Goal: Information Seeking & Learning: Learn about a topic

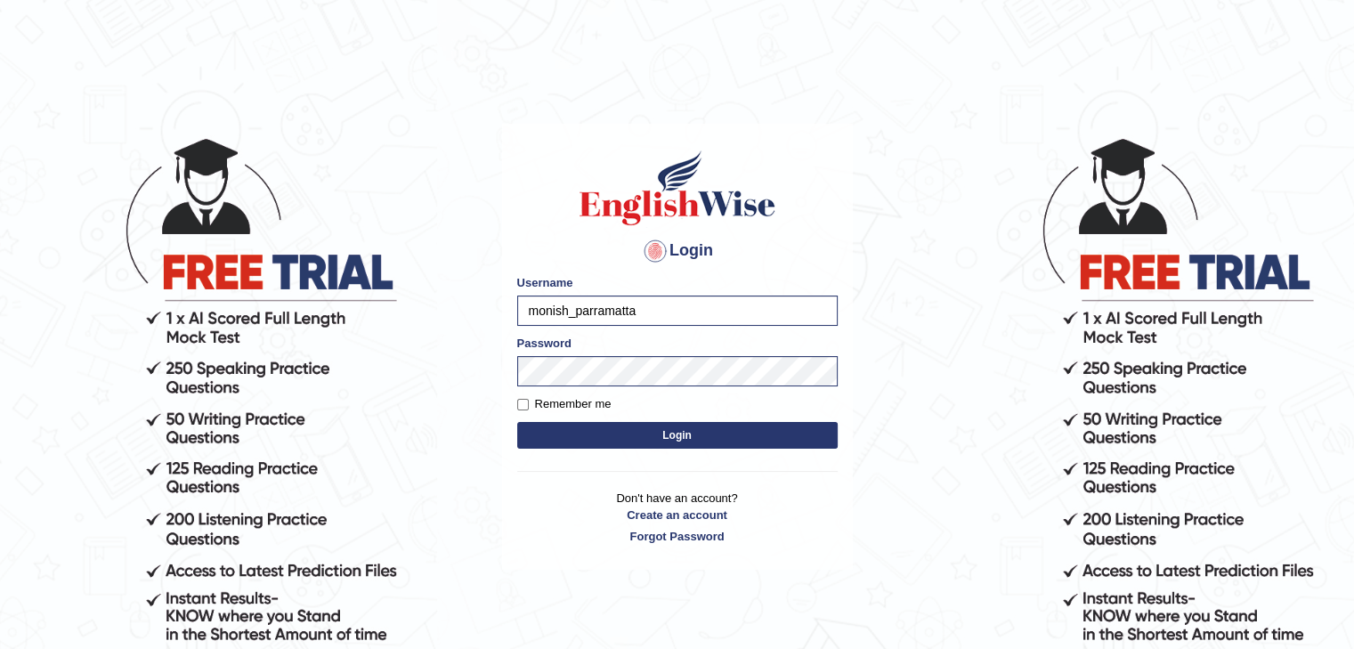
click at [638, 441] on button "Login" at bounding box center [677, 435] width 321 height 27
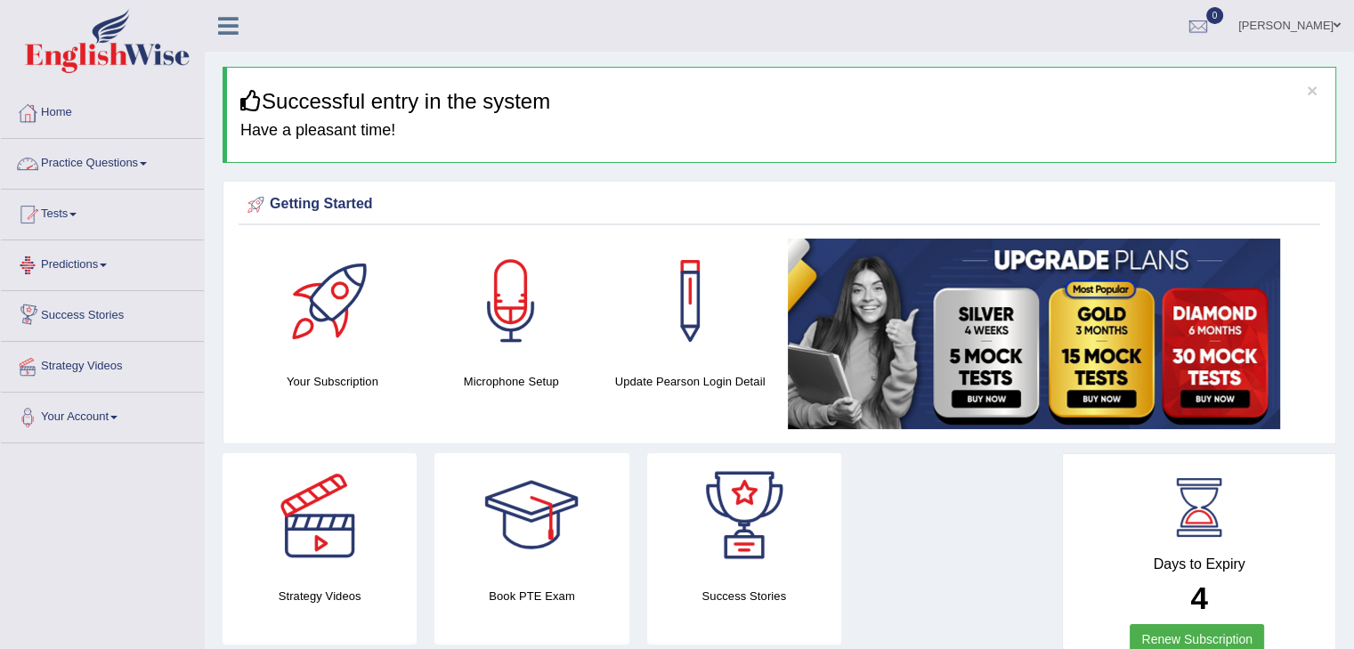
click at [65, 171] on link "Practice Questions" at bounding box center [102, 161] width 203 height 45
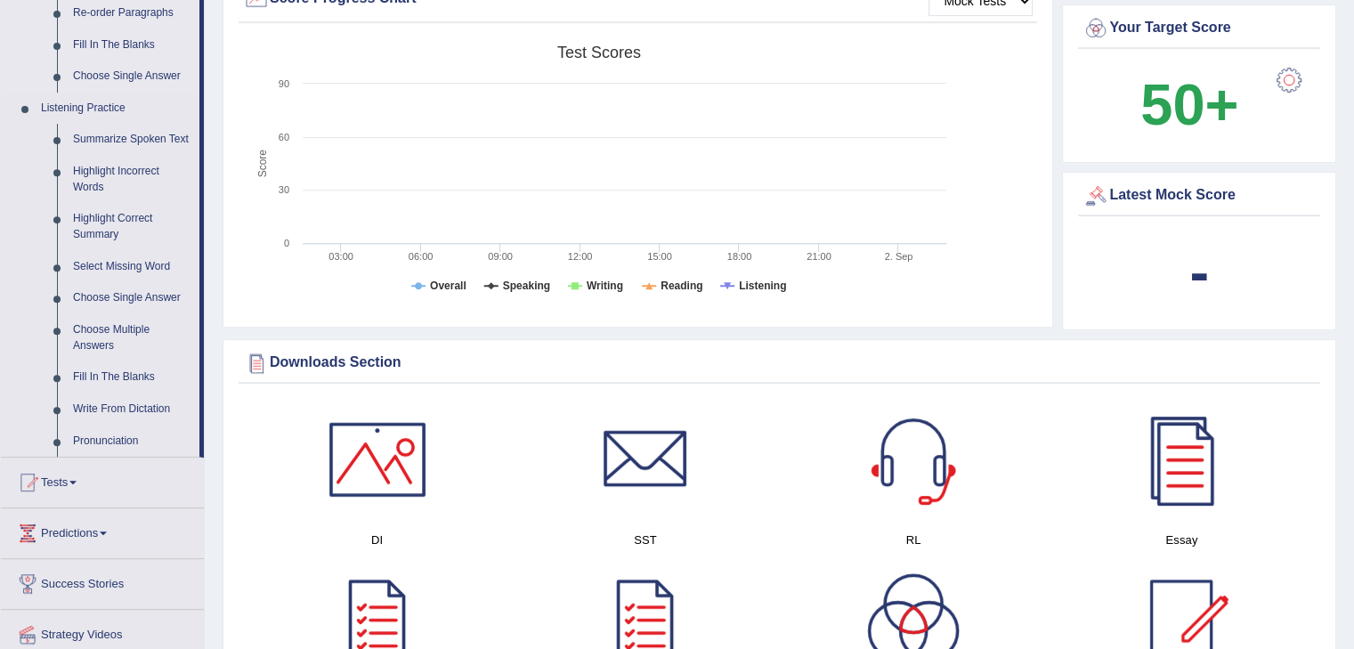
scroll to position [712, 0]
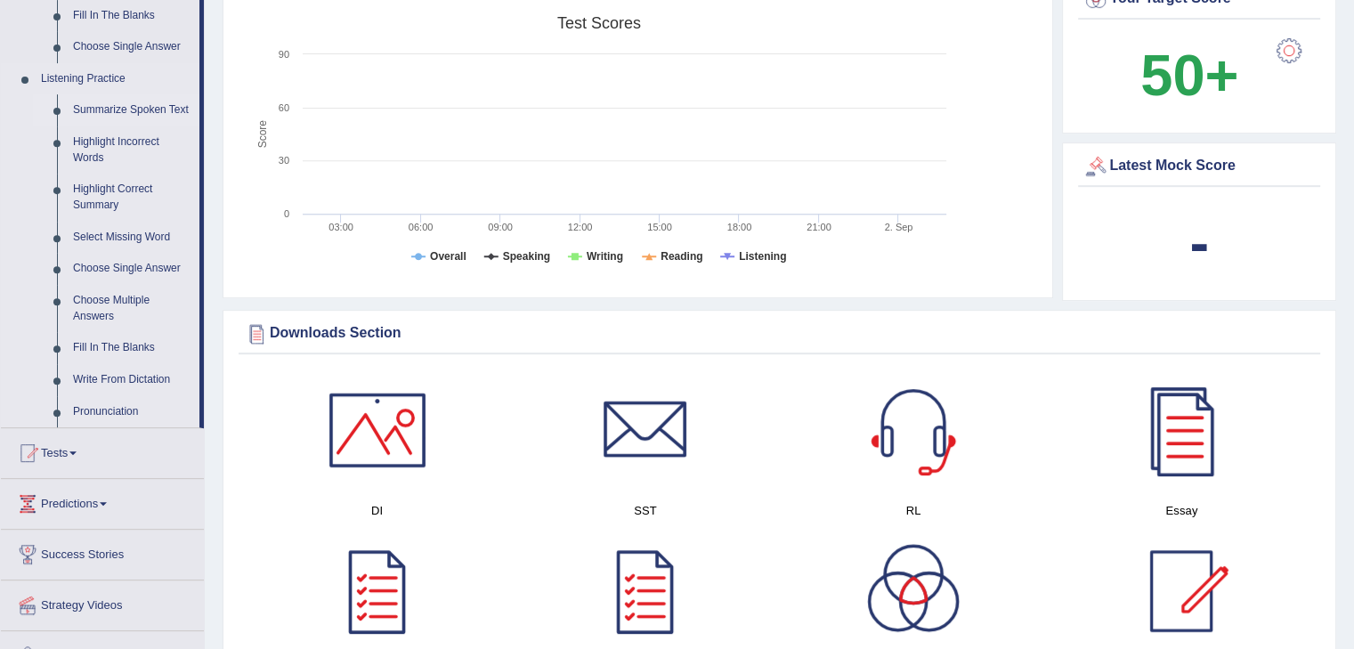
click at [126, 109] on link "Summarize Spoken Text" at bounding box center [132, 110] width 134 height 32
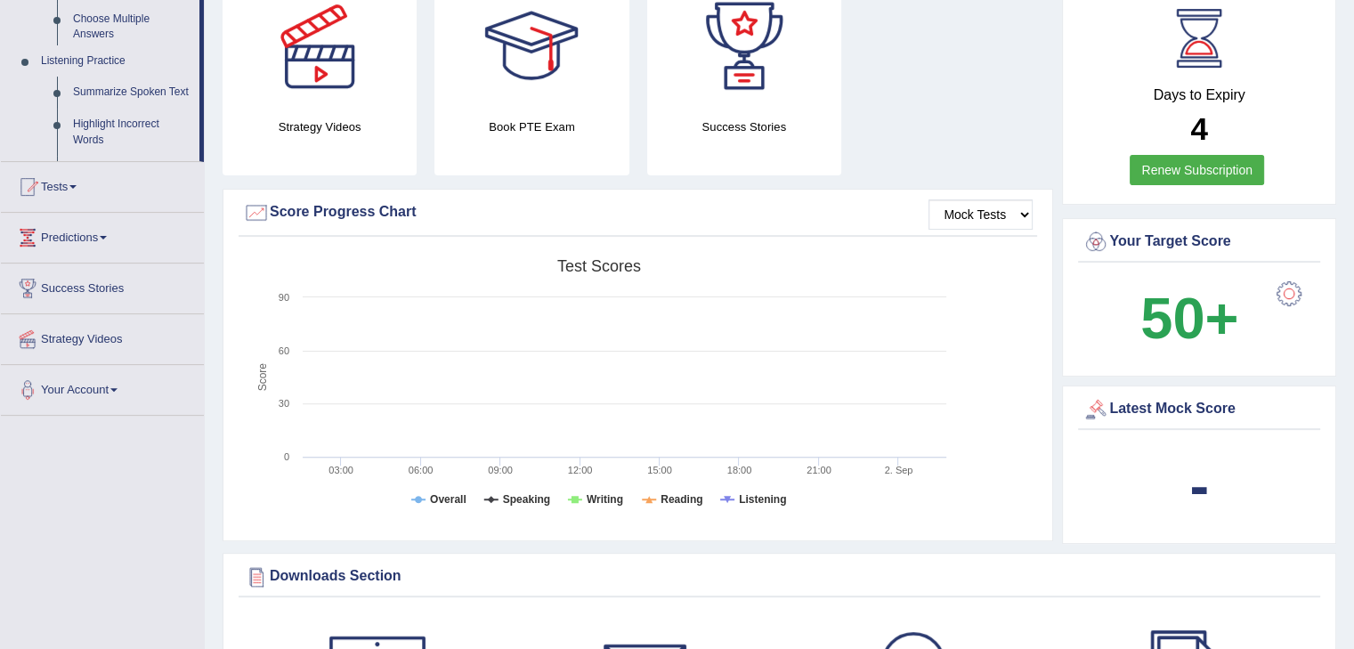
scroll to position [287, 0]
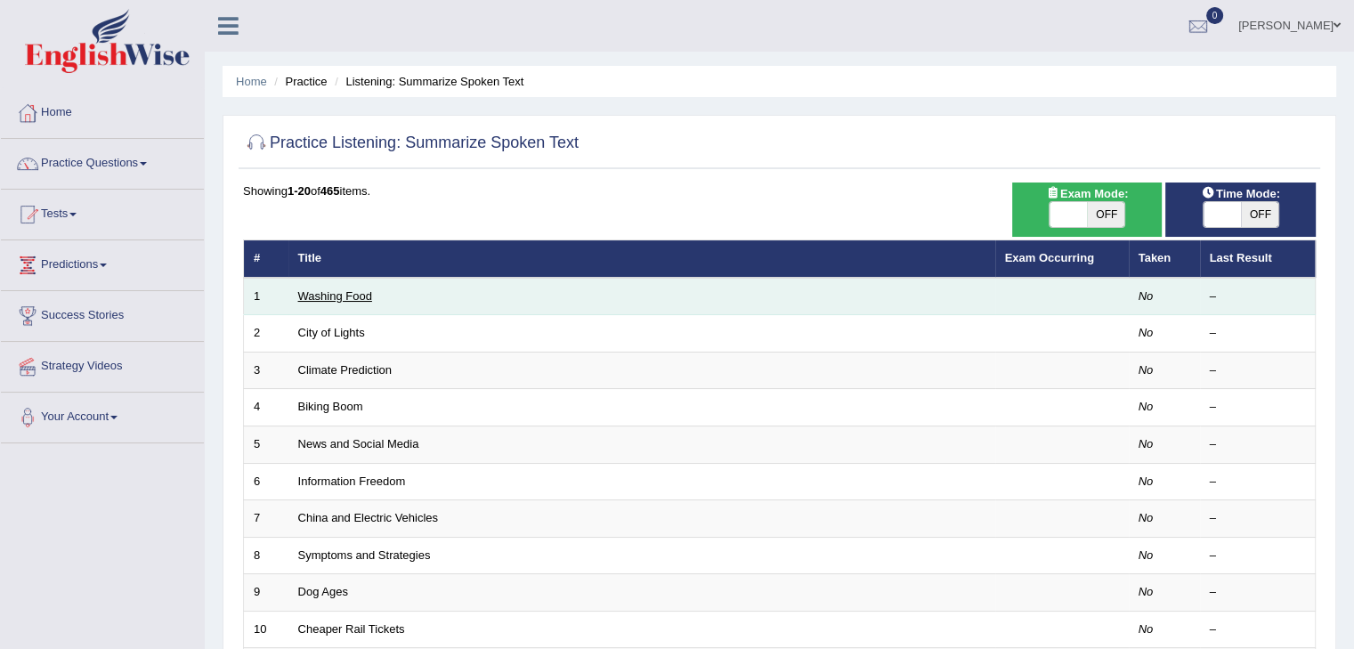
click at [343, 291] on link "Washing Food" at bounding box center [335, 295] width 74 height 13
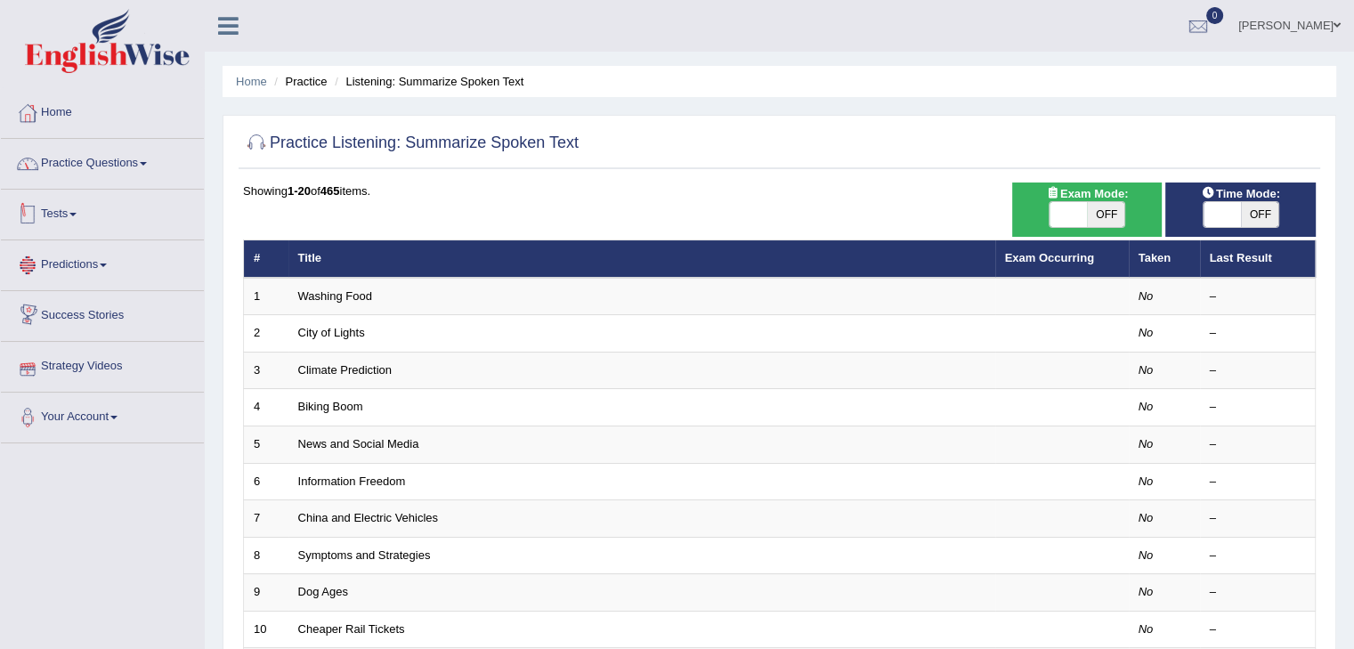
click at [73, 175] on link "Practice Questions" at bounding box center [102, 161] width 203 height 45
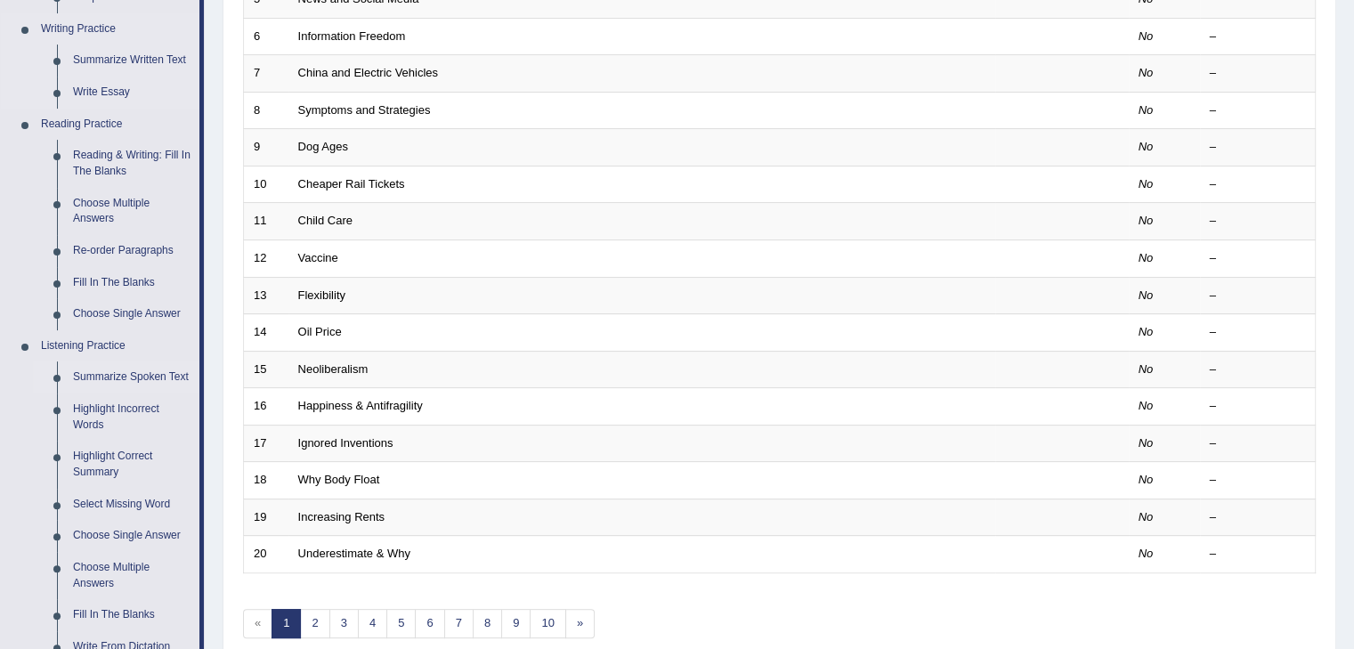
scroll to position [744, 0]
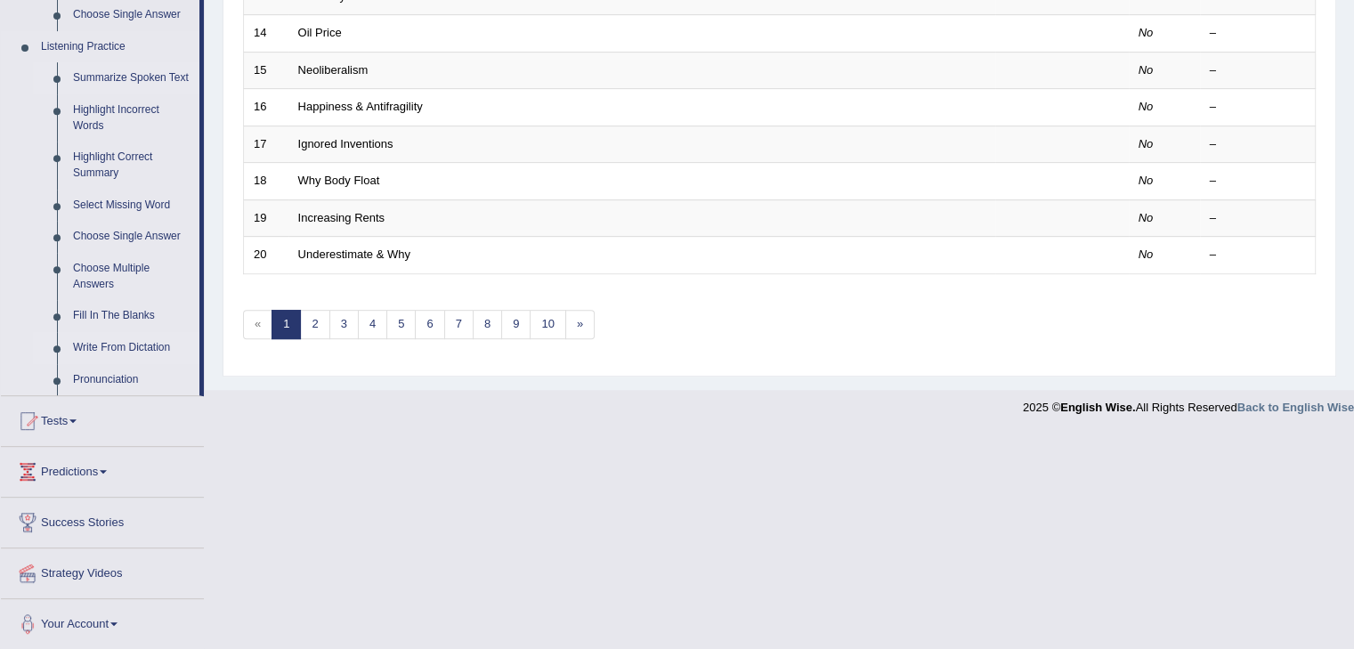
click at [118, 349] on link "Write From Dictation" at bounding box center [132, 348] width 134 height 32
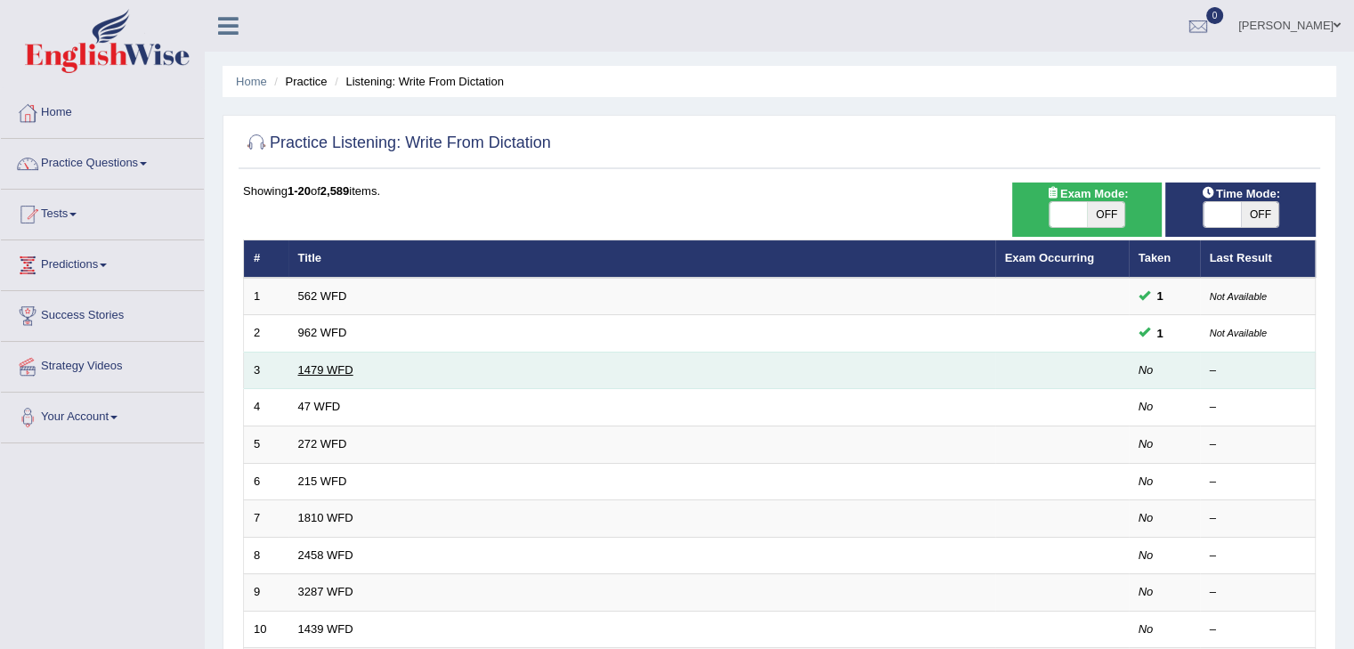
click at [345, 364] on link "1479 WFD" at bounding box center [325, 369] width 55 height 13
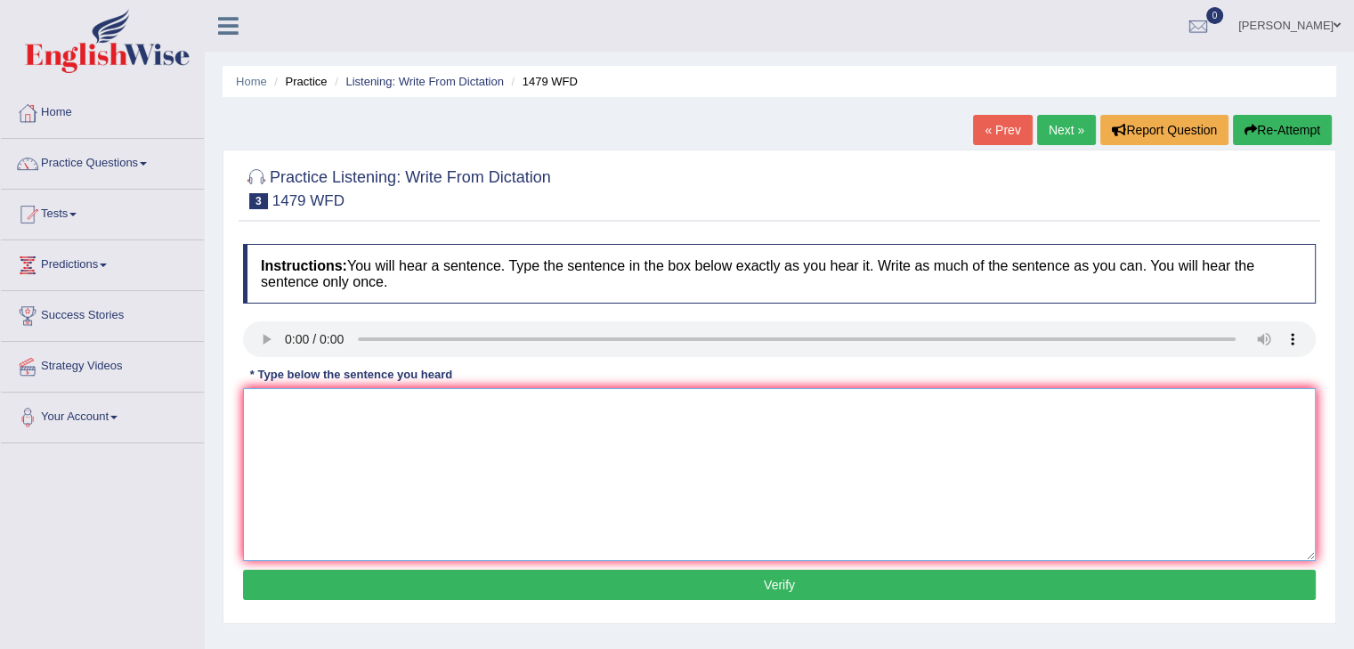
click at [419, 443] on textarea at bounding box center [779, 474] width 1073 height 173
click at [399, 441] on textarea at bounding box center [779, 474] width 1073 height 173
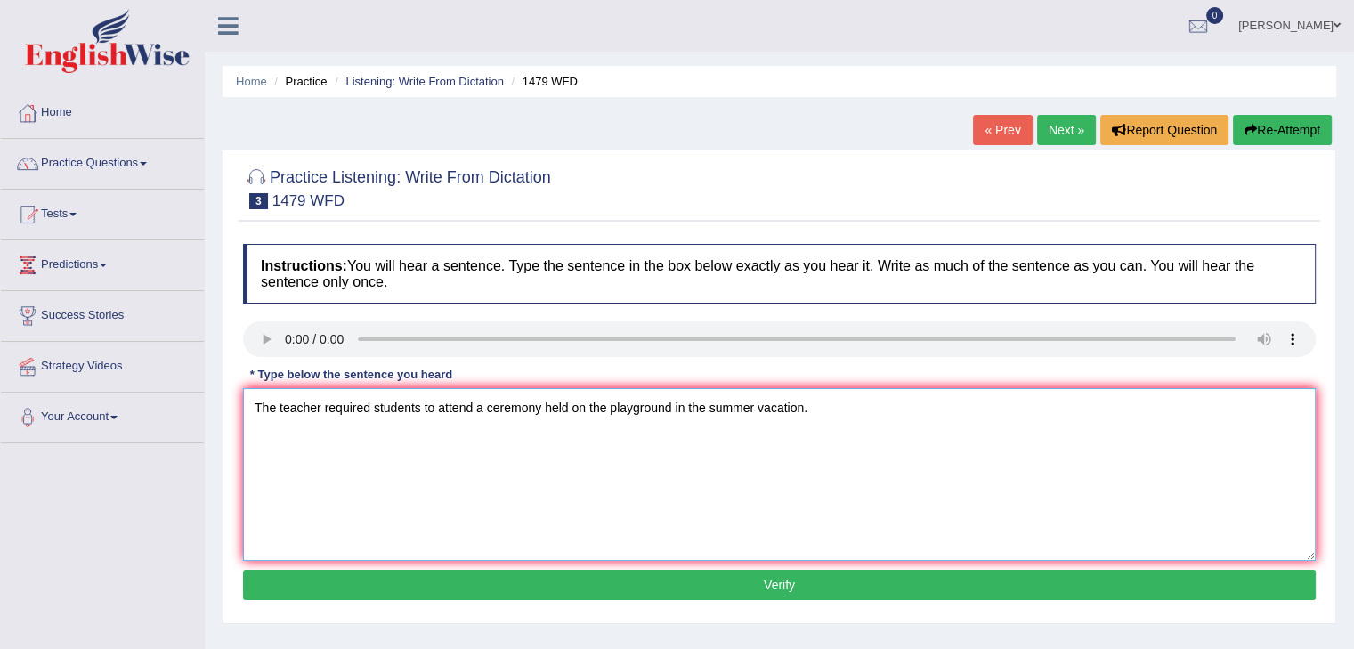
type textarea "The teacher required students to attend a ceremony held on the playground in th…"
click at [790, 586] on button "Verify" at bounding box center [779, 585] width 1073 height 30
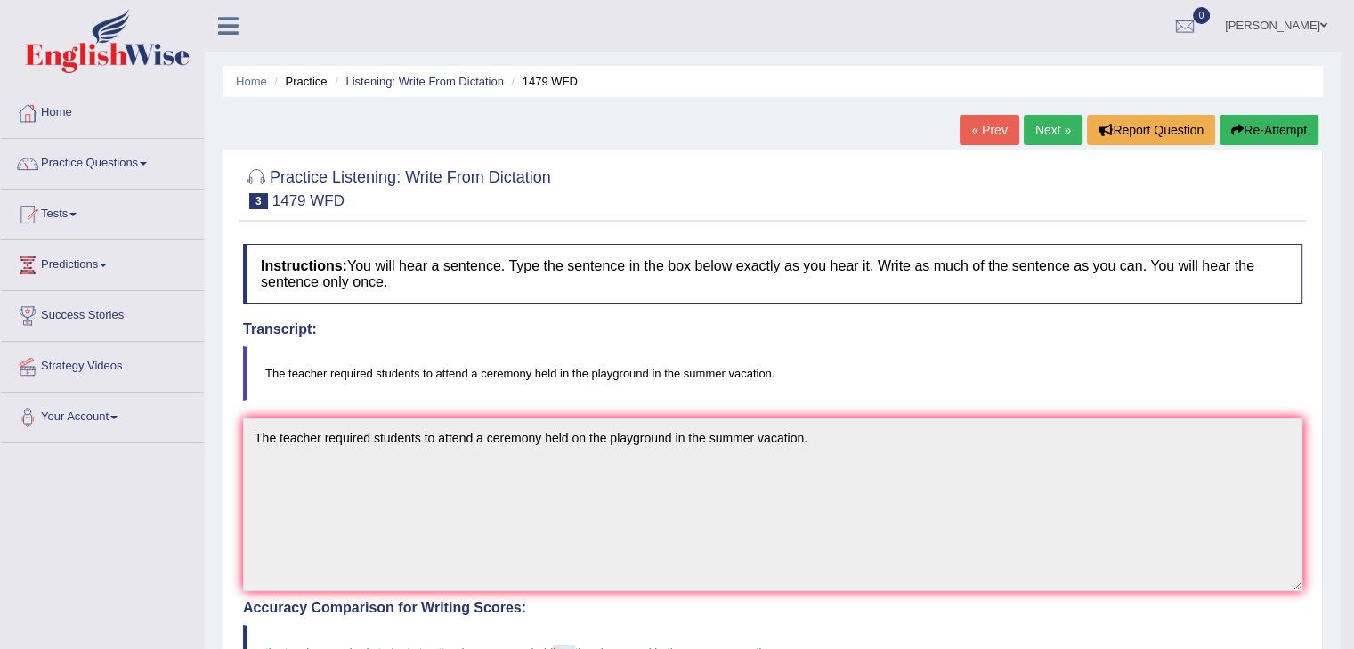
click at [1034, 130] on link "Next »" at bounding box center [1053, 130] width 59 height 30
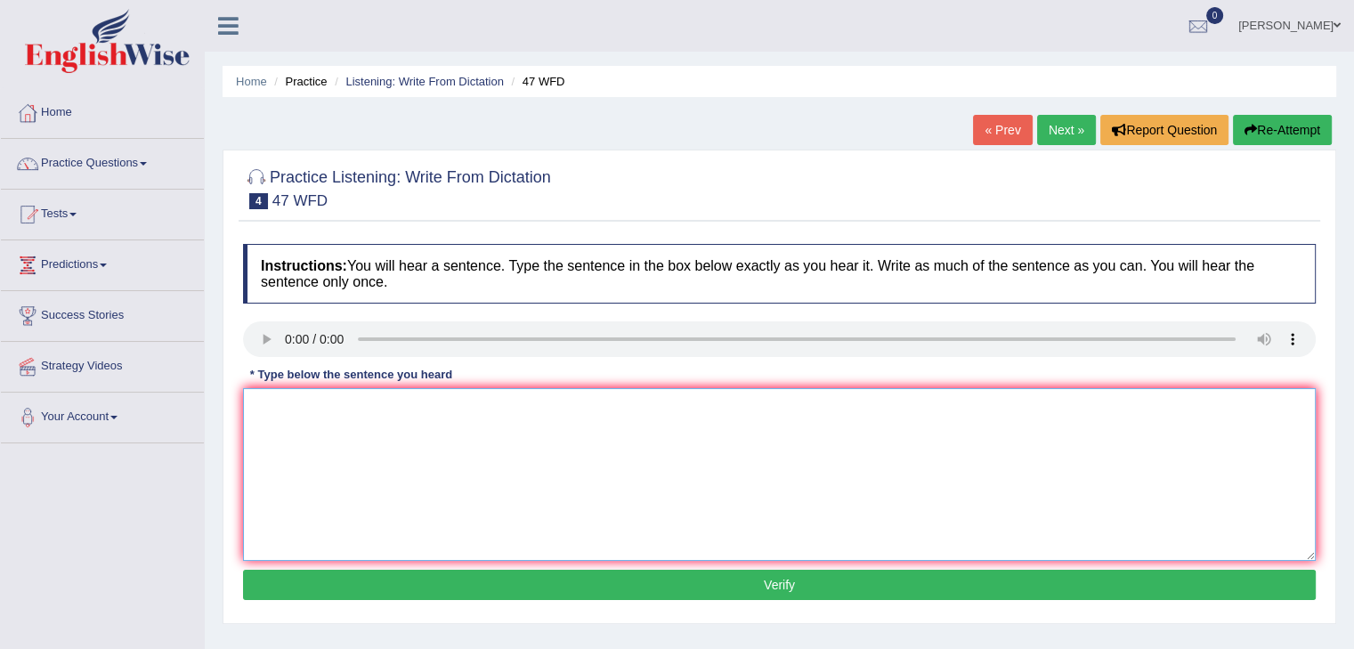
click at [274, 418] on textarea at bounding box center [779, 474] width 1073 height 173
click at [321, 425] on textarea at bounding box center [779, 474] width 1073 height 173
drag, startPoint x: 504, startPoint y: 407, endPoint x: 546, endPoint y: 567, distance: 165.7
click at [504, 416] on textarea "Two drops of the solution were heated in the test tube." at bounding box center [779, 474] width 1073 height 173
type textarea "Two drops of the solution were heated in a test tube."
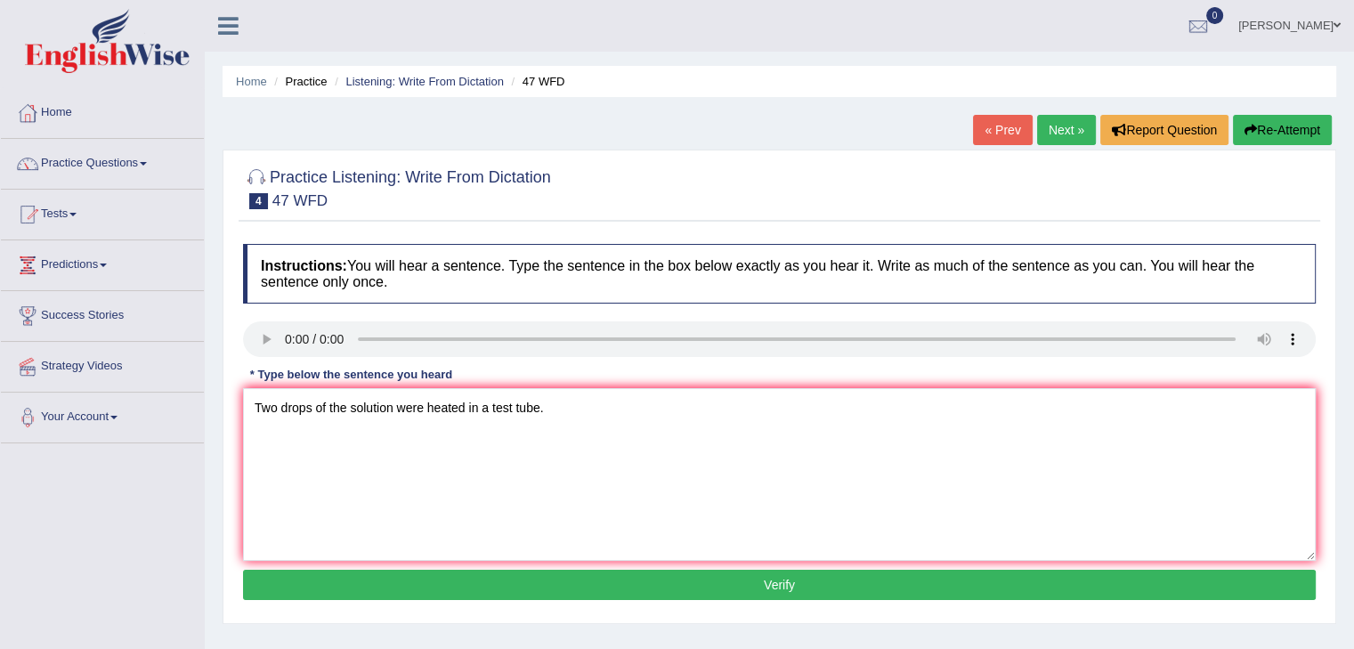
click at [775, 587] on button "Verify" at bounding box center [779, 585] width 1073 height 30
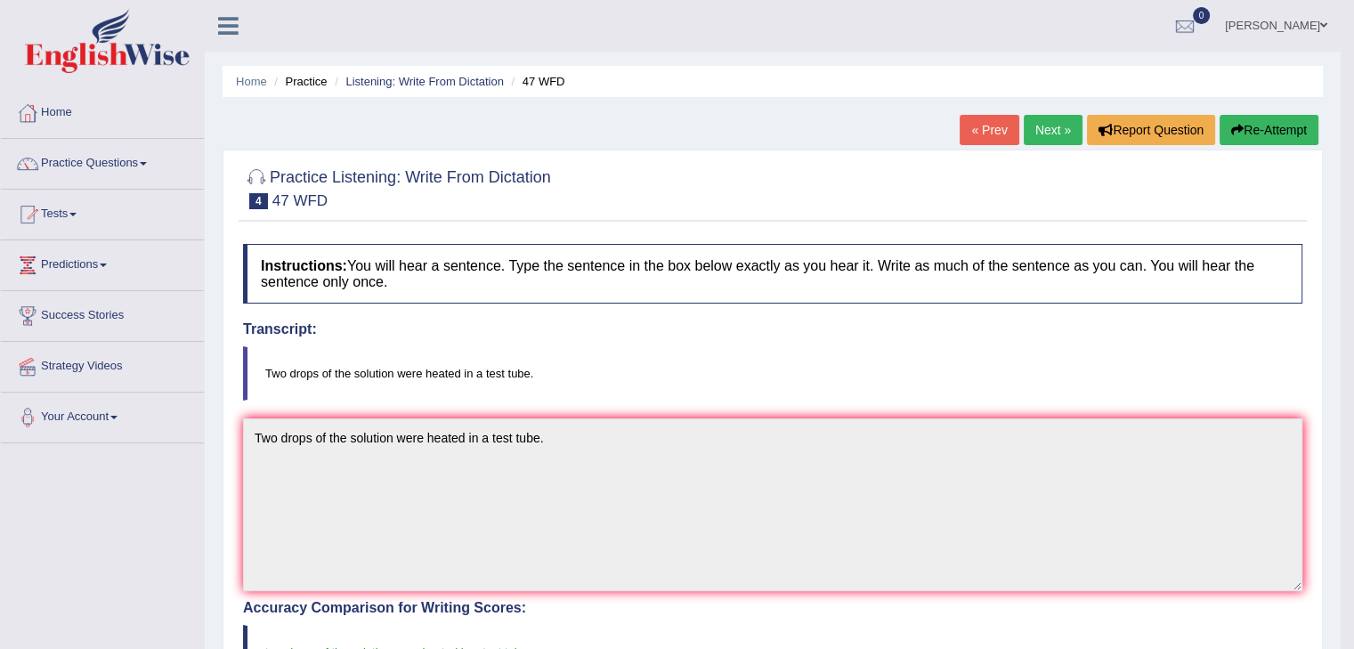
click at [1041, 132] on link "Next »" at bounding box center [1053, 130] width 59 height 30
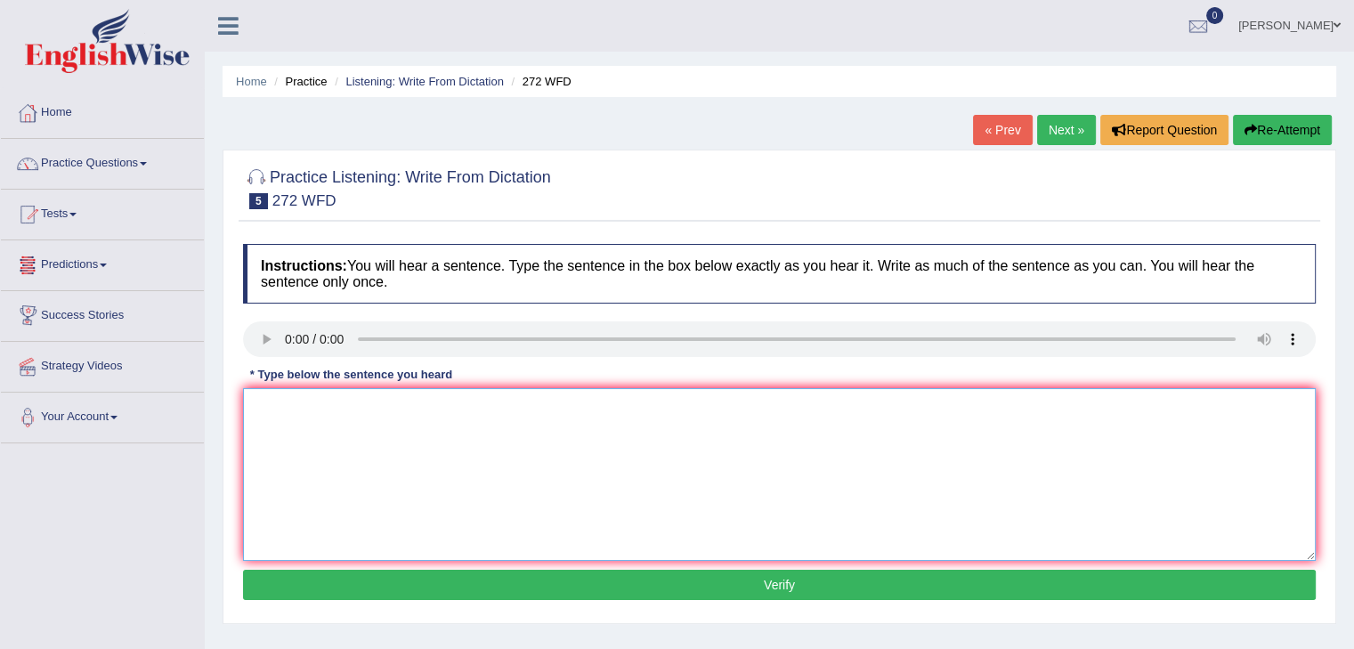
click at [492, 476] on textarea at bounding box center [779, 474] width 1073 height 173
type textarea "The development has a great negative impact on the environment."
click at [789, 587] on button "Verify" at bounding box center [779, 585] width 1073 height 30
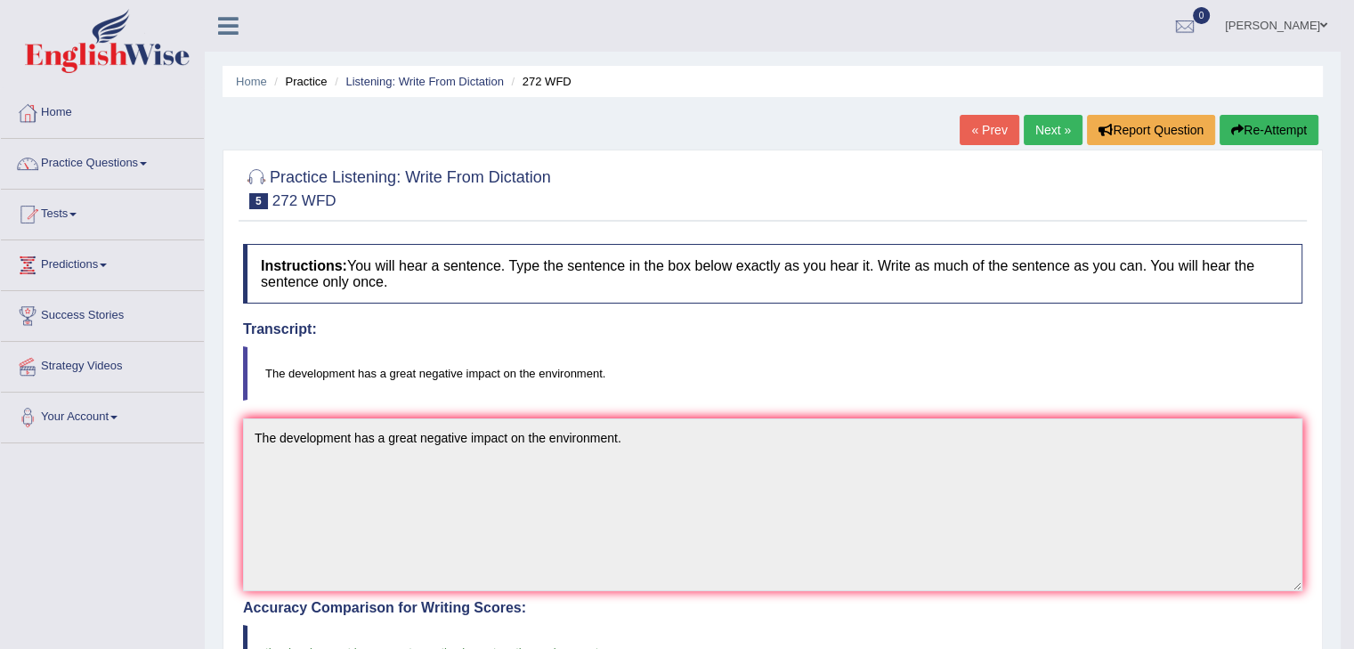
click at [1041, 132] on link "Next »" at bounding box center [1053, 130] width 59 height 30
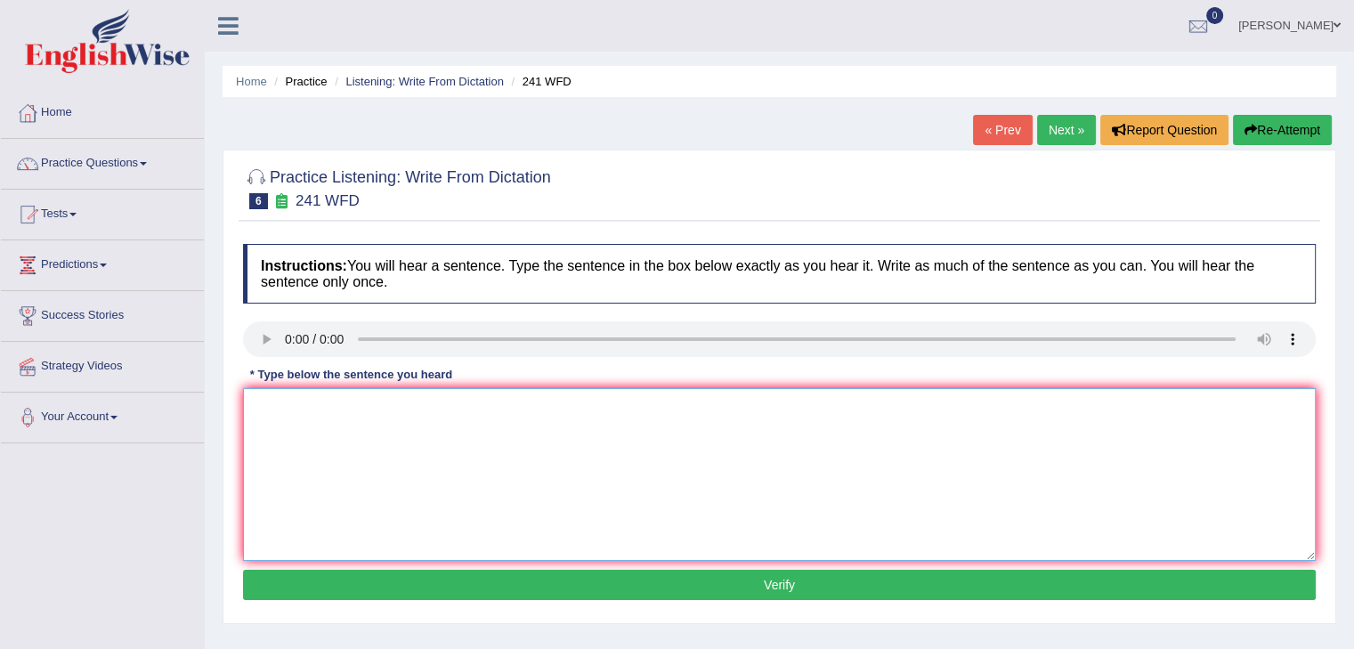
click at [280, 410] on textarea at bounding box center [779, 474] width 1073 height 173
type textarea "Please check the information on the website for the opening time."
click at [793, 588] on button "Verify" at bounding box center [779, 585] width 1073 height 30
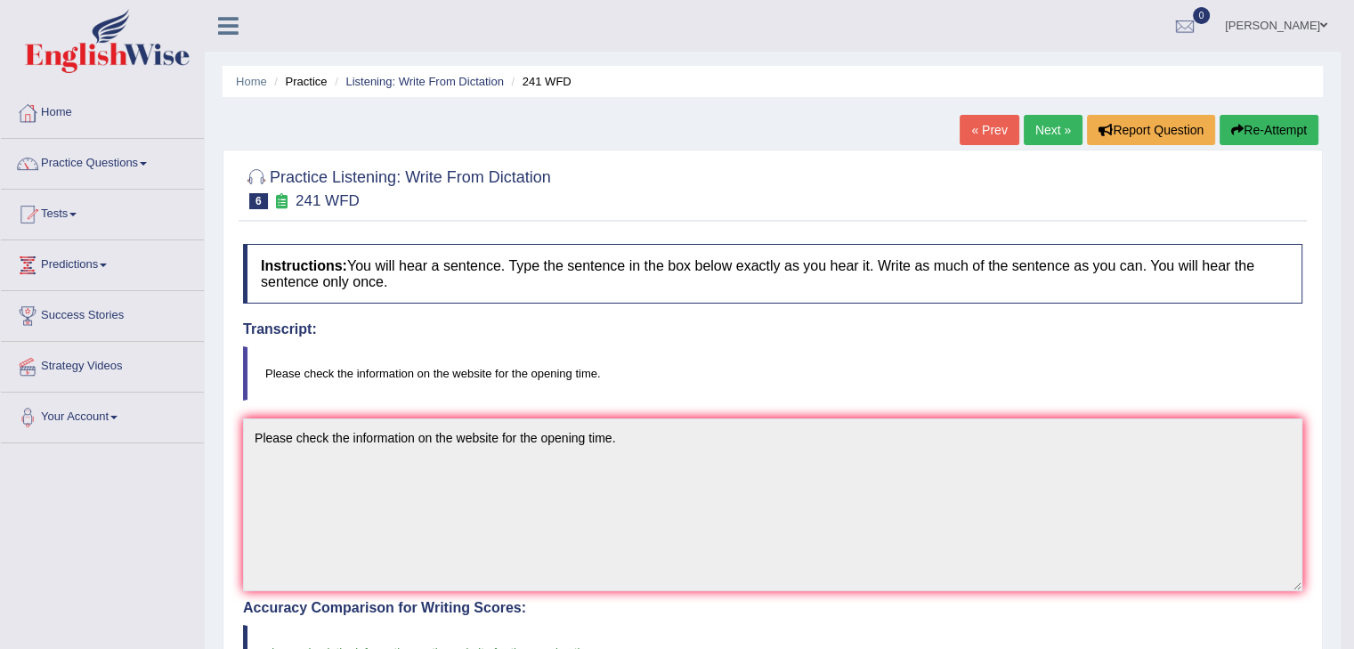
click at [1051, 131] on link "Next »" at bounding box center [1053, 130] width 59 height 30
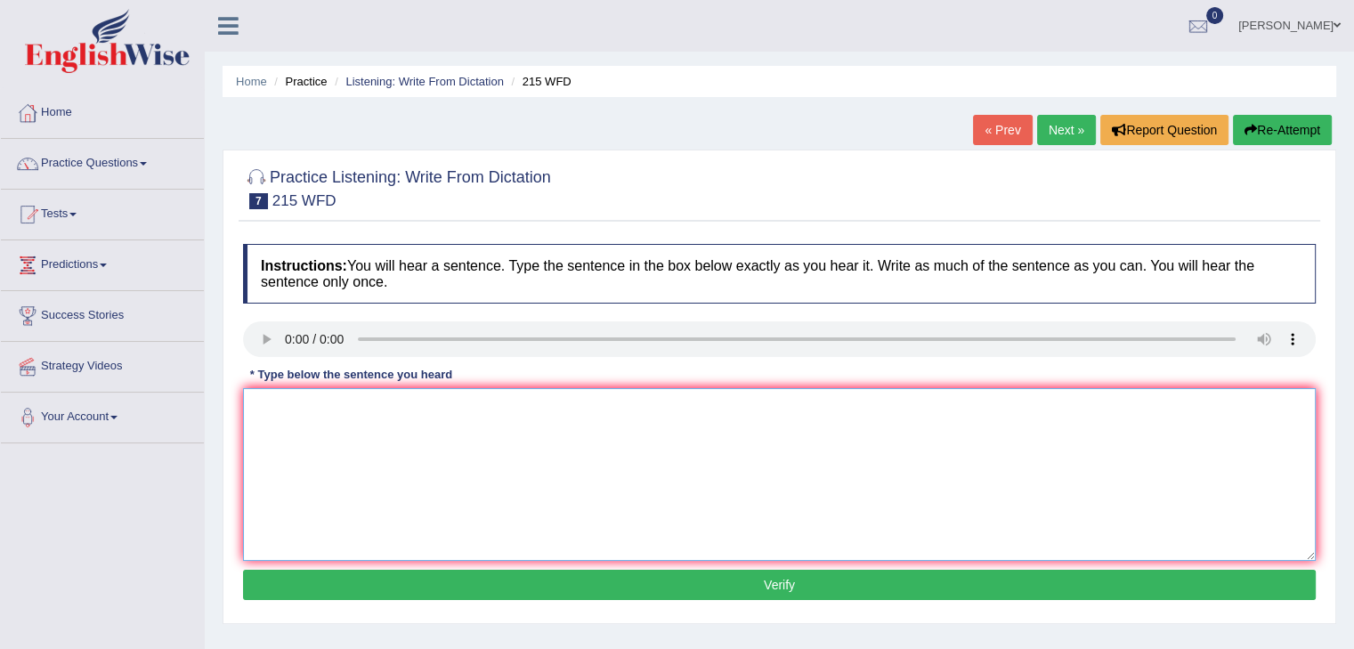
click at [264, 418] on textarea at bounding box center [779, 474] width 1073 height 173
click at [435, 414] on textarea "Science is found everywhere" at bounding box center [779, 474] width 1073 height 173
click at [349, 476] on textarea "Science is found everywhere in society today." at bounding box center [779, 474] width 1073 height 173
click at [399, 447] on textarea "Science is found everywhere in society today." at bounding box center [779, 474] width 1073 height 173
click at [514, 403] on textarea "Science is found everywhere in society today." at bounding box center [779, 474] width 1073 height 173
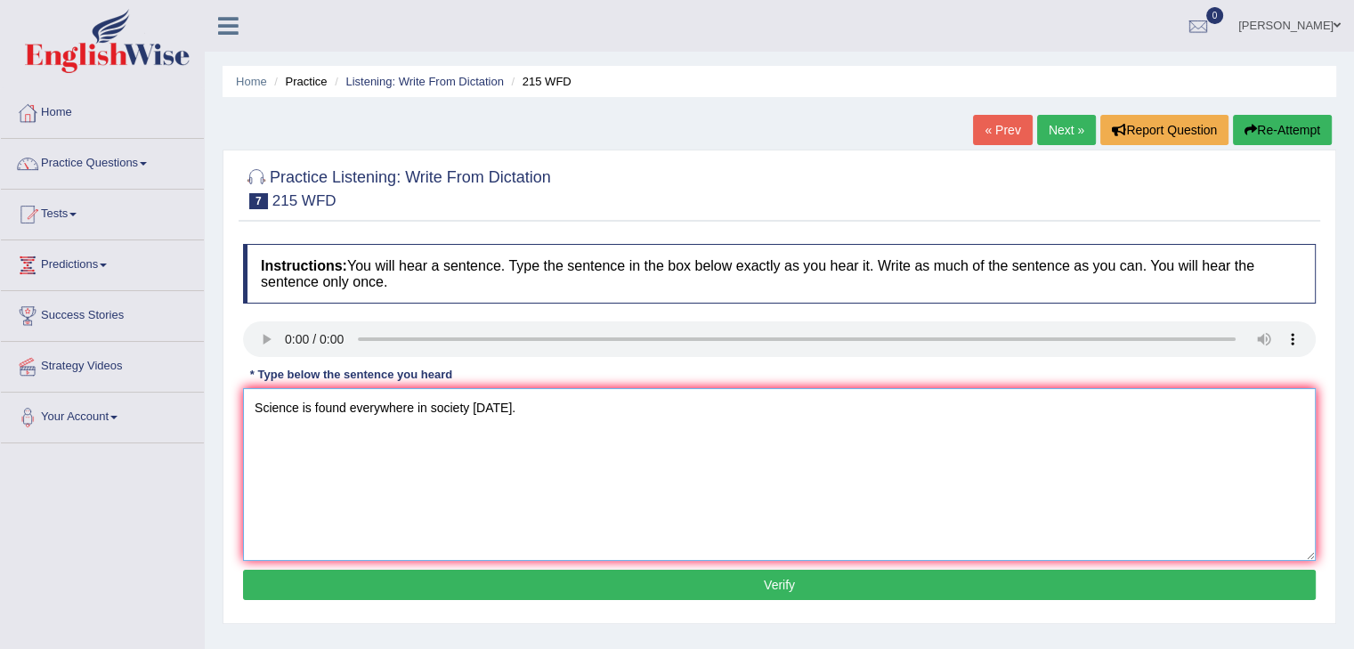
type textarea "Science is found everywhere in society today."
click at [776, 587] on button "Verify" at bounding box center [779, 585] width 1073 height 30
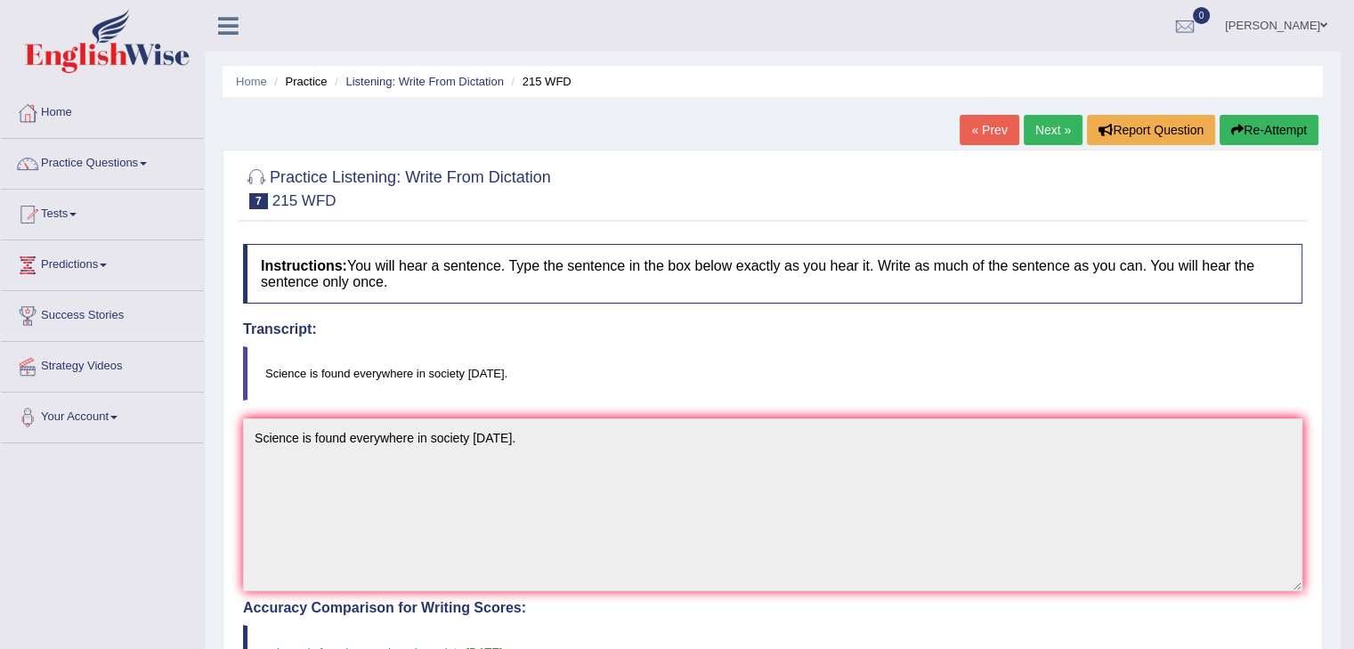
click at [1039, 127] on link "Next »" at bounding box center [1053, 130] width 59 height 30
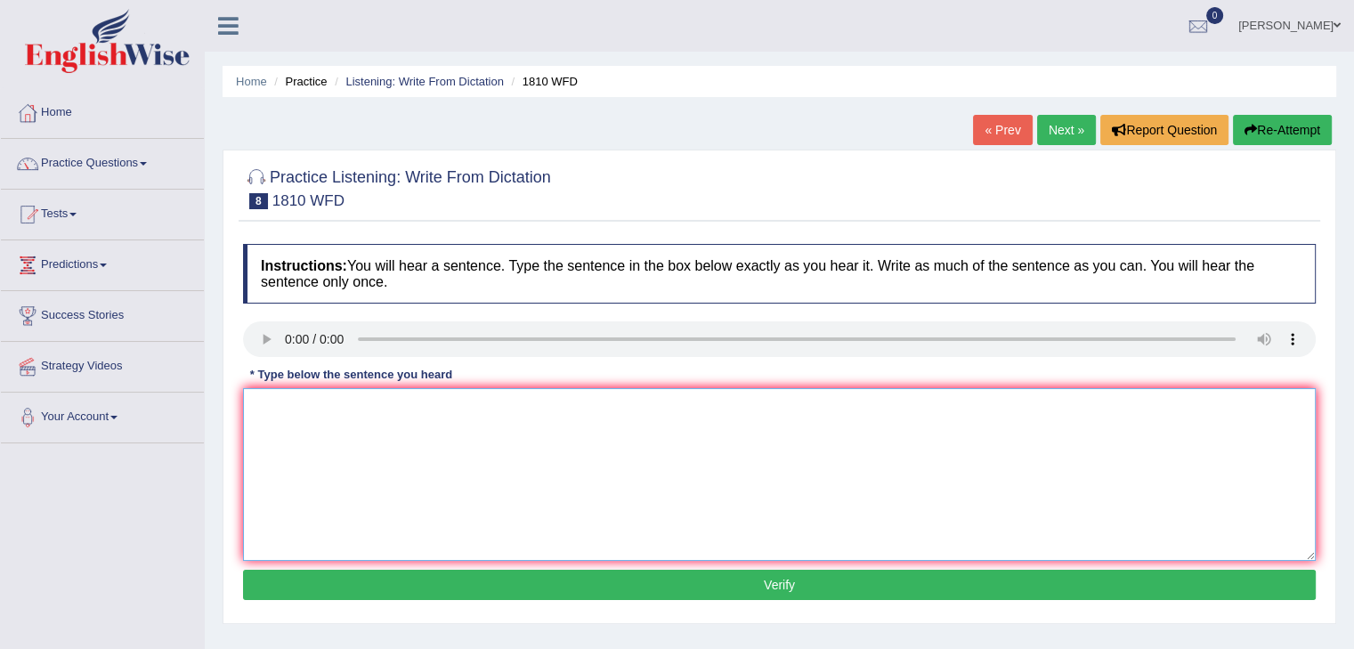
click at [286, 406] on textarea at bounding box center [779, 474] width 1073 height 173
click at [367, 411] on textarea "You can borrow a" at bounding box center [779, 474] width 1073 height 173
type textarea "You can borrow a books from the library at a time."
click at [555, 411] on textarea "You can borrow a books from the library at a time." at bounding box center [779, 474] width 1073 height 173
click at [778, 585] on button "Verify" at bounding box center [779, 585] width 1073 height 30
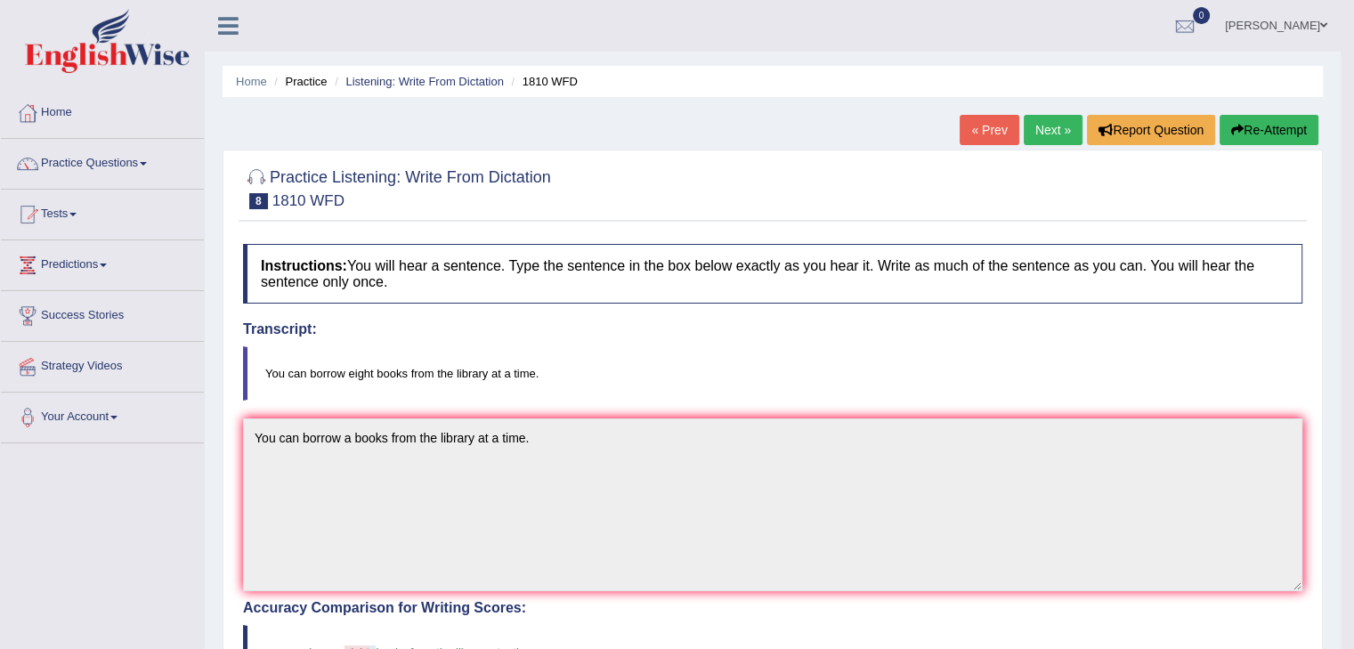
drag, startPoint x: 1056, startPoint y: 127, endPoint x: 1015, endPoint y: 181, distance: 67.3
click at [1056, 127] on link "Next »" at bounding box center [1053, 130] width 59 height 30
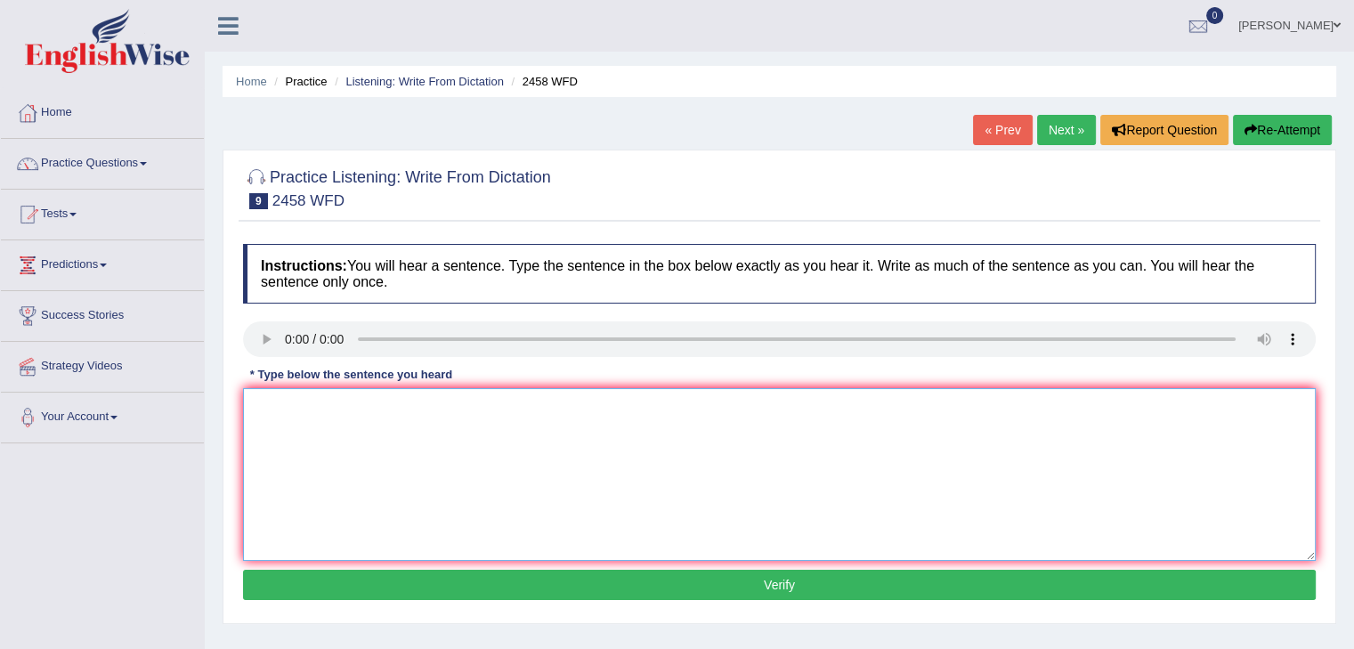
click at [442, 439] on textarea at bounding box center [779, 474] width 1073 height 173
type textarea "Courses on nutrition are growing in popularity every year."
click at [790, 586] on button "Verify" at bounding box center [779, 585] width 1073 height 30
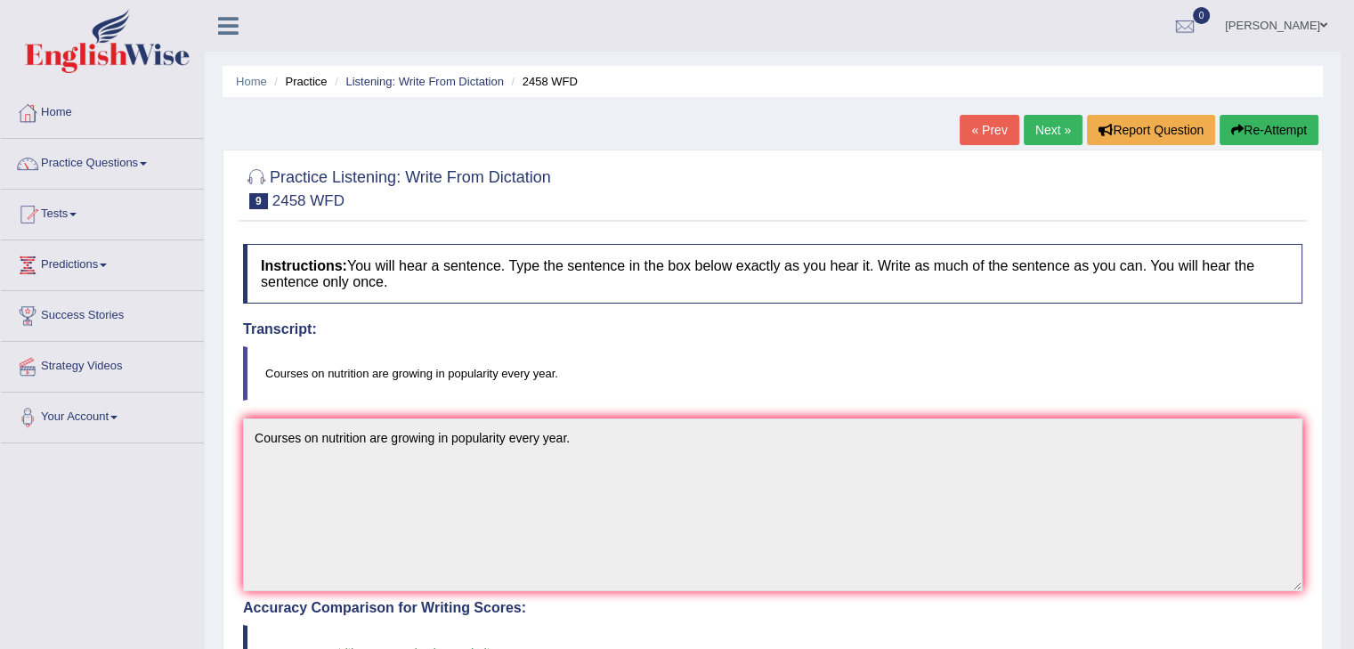
click at [1048, 130] on link "Next »" at bounding box center [1053, 130] width 59 height 30
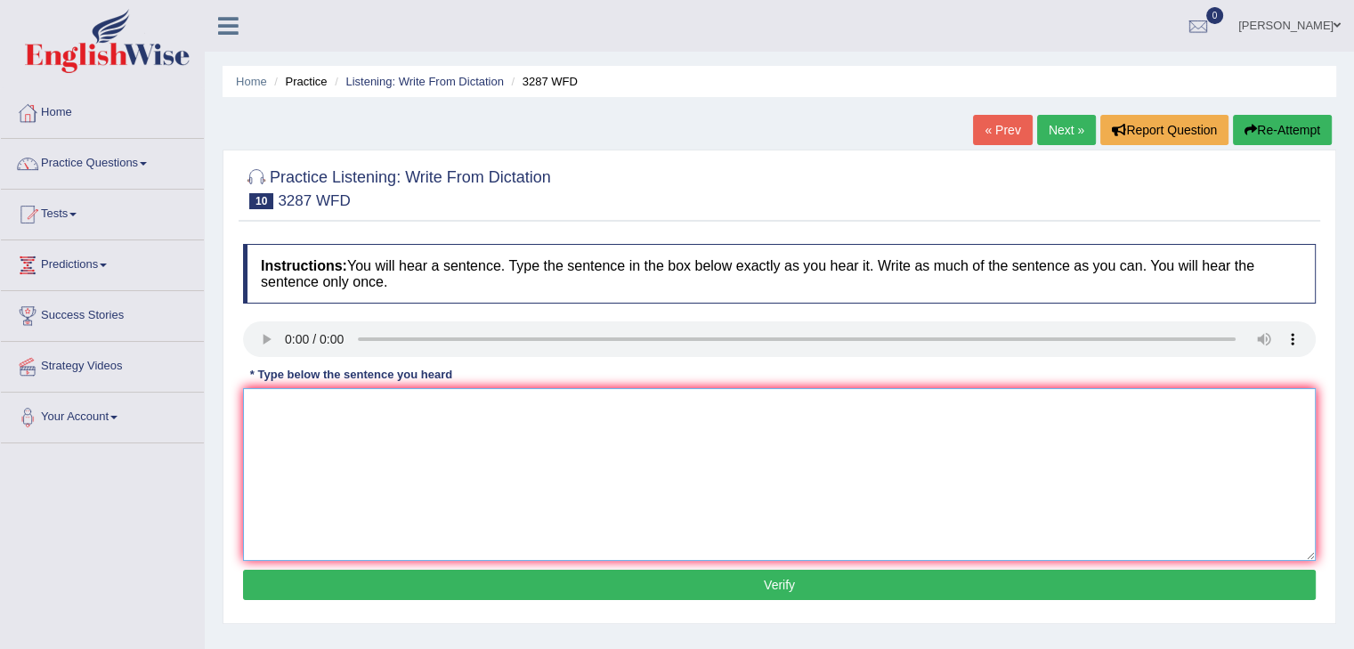
click at [305, 423] on textarea at bounding box center [779, 474] width 1073 height 173
click at [482, 411] on textarea "A new article was published regarding an univesity last year" at bounding box center [779, 474] width 1073 height 173
click at [602, 406] on textarea "A new article was published regarding the univesity last year" at bounding box center [779, 474] width 1073 height 173
type textarea "A new article was published regarding the univesity last week."
click at [613, 411] on textarea "A new article was published regarding the univesity last week." at bounding box center [779, 474] width 1073 height 173
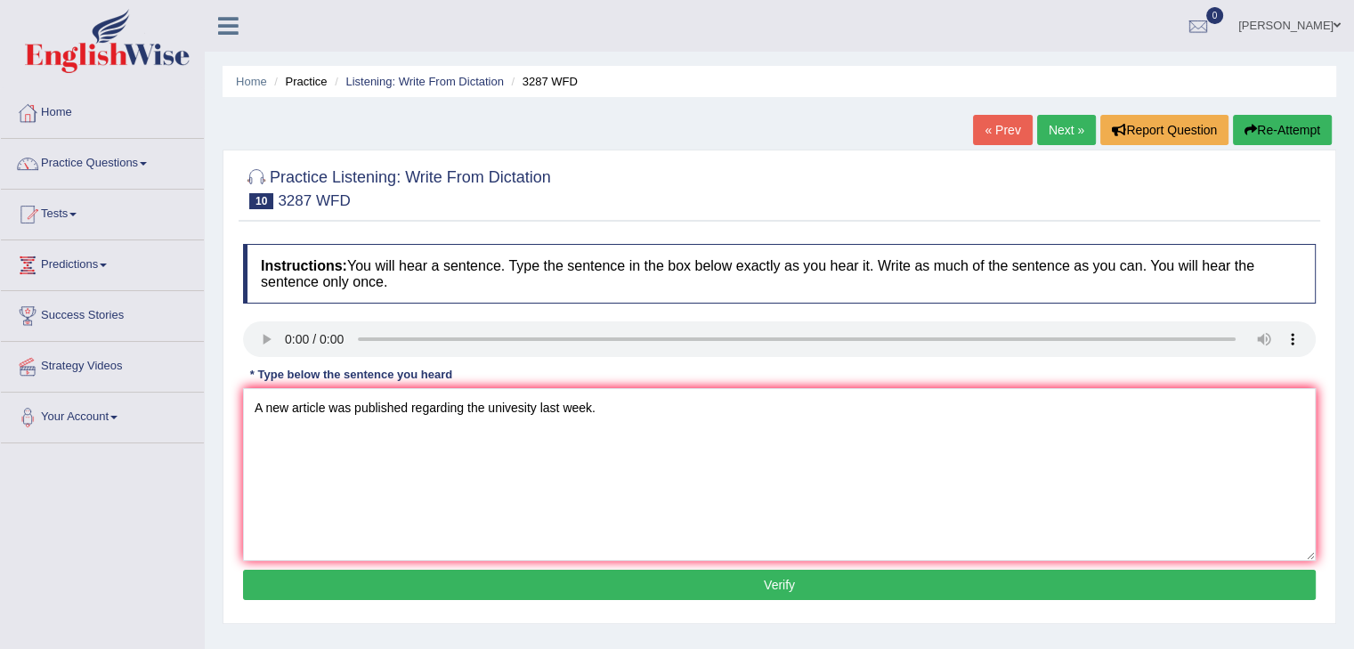
click at [797, 587] on button "Verify" at bounding box center [779, 585] width 1073 height 30
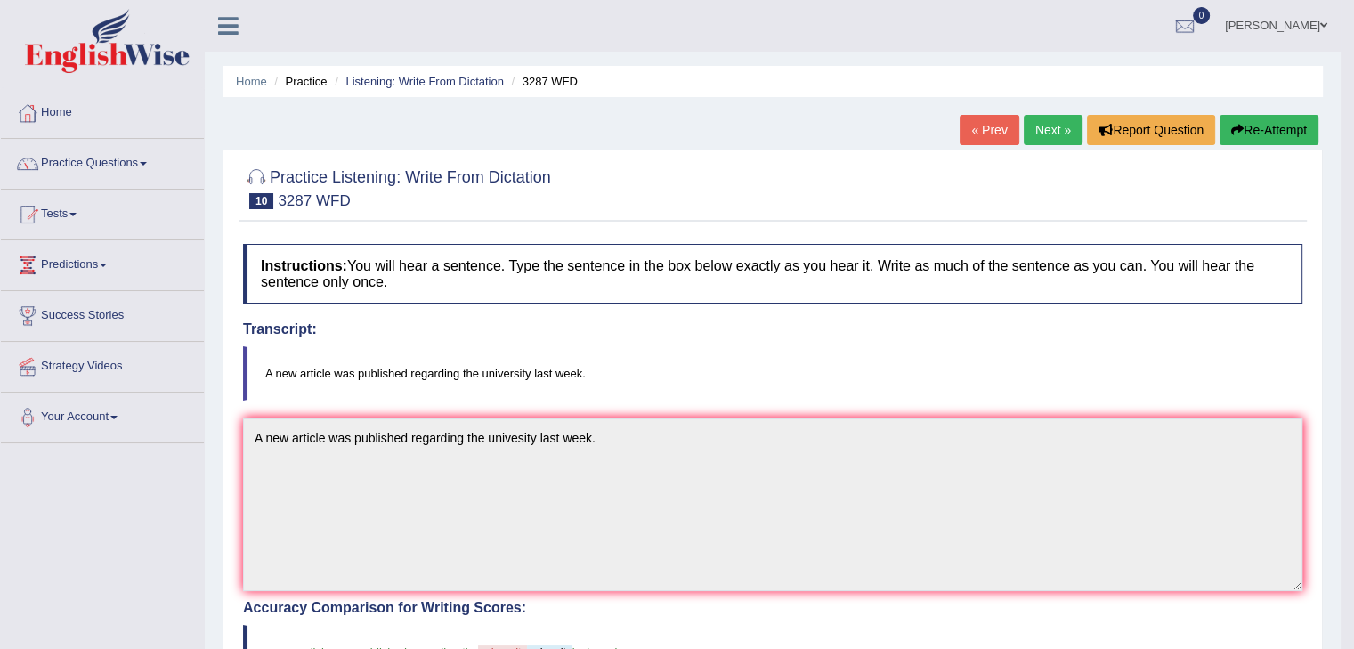
click at [1045, 127] on link "Next »" at bounding box center [1053, 130] width 59 height 30
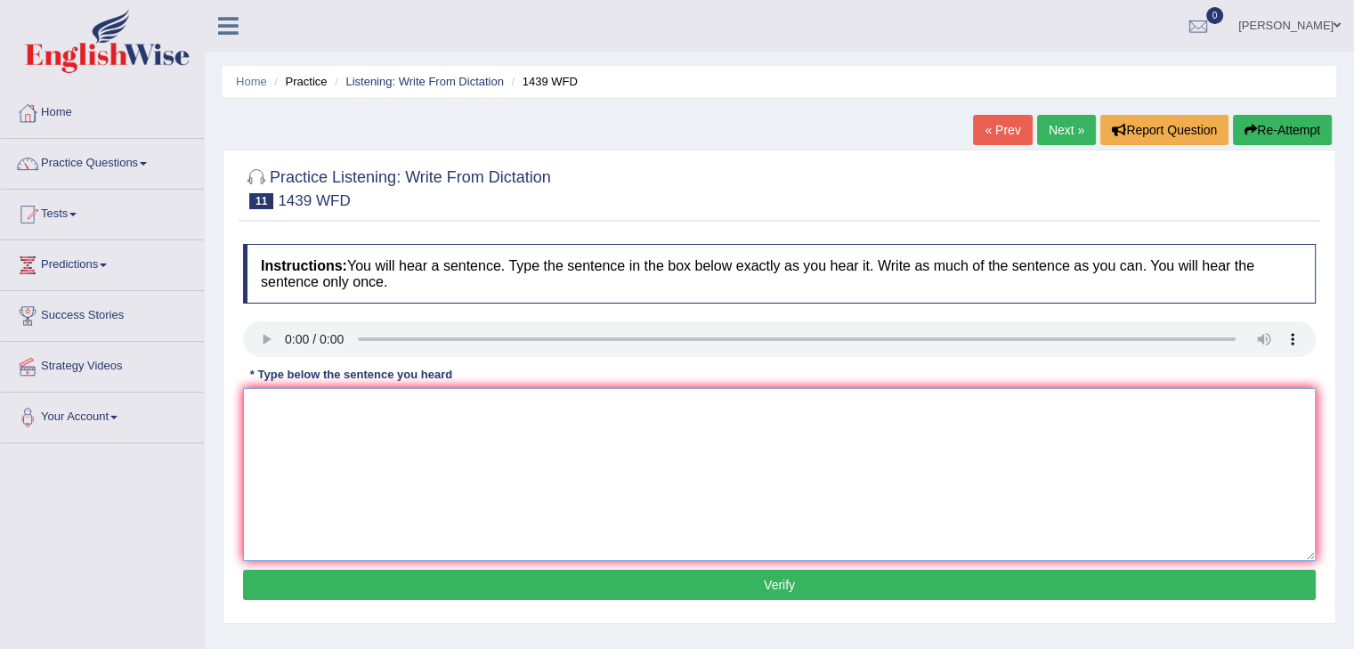
click at [280, 422] on textarea at bounding box center [779, 474] width 1073 height 173
click at [267, 409] on textarea "THe fiction books has just passed the counter." at bounding box center [779, 474] width 1073 height 173
click at [376, 411] on textarea "The fiction books has just passed the counter." at bounding box center [779, 474] width 1073 height 173
click at [371, 408] on textarea "The fiction books has just passed the counter." at bounding box center [779, 474] width 1073 height 173
type textarea "The fiction books are just passed the counter."
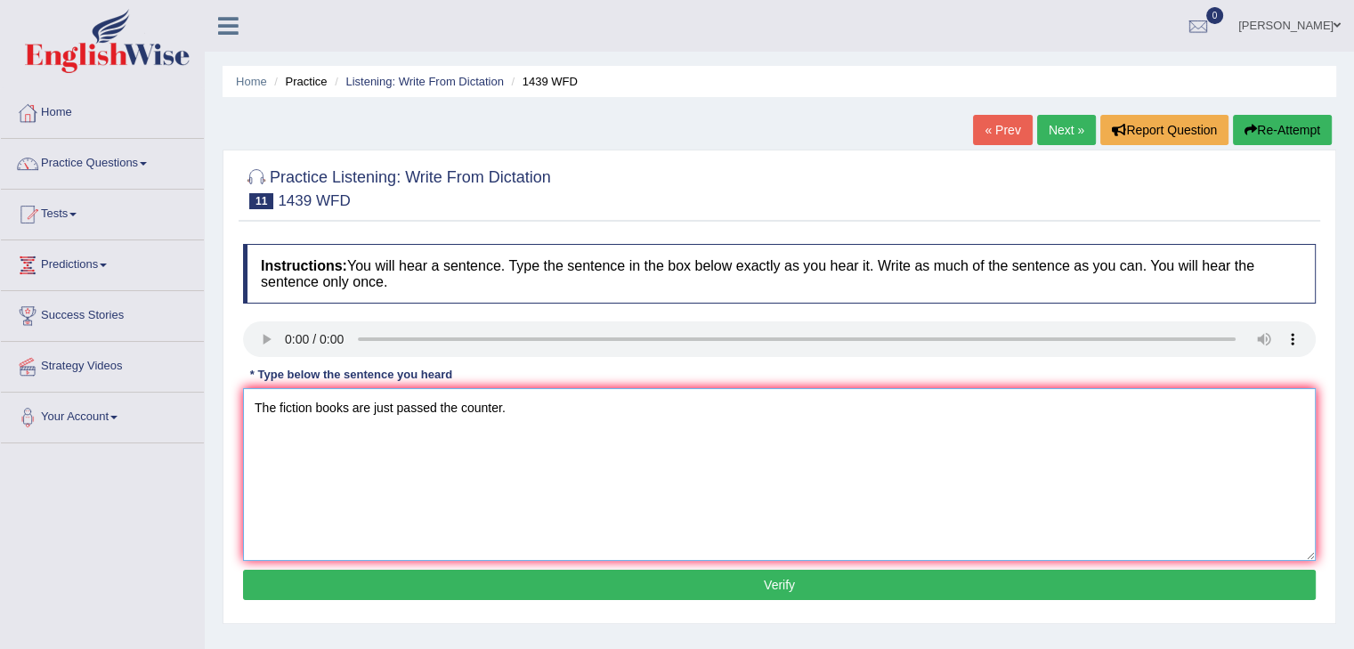
click at [439, 407] on textarea "The fiction books are just passed the counter." at bounding box center [779, 474] width 1073 height 173
click at [439, 411] on textarea "The fiction books are just passed the counter." at bounding box center [779, 474] width 1073 height 173
click at [441, 412] on textarea "The fiction books are just passed the counter." at bounding box center [779, 474] width 1073 height 173
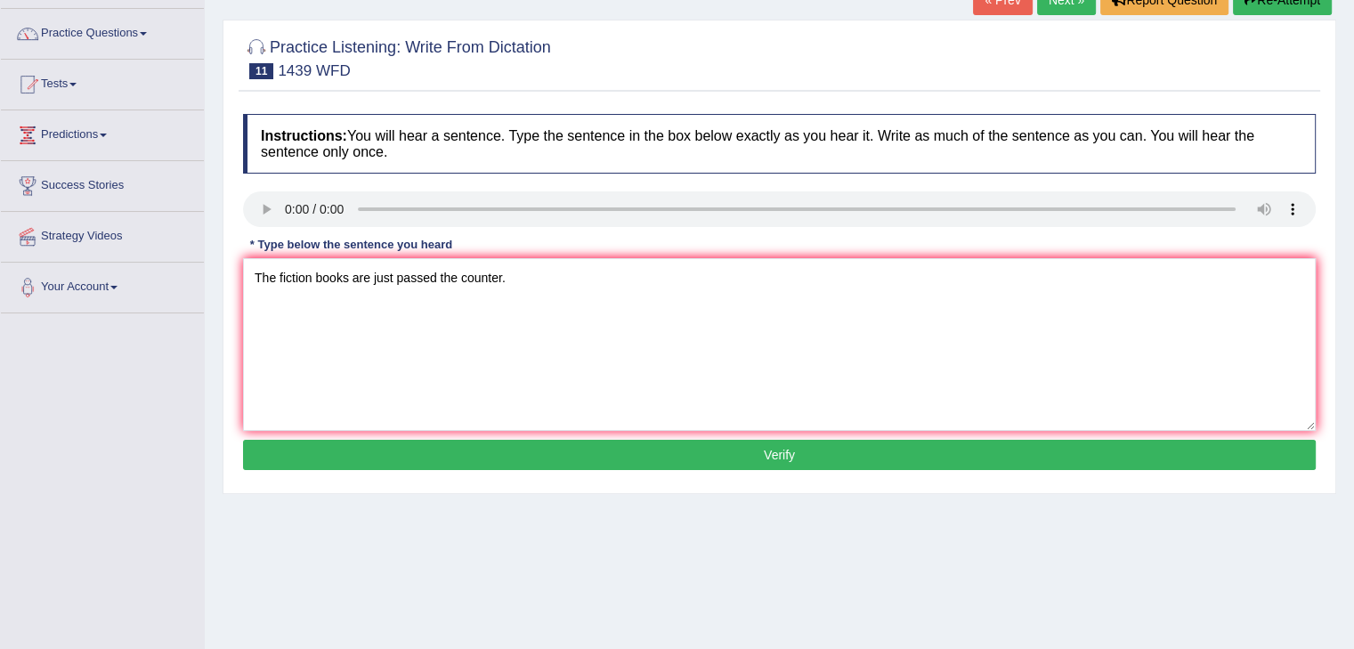
scroll to position [178, 0]
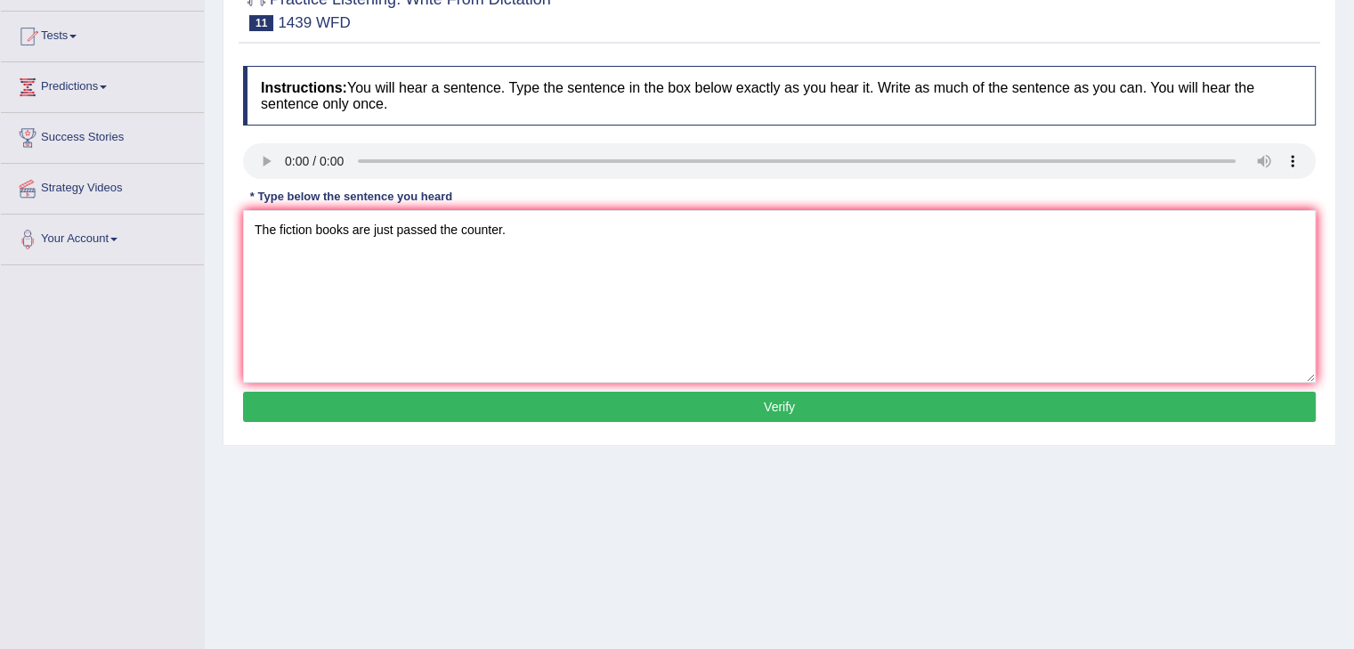
click at [789, 405] on button "Verify" at bounding box center [779, 407] width 1073 height 30
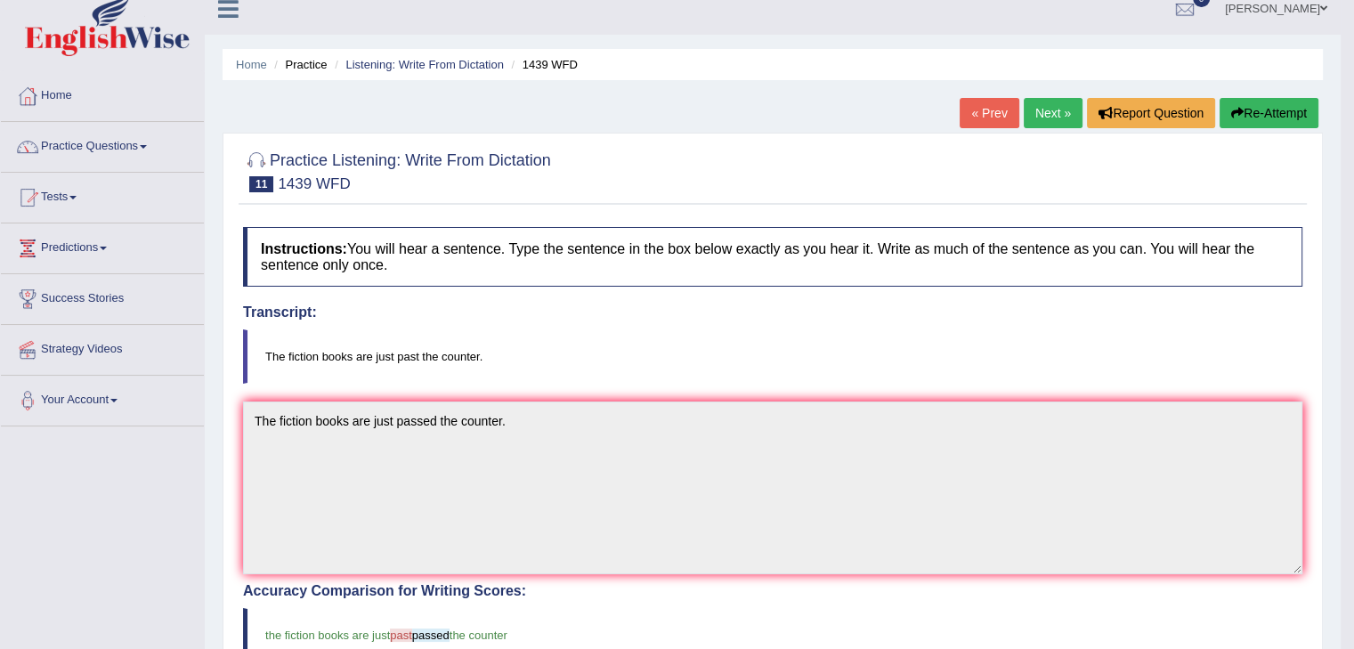
scroll to position [0, 0]
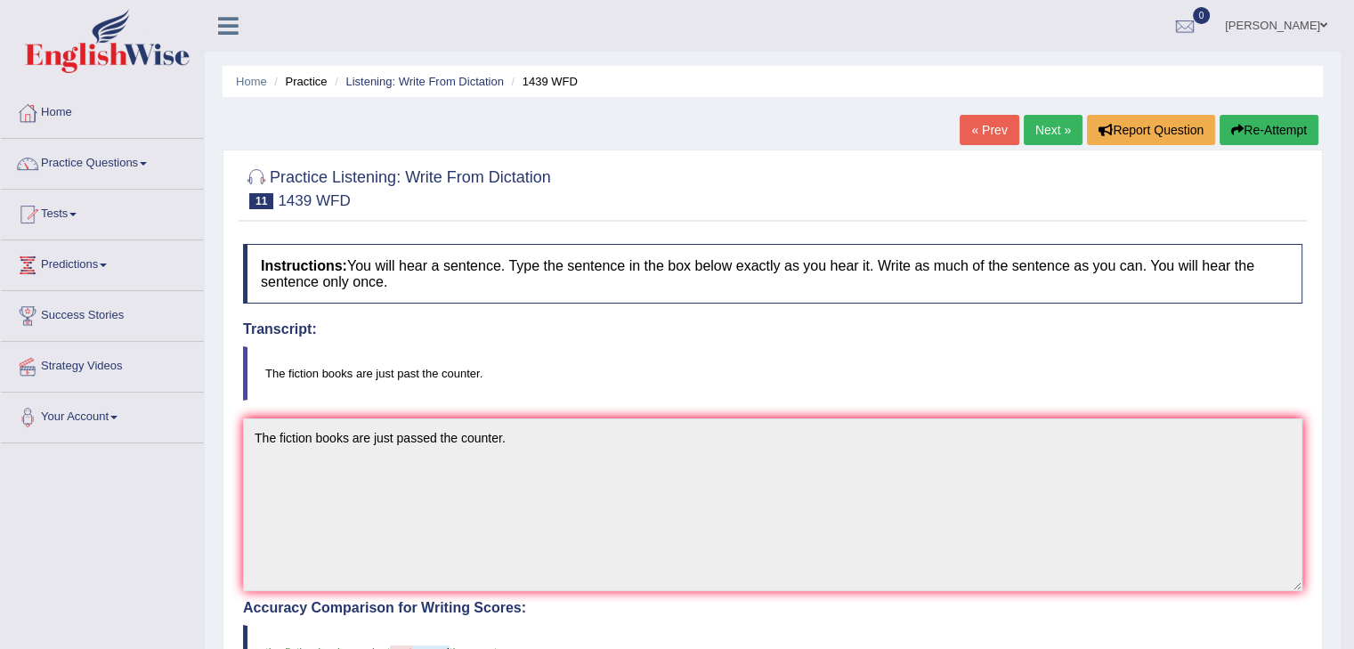
click at [1038, 132] on link "Next »" at bounding box center [1053, 130] width 59 height 30
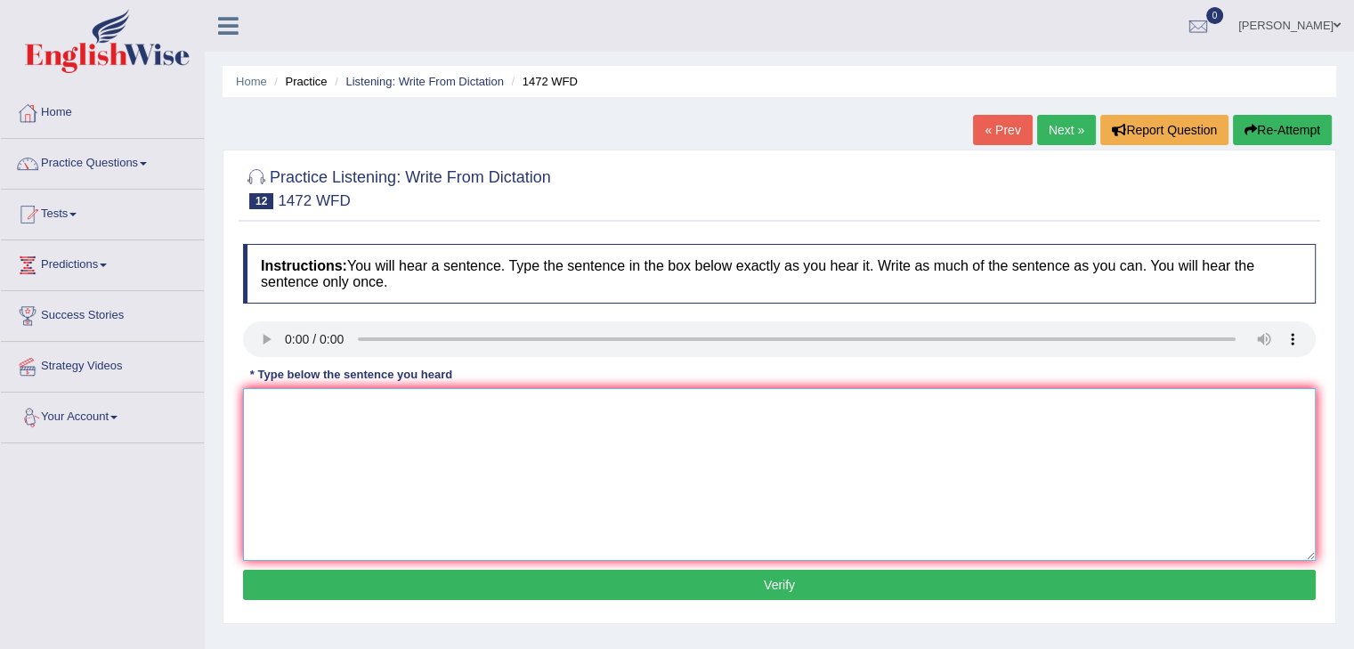
click at [285, 435] on textarea at bounding box center [779, 474] width 1073 height 173
click at [398, 407] on textarea "The local gov has" at bounding box center [779, 474] width 1073 height 173
type textarea "The local gov has adopted a plan for IT delopments,"
click at [328, 410] on textarea "The local gov has adopted a plan for IT delopments," at bounding box center [779, 474] width 1073 height 173
drag, startPoint x: 602, startPoint y: 407, endPoint x: 0, endPoint y: 363, distance: 603.5
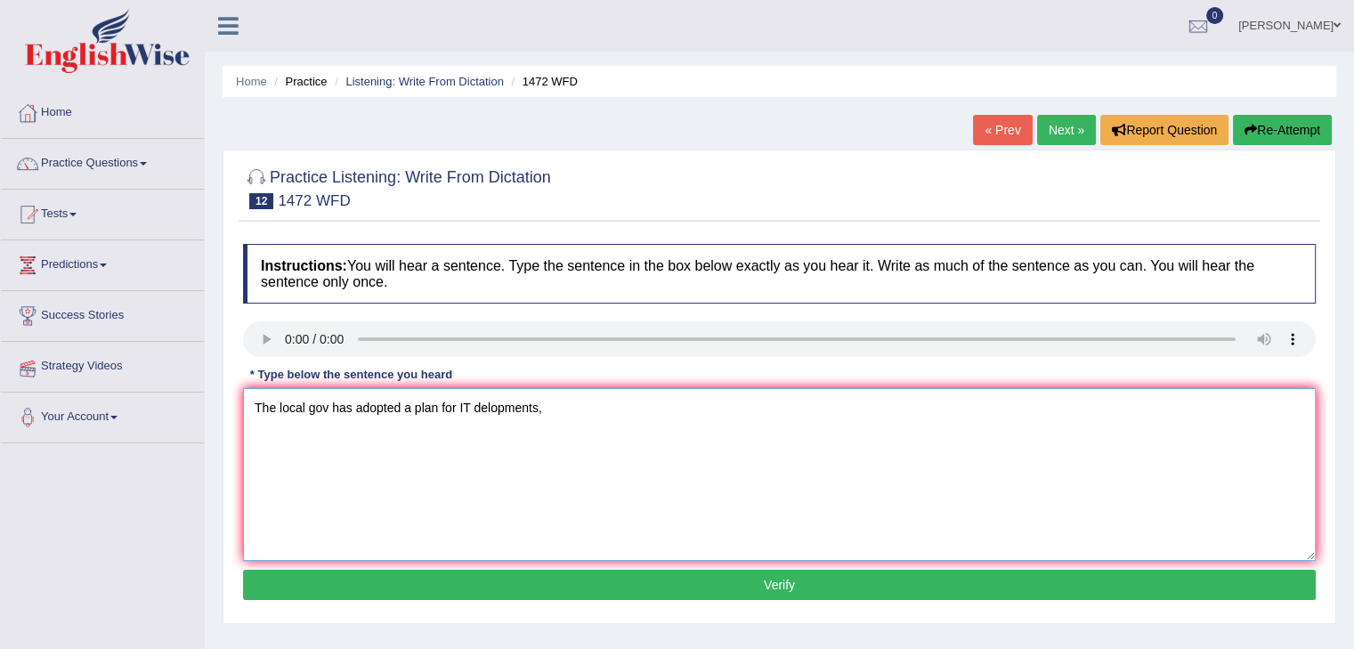
click at [0, 363] on div "Toggle navigation Home Practice Questions Speaking Practice Read Aloud Repeat S…" at bounding box center [677, 463] width 1354 height 926
click at [331, 465] on textarea at bounding box center [779, 474] width 1073 height 173
click at [332, 465] on textarea at bounding box center [779, 474] width 1073 height 173
click at [370, 477] on textarea "The local government has adopted a plan for infrastructure development." at bounding box center [779, 474] width 1073 height 173
click at [321, 427] on textarea "The local government has adopted a plan for infrastructure development." at bounding box center [779, 474] width 1073 height 173
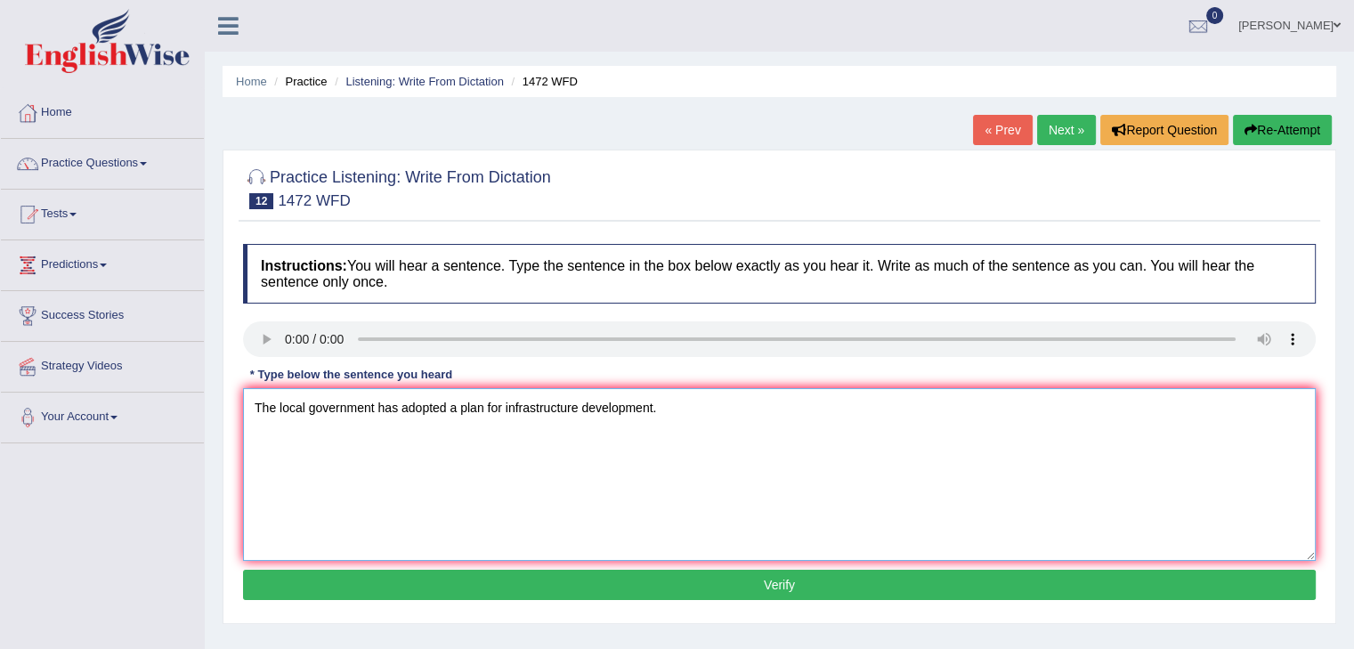
type textarea "The local government has adopted a plan for infrastructure development."
click at [805, 580] on button "Verify" at bounding box center [779, 585] width 1073 height 30
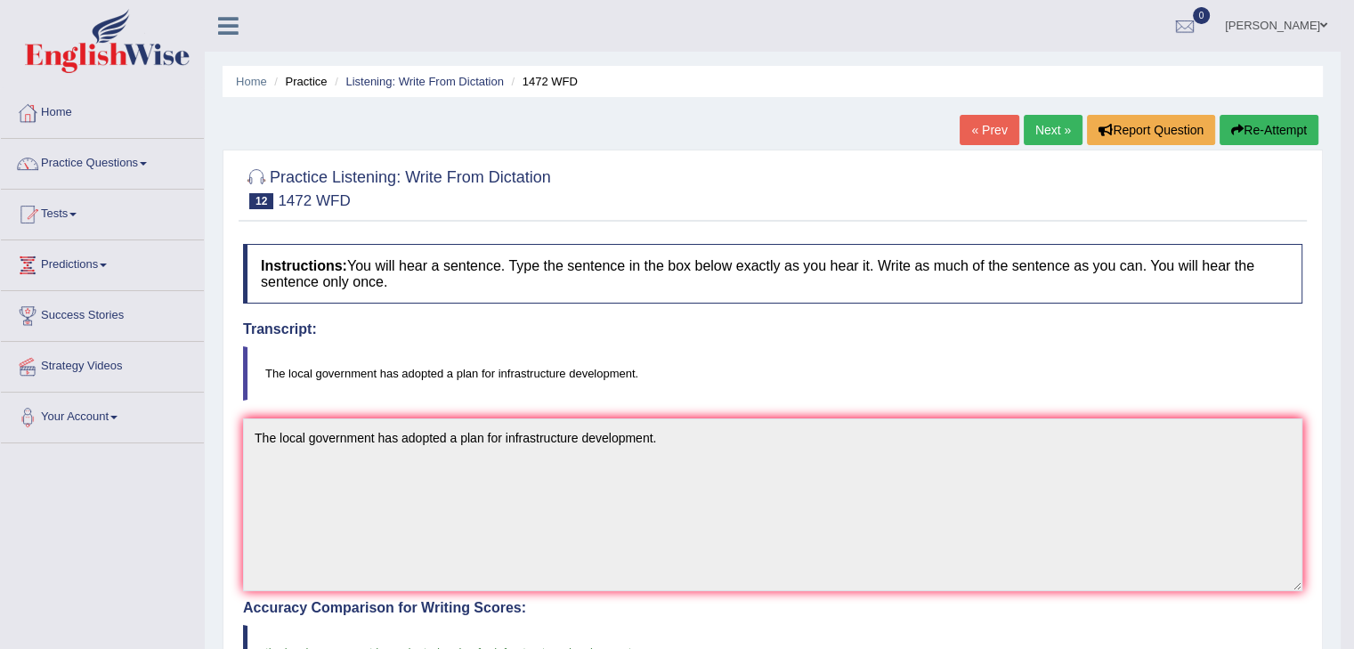
click at [1061, 125] on link "Next »" at bounding box center [1053, 130] width 59 height 30
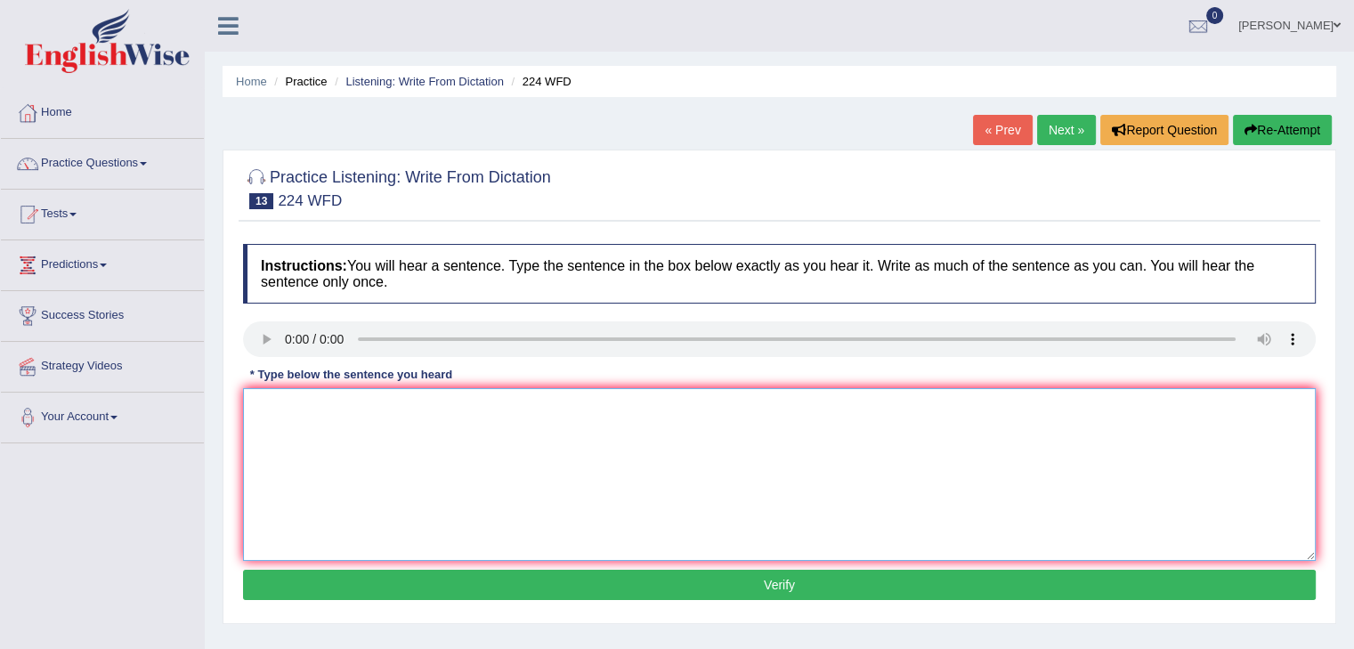
click at [301, 421] on textarea at bounding box center [779, 474] width 1073 height 173
click at [532, 408] on textarea "In the winter it gets harsh, but won't be an issue if we use a heater." at bounding box center [779, 474] width 1073 height 173
drag, startPoint x: 577, startPoint y: 405, endPoint x: 524, endPoint y: 410, distance: 52.7
click at [524, 410] on textarea "In the winter it gets harsh, but won't be an issue if we use a heater." at bounding box center [779, 474] width 1073 height 173
click at [424, 403] on textarea "In the winter it gets harsh, but won't be an issue since there is a heater." at bounding box center [779, 474] width 1073 height 173
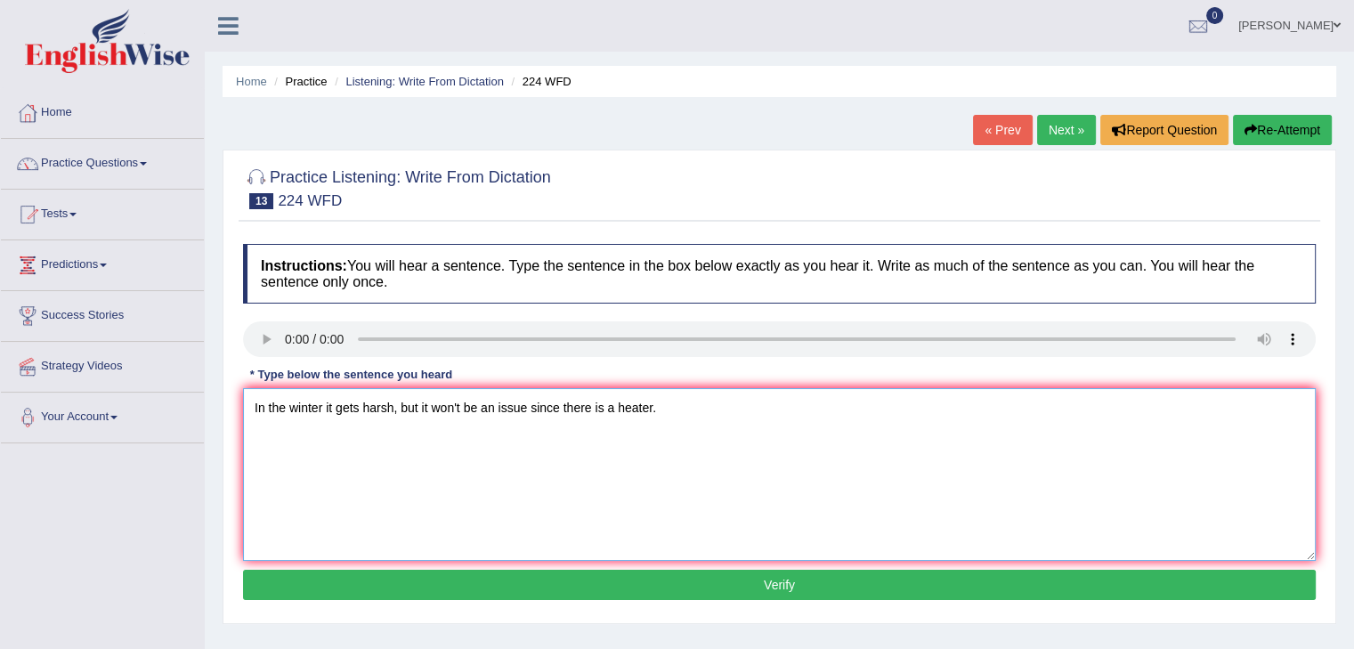
click at [506, 505] on textarea "In the winter it gets harsh, but it won't be an issue since there is a heater." at bounding box center [779, 474] width 1073 height 173
type textarea "In the winter it gets harsh, but it won't be an issue since there is a heater."
click at [779, 583] on button "Verify" at bounding box center [779, 585] width 1073 height 30
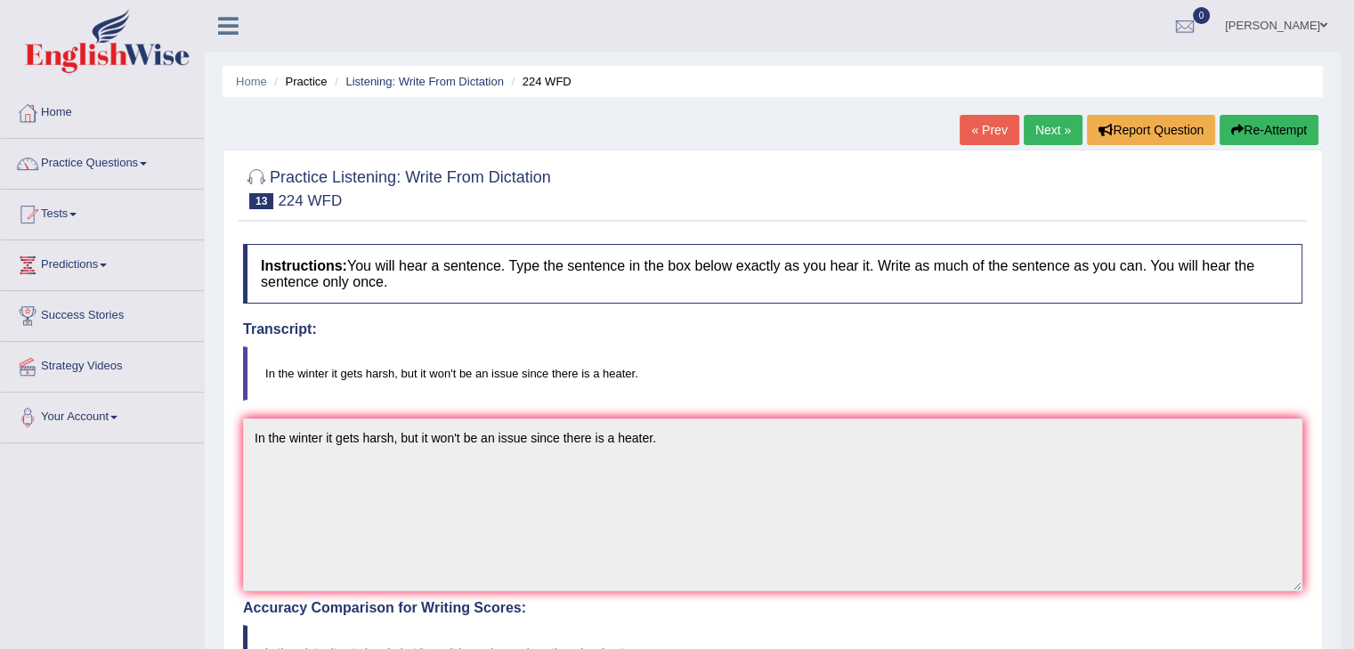
click at [1051, 128] on link "Next »" at bounding box center [1053, 130] width 59 height 30
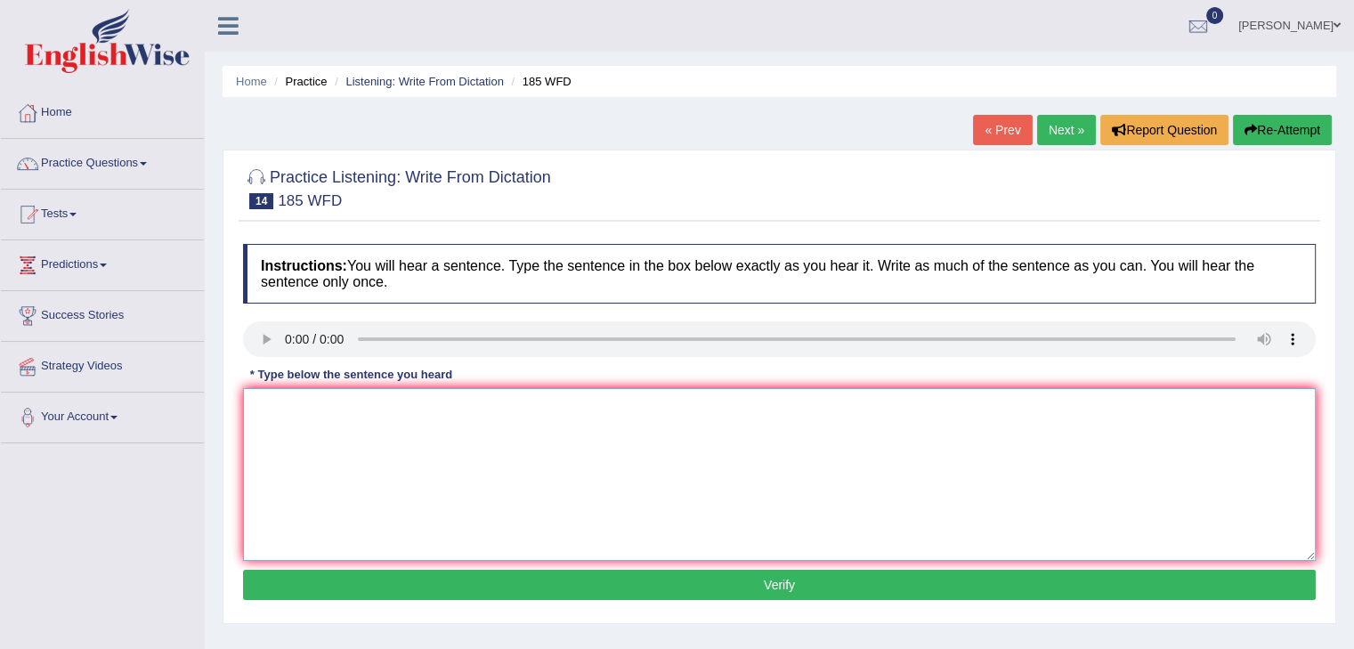
click at [293, 420] on textarea at bounding box center [779, 474] width 1073 height 173
drag, startPoint x: 512, startPoint y: 407, endPoint x: 437, endPoint y: 416, distance: 75.3
click at [437, 416] on textarea "Researchers say many students are in stress" at bounding box center [779, 474] width 1073 height 173
type textarea "Researchers say many students feel stressed and it affects academic results."
click at [638, 435] on textarea "Researchers say many students feel stressed and it affects academic results." at bounding box center [779, 474] width 1073 height 173
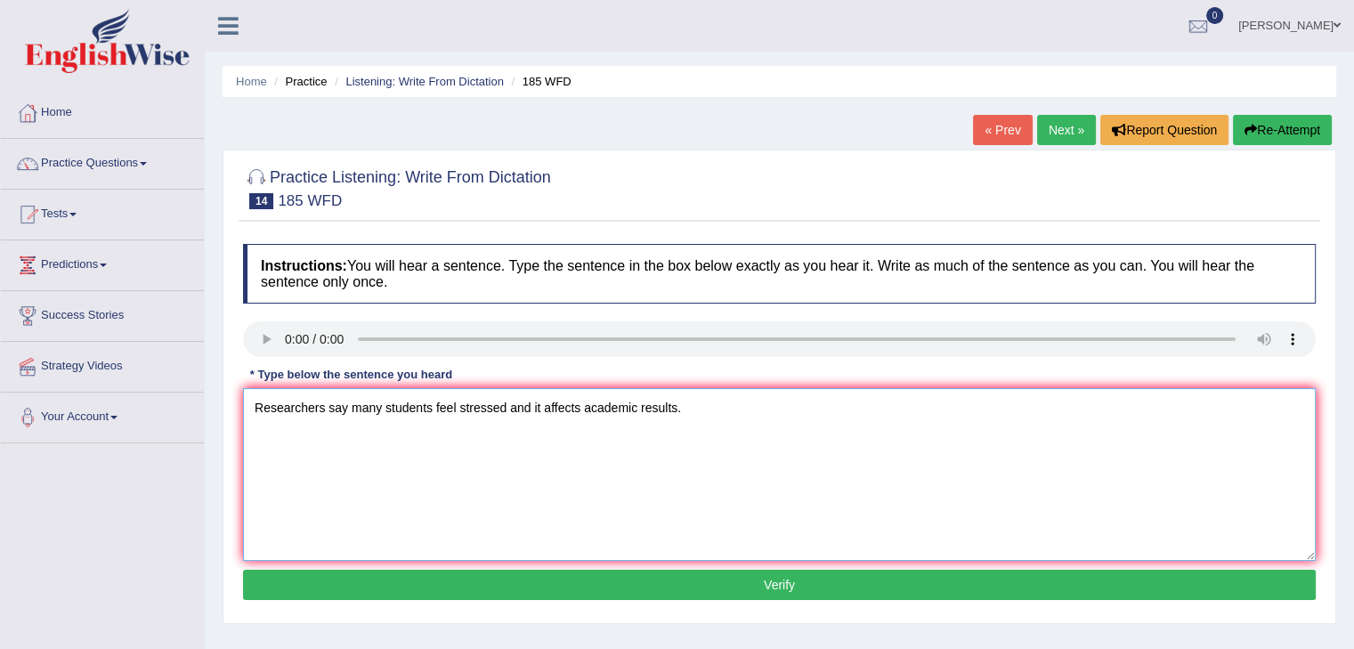
click at [691, 416] on textarea "Researchers say many students feel stressed and it affects academic results." at bounding box center [779, 474] width 1073 height 173
click at [769, 581] on button "Verify" at bounding box center [779, 585] width 1073 height 30
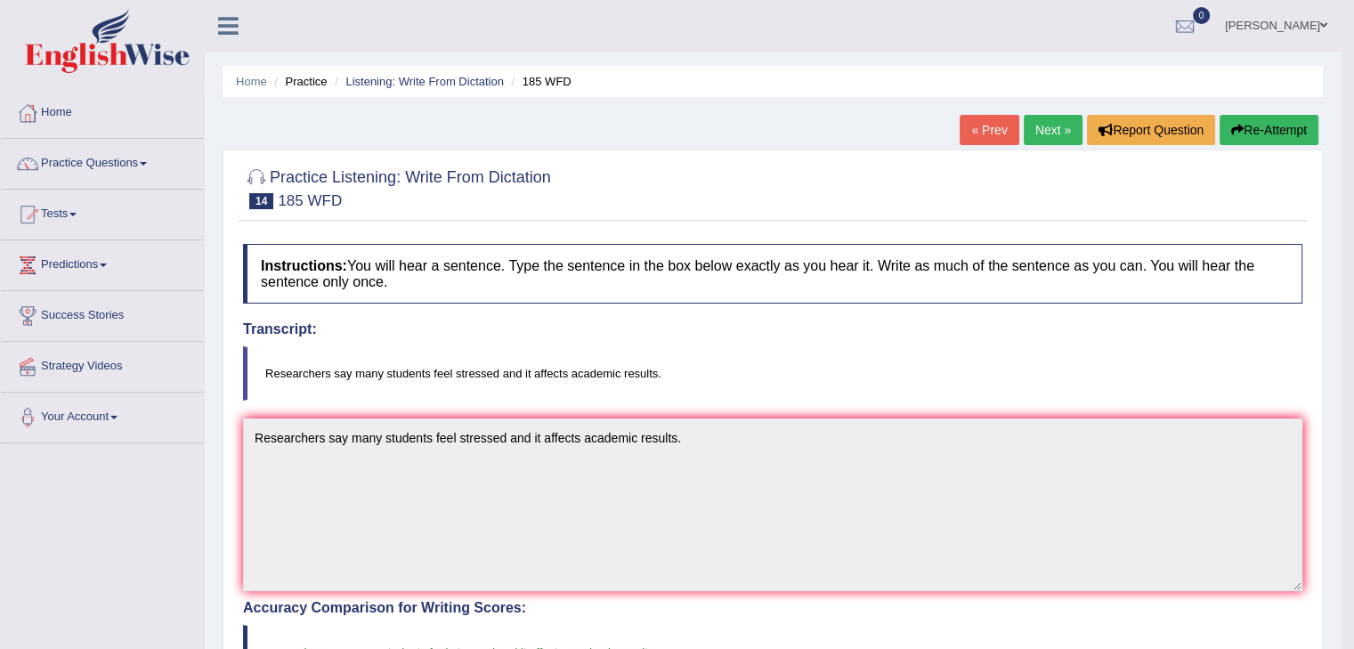
click at [1034, 128] on link "Next »" at bounding box center [1053, 130] width 59 height 30
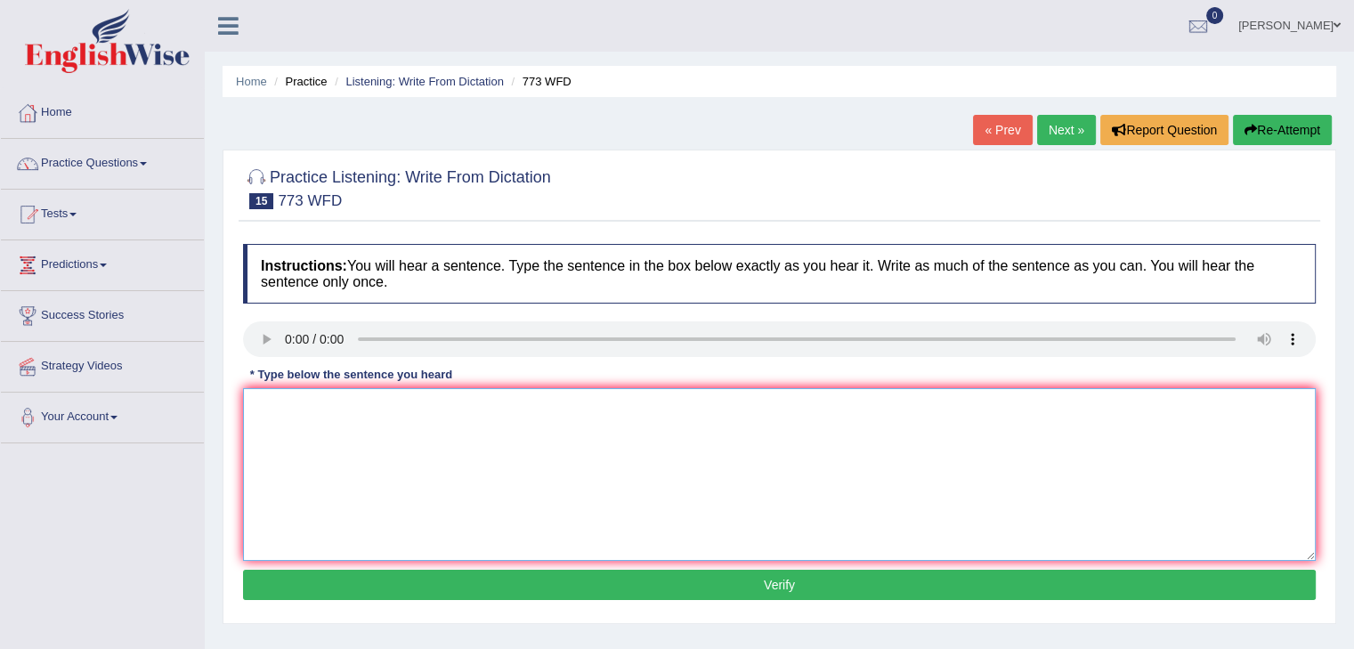
click at [276, 433] on textarea at bounding box center [779, 474] width 1073 height 173
click at [460, 410] on textarea "Graviuty is extraordinary weak and" at bounding box center [779, 474] width 1073 height 173
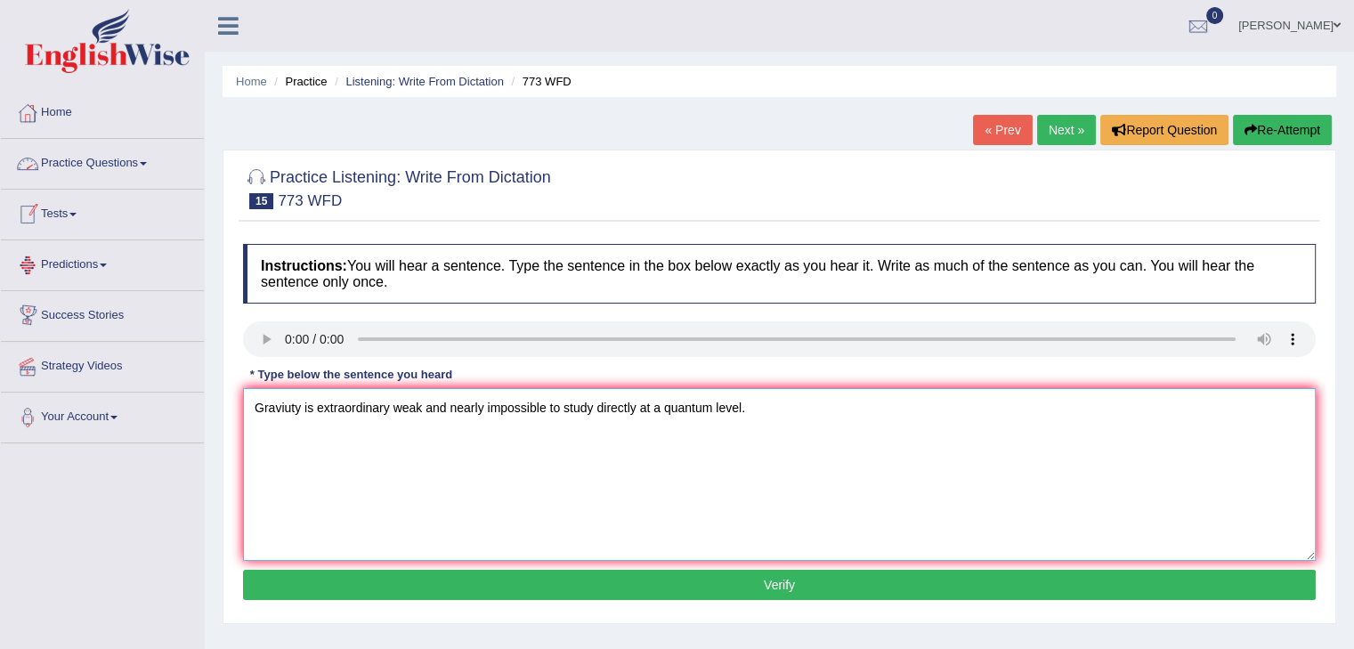
click at [290, 405] on textarea "Graviuty is extraordinary weak and nearly impossible to study directly at a qua…" at bounding box center [779, 474] width 1073 height 173
click at [385, 410] on textarea "Gravity is extraordinary weak and nearly impossible to study directly at a quan…" at bounding box center [779, 474] width 1073 height 173
click at [489, 453] on textarea "Gravity is extraordinarily weak and nearly impossible to study directly at a qu…" at bounding box center [779, 474] width 1073 height 173
click at [641, 444] on textarea "Gravity is extraordinarily weak and nearly impossible to study directly at a qu…" at bounding box center [779, 474] width 1073 height 173
click at [755, 411] on textarea "Gravity is extraordinarily weak and nearly impossible to study directly at a qu…" at bounding box center [779, 474] width 1073 height 173
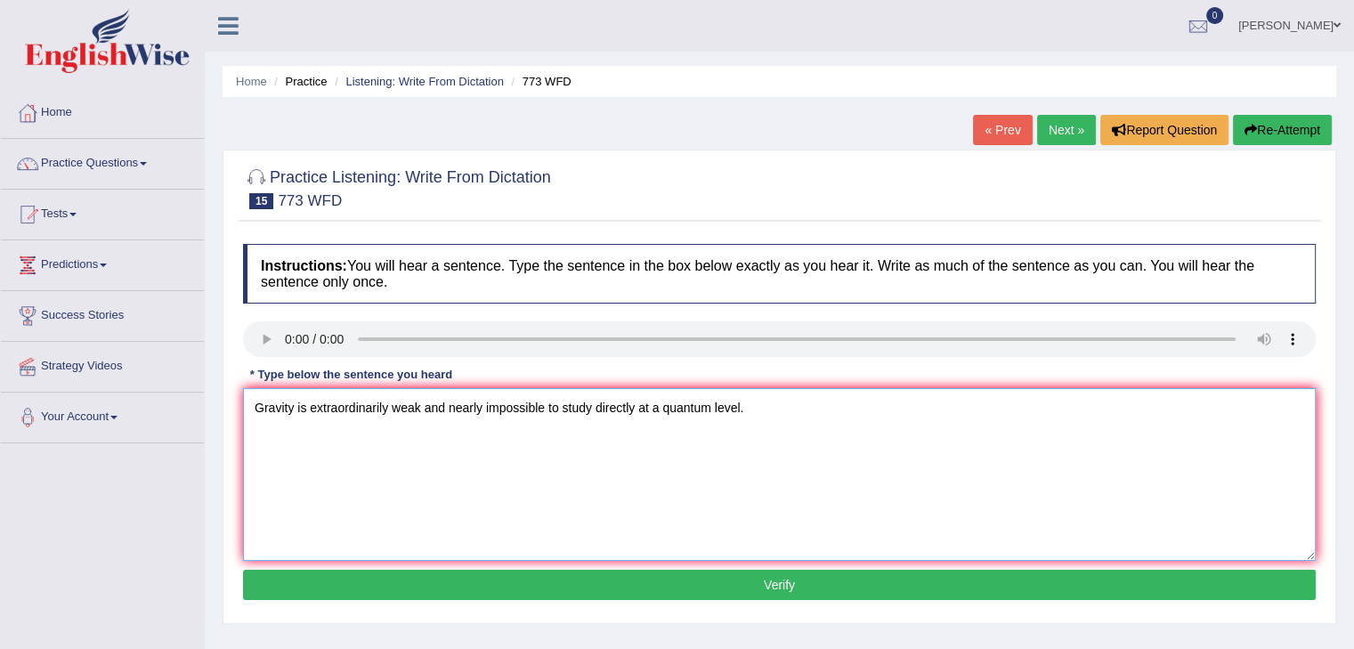
click at [506, 466] on textarea "Gravity is extraordinarily weak and nearly impossible to study directly at a qu…" at bounding box center [779, 474] width 1073 height 173
click at [313, 411] on textarea "Gravity is extraordinarily weak and nearly impossible to study directly at a qu…" at bounding box center [779, 474] width 1073 height 173
click at [311, 476] on textarea "Gravity is extraordinarily weak and nearly impossible to study directly at a qu…" at bounding box center [779, 474] width 1073 height 173
type textarea "Gravity is extraordinarily weak and nearly impossible to study directly at a qu…"
click at [760, 585] on button "Verify" at bounding box center [779, 585] width 1073 height 30
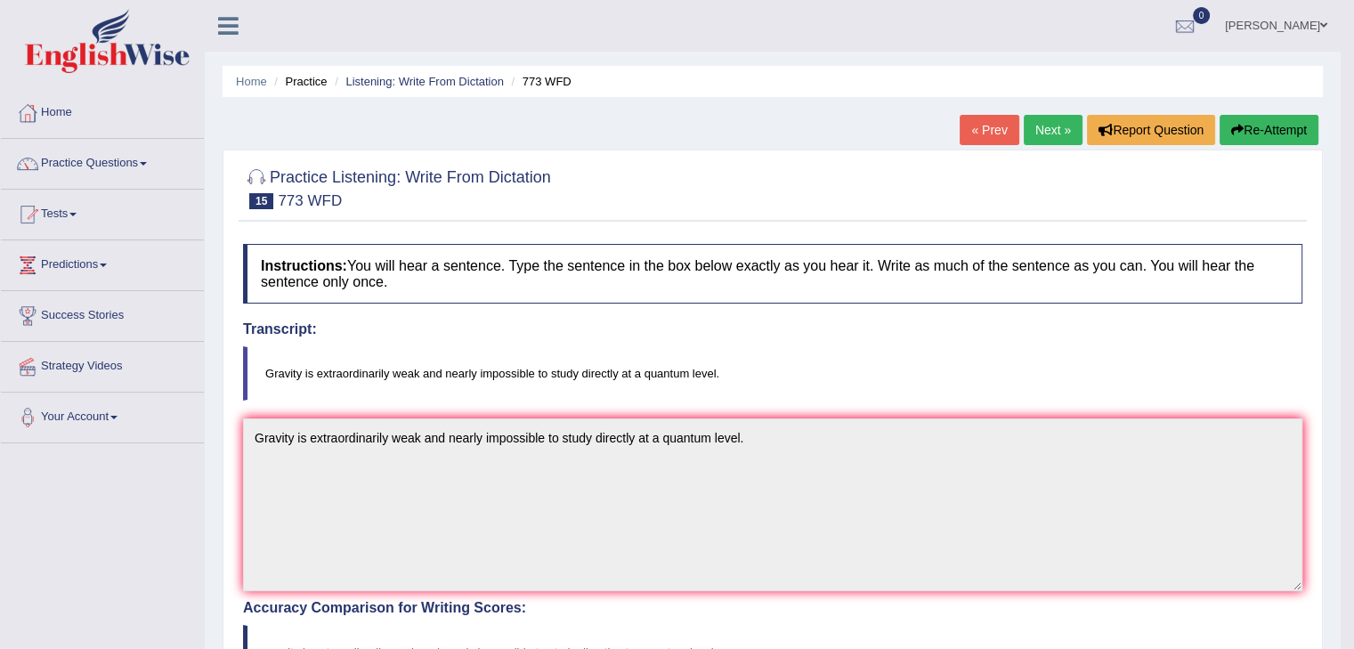
click at [1035, 131] on link "Next »" at bounding box center [1053, 130] width 59 height 30
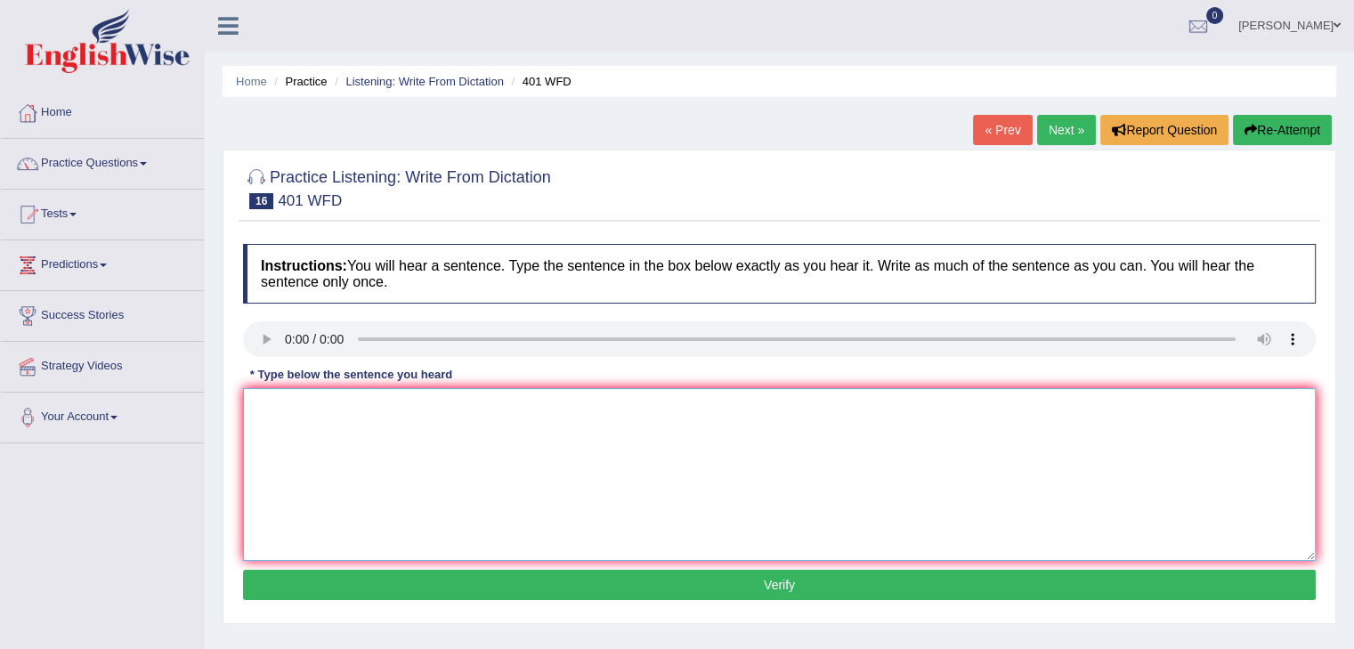
click at [291, 433] on textarea at bounding box center [779, 474] width 1073 height 173
click at [473, 411] on textarea "Students live in the hall of re" at bounding box center [779, 474] width 1073 height 173
click at [430, 398] on textarea "Students live in the hall of re" at bounding box center [779, 474] width 1073 height 173
type textarea "Students live in the hall of residents during term time."
click at [805, 592] on button "Verify" at bounding box center [779, 585] width 1073 height 30
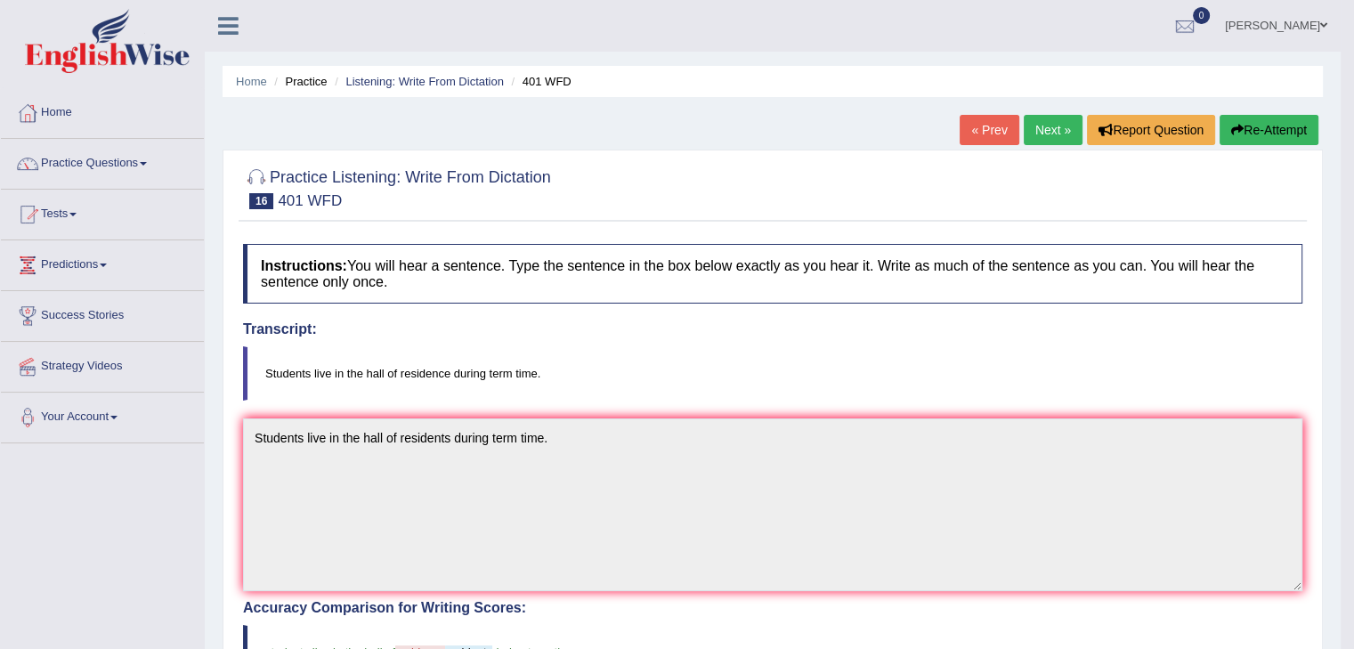
click at [1034, 134] on link "Next »" at bounding box center [1053, 130] width 59 height 30
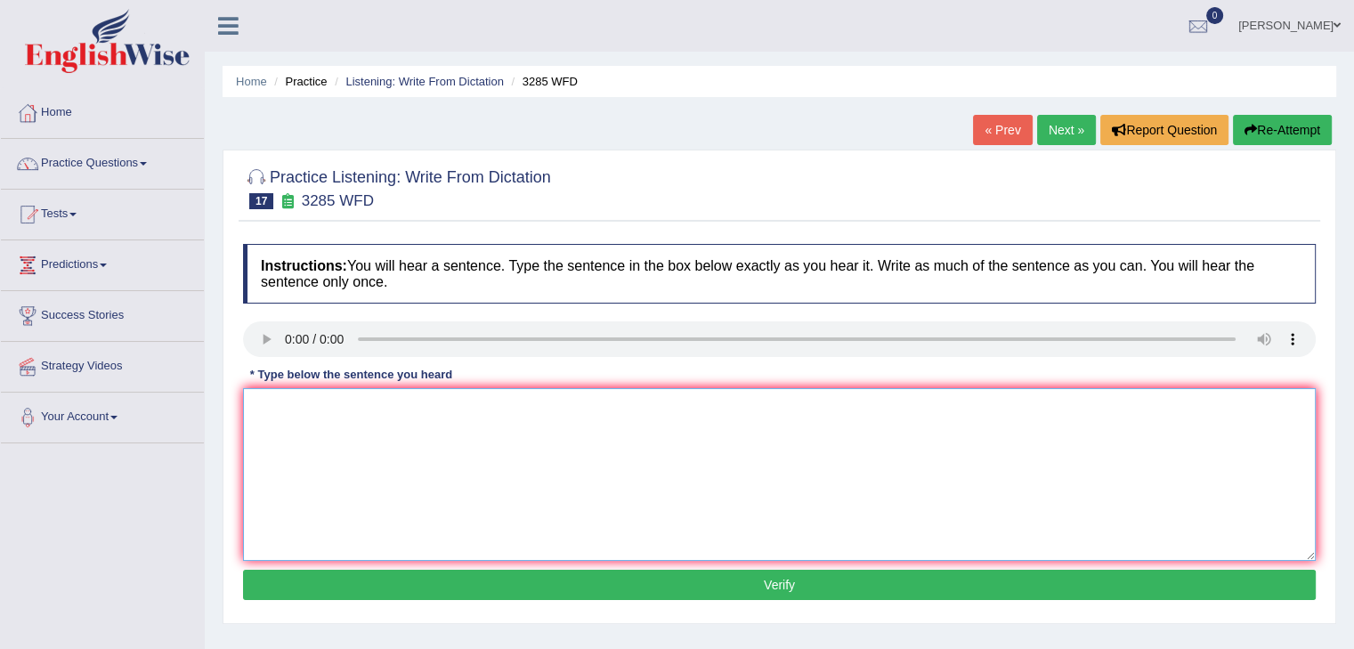
click at [299, 419] on textarea at bounding box center [779, 474] width 1073 height 173
type textarea "Population had a sharp rise in the recent twenty years."
click at [793, 574] on button "Verify" at bounding box center [779, 585] width 1073 height 30
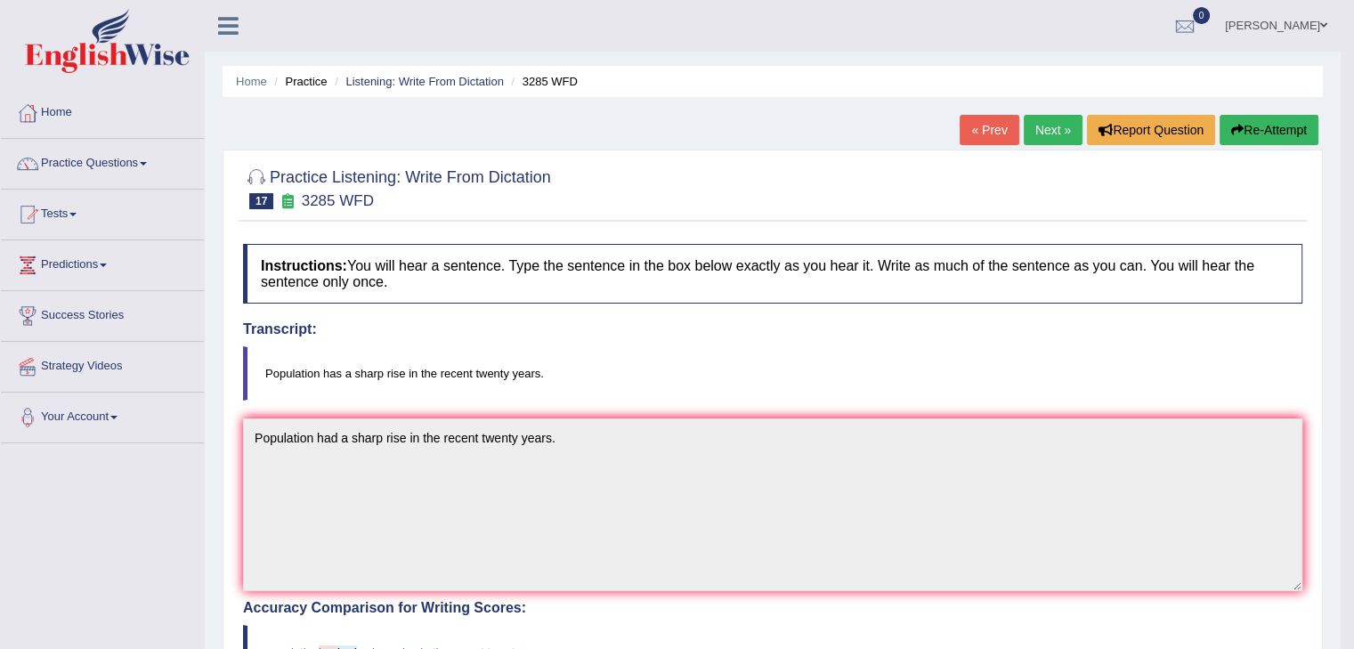
click at [1042, 129] on link "Next »" at bounding box center [1053, 130] width 59 height 30
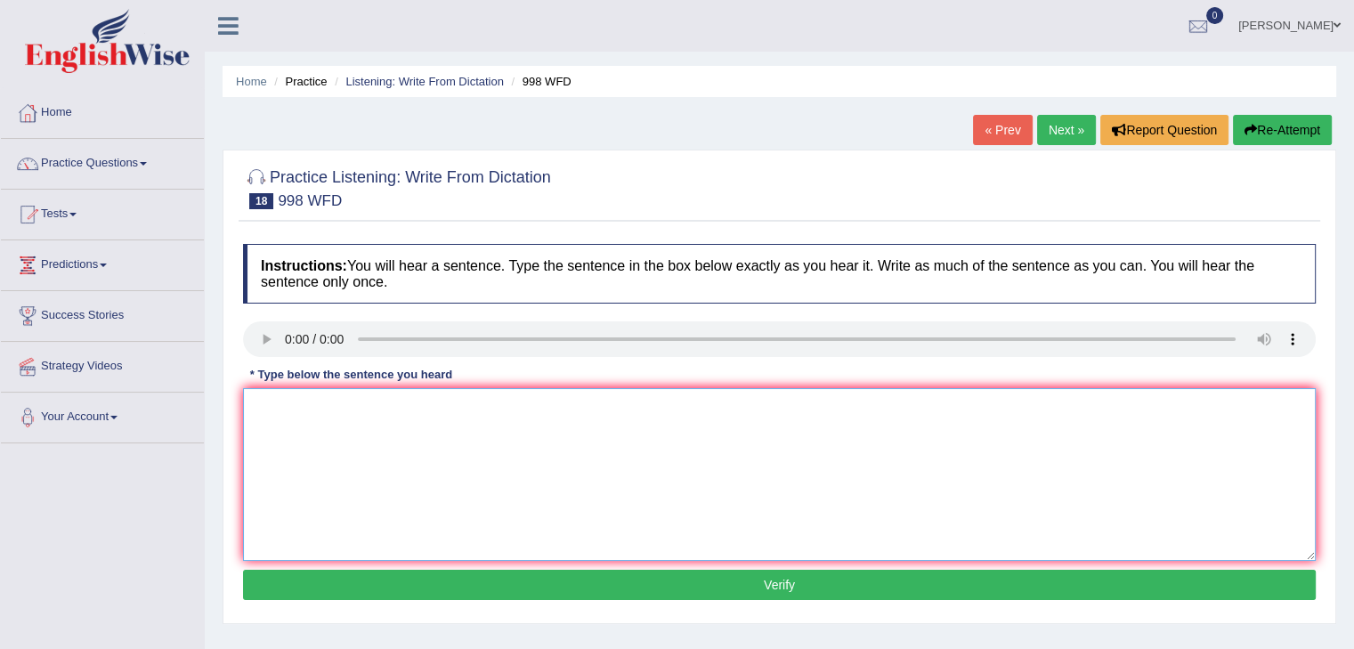
click at [302, 434] on textarea at bounding box center [779, 474] width 1073 height 173
drag, startPoint x: 360, startPoint y: 422, endPoint x: 293, endPoint y: 468, distance: 81.3
click at [359, 423] on textarea "We will hold a celebration for the graduate students." at bounding box center [779, 474] width 1073 height 173
click at [306, 435] on textarea "We will hold a celebration for the graduate students." at bounding box center [779, 474] width 1073 height 173
click at [560, 415] on textarea "We will hold a celebration for the graduate students." at bounding box center [779, 474] width 1073 height 173
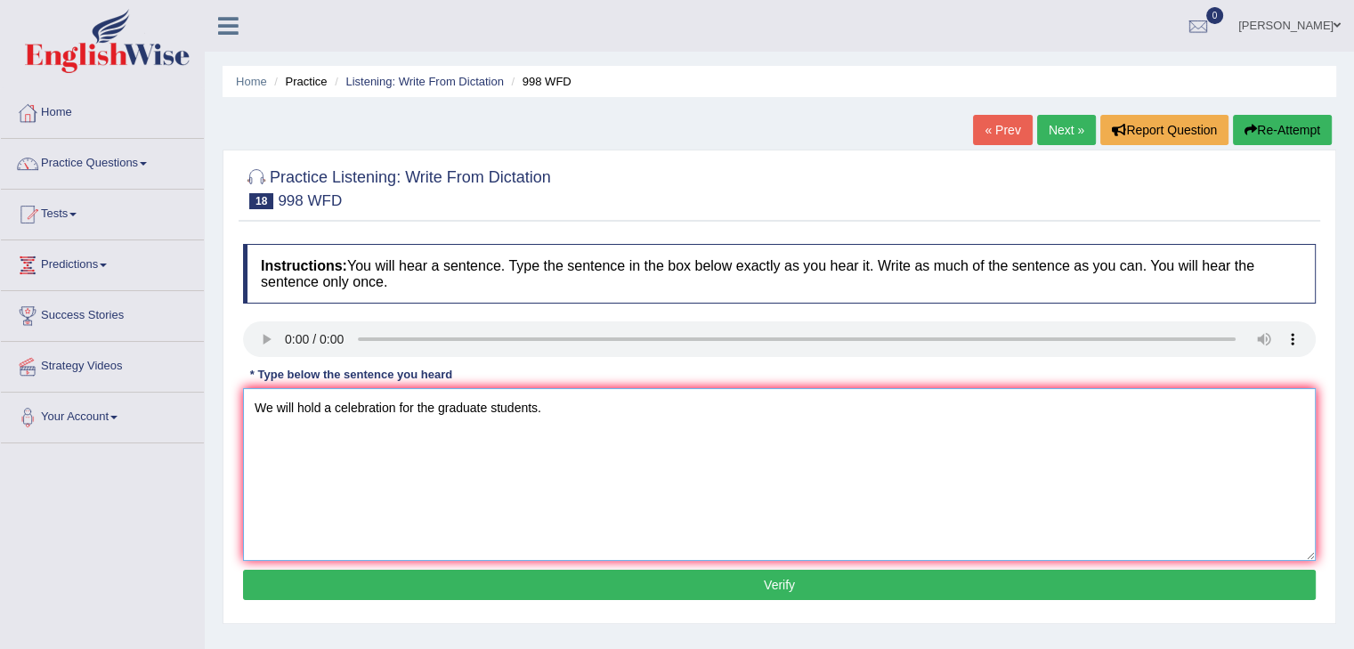
type textarea "We will hold a celebration for the graduate students."
click at [798, 586] on button "Verify" at bounding box center [779, 585] width 1073 height 30
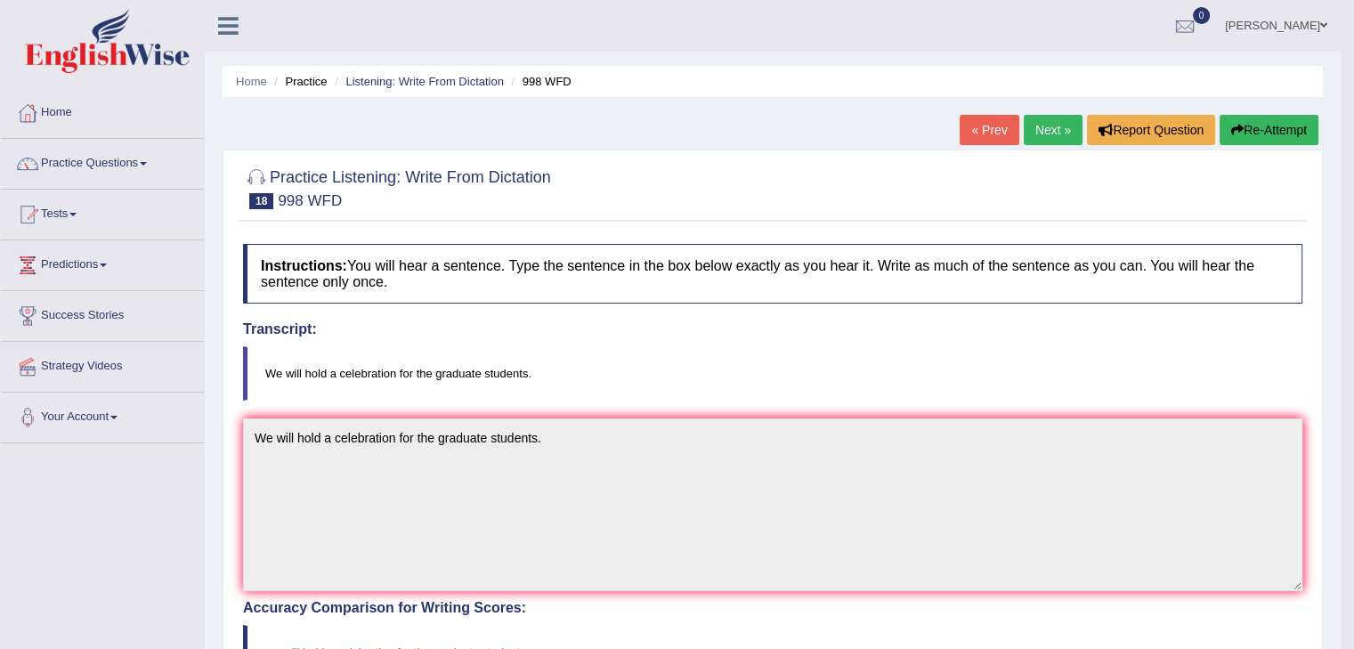
click at [1040, 134] on link "Next »" at bounding box center [1053, 130] width 59 height 30
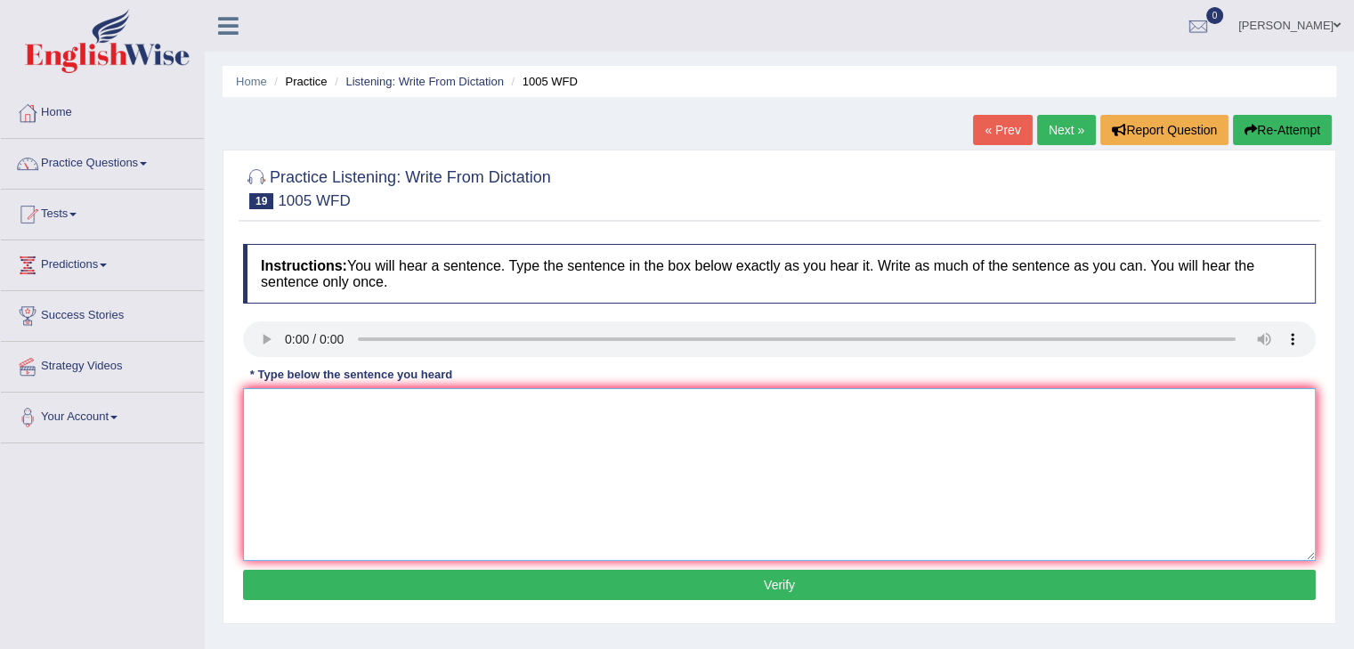
click at [294, 412] on textarea at bounding box center [779, 474] width 1073 height 173
click at [323, 421] on textarea "The collap of the house market has trigeered rece through out the worlsd" at bounding box center [779, 474] width 1073 height 173
click at [309, 409] on textarea "The collap of the house market has trigeered rece through out the worlsd" at bounding box center [779, 474] width 1073 height 173
click at [398, 409] on textarea "The collapse of the house market has trigeered rece through out the worlsd" at bounding box center [779, 474] width 1073 height 173
click at [454, 478] on textarea "The collapse of the housing market has trigeered rece through out the worlsd" at bounding box center [779, 474] width 1073 height 173
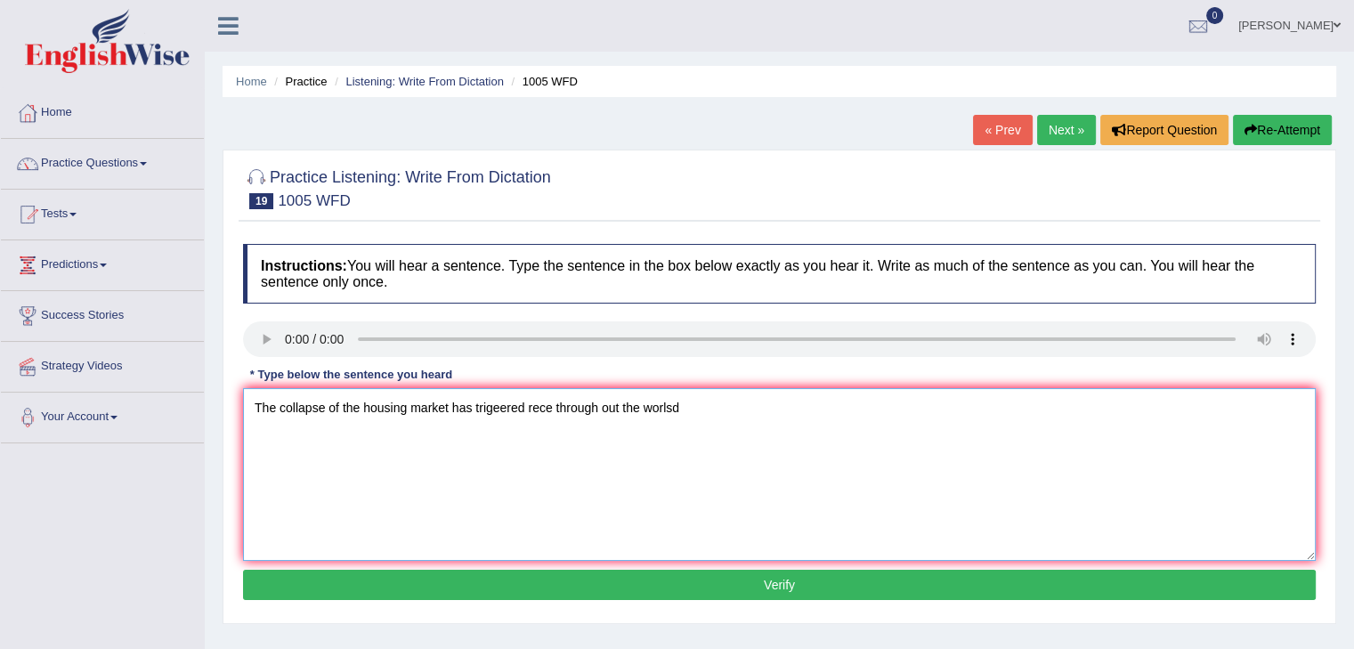
click at [345, 434] on textarea "The collapse of the housing market has trigeered rece through out the worlsd" at bounding box center [779, 474] width 1073 height 173
drag, startPoint x: 528, startPoint y: 407, endPoint x: 476, endPoint y: 412, distance: 51.9
click at [476, 412] on textarea "The collapse of the housing market has trigeered rece through out the worlsd" at bounding box center [779, 474] width 1073 height 173
click at [598, 424] on textarea "The collapse of the housing market has triggered recetion through out the worlsd" at bounding box center [779, 474] width 1073 height 173
click at [628, 409] on textarea "The collapse of the housing market has triggered recetion through out the worlsd" at bounding box center [779, 474] width 1073 height 173
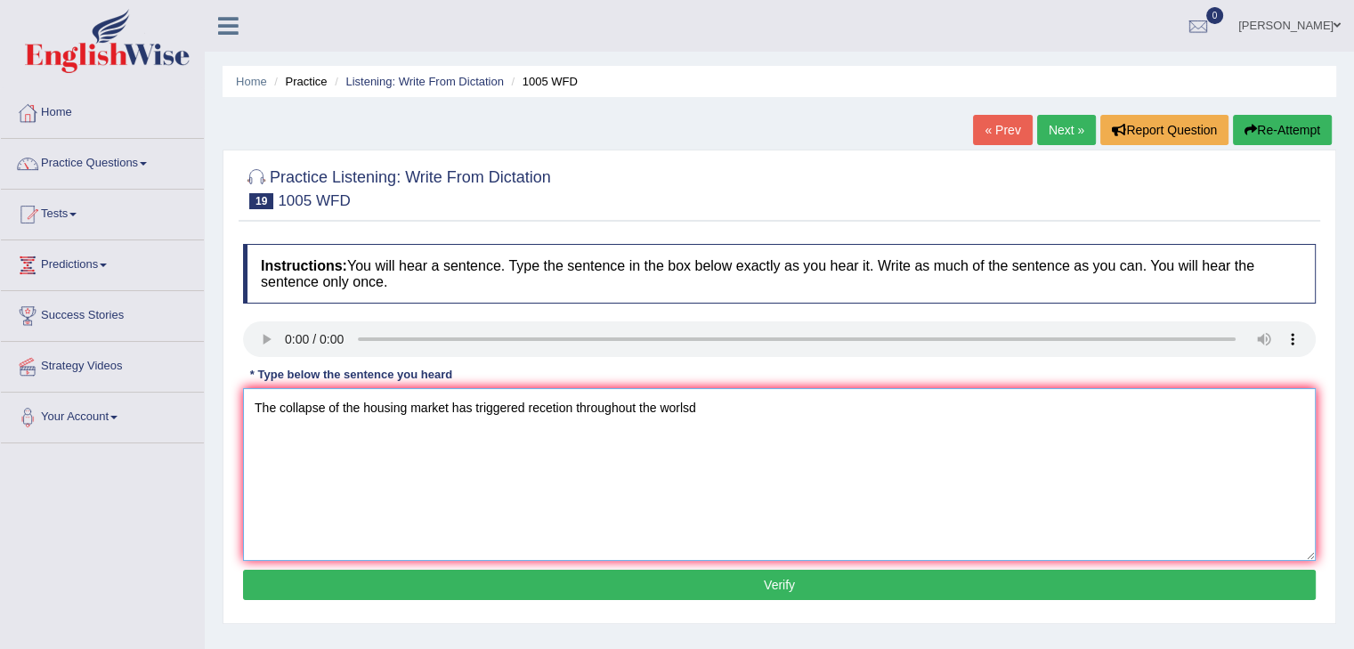
click at [666, 464] on textarea "The collapse of the housing market has triggered recetion throughout the worlsd" at bounding box center [779, 474] width 1073 height 173
click at [695, 404] on textarea "The collapse of the housing market has triggered recetion throughout the worlsd" at bounding box center [779, 474] width 1073 height 173
click at [417, 443] on textarea "The collapse of the housing market has triggered recetion throughout the world" at bounding box center [779, 474] width 1073 height 173
click at [496, 476] on textarea "The collapse of the housing market has triggered recetion throughout the world" at bounding box center [779, 474] width 1073 height 173
click at [614, 443] on textarea "The collapse of the housing market has triggered recetion throughout the world" at bounding box center [779, 474] width 1073 height 173
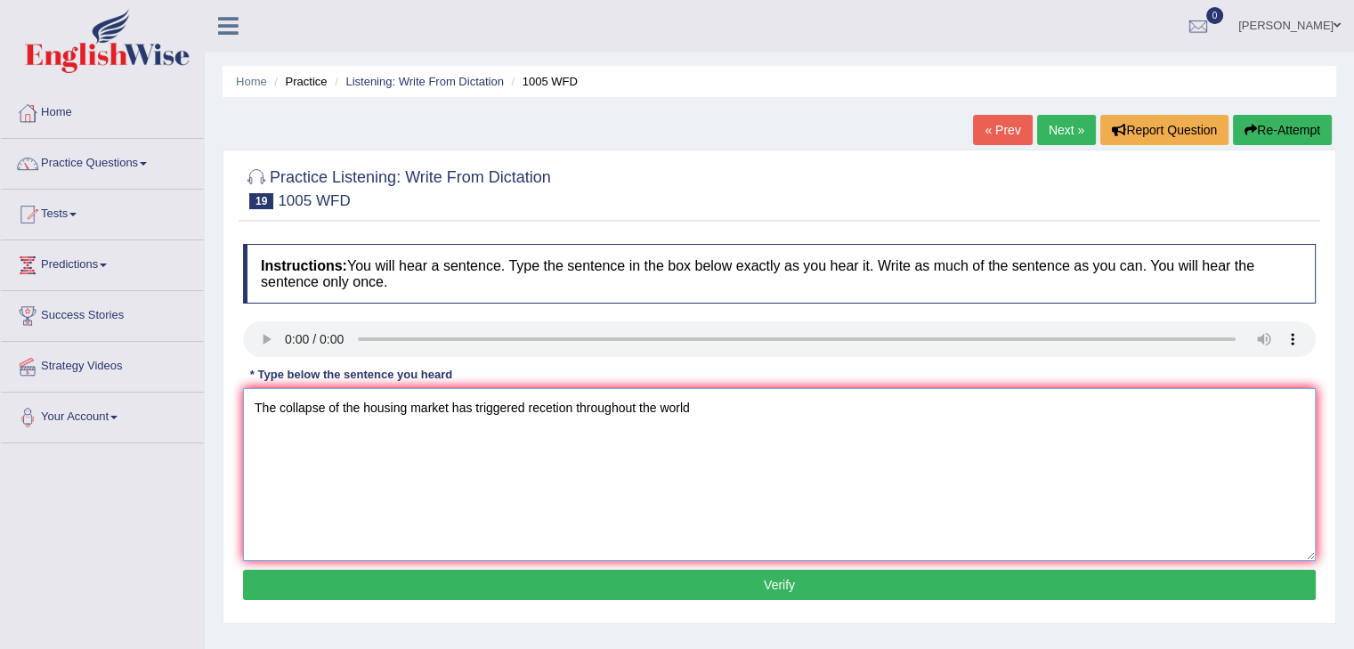
click at [706, 405] on textarea "The collapse of the housing market has triggered recetion throughout the world" at bounding box center [779, 474] width 1073 height 173
type textarea "The collapse of the housing market has triggered recetion throughout the world."
click at [780, 587] on button "Verify" at bounding box center [779, 585] width 1073 height 30
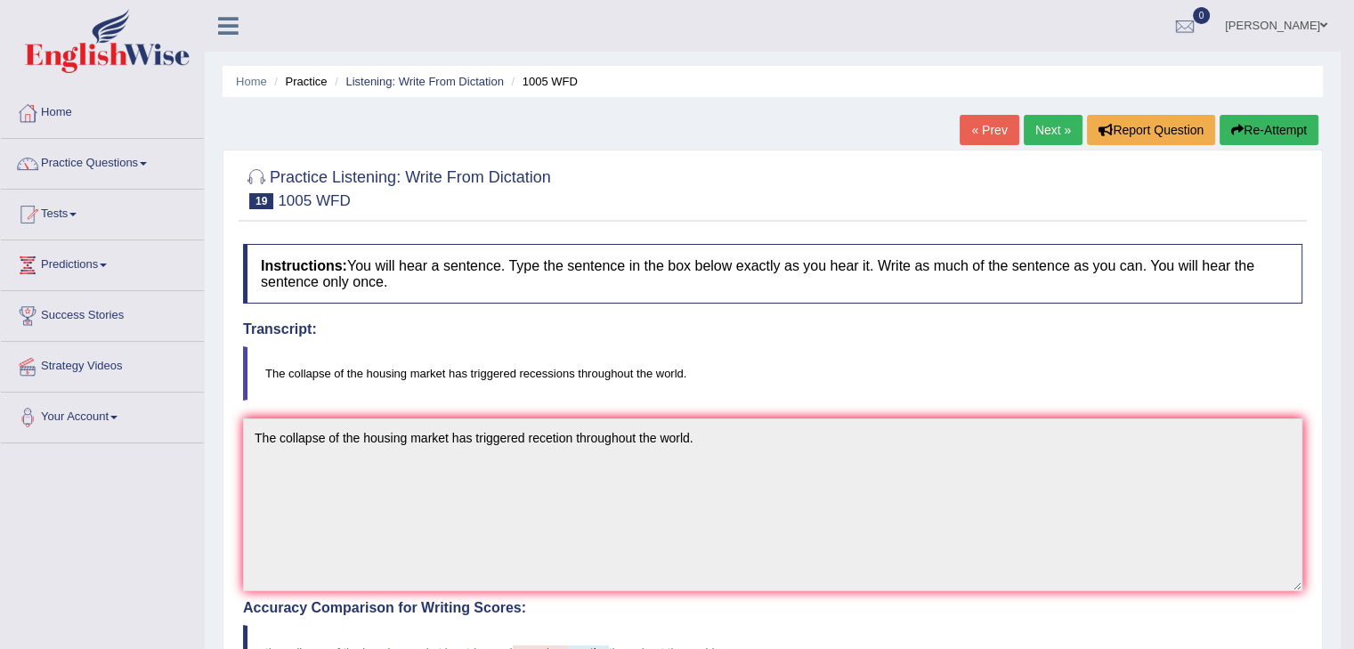
click at [1036, 132] on link "Next »" at bounding box center [1053, 130] width 59 height 30
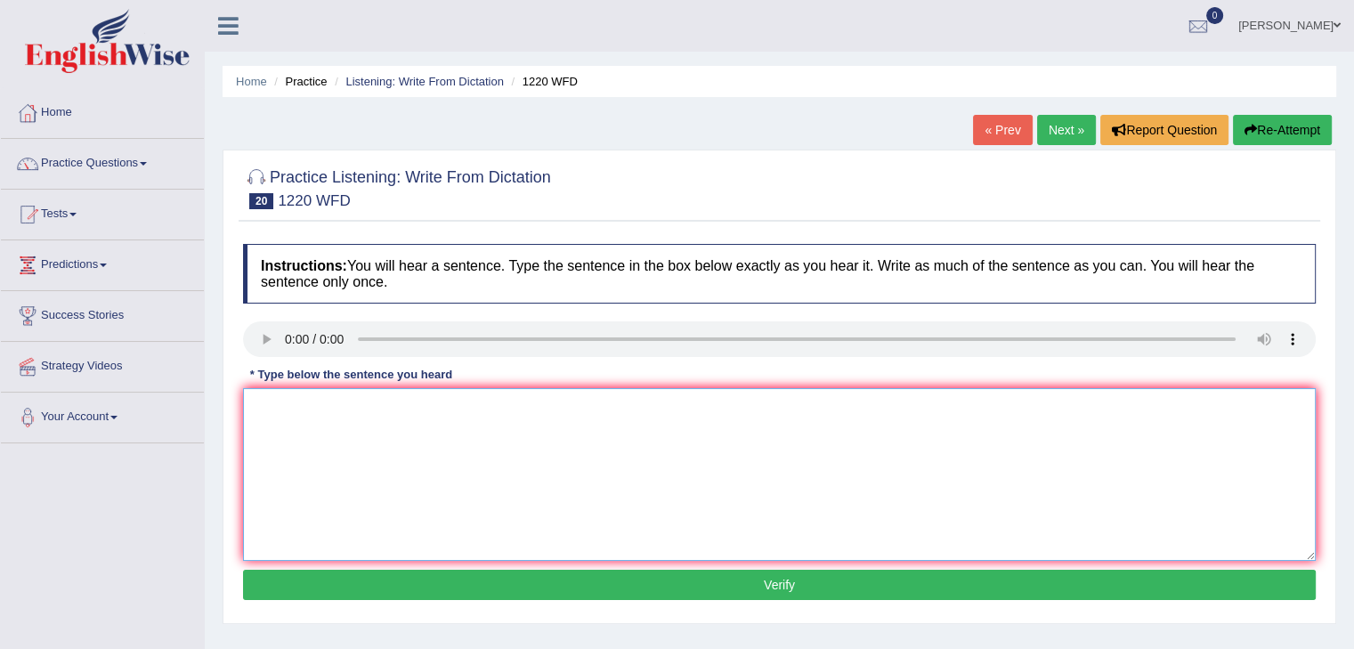
click at [305, 436] on textarea at bounding box center [779, 474] width 1073 height 173
click at [288, 427] on textarea "We are able to accomo more students than previously." at bounding box center [779, 474] width 1073 height 173
click at [381, 411] on textarea "We are able to accomo more students than previously." at bounding box center [779, 474] width 1073 height 173
click at [383, 536] on textarea "We are able to accomodate more students than previously." at bounding box center [779, 474] width 1073 height 173
drag, startPoint x: 353, startPoint y: 453, endPoint x: 312, endPoint y: 467, distance: 43.1
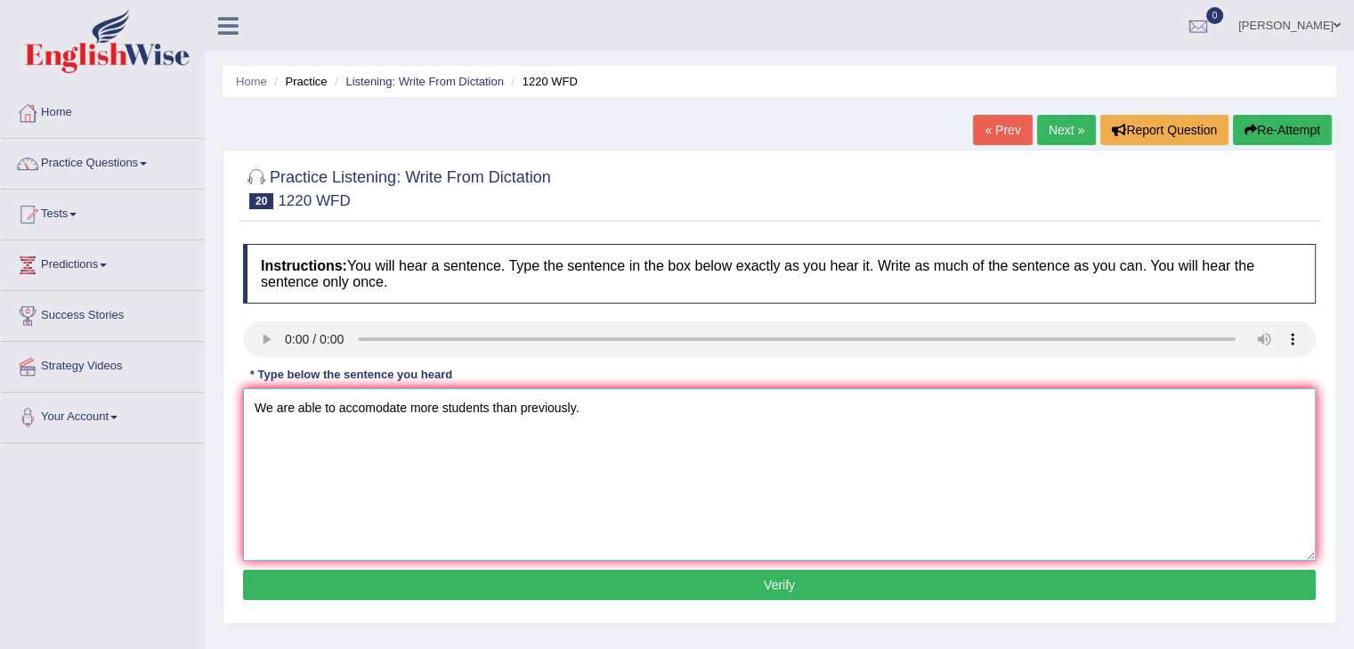
click at [349, 456] on textarea "We are able to accomodate more students than previously." at bounding box center [779, 474] width 1073 height 173
click at [602, 411] on textarea "We are able to accomodate more students than previously." at bounding box center [779, 474] width 1073 height 173
click at [363, 454] on textarea "We are able to accomodate more students than previously." at bounding box center [779, 474] width 1073 height 173
click at [372, 410] on textarea "We are able to accomodate more students than previously." at bounding box center [779, 474] width 1073 height 173
click at [392, 446] on textarea "We are able to accommodate more students than previously." at bounding box center [779, 474] width 1073 height 173
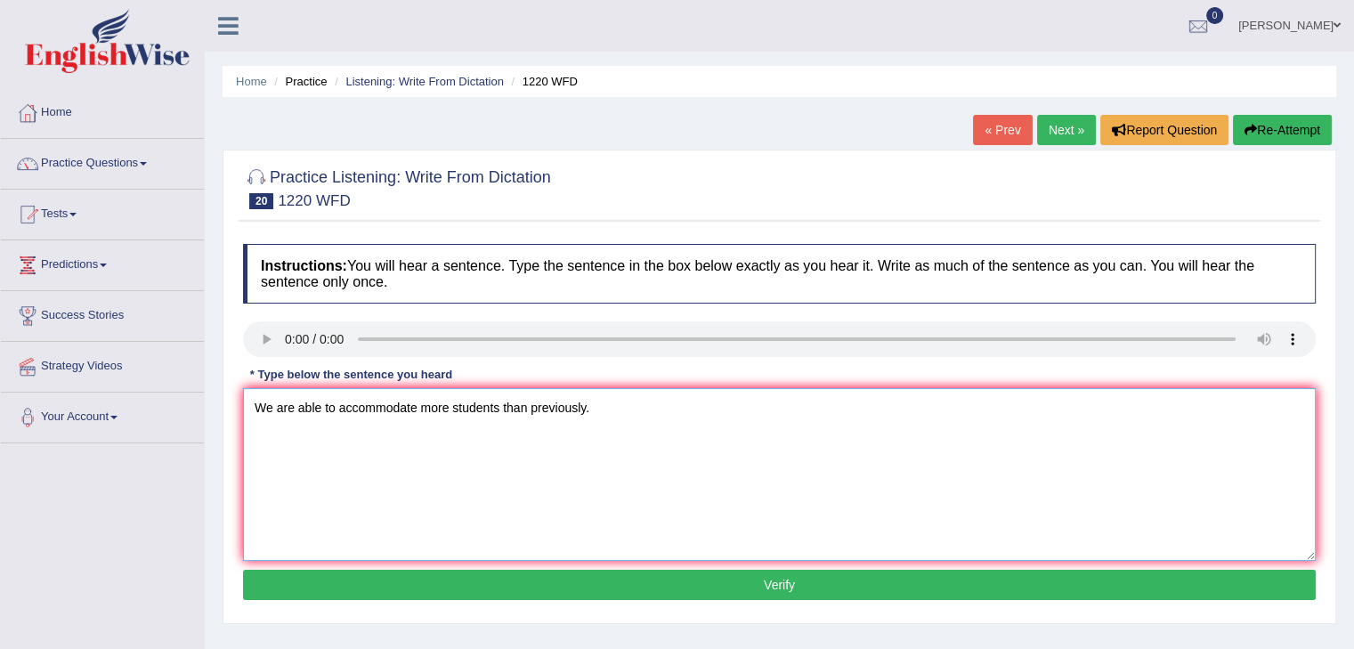
click at [548, 444] on textarea "We are able to accommodate more students than previously." at bounding box center [779, 474] width 1073 height 173
click at [638, 408] on textarea "We are able to accommodate more students than previously." at bounding box center [779, 474] width 1073 height 173
type textarea "We are able to accommodate more students than previously."
click at [768, 581] on button "Verify" at bounding box center [779, 585] width 1073 height 30
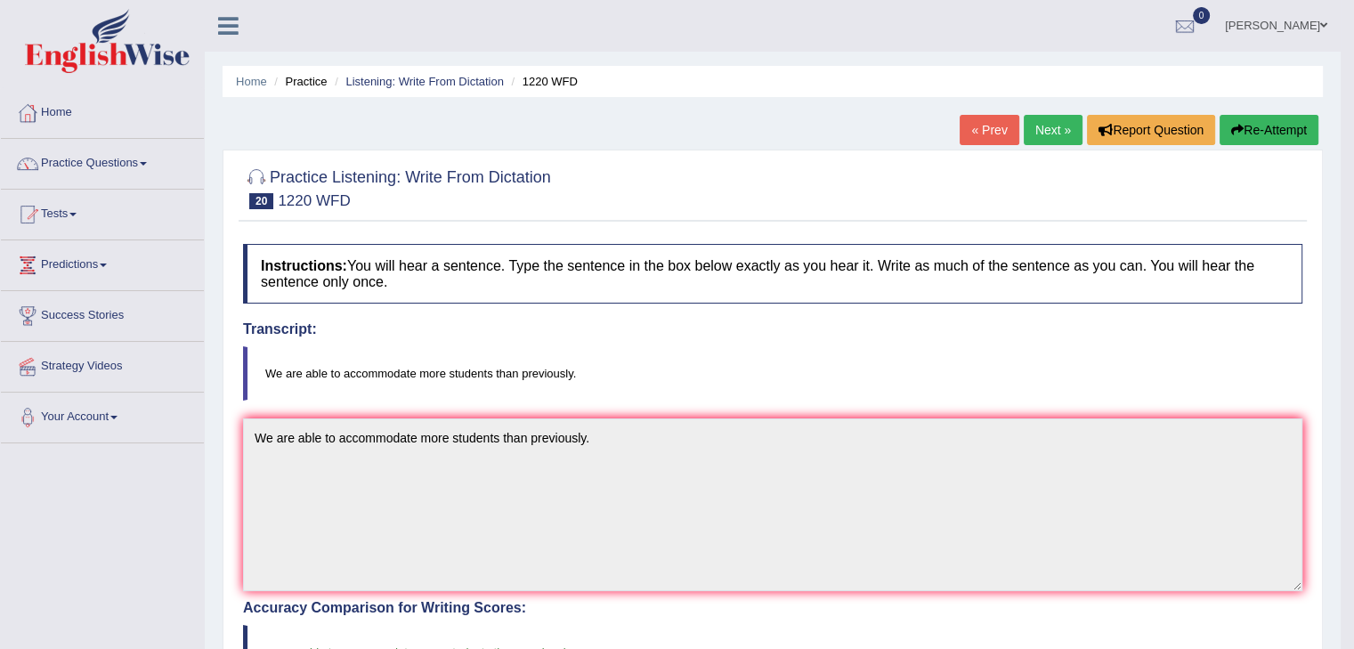
click at [1051, 129] on link "Next »" at bounding box center [1053, 130] width 59 height 30
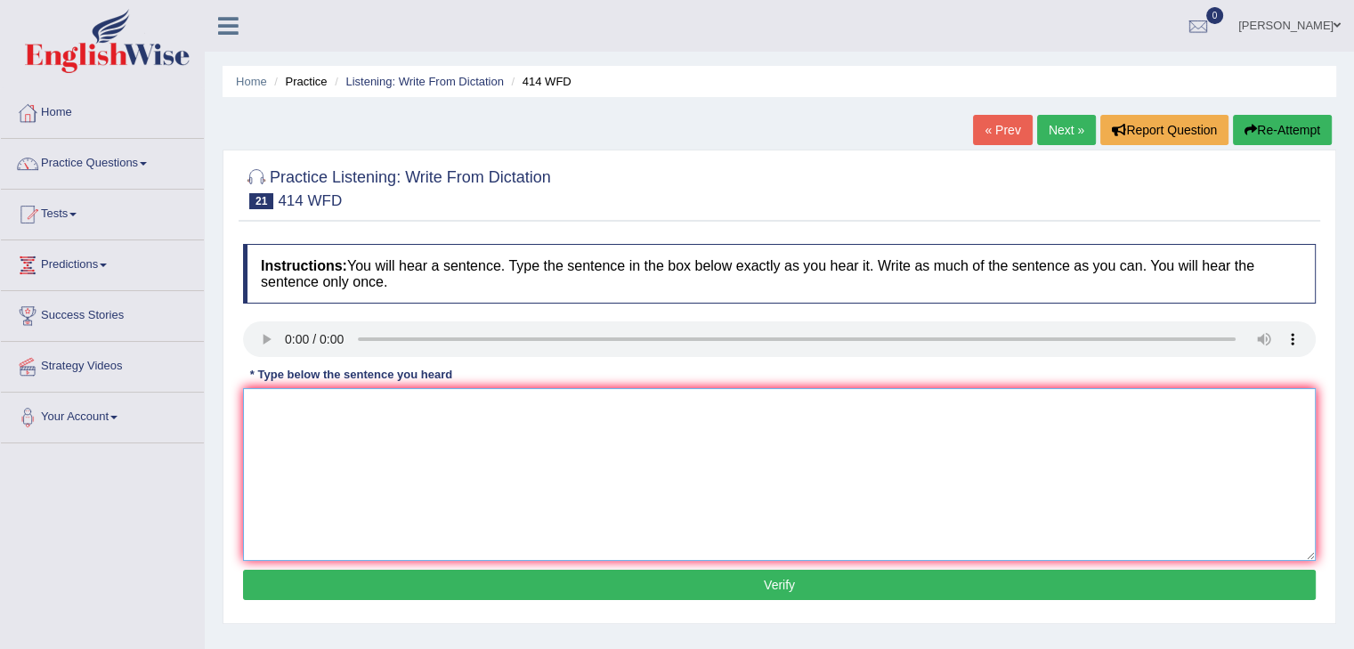
click at [283, 425] on textarea at bounding box center [779, 474] width 1073 height 173
click at [297, 439] on textarea "The leading change their [MEDICAL_DATA] after their reports were released." at bounding box center [779, 474] width 1073 height 173
click at [321, 430] on textarea "The leading change their polivy after their reports were released." at bounding box center [779, 474] width 1073 height 173
click at [365, 414] on textarea "The leading change their polivy after their reports were released." at bounding box center [779, 474] width 1073 height 173
click at [355, 436] on textarea "The leading change their polivy after their reports were released." at bounding box center [779, 474] width 1073 height 173
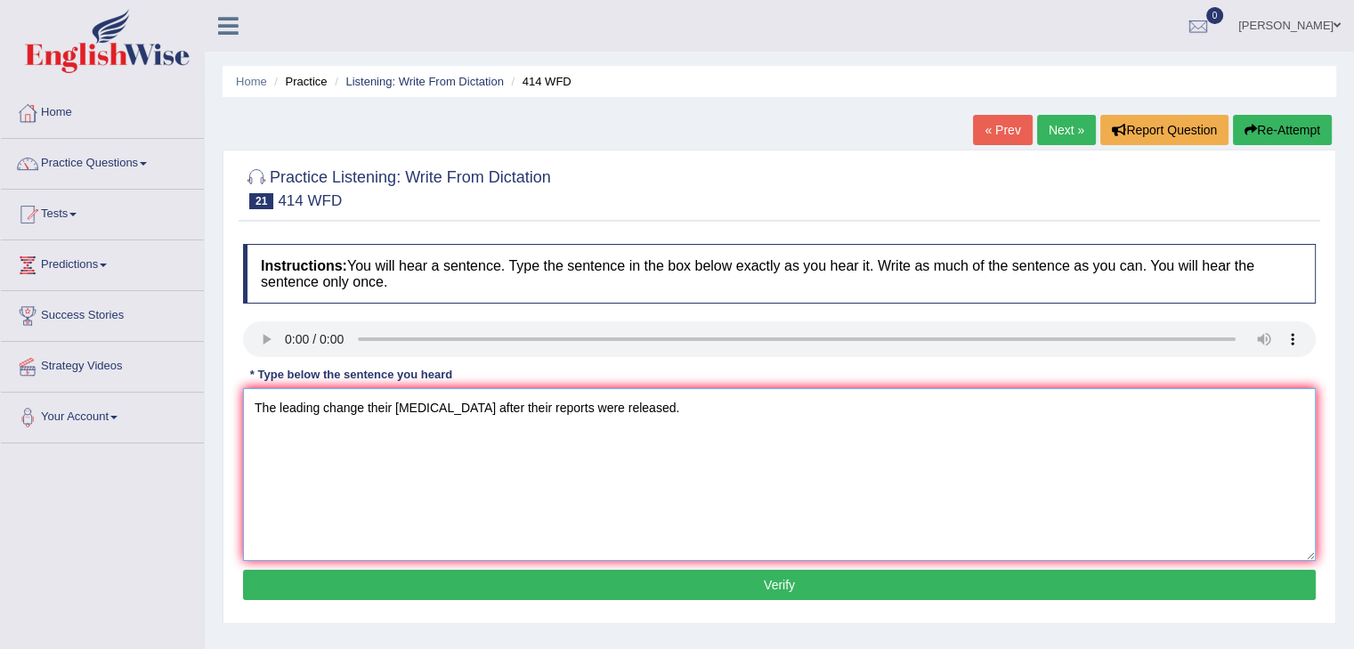
click at [319, 407] on textarea "The leading change their polivy after their reports were released." at bounding box center [779, 474] width 1073 height 173
click at [467, 494] on textarea "The leading companies change their polivy after their reports were released." at bounding box center [779, 474] width 1073 height 173
click at [489, 412] on textarea "The leading companies change their polivy after their reports were released." at bounding box center [779, 474] width 1073 height 173
click at [636, 488] on textarea "The leading companies change their policy after their reports were released." at bounding box center [779, 474] width 1073 height 173
click at [493, 412] on textarea "The leading companies change their policy after their reports were released." at bounding box center [779, 474] width 1073 height 173
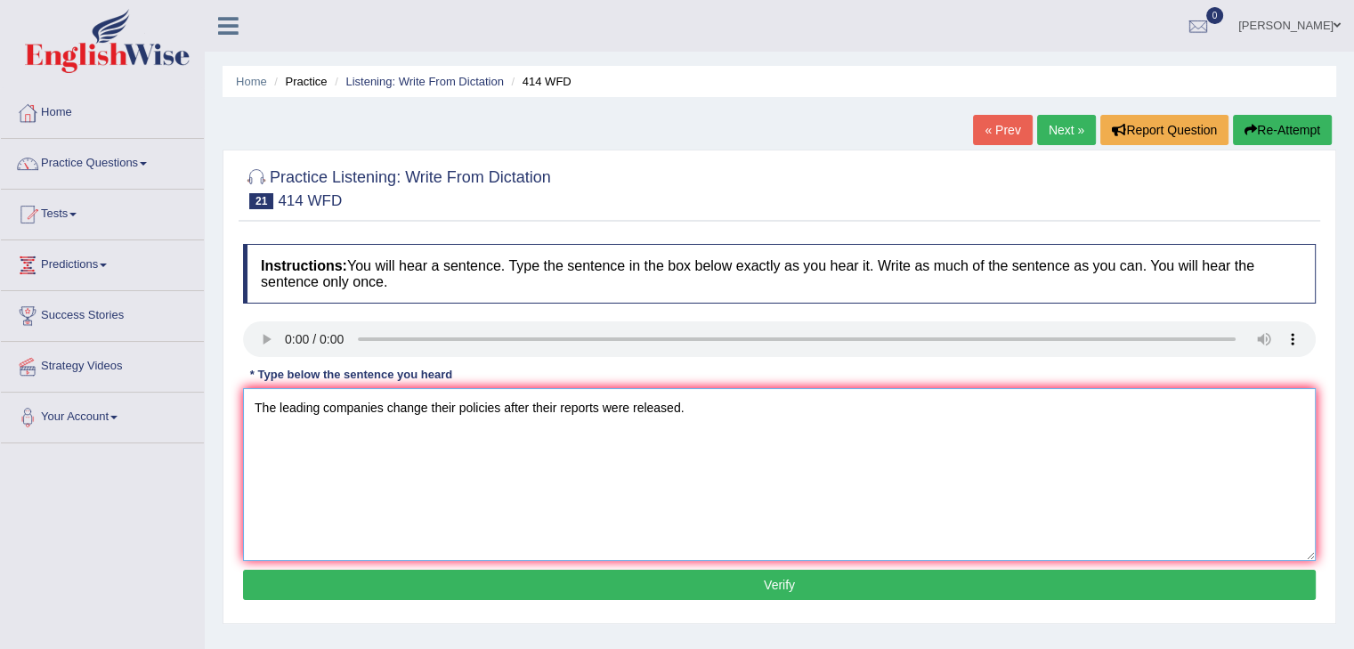
click at [567, 499] on textarea "The leading companies change their policies after their reports were released." at bounding box center [779, 474] width 1073 height 173
click at [692, 458] on textarea "The leading companies change their policies after their reports were released." at bounding box center [779, 474] width 1073 height 173
type textarea "The leading companies change their policies after their reports were released."
click at [571, 451] on textarea "The leading companies change their policies after their reports were released." at bounding box center [779, 474] width 1073 height 173
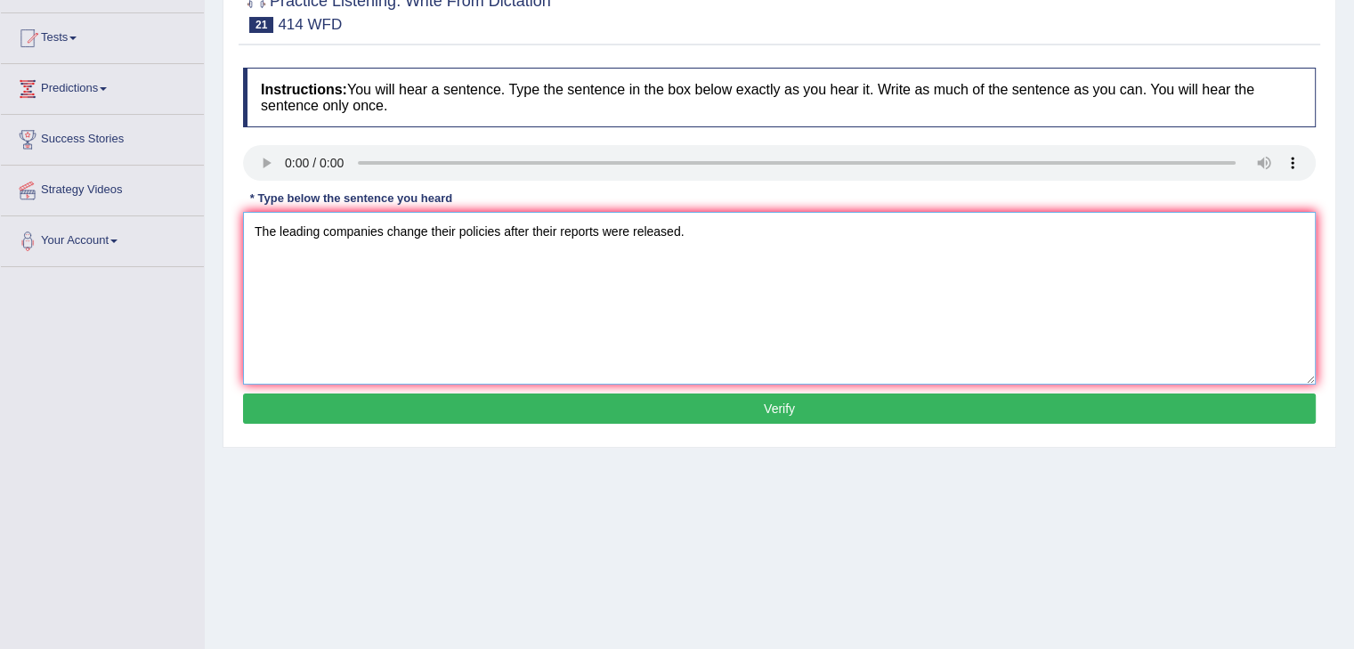
scroll to position [267, 0]
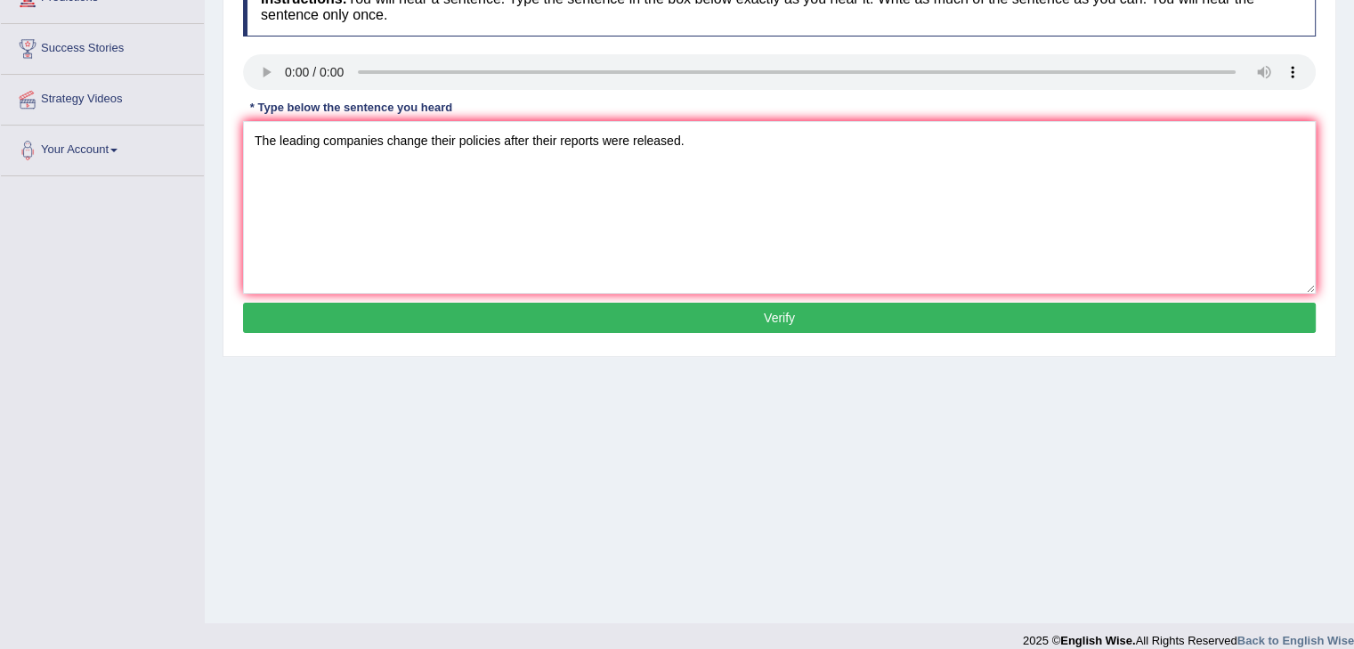
click at [778, 310] on button "Verify" at bounding box center [779, 318] width 1073 height 30
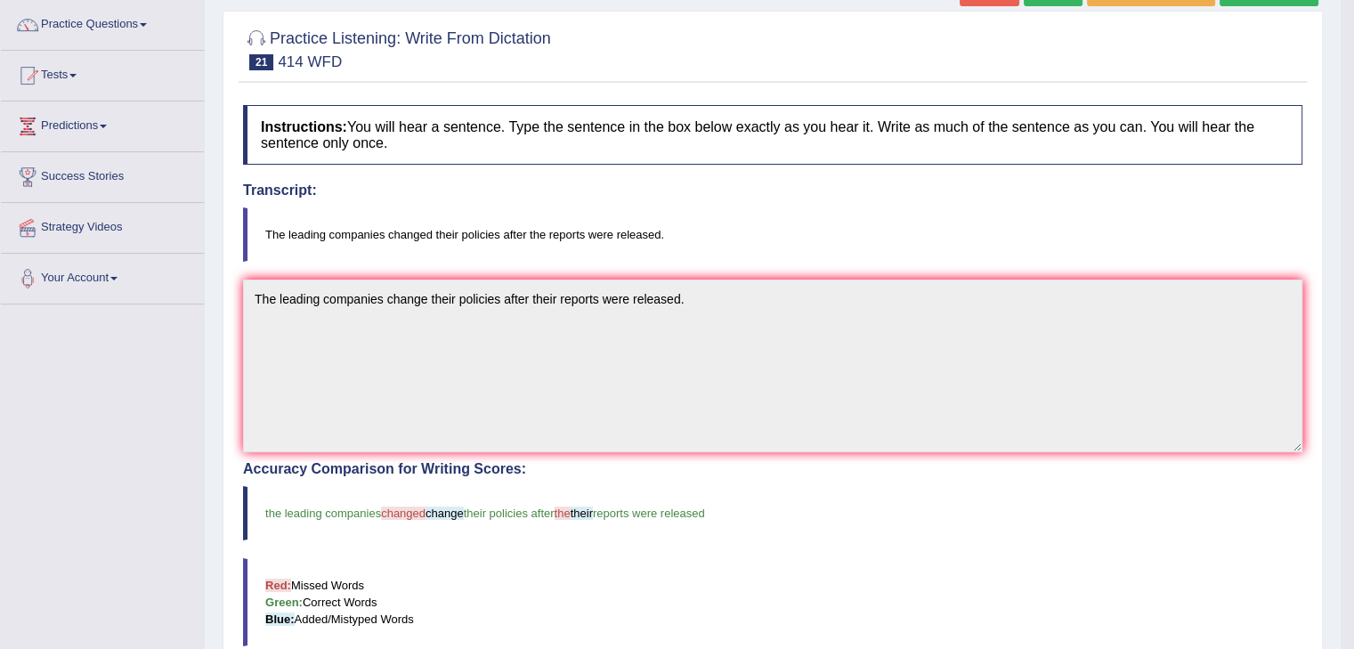
scroll to position [0, 0]
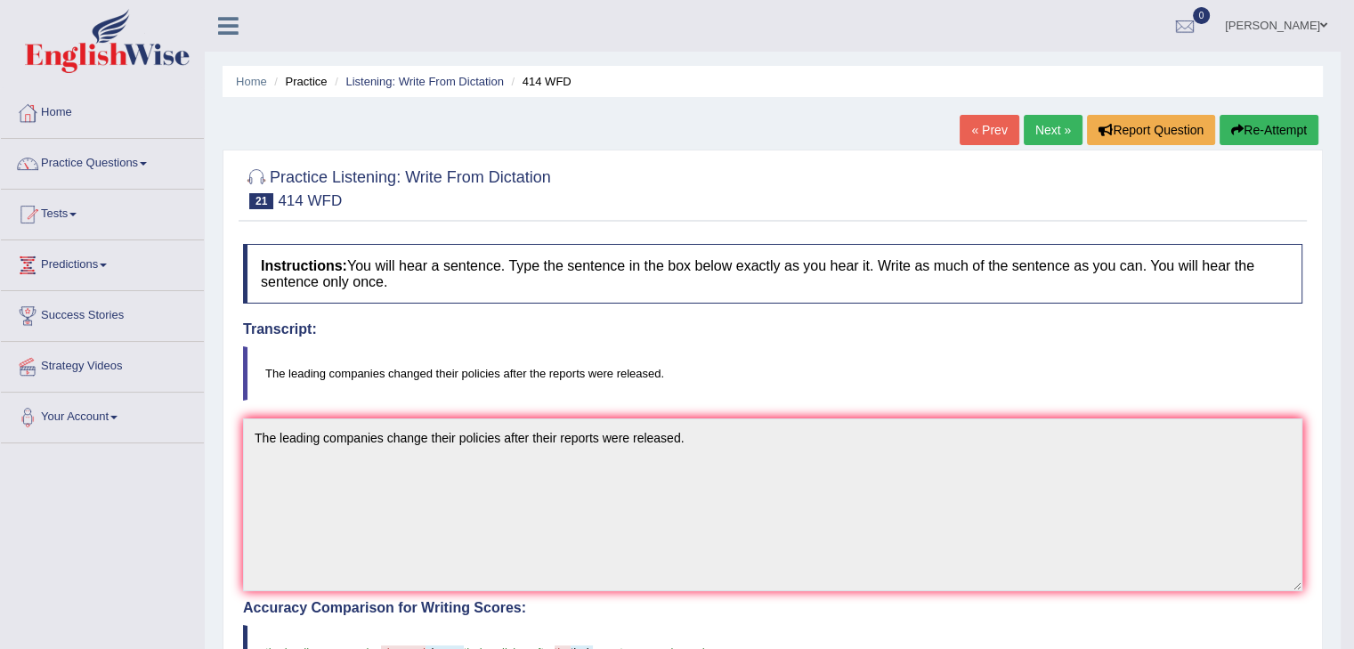
click at [1061, 111] on div "Home Practice Listening: Write From Dictation 414 WFD « Prev Next » Report Ques…" at bounding box center [773, 554] width 1136 height 1109
click at [1047, 144] on link "Next »" at bounding box center [1053, 130] width 59 height 30
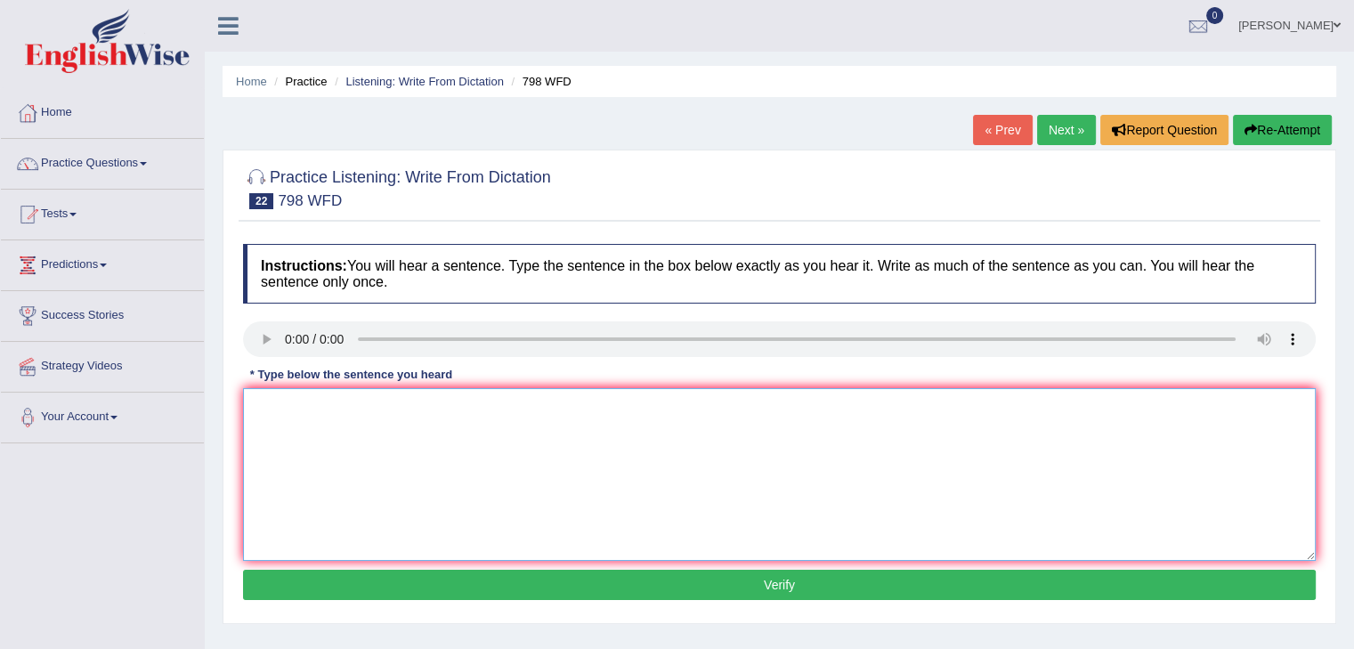
click at [283, 402] on textarea at bounding box center [779, 474] width 1073 height 173
click at [331, 405] on textarea "Sugar is a" at bounding box center [779, 474] width 1073 height 173
click at [396, 414] on textarea "Sugar is a compounding" at bounding box center [779, 474] width 1073 height 173
click at [516, 414] on textarea "Sugar is a compounding including carbon," at bounding box center [779, 474] width 1073 height 173
click at [351, 466] on textarea "Sugar is a compounding including carbon, hydrogen and oxygen items." at bounding box center [779, 474] width 1073 height 173
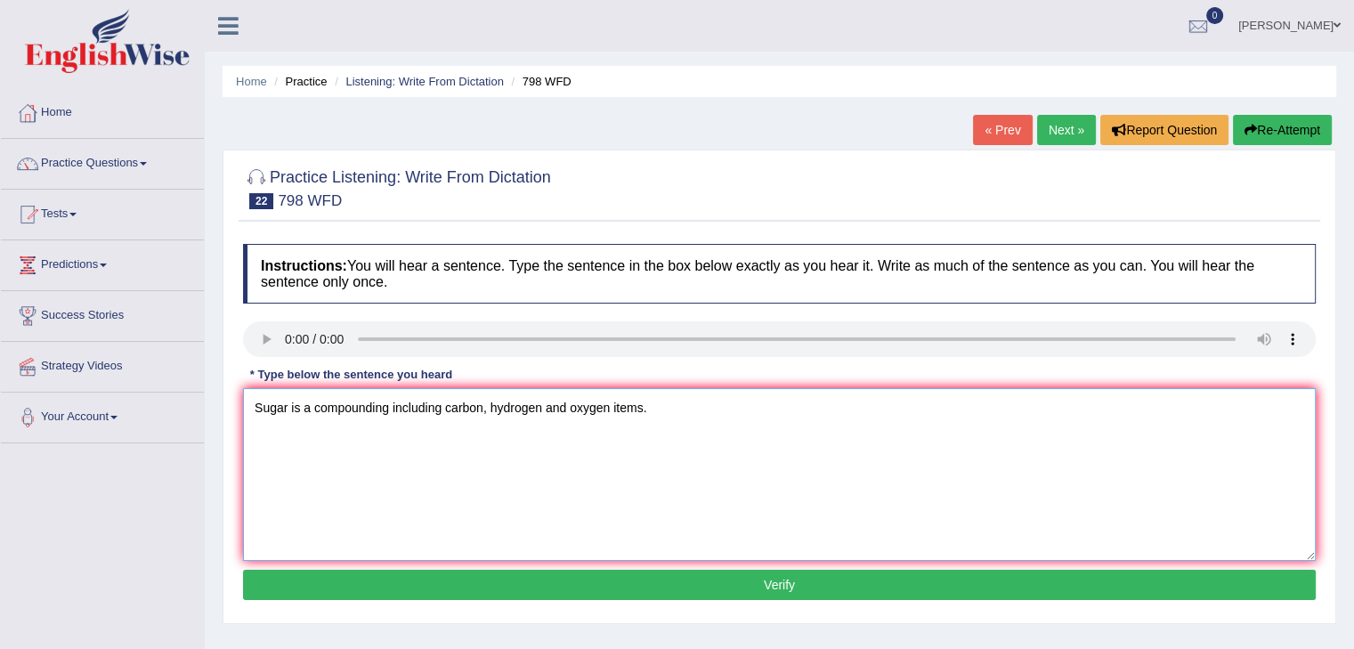
click at [417, 432] on textarea "Sugar is a compounding including carbon, hydrogen and oxygen items." at bounding box center [779, 474] width 1073 height 173
type textarea "Sugar is a compounding including carbon, hydrogen and oxygen items."
click at [793, 583] on button "Verify" at bounding box center [779, 585] width 1073 height 30
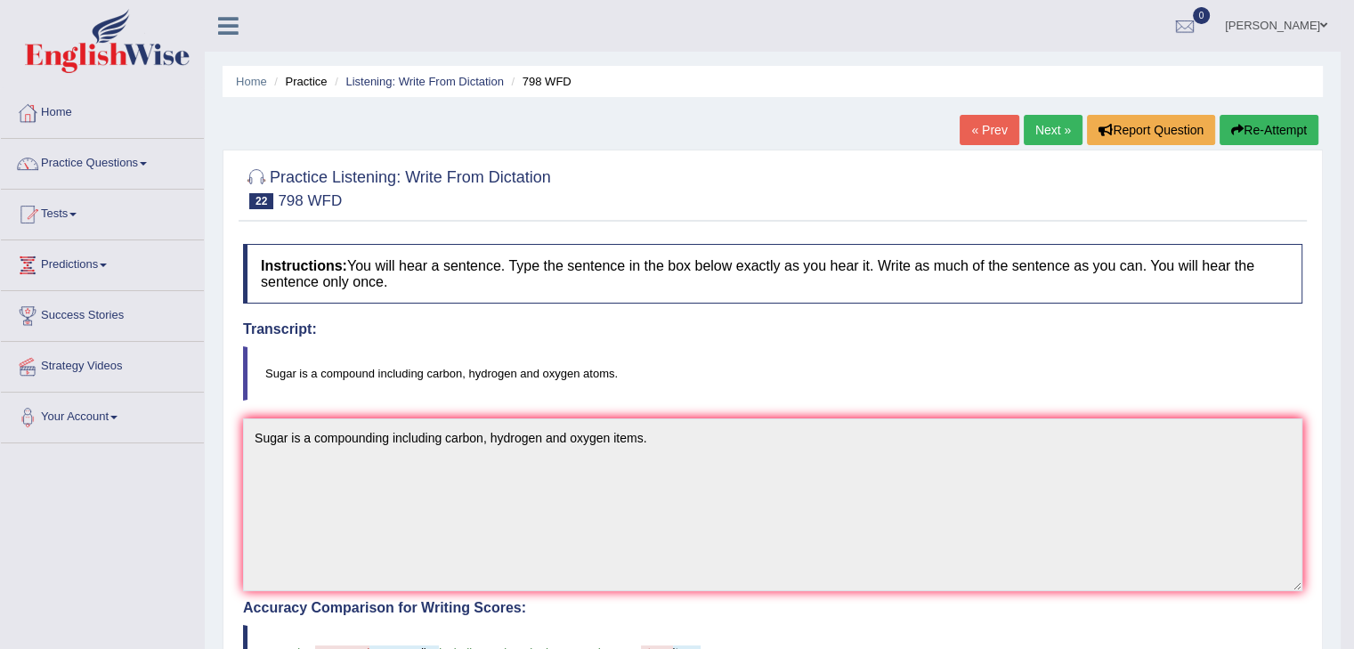
click at [1048, 130] on link "Next »" at bounding box center [1053, 130] width 59 height 30
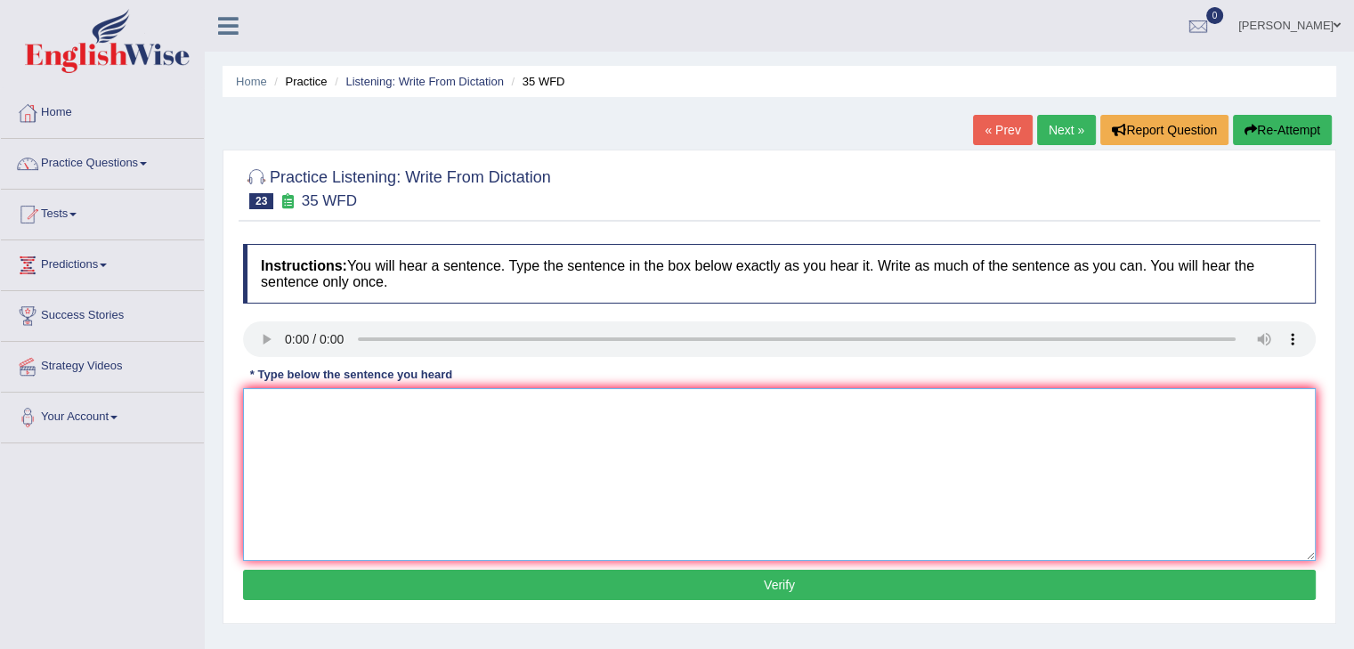
click at [312, 426] on textarea at bounding box center [779, 474] width 1073 height 173
drag, startPoint x: 353, startPoint y: 446, endPoint x: 475, endPoint y: 437, distance: 122.3
click at [379, 448] on textarea "Students who study environmenta biology need to do field work." at bounding box center [779, 474] width 1073 height 173
click at [446, 407] on textarea "Students who study environmenta biology need to do field work." at bounding box center [779, 474] width 1073 height 173
click at [511, 474] on textarea "Students who study environmental biology need to do field work." at bounding box center [779, 474] width 1073 height 173
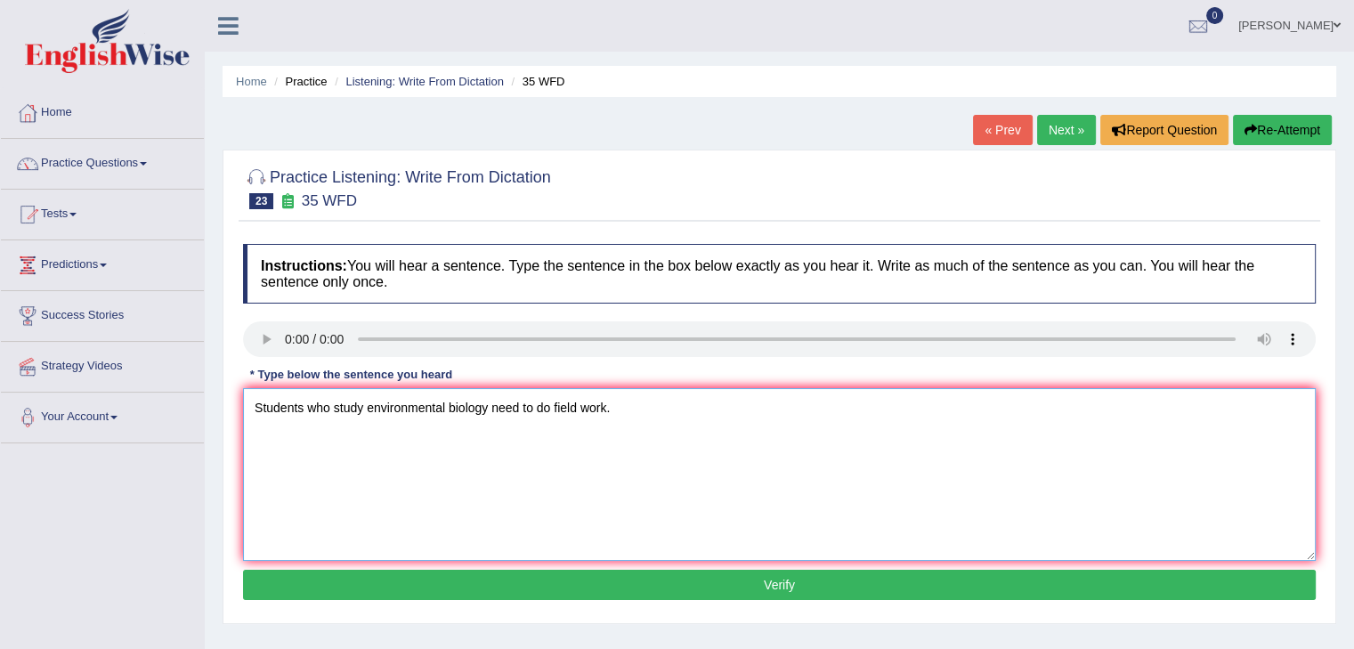
click at [614, 432] on textarea "Students who study environmental biology need to do field work." at bounding box center [779, 474] width 1073 height 173
type textarea "Students who study environmental biology need to do field work."
click at [735, 588] on button "Verify" at bounding box center [779, 585] width 1073 height 30
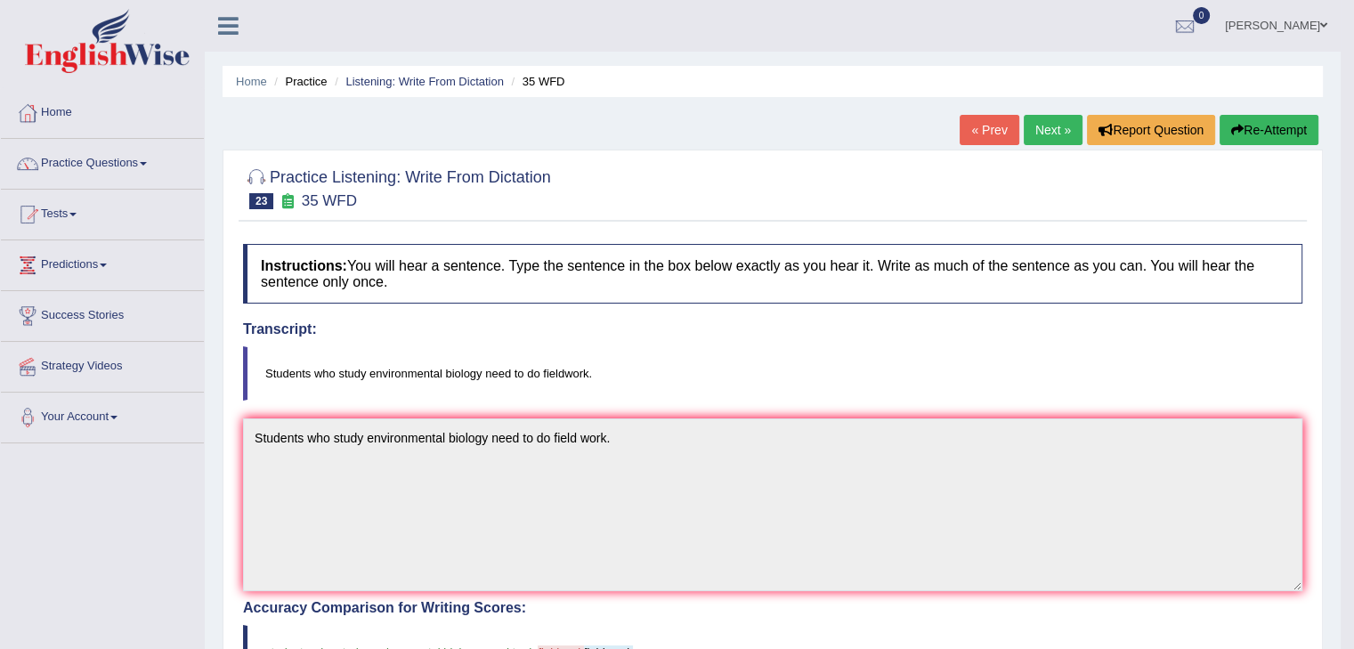
click at [1042, 126] on link "Next »" at bounding box center [1053, 130] width 59 height 30
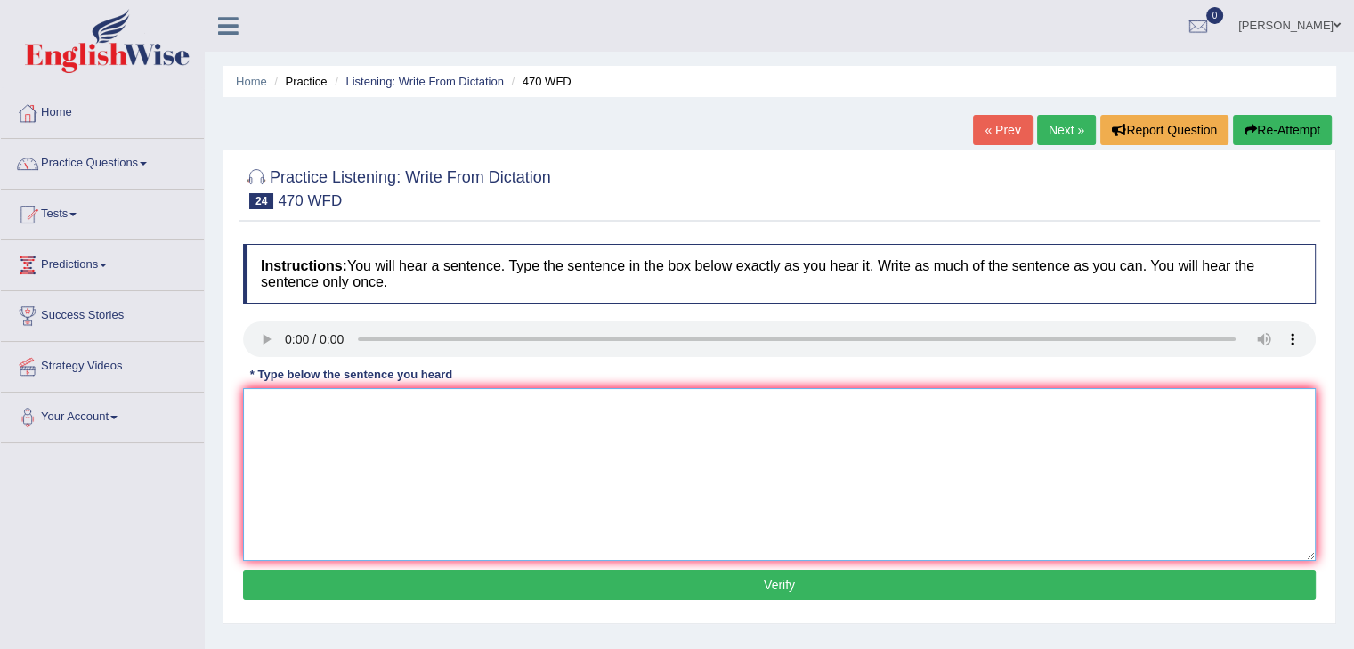
click at [310, 448] on textarea at bounding box center [779, 474] width 1073 height 173
click at [280, 485] on textarea "Assignments must be submitted at the end if the term." at bounding box center [779, 474] width 1073 height 173
click at [309, 444] on textarea "Assignments must be submitted at the end if the term." at bounding box center [779, 474] width 1073 height 173
click at [338, 424] on textarea "Assignments must be submitted at the end if the term." at bounding box center [779, 474] width 1073 height 173
click at [443, 449] on textarea "Assignments must be submitted at the end if the term." at bounding box center [779, 474] width 1073 height 173
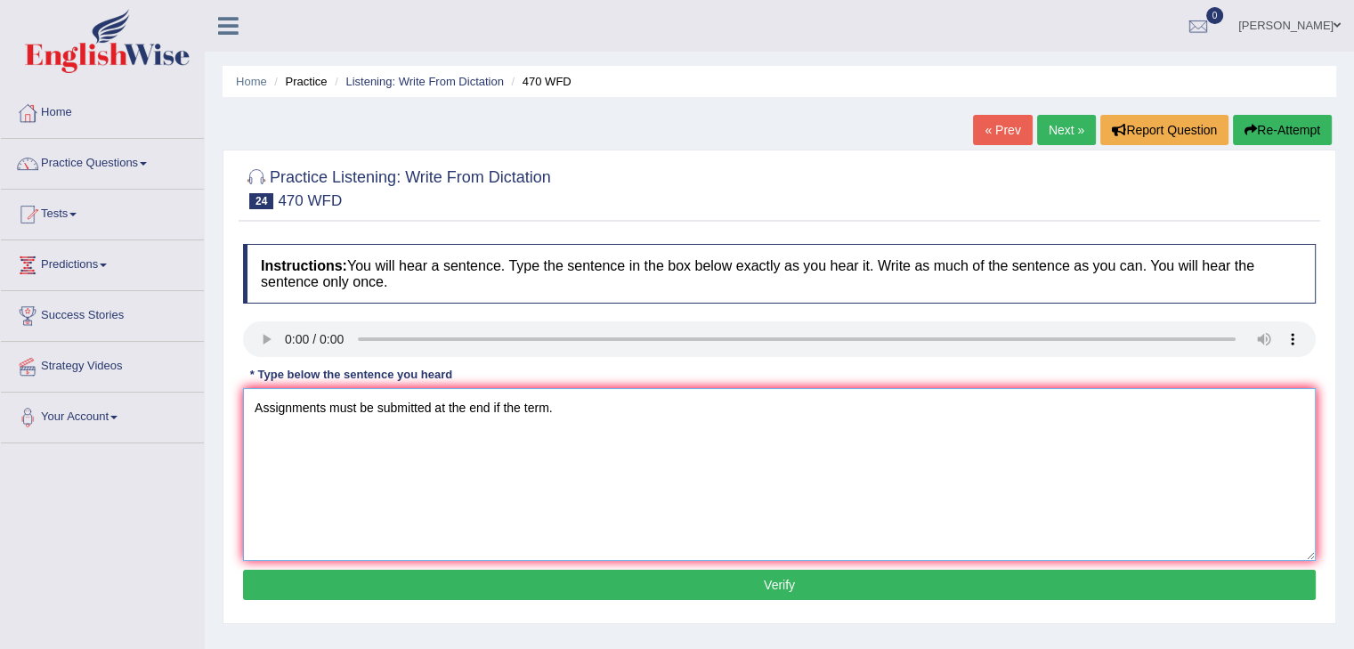
click at [503, 408] on textarea "Assignments must be submitted at the end if the term." at bounding box center [779, 474] width 1073 height 173
click at [566, 500] on textarea "Assignments must be submitted at the end of their term." at bounding box center [779, 474] width 1073 height 173
click at [424, 446] on textarea "Assignments must be submitted at the end of their term." at bounding box center [779, 474] width 1073 height 173
click at [489, 487] on textarea "Assignments must be submitted at the end of their term." at bounding box center [779, 474] width 1073 height 173
click at [540, 410] on textarea "Assignments must be submitted at the end of their term." at bounding box center [779, 474] width 1073 height 173
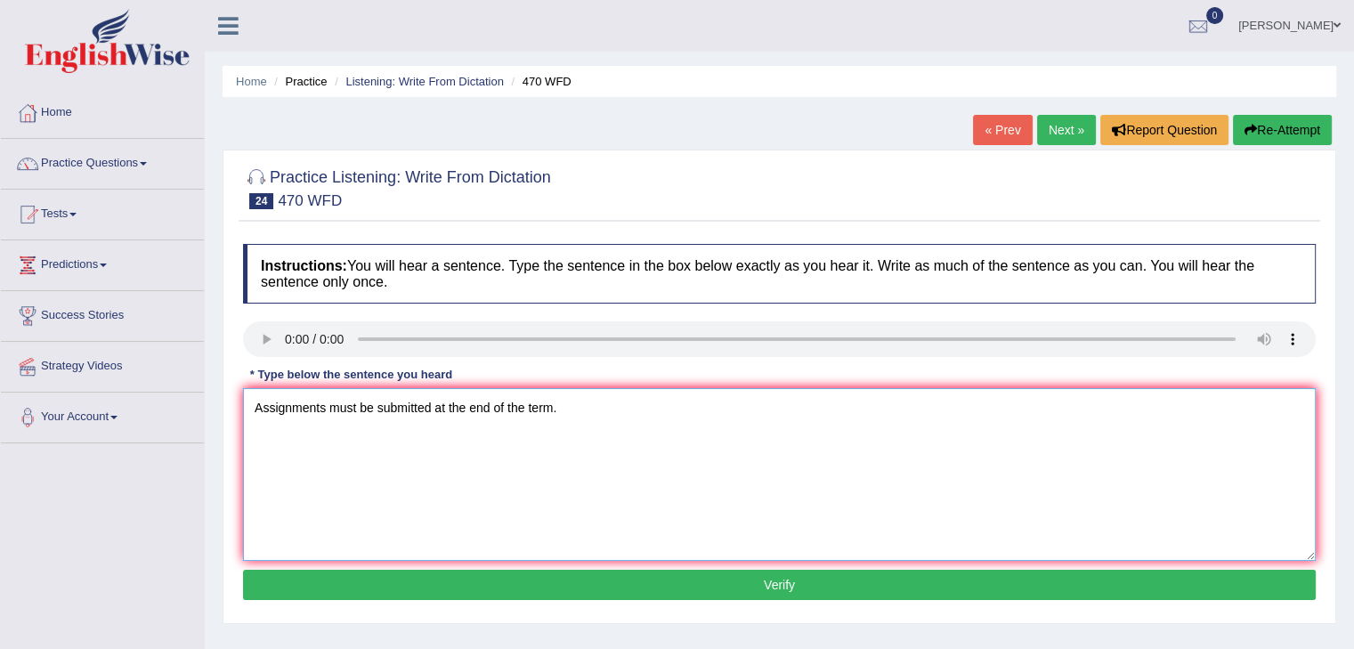
type textarea "Assignments must be submitted at the end of the term."
click at [774, 587] on button "Verify" at bounding box center [779, 585] width 1073 height 30
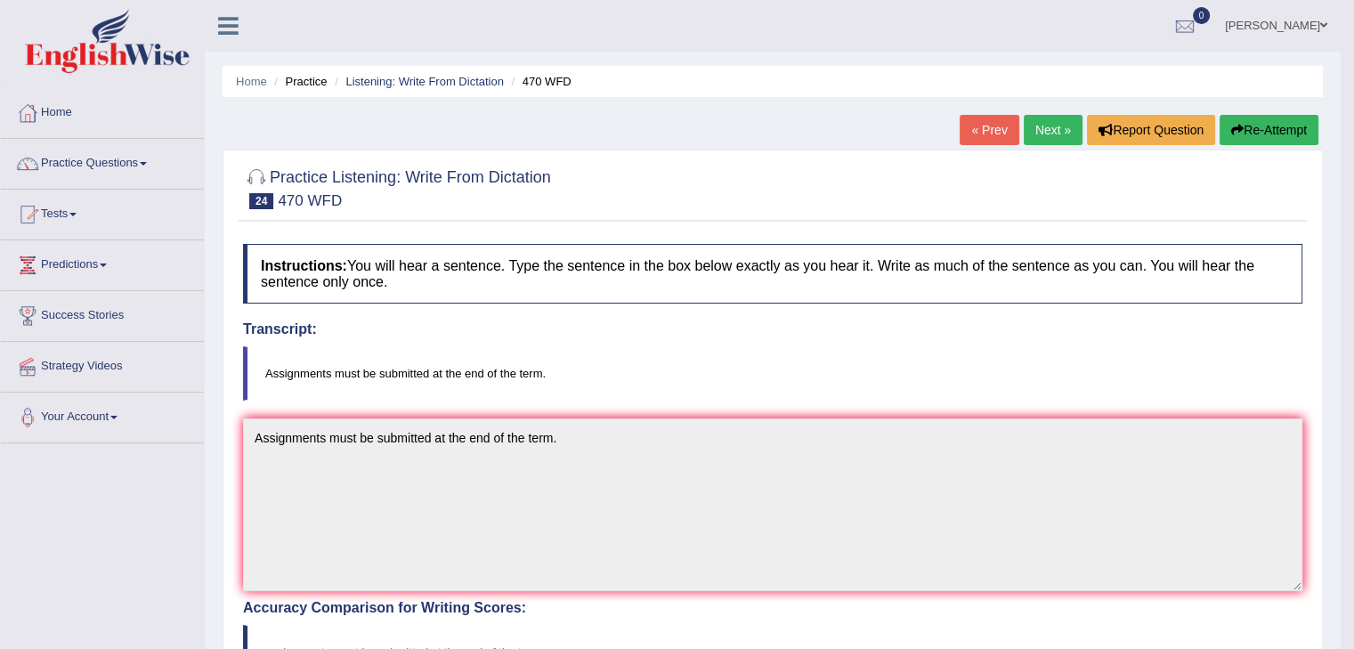
click at [1023, 105] on div "Home Practice Listening: Write From Dictation 470 WFD « Prev Next » Report Ques…" at bounding box center [773, 554] width 1136 height 1109
click at [1040, 112] on div "Home Practice Listening: Write From Dictation 470 WFD « Prev Next » Report Ques…" at bounding box center [773, 554] width 1136 height 1109
click at [1040, 132] on link "Next »" at bounding box center [1053, 130] width 59 height 30
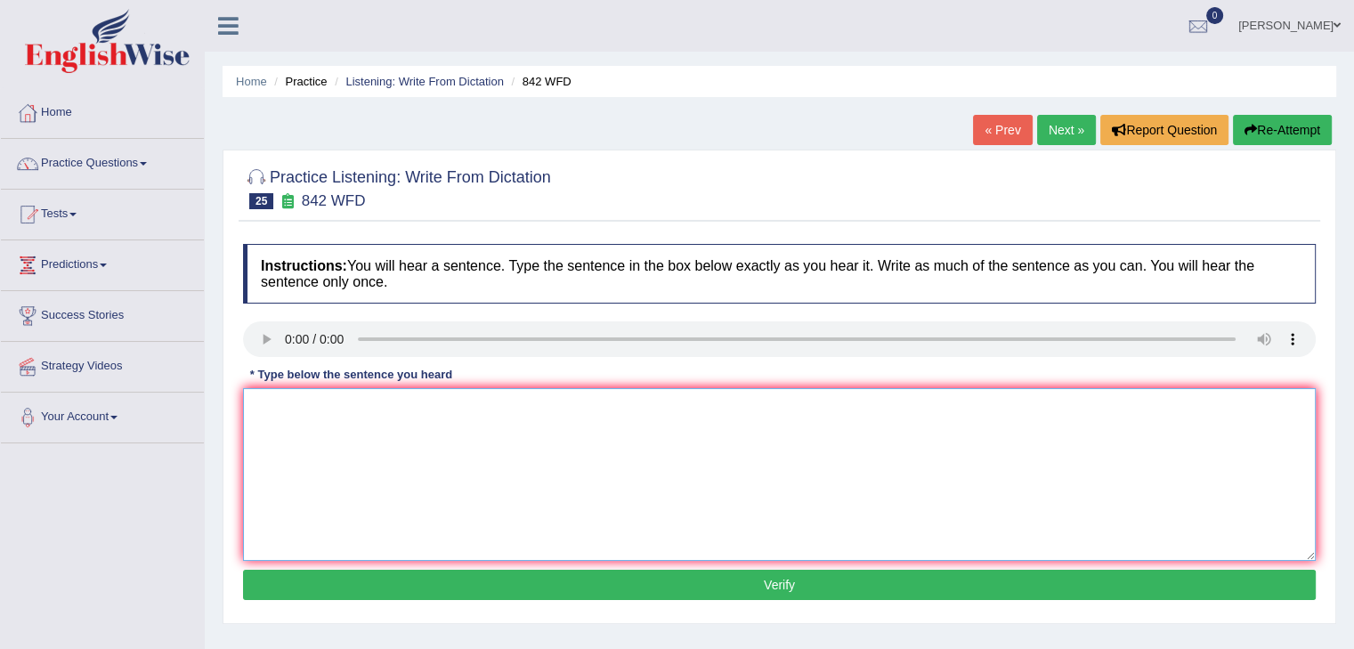
click at [305, 437] on textarea at bounding box center [779, 474] width 1073 height 173
click at [454, 402] on textarea "Social policy is a study is a" at bounding box center [779, 474] width 1073 height 173
drag, startPoint x: 508, startPoint y: 411, endPoint x: 438, endPoint y: 419, distance: 70.8
click at [438, 419] on textarea "Social policy is a study of socisl performance for government." at bounding box center [779, 474] width 1073 height 173
click at [428, 404] on textarea "Social policy is a study of socisl responses for government." at bounding box center [779, 474] width 1073 height 173
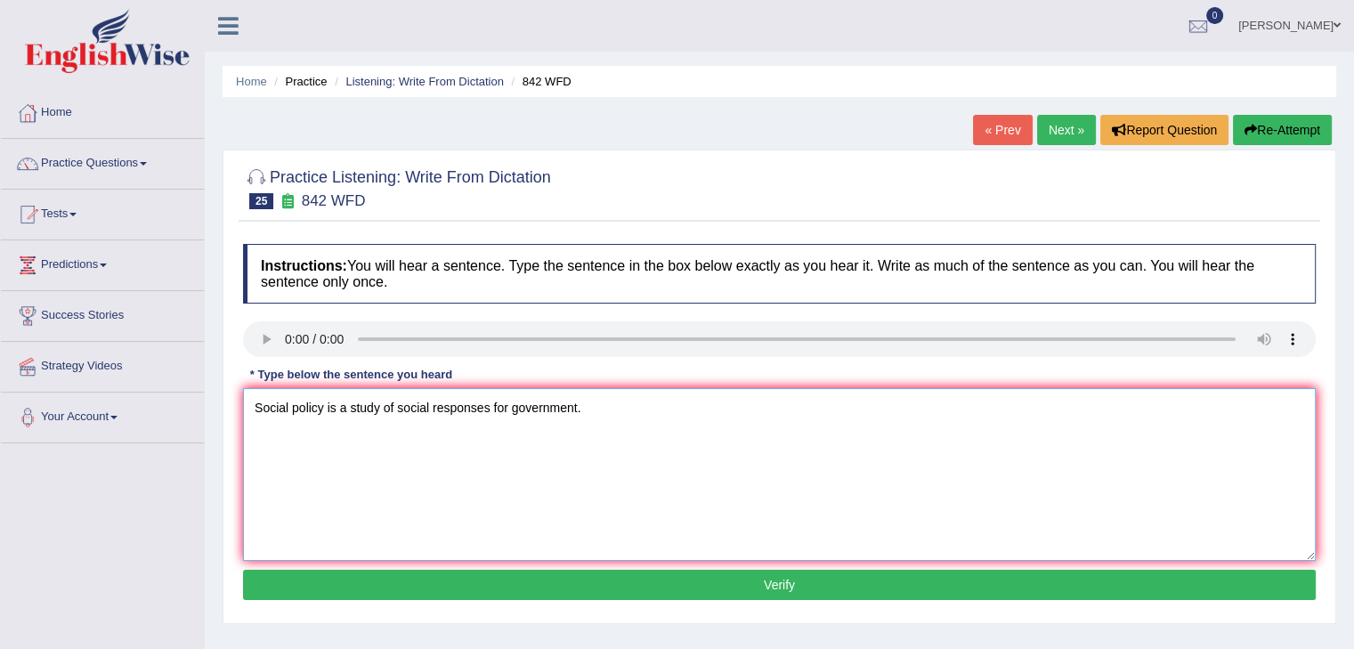
click at [449, 454] on textarea "Social policy is a study of social responses for government." at bounding box center [779, 474] width 1073 height 173
click at [494, 408] on textarea "Social policy is a study of social responses for government." at bounding box center [779, 474] width 1073 height 173
click at [531, 403] on textarea "Social policy is a study of social respondance for government." at bounding box center [779, 474] width 1073 height 173
click at [563, 469] on textarea "Social policy is a study of social respondance for the government." at bounding box center [779, 474] width 1073 height 173
click at [491, 402] on textarea "Social policy is a study of social respondance for the government." at bounding box center [779, 474] width 1073 height 173
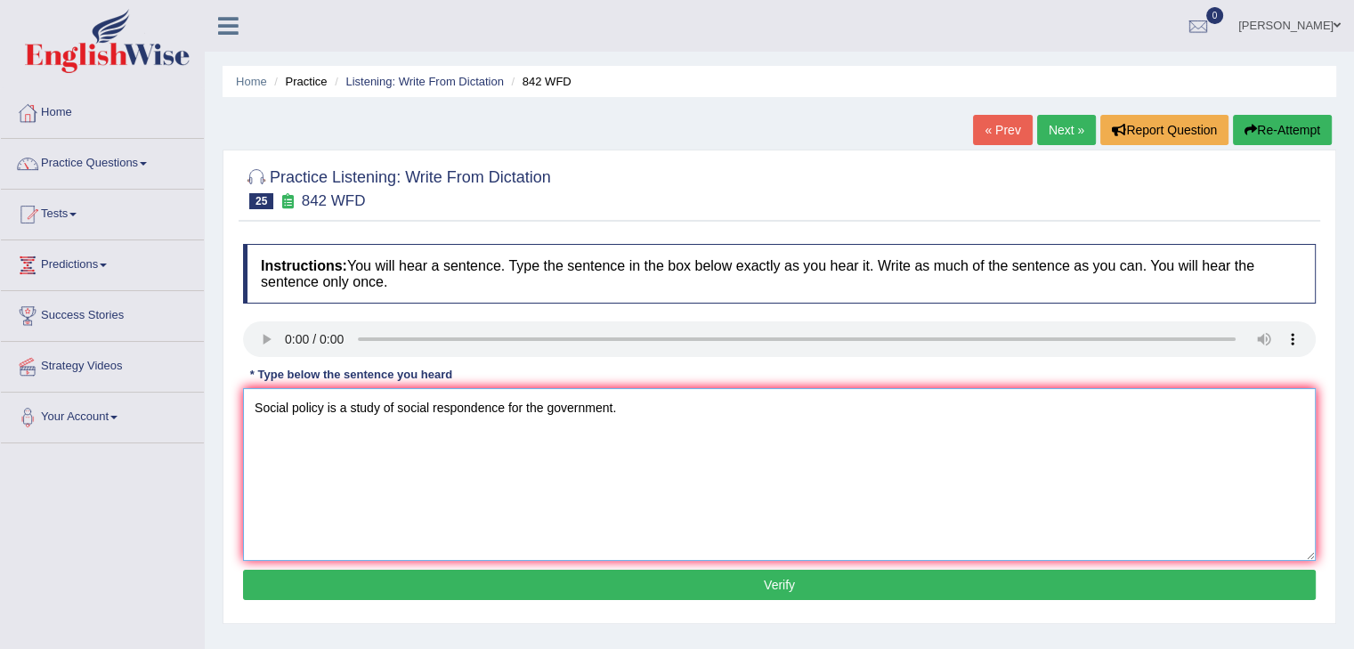
click at [502, 469] on textarea "Social policy is a study of social respondence for the government." at bounding box center [779, 474] width 1073 height 173
drag, startPoint x: 490, startPoint y: 515, endPoint x: 397, endPoint y: 521, distance: 92.8
click at [487, 516] on textarea "Social policy is a study of social respondence for the government." at bounding box center [779, 474] width 1073 height 173
click at [334, 394] on textarea "Social policy is a study of social respondence for the government." at bounding box center [779, 474] width 1073 height 173
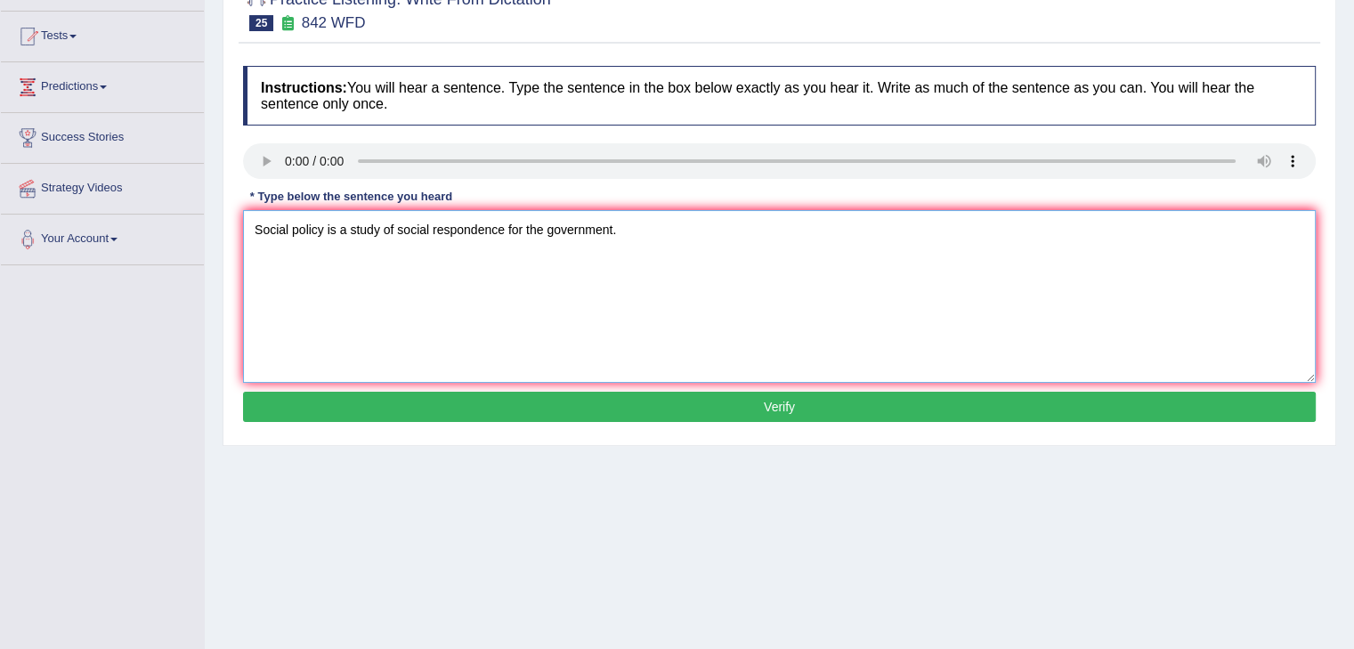
type textarea "Social policy is a study of social respondence for the government."
click at [814, 411] on button "Verify" at bounding box center [779, 407] width 1073 height 30
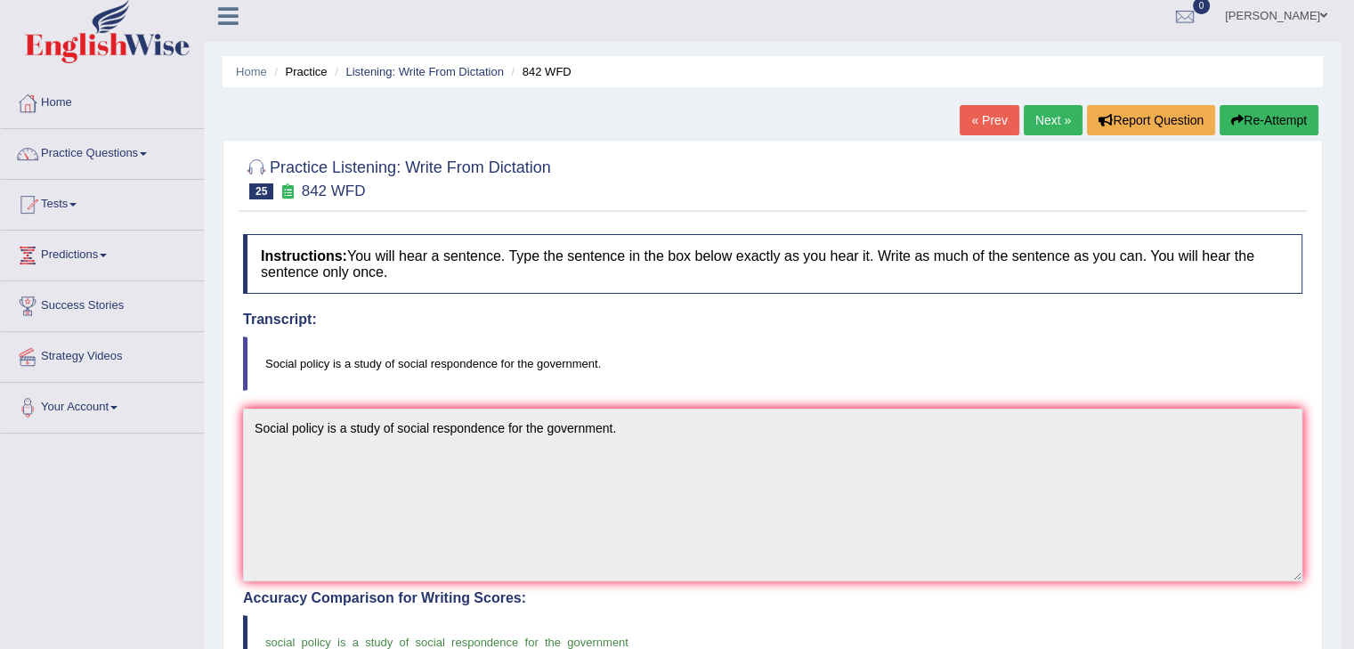
scroll to position [0, 0]
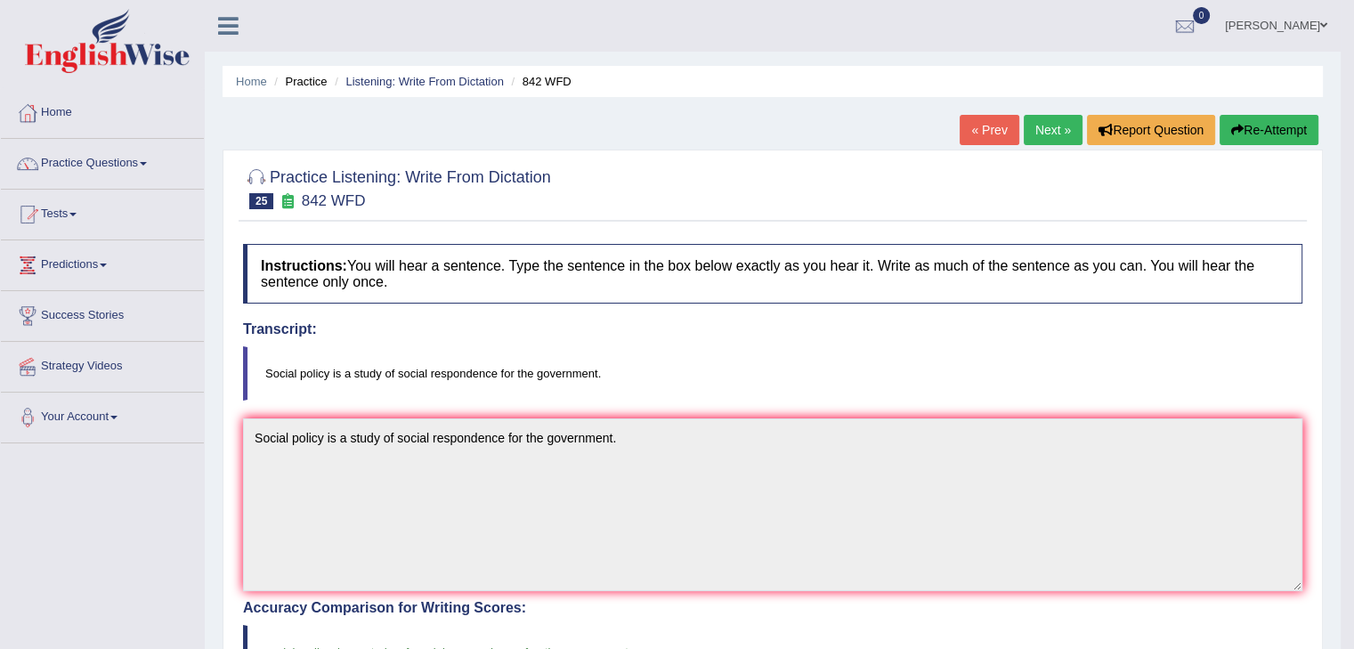
click at [1058, 138] on link "Next »" at bounding box center [1053, 130] width 59 height 30
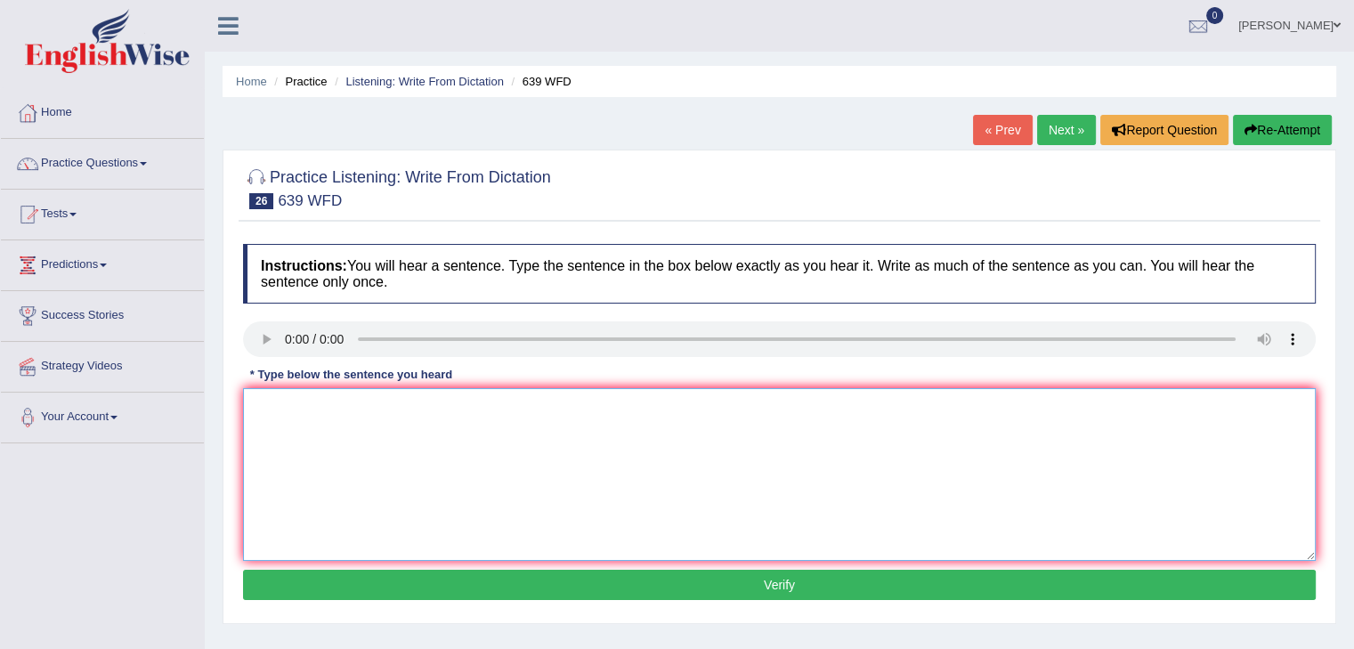
click at [372, 409] on textarea at bounding box center [779, 474] width 1073 height 173
click at [567, 485] on textarea "Students should take advantage of the online resources before attending the lec…" at bounding box center [779, 474] width 1073 height 173
click at [534, 508] on textarea "Students should take advantage of the online resources before attending the lec…" at bounding box center [779, 474] width 1073 height 173
drag, startPoint x: 774, startPoint y: 411, endPoint x: 611, endPoint y: 474, distance: 174.8
click at [769, 411] on textarea "Students should take advantage of the online resources before attending the lec…" at bounding box center [779, 474] width 1073 height 173
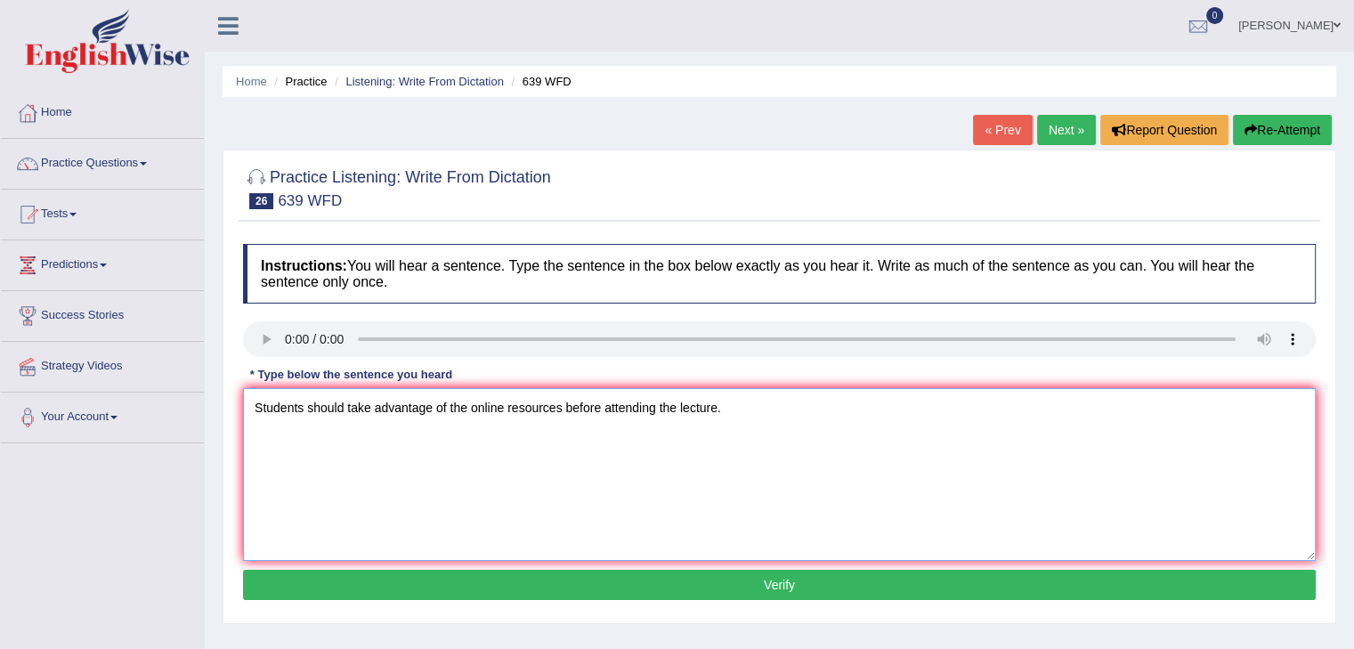
type textarea "Students should take advantage of the online resources before attending the lec…"
click at [776, 584] on button "Verify" at bounding box center [779, 585] width 1073 height 30
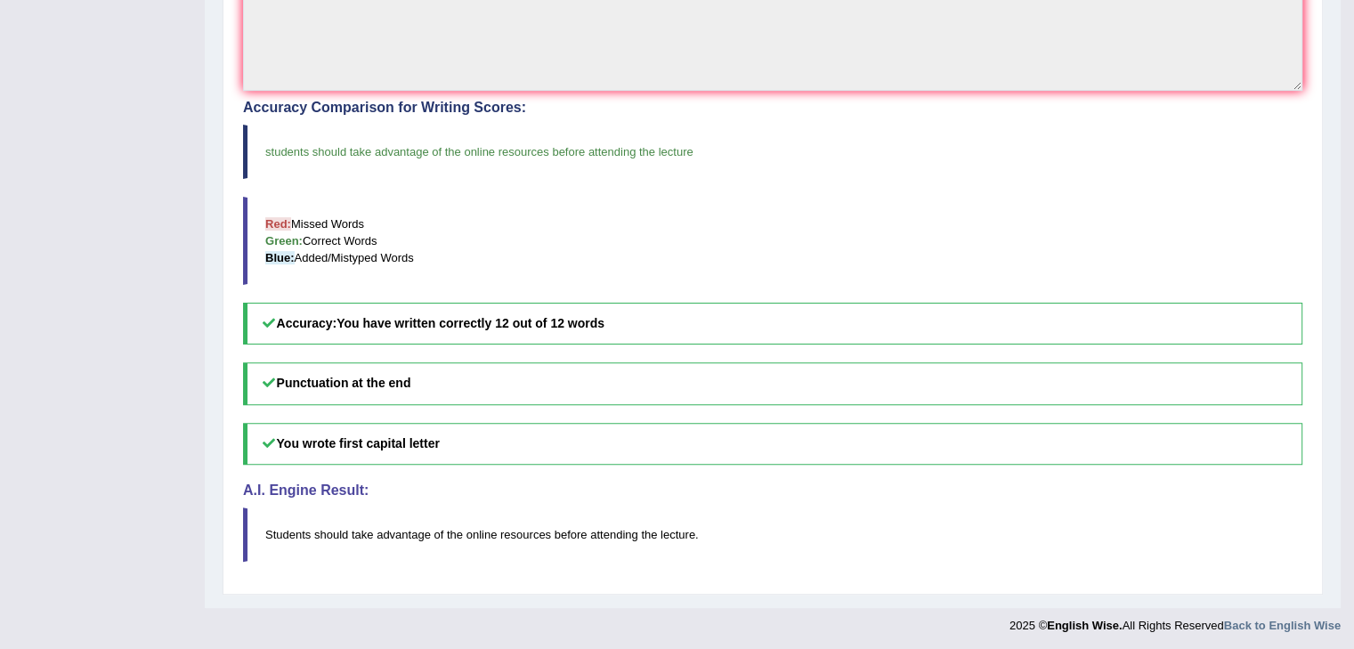
scroll to position [55, 0]
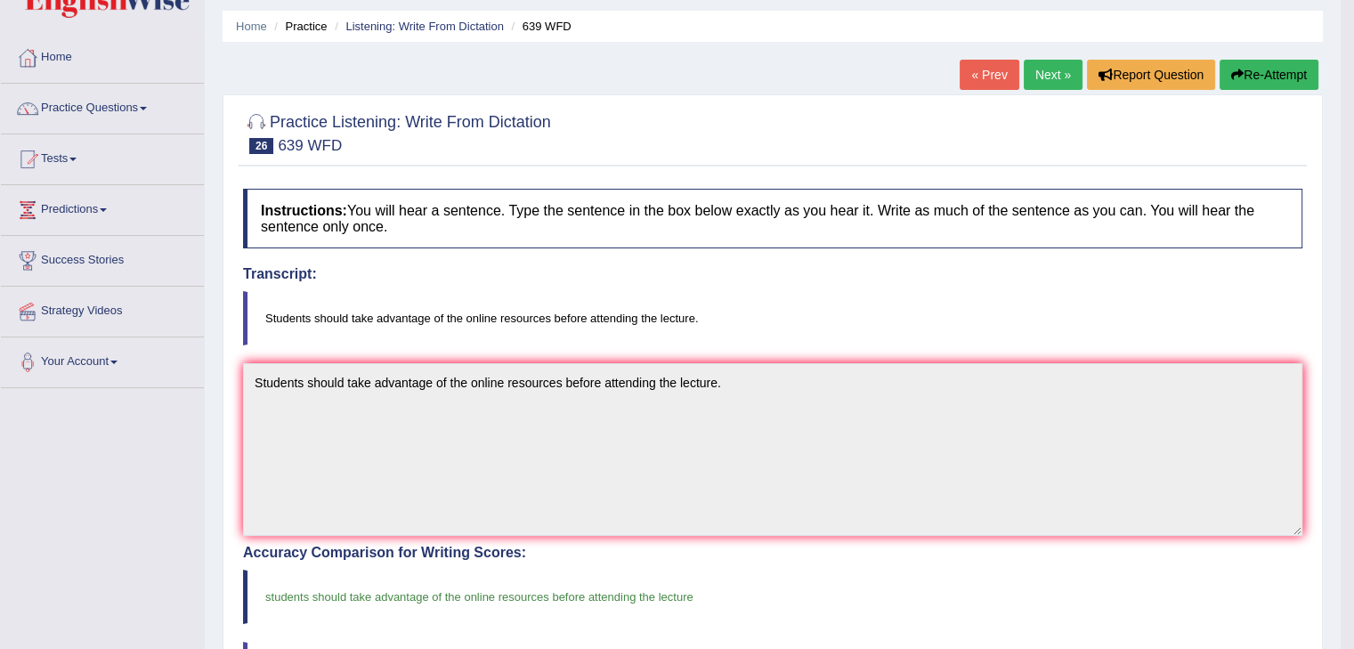
click at [1037, 75] on link "Next »" at bounding box center [1053, 75] width 59 height 30
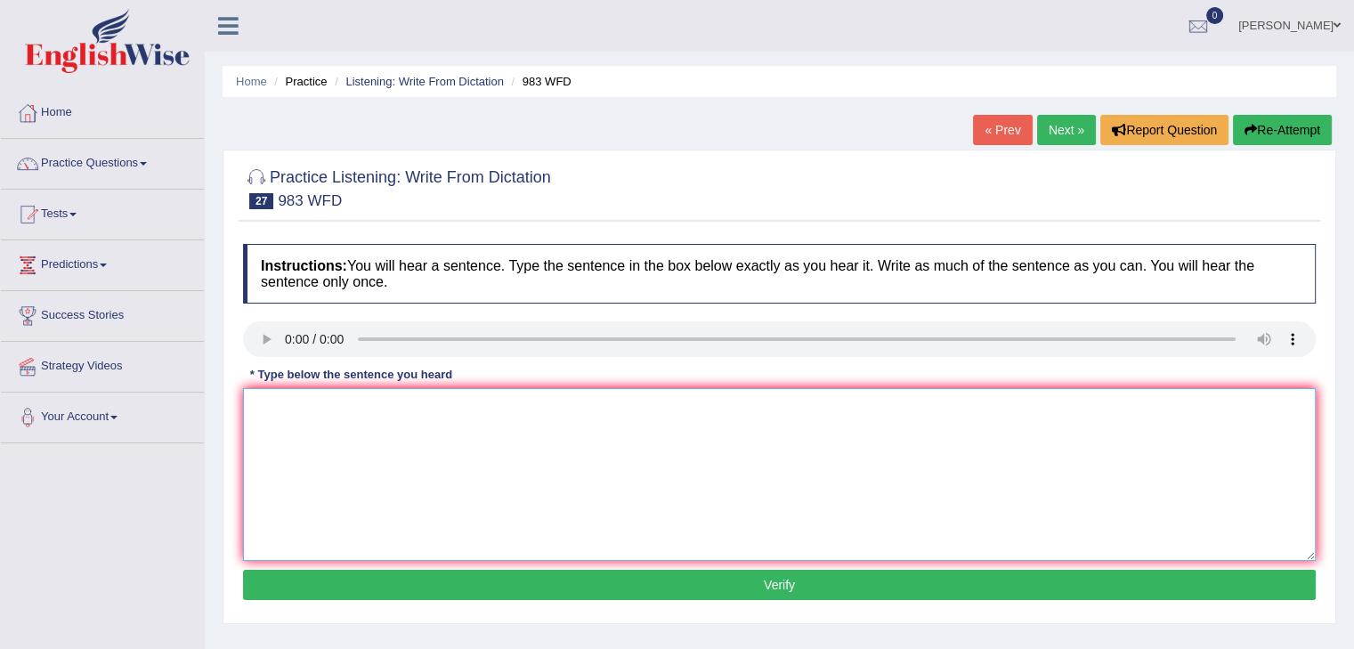
click at [439, 445] on textarea at bounding box center [779, 474] width 1073 height 173
click at [404, 403] on textarea "The reception staff" at bounding box center [779, 474] width 1073 height 173
type textarea "The reception staff can give information of landing and printing."
click at [780, 580] on button "Verify" at bounding box center [779, 585] width 1073 height 30
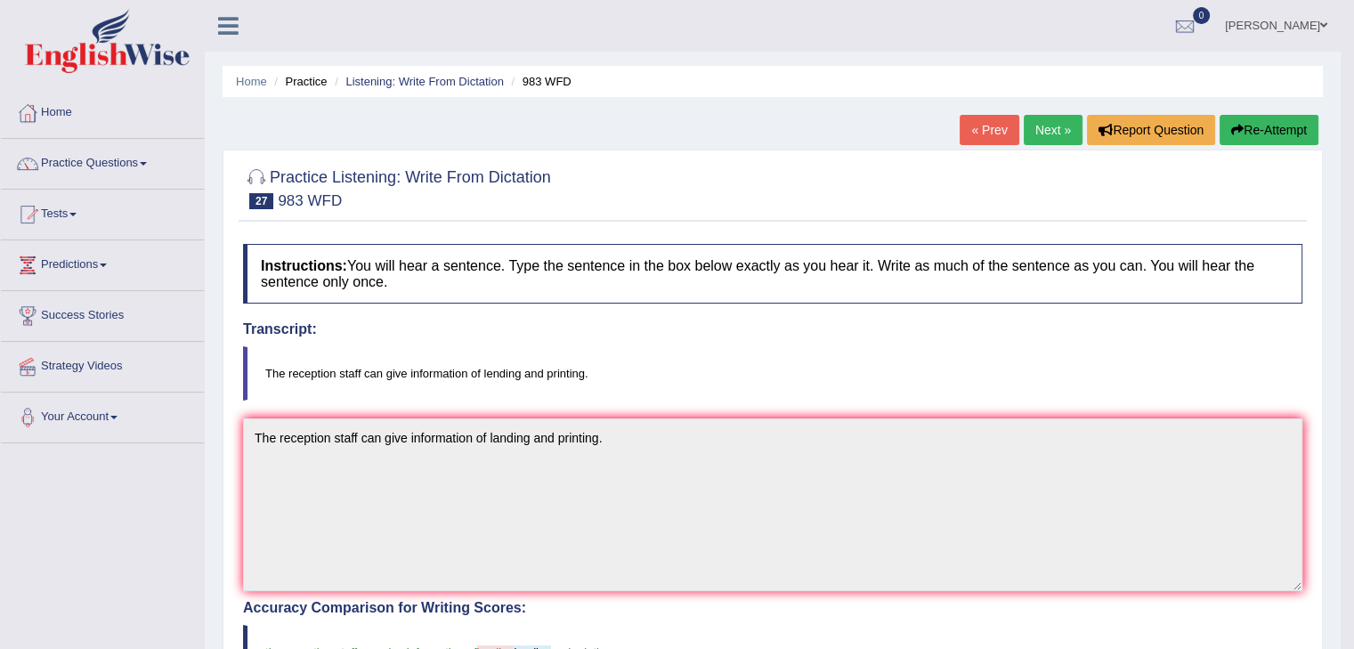
click at [1044, 136] on link "Next »" at bounding box center [1053, 130] width 59 height 30
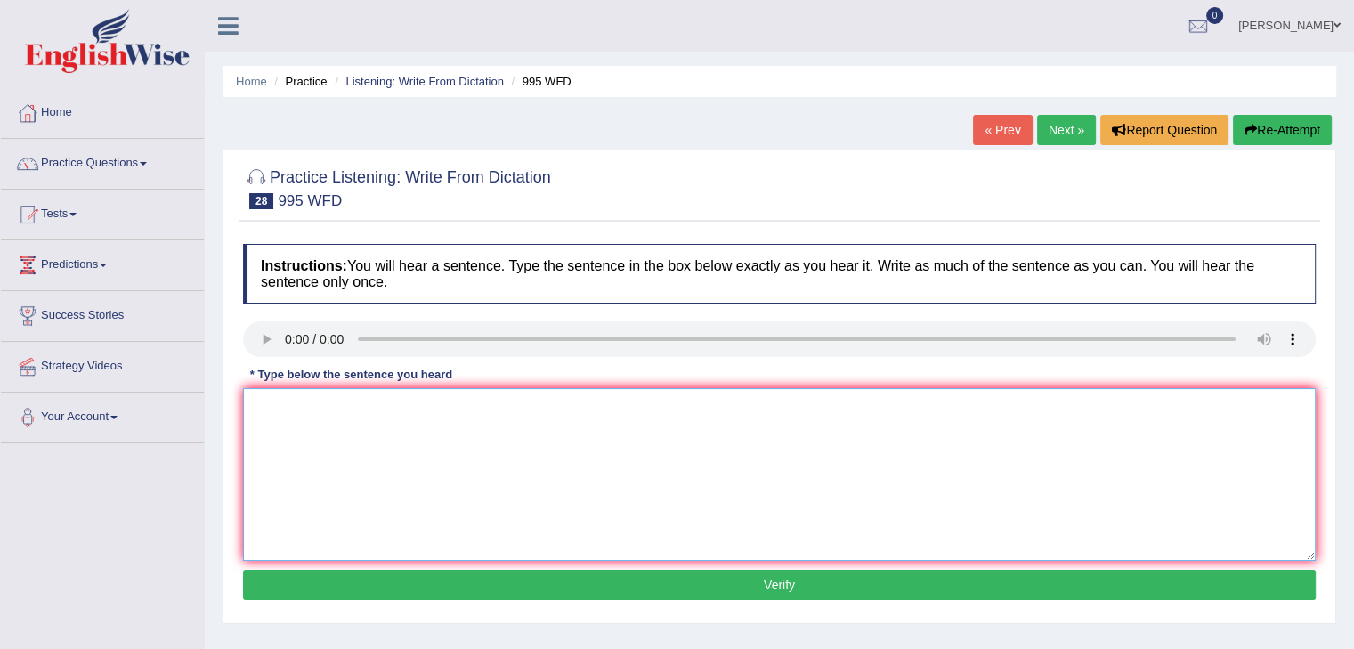
click at [327, 434] on textarea at bounding box center [779, 474] width 1073 height 173
drag, startPoint x: 645, startPoint y: 407, endPoint x: 466, endPoint y: 404, distance: 179.0
click at [466, 404] on textarea "From conclusions can be established from the previous experience." at bounding box center [779, 474] width 1073 height 173
type textarea "From conclusions can be established to reverse experiments."
click at [601, 411] on textarea "From conclusions can be established to reverse experiments." at bounding box center [779, 474] width 1073 height 173
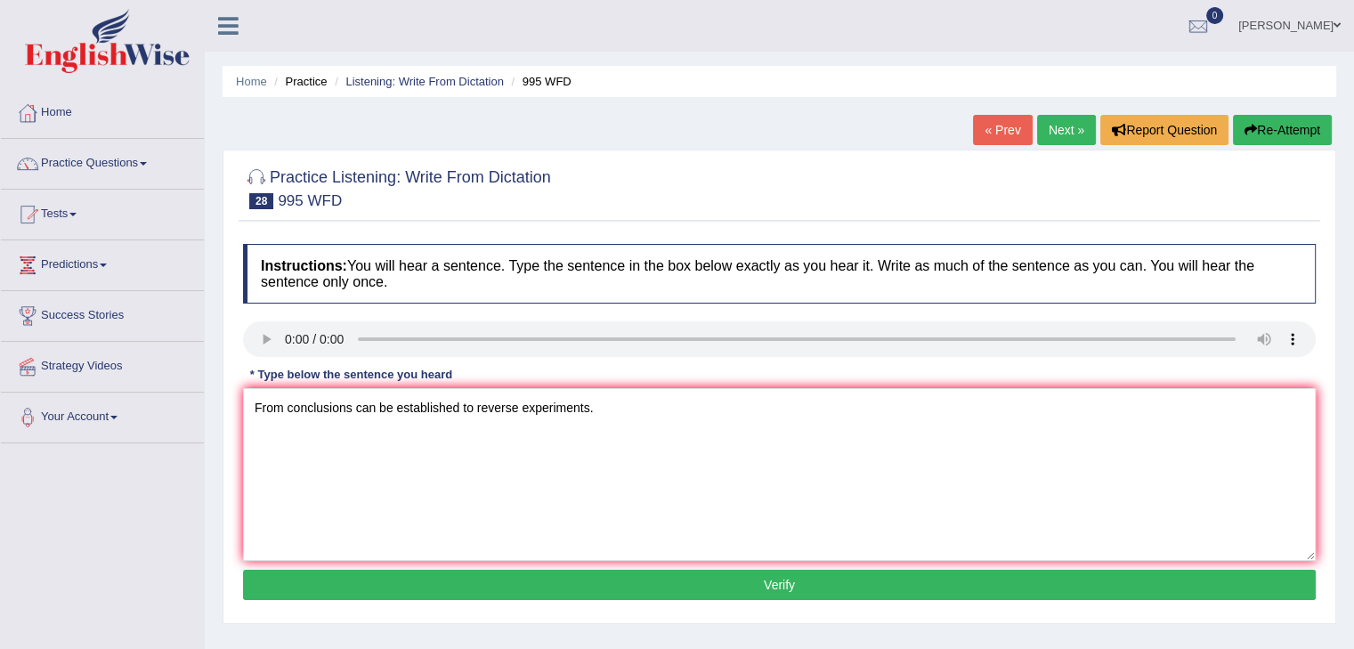
click at [771, 582] on button "Verify" at bounding box center [779, 585] width 1073 height 30
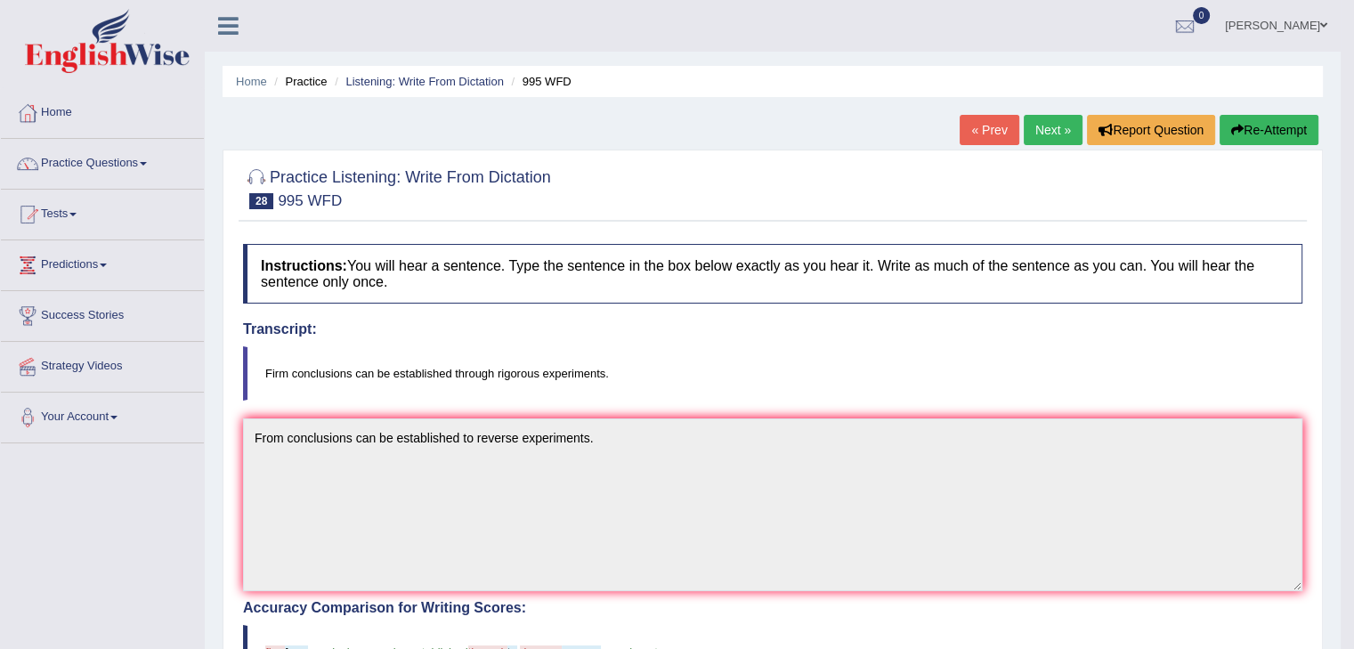
click at [989, 121] on link "« Prev" at bounding box center [989, 130] width 59 height 30
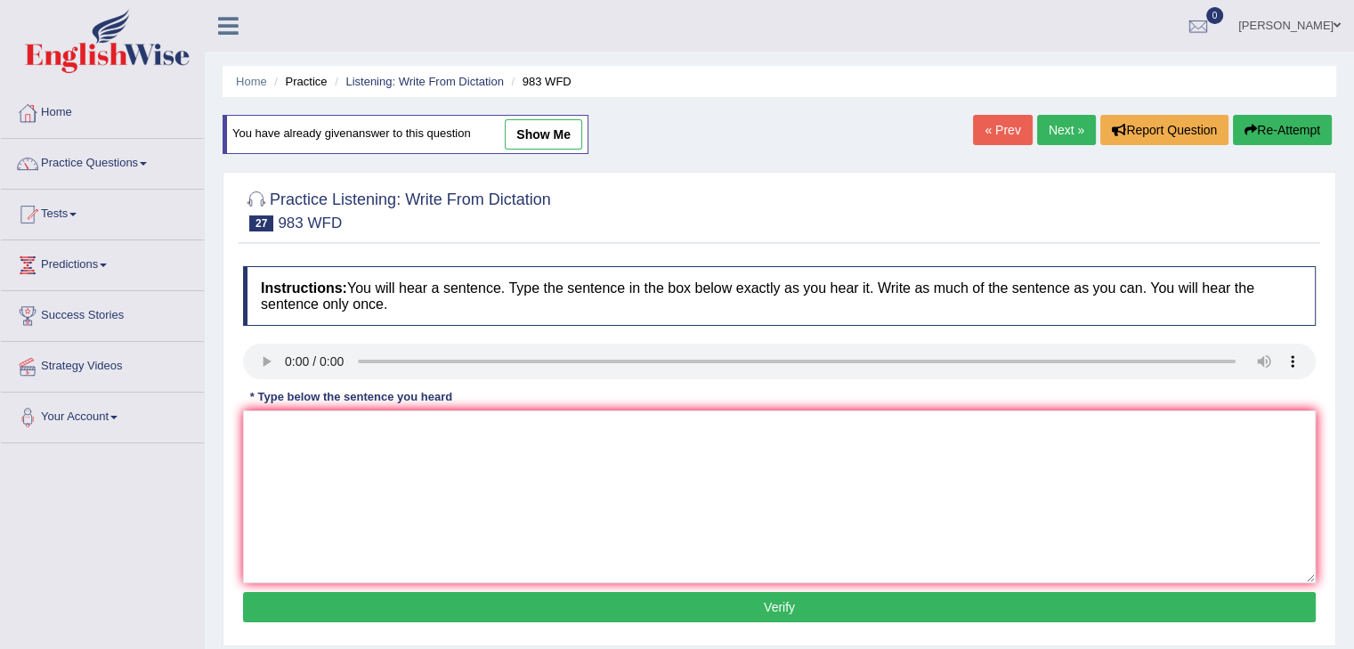
click at [1046, 133] on link "Next »" at bounding box center [1066, 130] width 59 height 30
click at [1053, 119] on link "Next »" at bounding box center [1066, 130] width 59 height 30
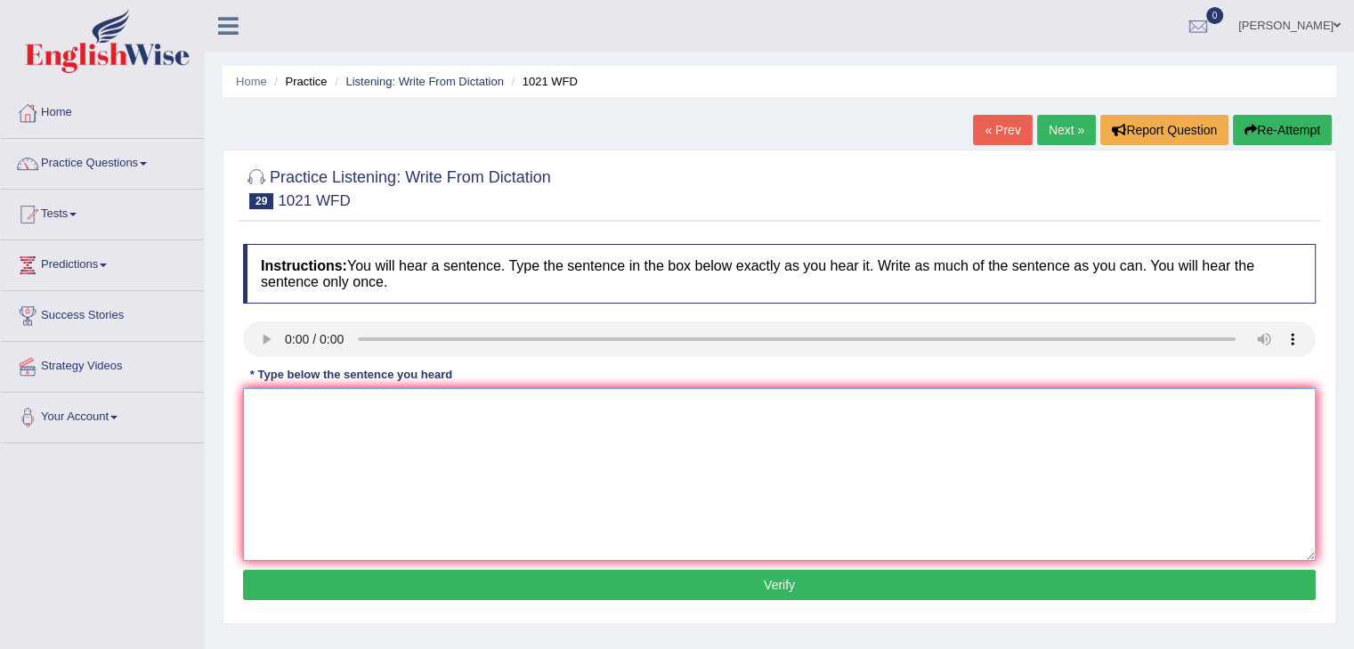
click at [290, 415] on textarea at bounding box center [779, 474] width 1073 height 173
click at [687, 407] on textarea "The english degre is specially valuable in the third year." at bounding box center [779, 474] width 1073 height 173
click at [351, 409] on textarea "The english degre is specially valuable in the third year." at bounding box center [779, 474] width 1073 height 173
click at [375, 403] on textarea "The english degree is specially valuable in the third year." at bounding box center [779, 474] width 1073 height 173
click at [419, 458] on textarea "The english degree is a specially valuable in the third year." at bounding box center [779, 474] width 1073 height 173
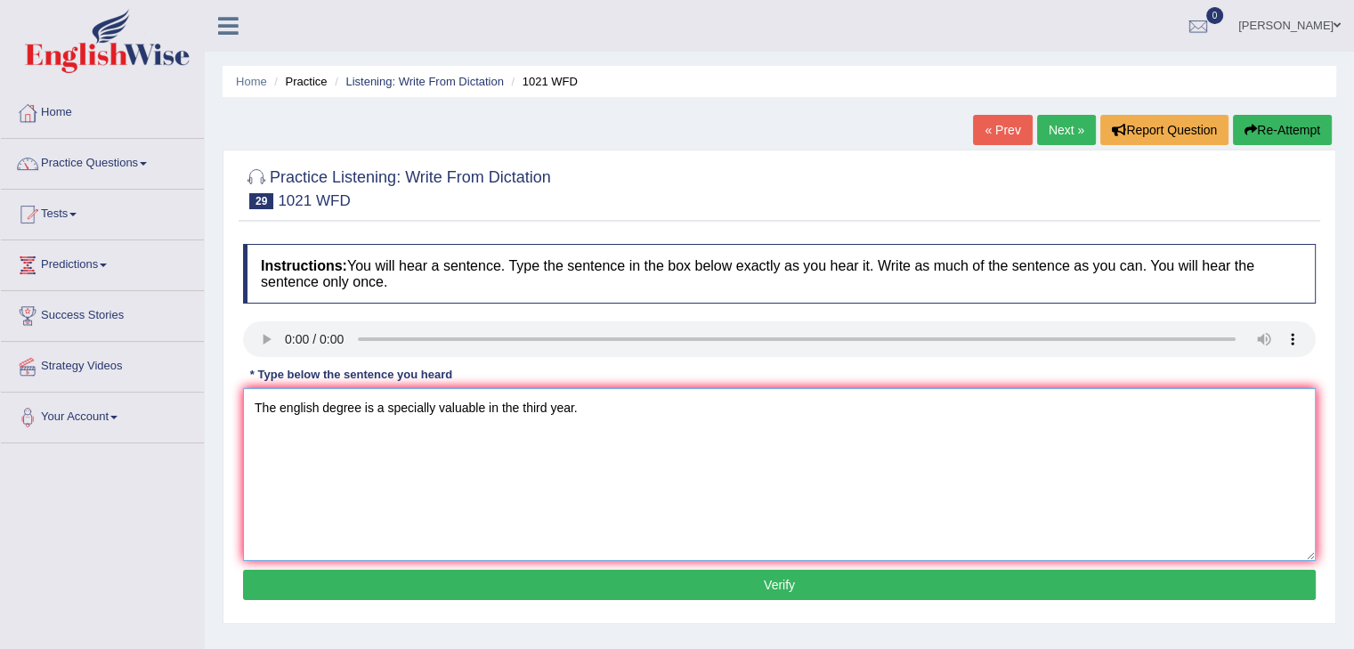
click at [384, 402] on textarea "The english degree is a specially valuable in the third year." at bounding box center [779, 474] width 1073 height 173
click at [375, 410] on textarea "The english degree is specially valuable in the third year." at bounding box center [779, 474] width 1073 height 173
type textarea "The english degree is especially valuable in the third year."
click at [789, 581] on button "Verify" at bounding box center [779, 585] width 1073 height 30
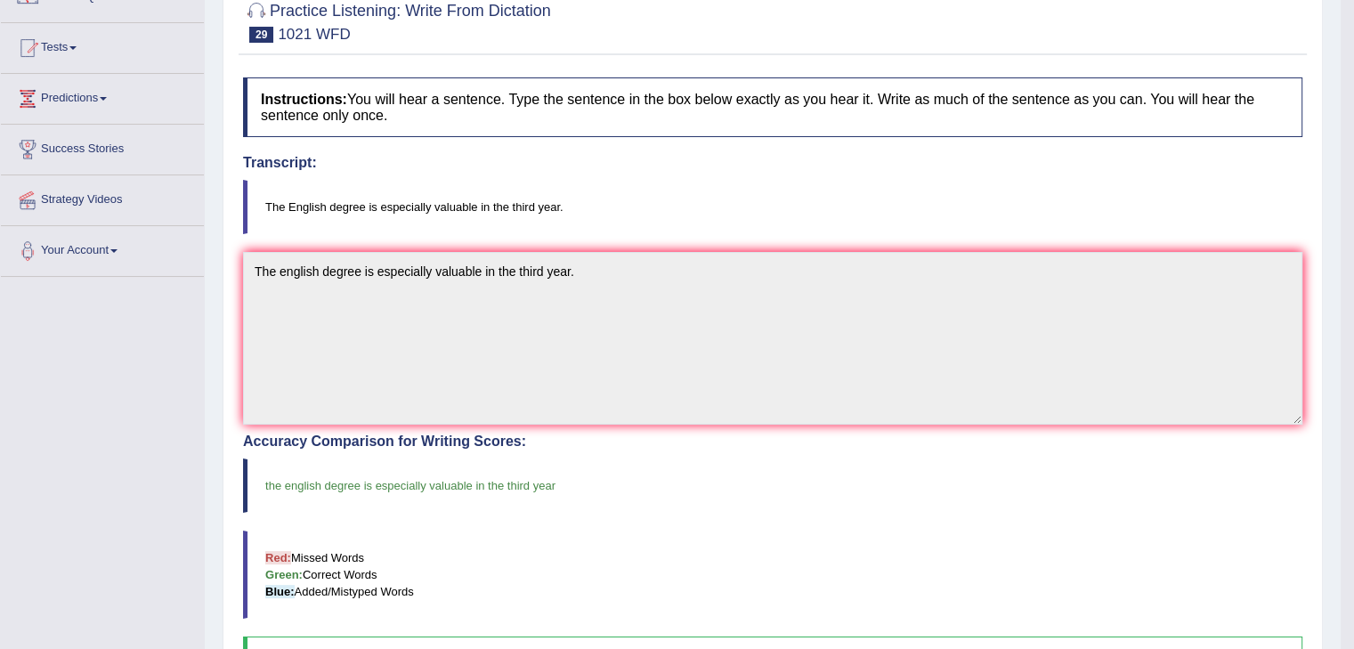
scroll to position [55, 0]
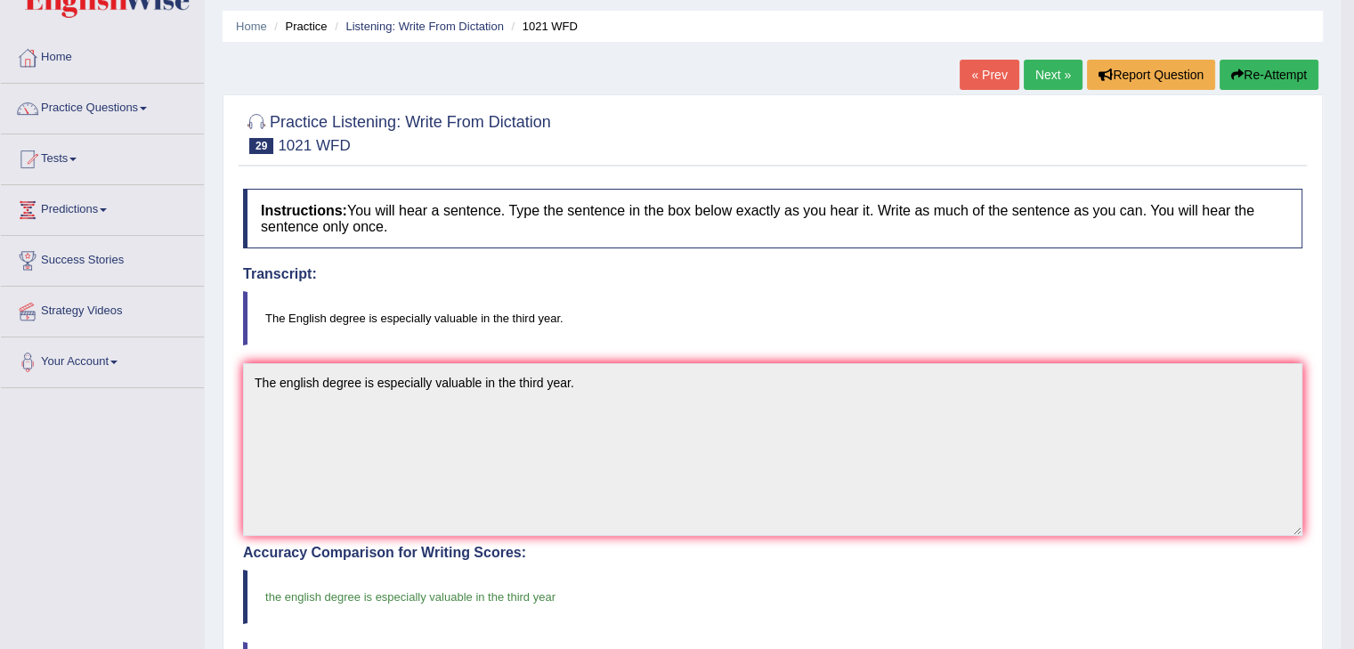
click at [1053, 60] on link "Next »" at bounding box center [1053, 75] width 59 height 30
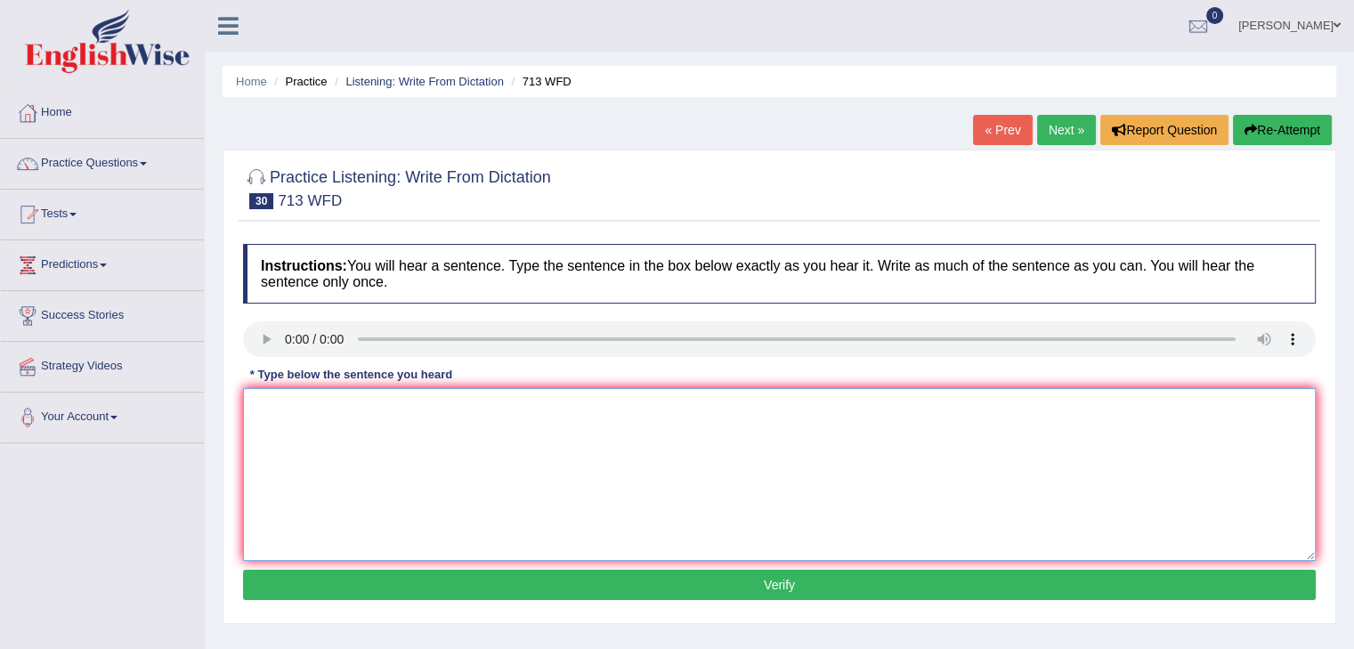
click at [294, 414] on textarea at bounding box center [779, 474] width 1073 height 173
type textarea "The speaker began giving the outline of the presnetation."
drag, startPoint x: 594, startPoint y: 411, endPoint x: 565, endPoint y: 401, distance: 31.0
click at [565, 401] on textarea "The speaker began giving the outline of the presnetation." at bounding box center [779, 474] width 1073 height 173
click at [596, 403] on textarea "The speaker began giving the outline of the presnetation." at bounding box center [779, 474] width 1073 height 173
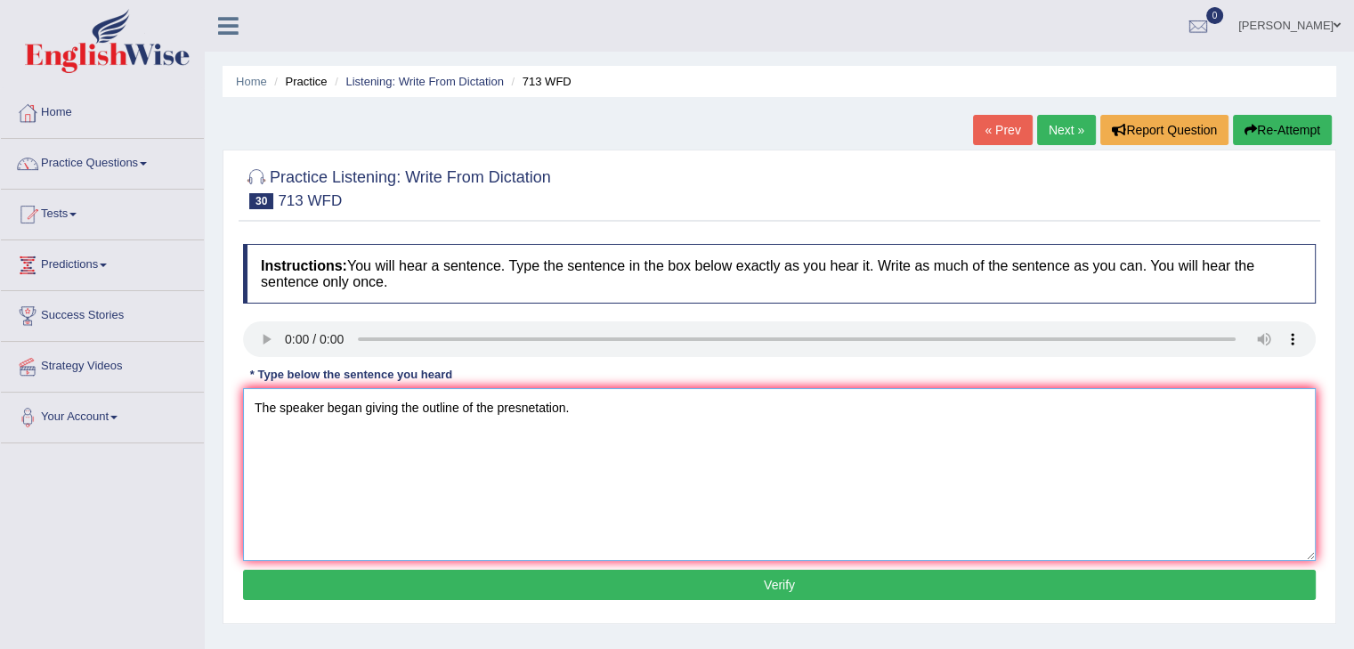
drag, startPoint x: 677, startPoint y: 402, endPoint x: 890, endPoint y: 487, distance: 229.0
click at [0, 342] on div "Toggle navigation Home Practice Questions Speaking Practice Read Aloud Repeat S…" at bounding box center [677, 463] width 1354 height 926
click at [531, 435] on textarea at bounding box center [779, 474] width 1073 height 173
click at [445, 419] on textarea "The speaker began" at bounding box center [779, 474] width 1073 height 173
click at [411, 409] on textarea "The speaker began" at bounding box center [779, 474] width 1073 height 173
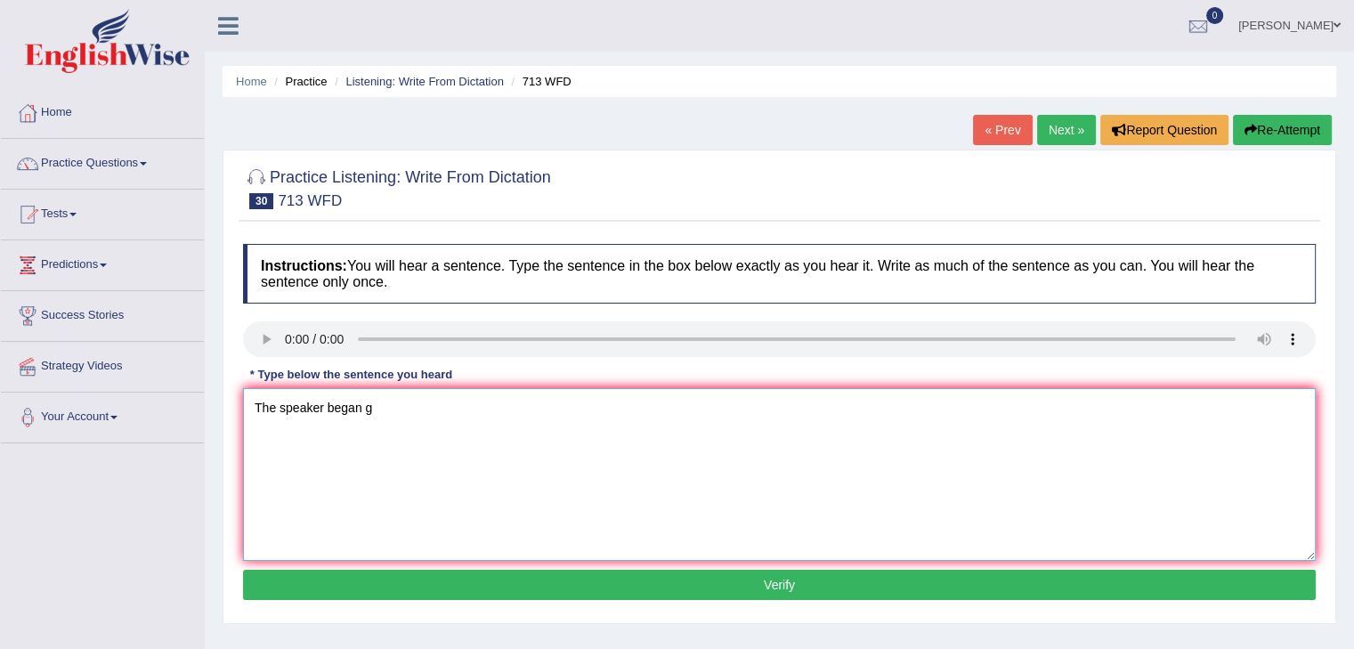
click at [386, 406] on textarea "The speaker began g" at bounding box center [779, 474] width 1073 height 173
drag, startPoint x: 612, startPoint y: 411, endPoint x: 513, endPoint y: 409, distance: 98.9
click at [513, 409] on textarea "The speaker began by giving an outline of the oopresentatiobn." at bounding box center [779, 474] width 1073 height 173
click at [502, 409] on textarea "The speaker began by giving an outline of the presentation." at bounding box center [779, 474] width 1073 height 173
type textarea "The speaker began by giving an outline of her presentation."
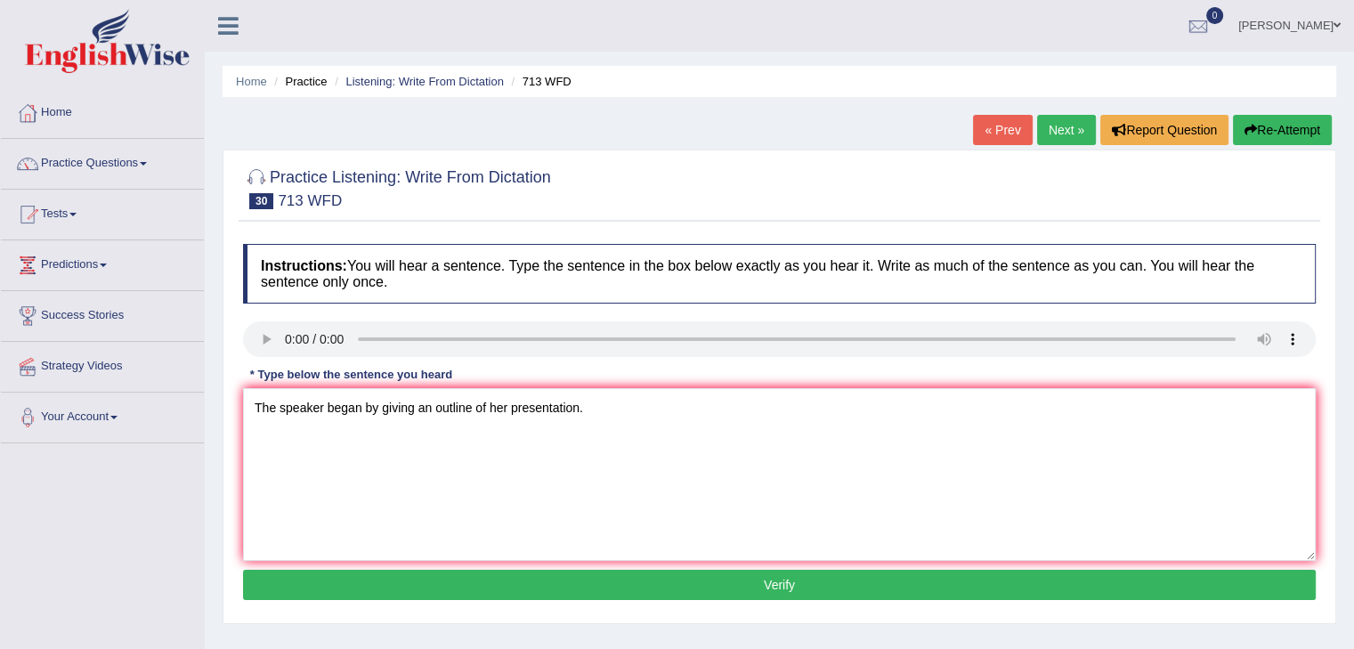
click at [762, 601] on div "Instructions: You will hear a sentence. Type the sentence in the box below exac…" at bounding box center [780, 424] width 1082 height 379
click at [772, 589] on button "Verify" at bounding box center [779, 585] width 1073 height 30
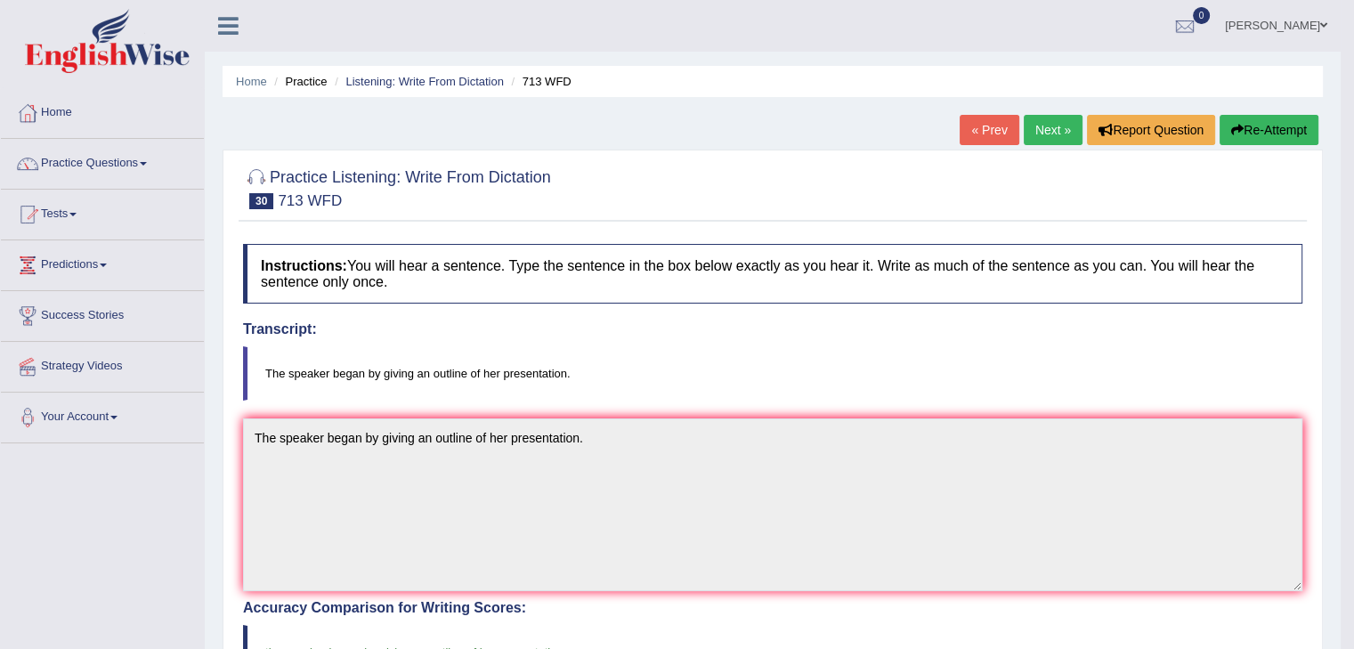
click at [1034, 118] on link "Next »" at bounding box center [1053, 130] width 59 height 30
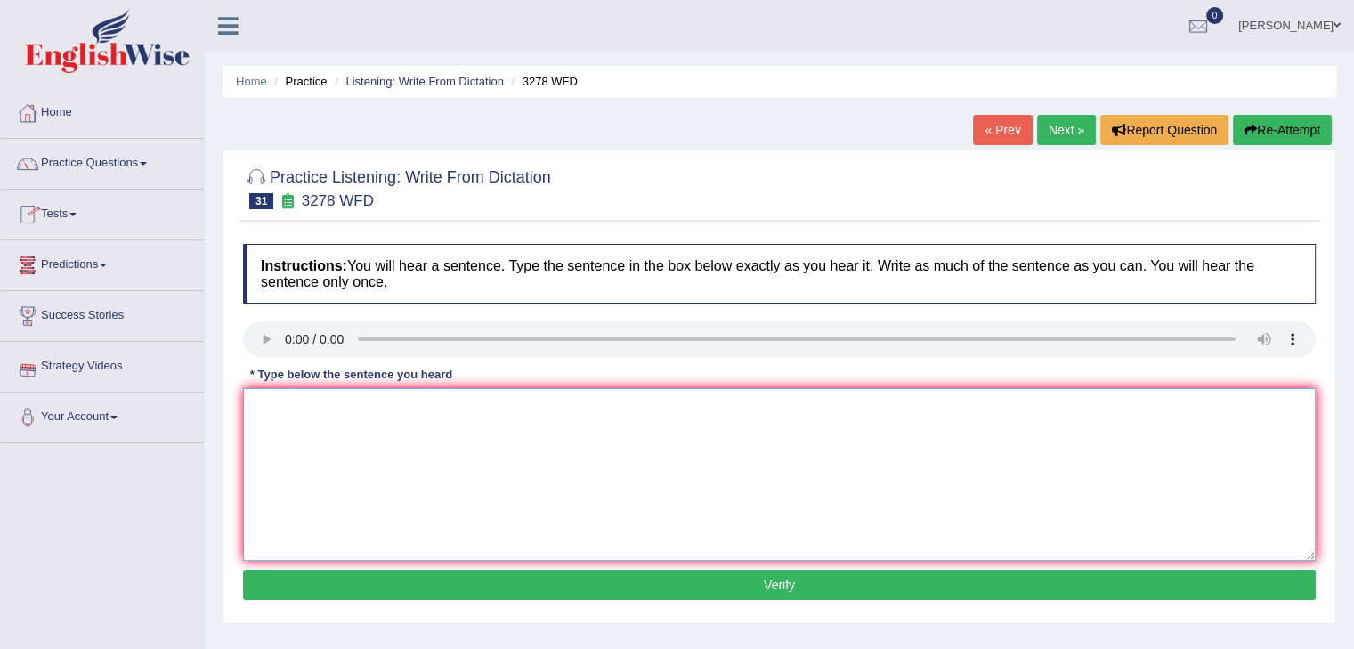
click at [300, 437] on textarea at bounding box center [779, 474] width 1073 height 173
click at [347, 427] on textarea "There is impotrant to plan your stucy time carefyully." at bounding box center [779, 474] width 1073 height 173
drag, startPoint x: 286, startPoint y: 411, endPoint x: 169, endPoint y: 393, distance: 118.0
click at [169, 393] on div "Toggle navigation Home Practice Questions Speaking Practice Read Aloud Repeat S…" at bounding box center [677, 463] width 1354 height 926
drag, startPoint x: 471, startPoint y: 459, endPoint x: 495, endPoint y: 469, distance: 26.0
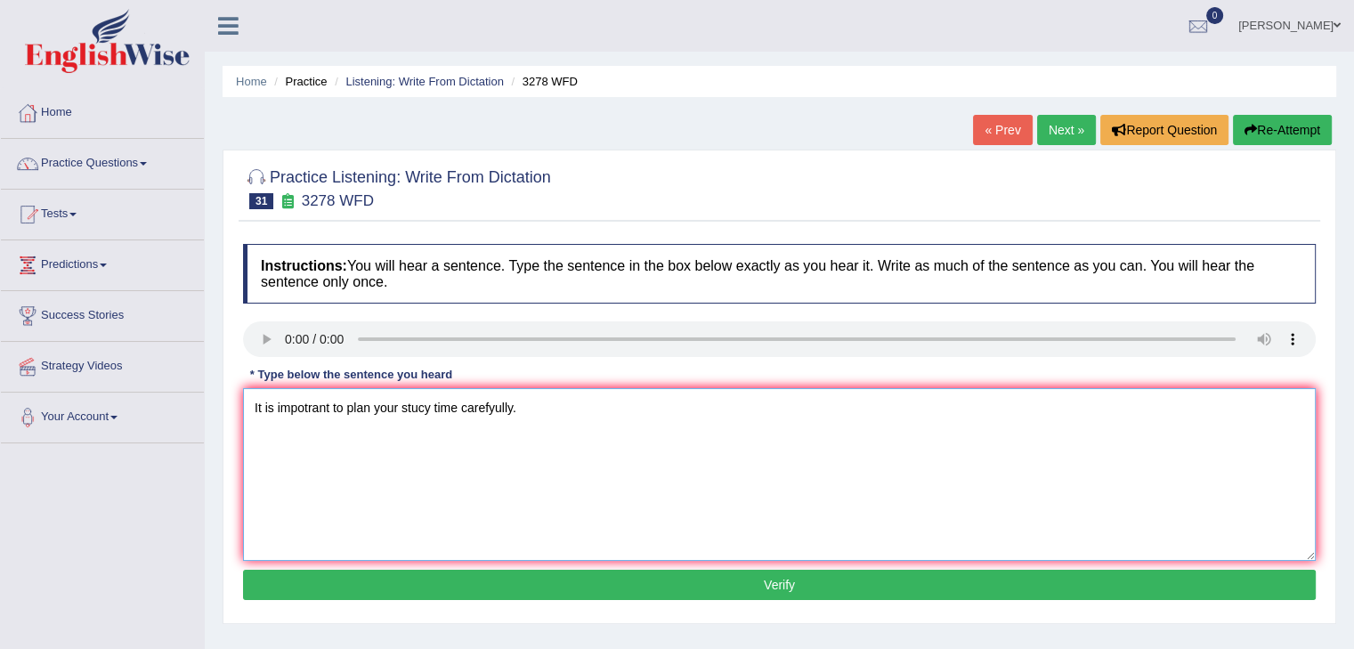
click at [471, 459] on textarea "It is impotrant to plan your stucy time carefyully." at bounding box center [779, 474] width 1073 height 173
drag, startPoint x: 428, startPoint y: 406, endPoint x: 428, endPoint y: 419, distance: 13.4
click at [428, 414] on textarea "It is impotrant to plan your stucy time carefyully." at bounding box center [779, 474] width 1073 height 173
click at [435, 442] on textarea "It is impotrant to plan your study time carefyully." at bounding box center [779, 474] width 1073 height 173
click at [481, 427] on textarea "It is impotrant to plan your study time carefyully." at bounding box center [779, 474] width 1073 height 173
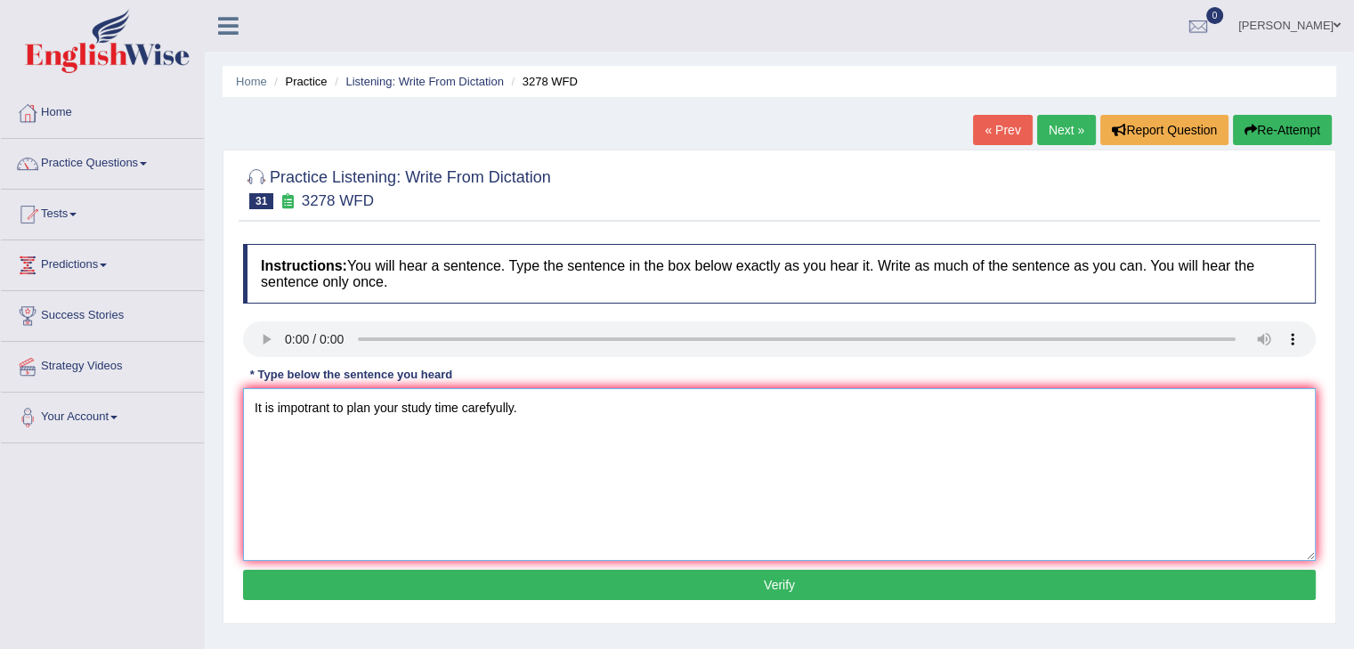
click at [529, 402] on textarea "It is impotrant to plan your study time carefyully." at bounding box center [779, 474] width 1073 height 173
type textarea "It is impotrant to plan your study time carefyully."
click at [637, 578] on button "Verify" at bounding box center [779, 585] width 1073 height 30
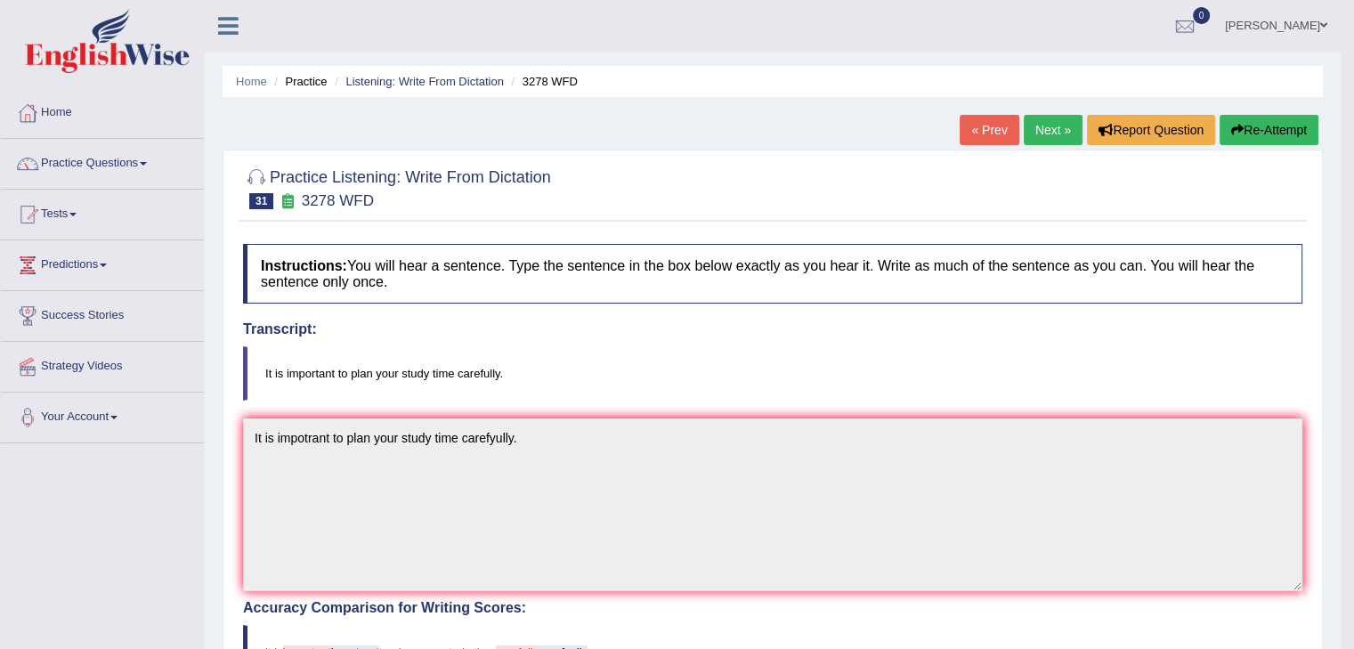
click at [1035, 118] on link "Next »" at bounding box center [1053, 130] width 59 height 30
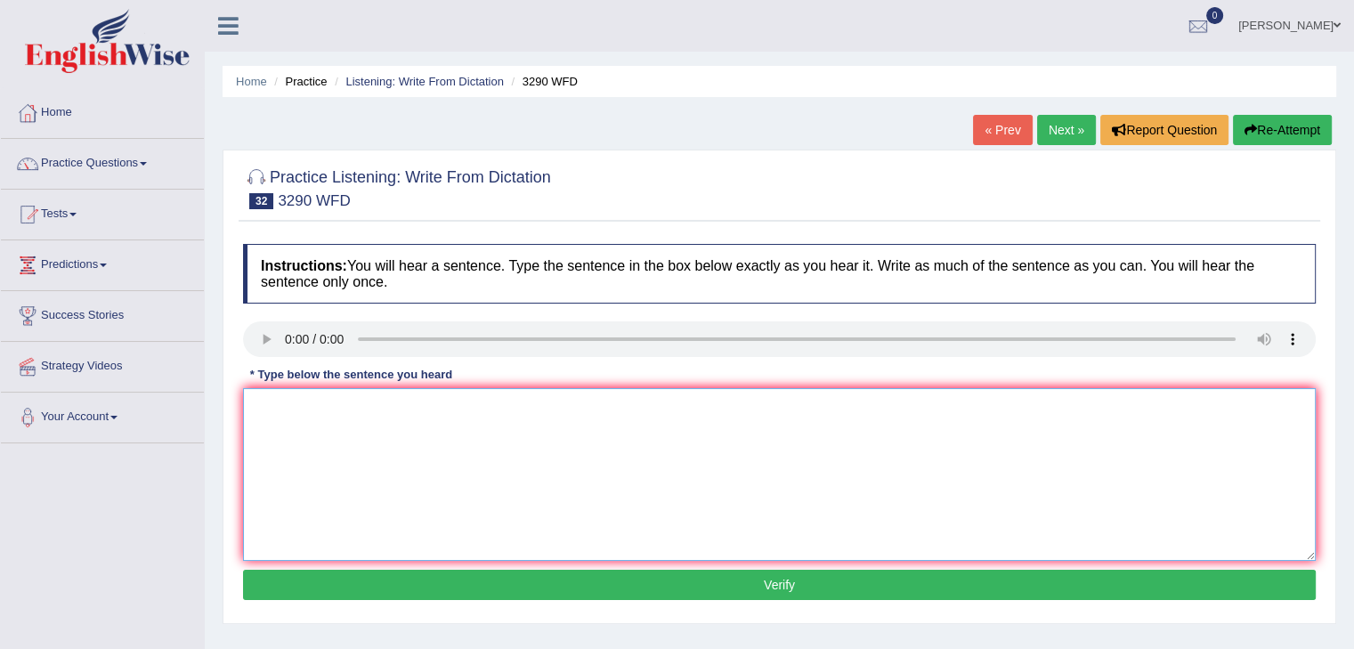
click at [278, 409] on textarea at bounding box center [779, 474] width 1073 height 173
click at [341, 397] on textarea "You are" at bounding box center [779, 474] width 1073 height 173
click at [500, 408] on textarea "You are required to attend lecutrures adb" at bounding box center [779, 474] width 1073 height 173
click at [608, 411] on textarea "You are required to attend lecutrures and write weekly reports" at bounding box center [779, 474] width 1073 height 173
click at [425, 408] on textarea "You are required to attend lecutrures and write weekly reports." at bounding box center [779, 474] width 1073 height 173
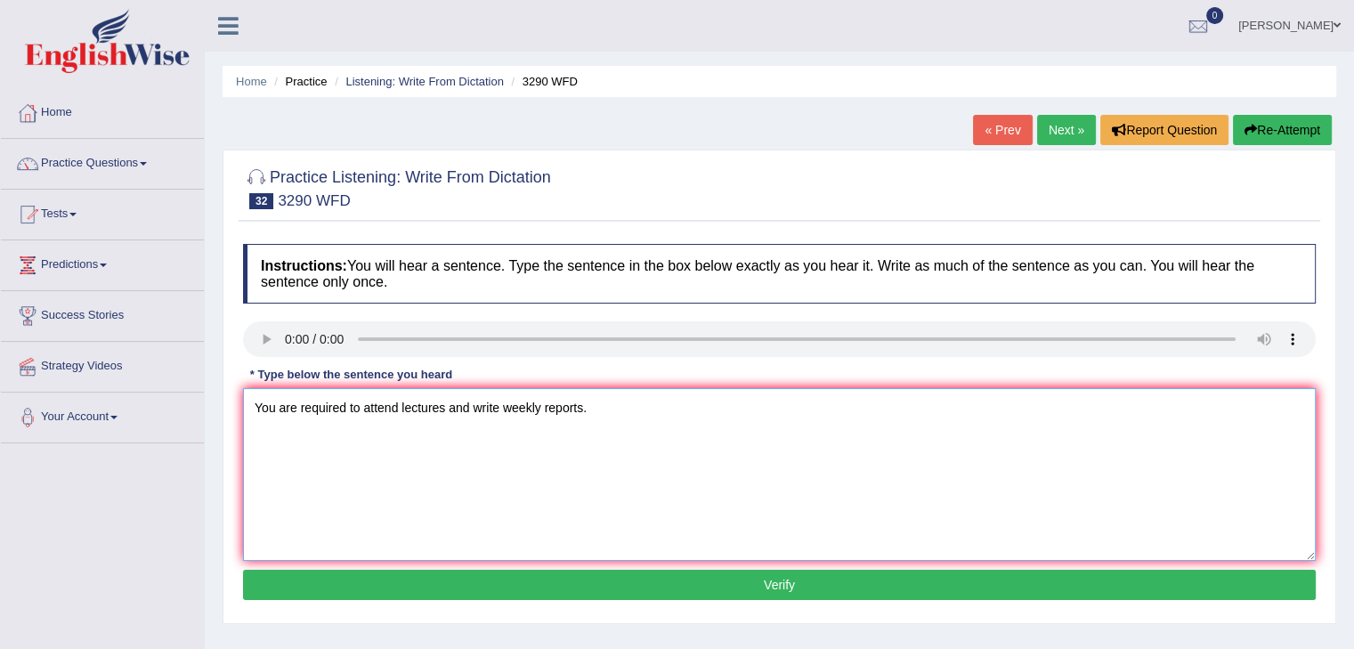
click at [461, 466] on textarea "You are required to attend lectures and write weekly reports." at bounding box center [779, 474] width 1073 height 173
type textarea "You are required to attend lectures and write weekly reports."
click at [760, 594] on button "Verify" at bounding box center [779, 585] width 1073 height 30
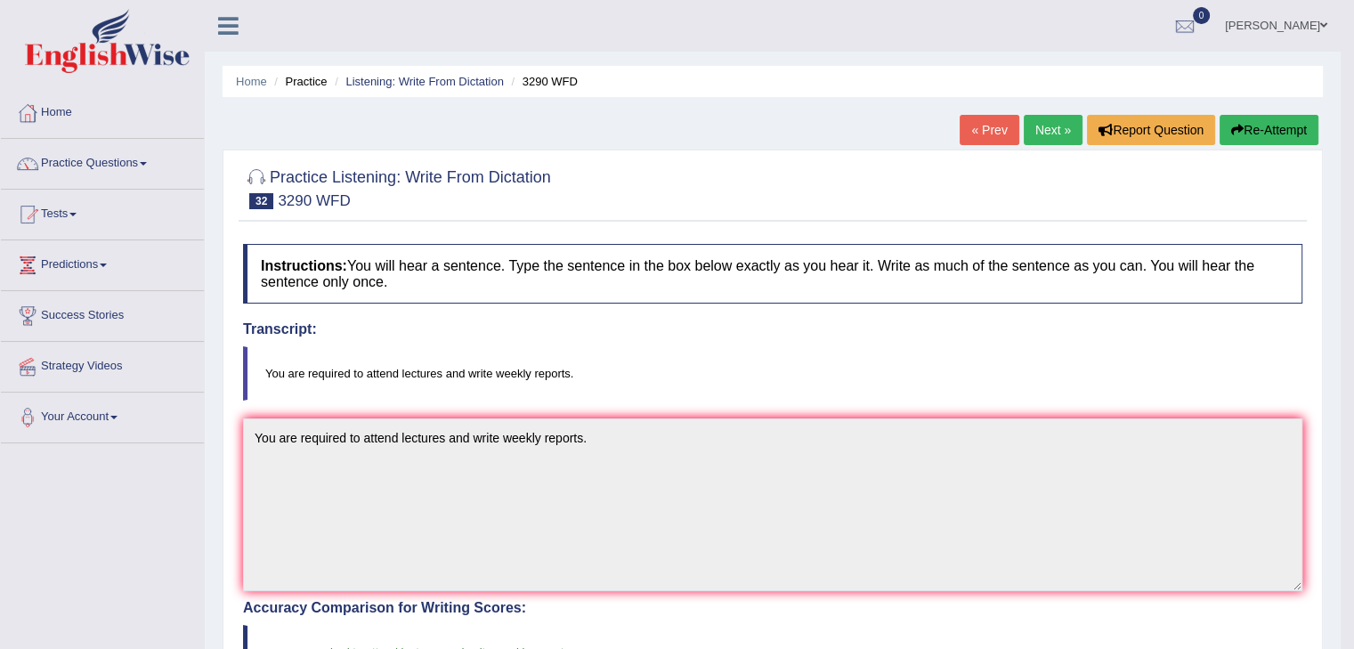
click at [1044, 129] on link "Next »" at bounding box center [1053, 130] width 59 height 30
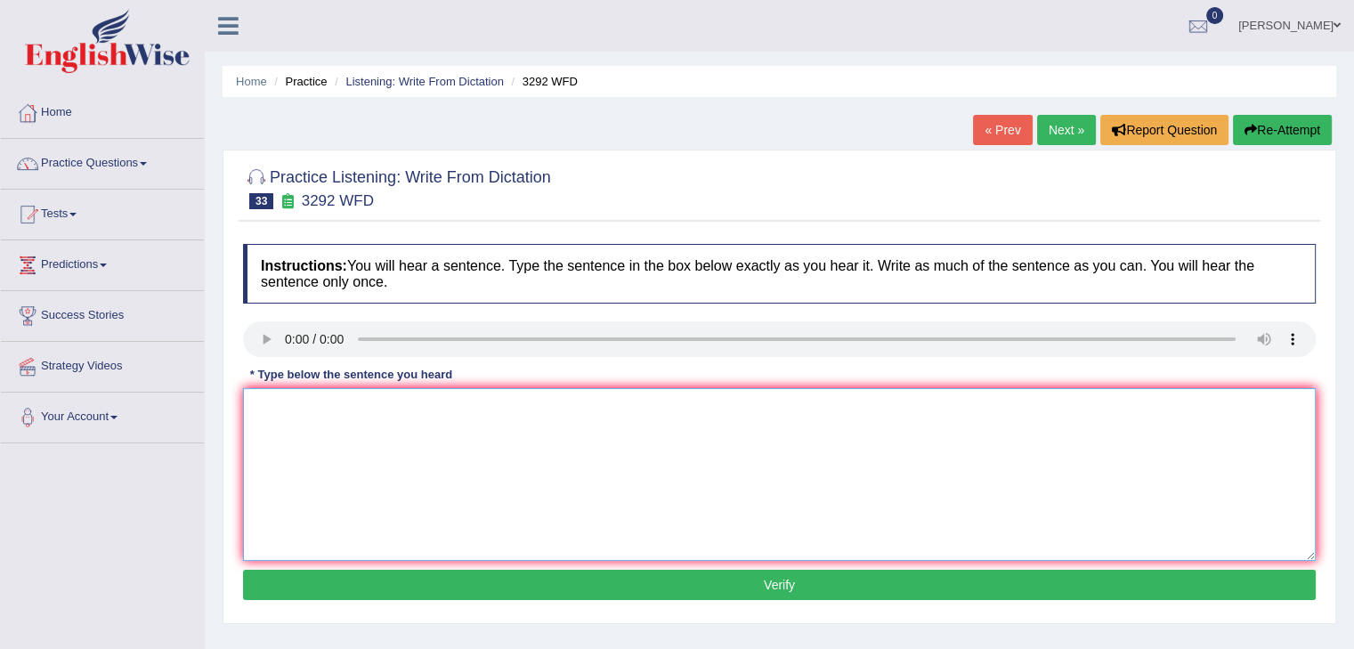
click at [297, 432] on textarea at bounding box center [779, 474] width 1073 height 173
click at [554, 409] on textarea "Gravity is the force that attracks 2 bodies one other" at bounding box center [779, 474] width 1073 height 173
drag, startPoint x: 554, startPoint y: 409, endPoint x: 488, endPoint y: 409, distance: 65.9
click at [488, 409] on textarea "Gravity is the force that attracks 2 bodies one other" at bounding box center [779, 474] width 1073 height 173
click at [427, 410] on textarea "Gravity is the force that attracks 2 bodies towards one and other." at bounding box center [779, 474] width 1073 height 173
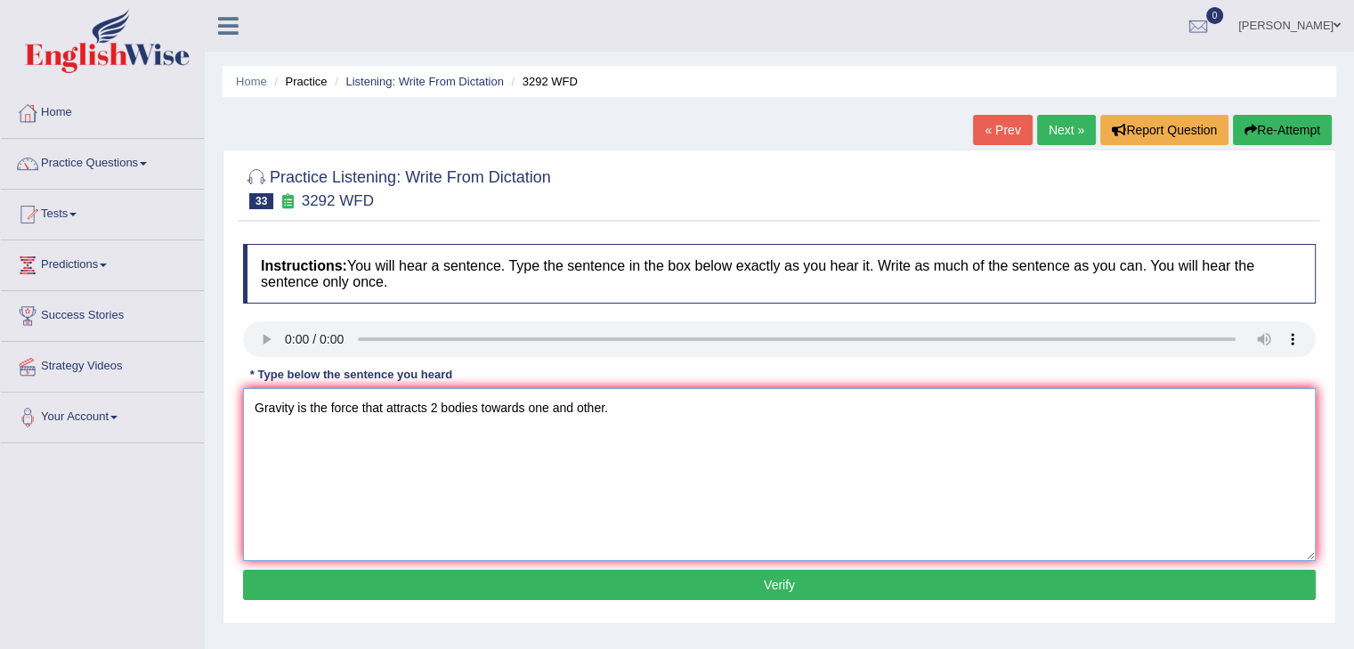
click at [441, 408] on textarea "Gravity is the force that attracts 2 bodies towards one and other." at bounding box center [779, 474] width 1073 height 173
click at [549, 407] on textarea "Gravity is the force that attracts two bodies towards one and other." at bounding box center [779, 474] width 1073 height 173
type textarea "Gravity is the force that attracts two bodies toward one and other."
click at [392, 449] on textarea "Gravity is the force that attracts two bodies toward one and other." at bounding box center [779, 474] width 1073 height 173
click at [392, 433] on textarea "Gravity is the force that attracts two bodies toward one and other." at bounding box center [779, 474] width 1073 height 173
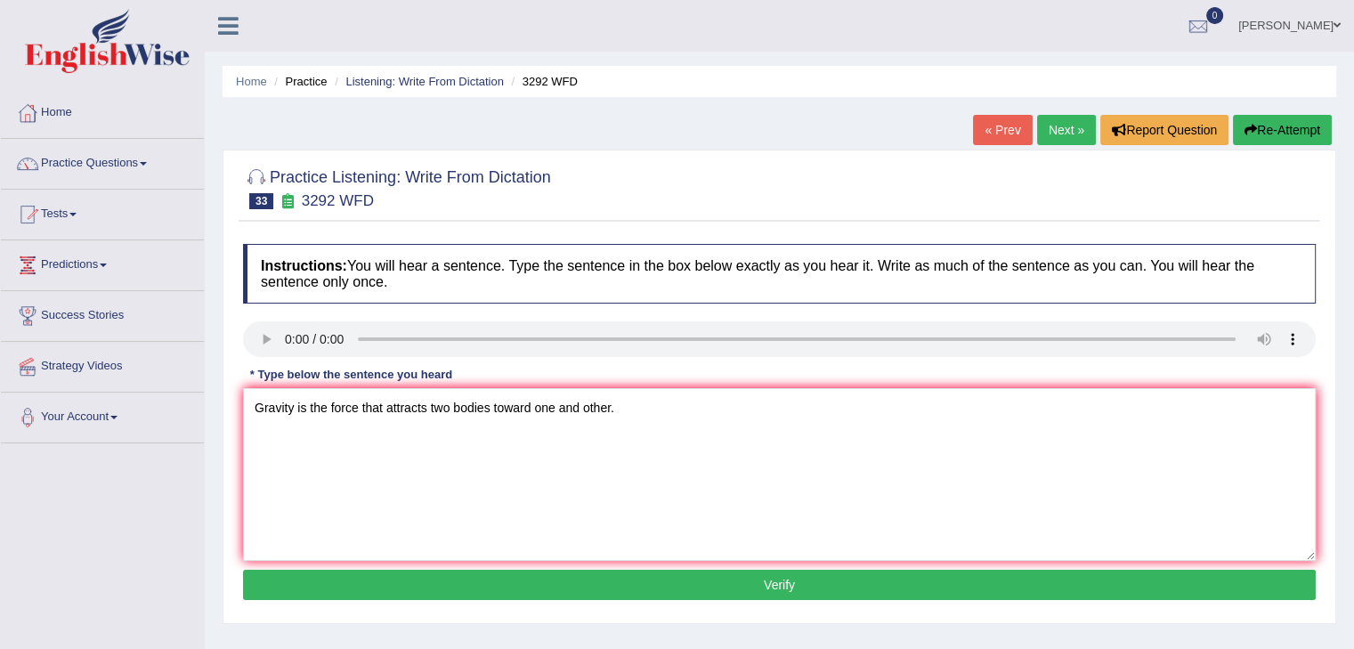
click at [820, 587] on button "Verify" at bounding box center [779, 585] width 1073 height 30
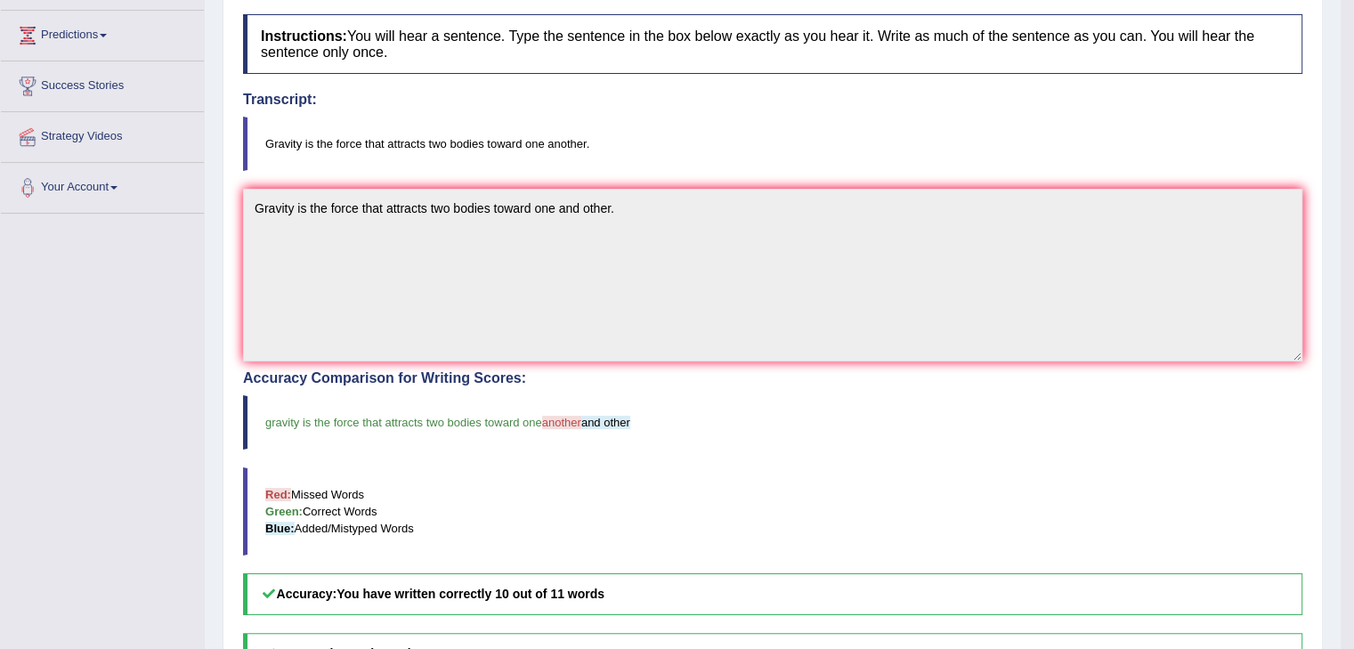
scroll to position [55, 0]
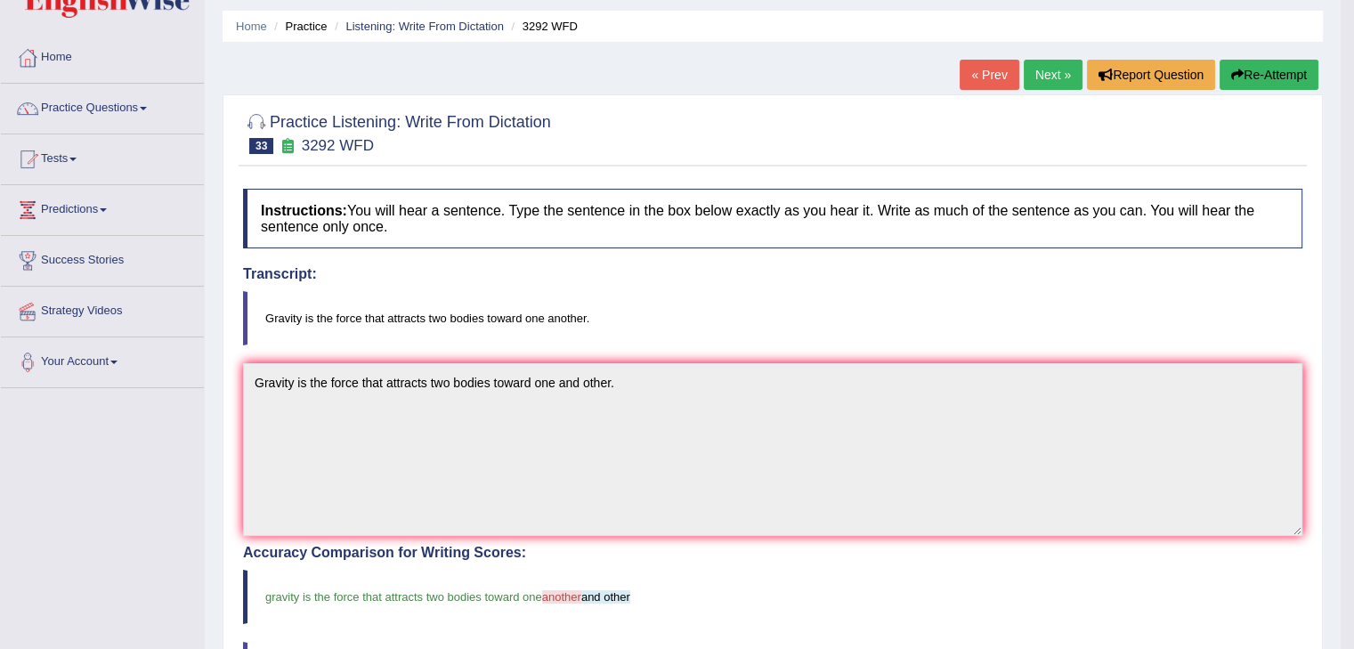
click at [1061, 77] on link "Next »" at bounding box center [1053, 75] width 59 height 30
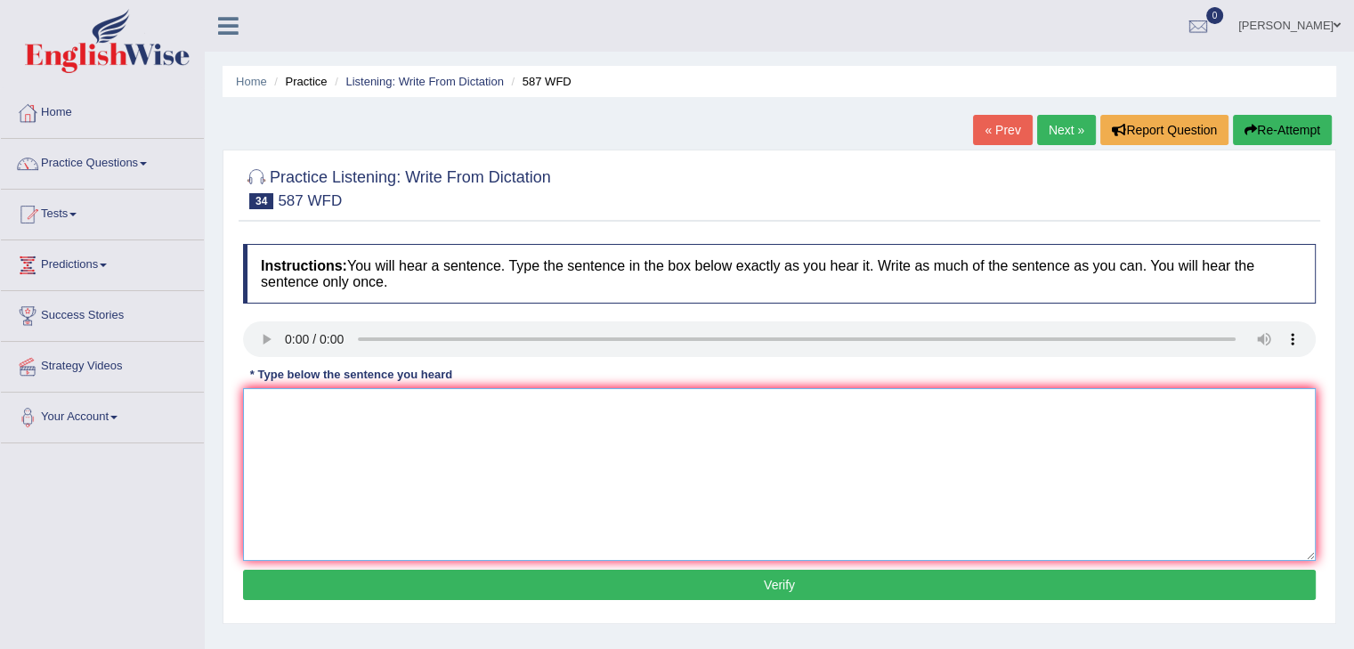
click at [280, 427] on textarea at bounding box center [779, 474] width 1073 height 173
click at [310, 446] on textarea "The staff is cleaning the room for tomrrow's morning meeting." at bounding box center [779, 474] width 1073 height 173
click at [292, 417] on textarea "The staff is cleaning the room for tomrrow's morning meeting." at bounding box center [779, 474] width 1073 height 173
click at [467, 408] on textarea "The staff is cleaning the room for tomrrow's morning meeting." at bounding box center [779, 474] width 1073 height 173
click at [498, 450] on textarea "The staff is cleaning the room for tomorrow's morning meeting." at bounding box center [779, 474] width 1073 height 173
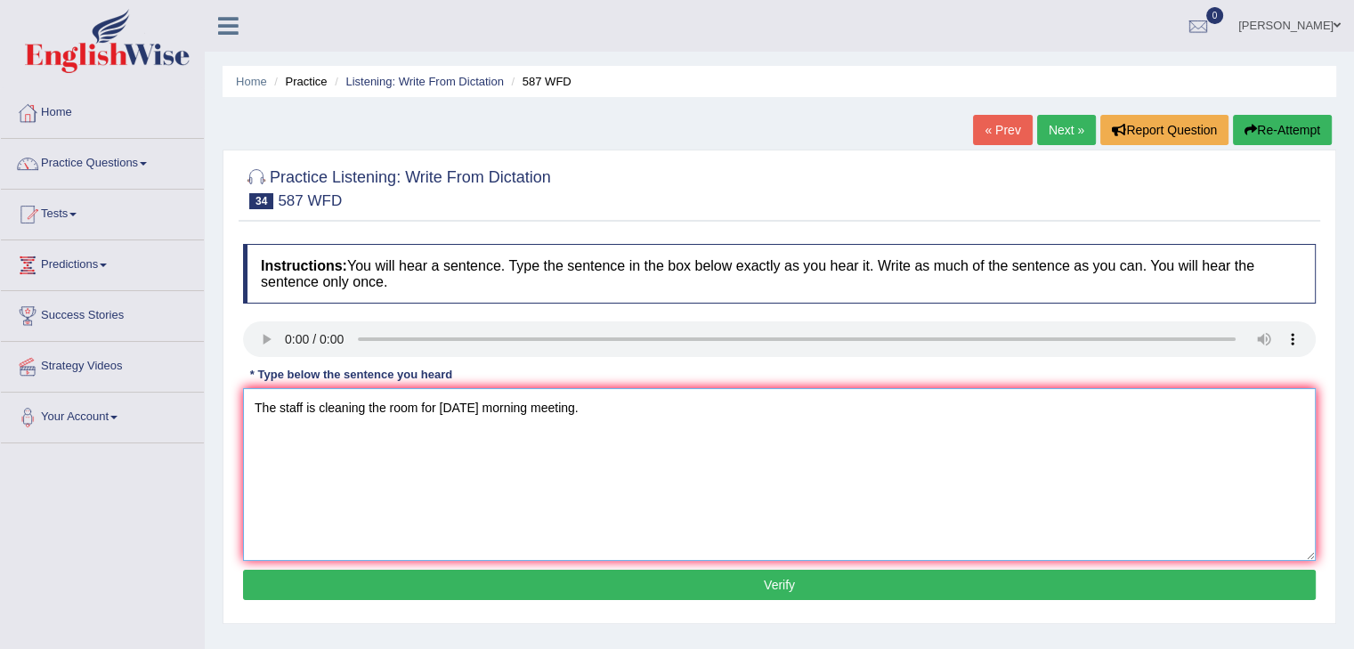
click at [532, 438] on textarea "The staff is cleaning the room for tomorrow's morning meeting." at bounding box center [779, 474] width 1073 height 173
click at [619, 412] on textarea "The staff is cleaning the room for tomorrow's morning meeting." at bounding box center [779, 474] width 1073 height 173
drag, startPoint x: 505, startPoint y: 409, endPoint x: 526, endPoint y: 444, distance: 41.5
click at [505, 408] on textarea "The staff is cleaning the room for tomorrow's morning meeting." at bounding box center [779, 474] width 1073 height 173
click at [560, 500] on textarea "The staff is cleaning the room for tomorrow morning's meeting." at bounding box center [779, 474] width 1073 height 173
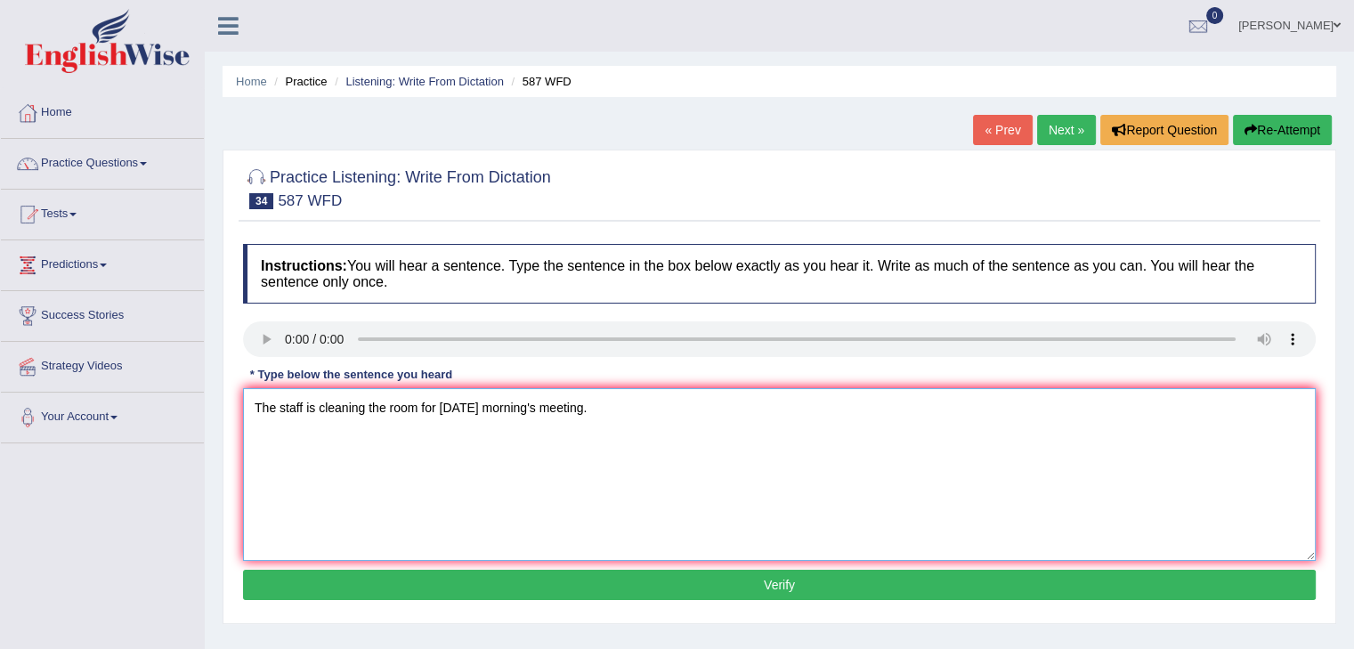
type textarea "The staff is cleaning the room for tomorrow morning's meeting."
click at [793, 590] on button "Verify" at bounding box center [779, 585] width 1073 height 30
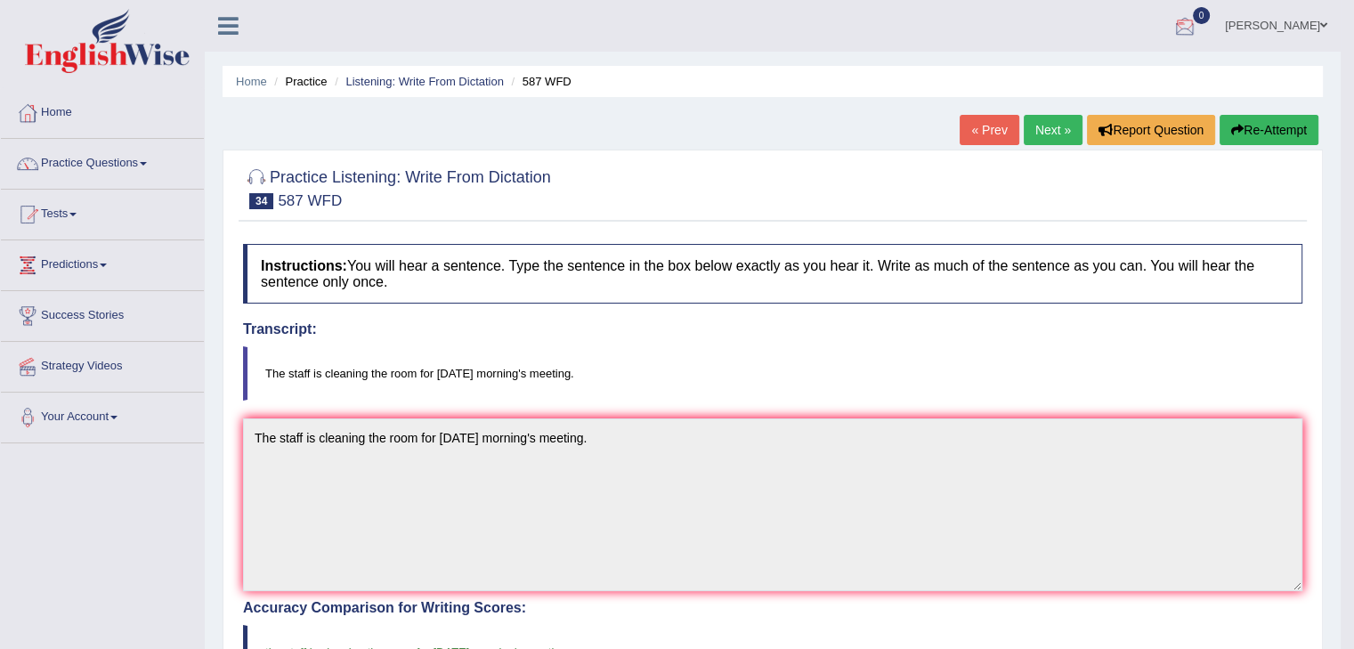
click at [1033, 120] on link "Next »" at bounding box center [1053, 130] width 59 height 30
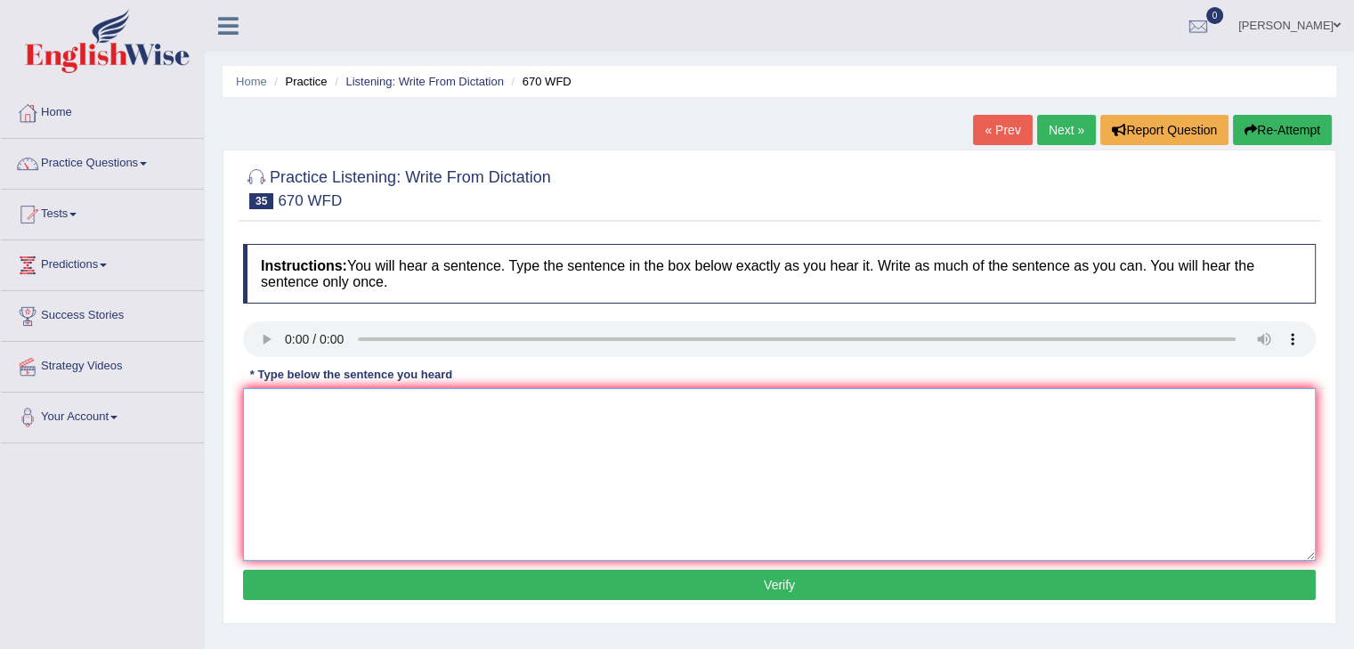
click at [290, 411] on textarea at bounding box center [779, 474] width 1073 height 173
click at [341, 411] on textarea "Students could find the news of climate change." at bounding box center [779, 474] width 1073 height 173
click at [417, 439] on textarea "Students can find the news of climate change." at bounding box center [779, 474] width 1073 height 173
click at [419, 430] on textarea "Students can find the news of climate change." at bounding box center [779, 474] width 1073 height 173
click at [374, 412] on textarea "Students can find the news of climate change." at bounding box center [779, 474] width 1073 height 173
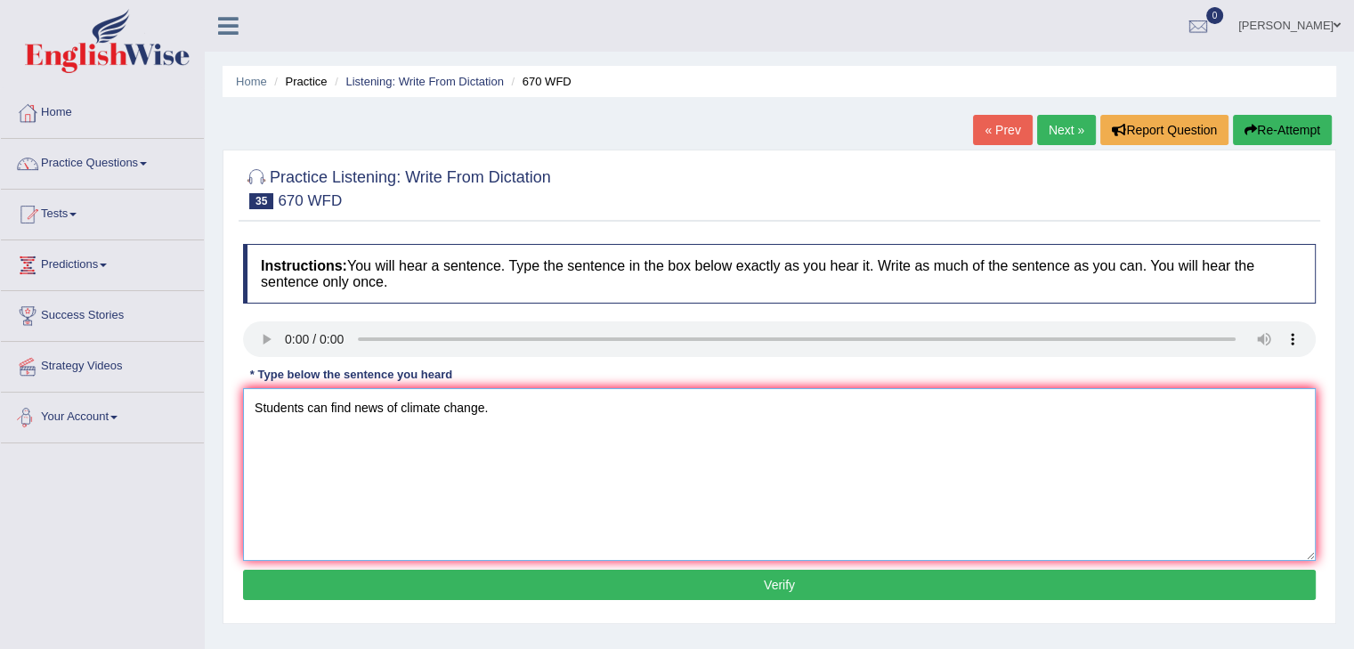
type textarea "Students can find news of climate change."
click at [579, 413] on textarea "Students can find news of climate change." at bounding box center [779, 474] width 1073 height 173
click at [287, 366] on div "* Type below the sentence you heard" at bounding box center [351, 374] width 216 height 17
click at [789, 591] on button "Verify" at bounding box center [779, 585] width 1073 height 30
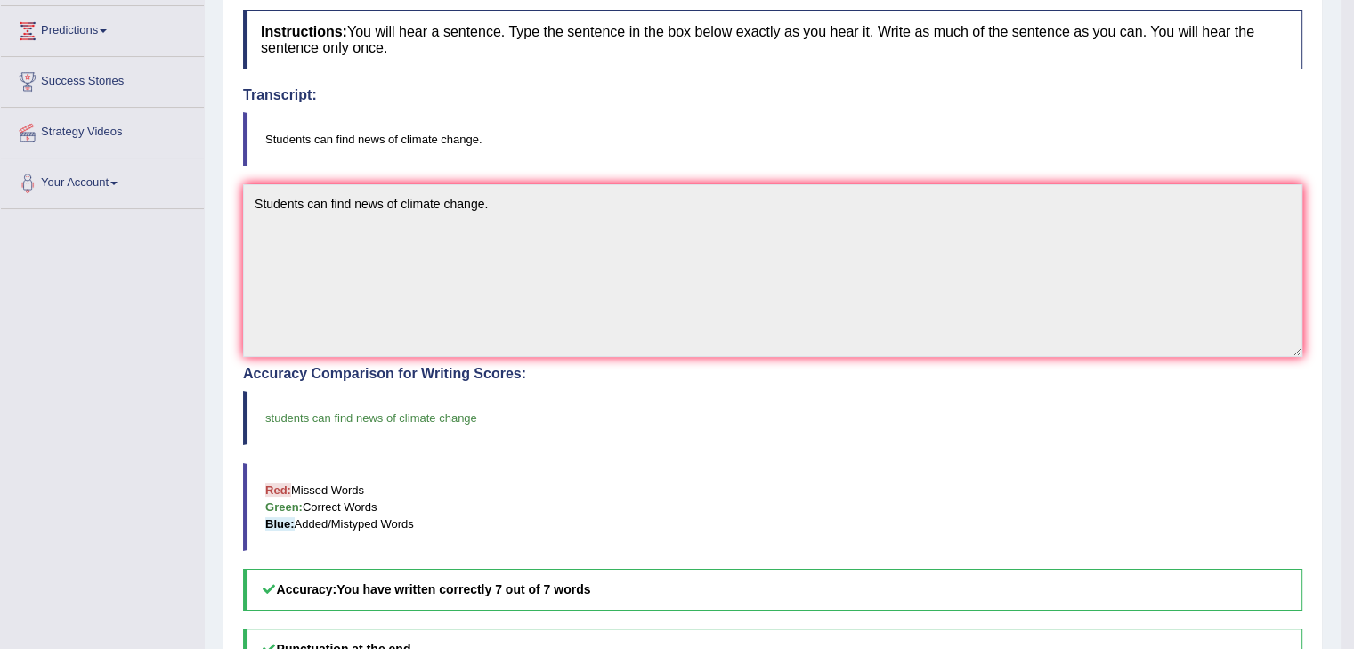
scroll to position [55, 0]
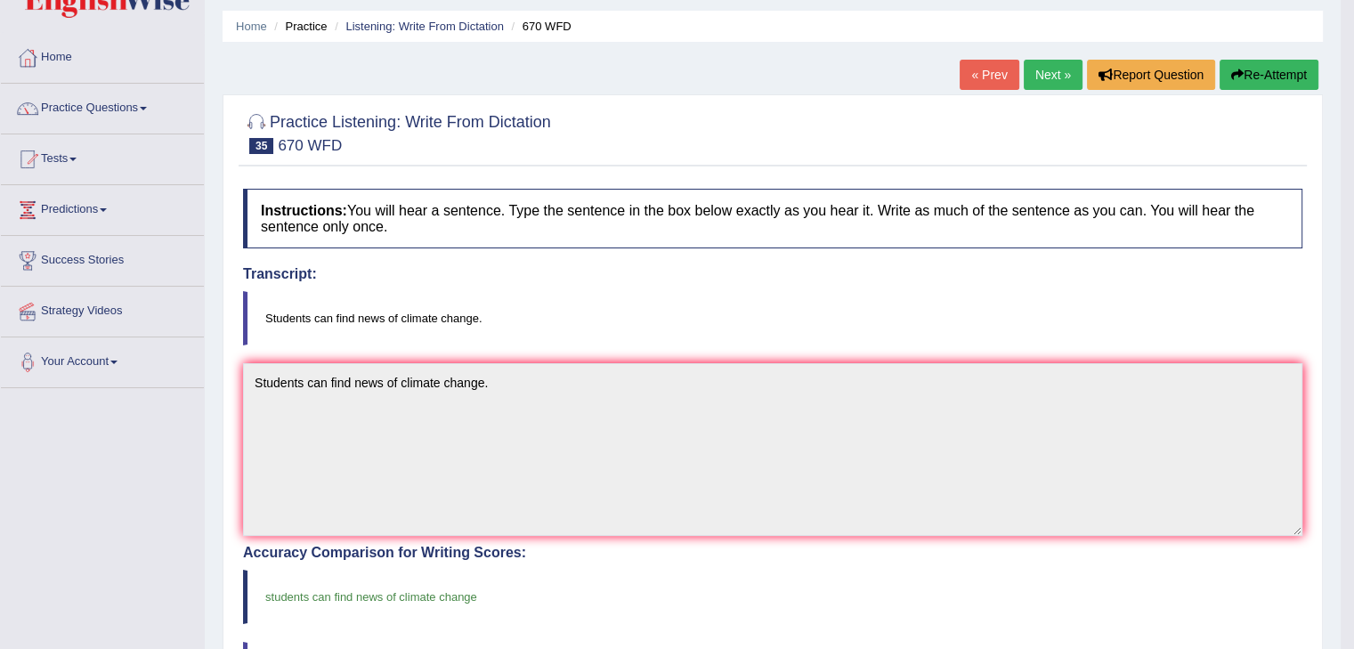
click at [1044, 78] on link "Next »" at bounding box center [1053, 75] width 59 height 30
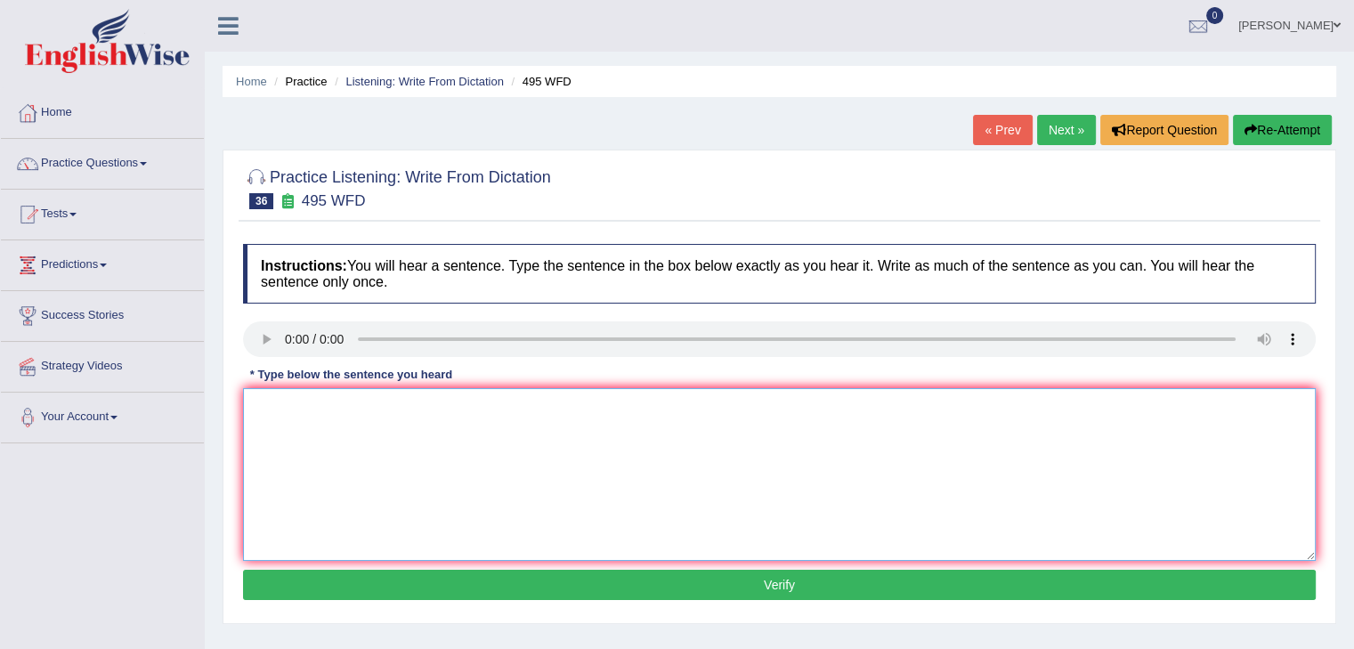
click at [310, 440] on textarea at bounding box center [779, 474] width 1073 height 173
click at [515, 411] on textarea "Stu must wear protective clothing w" at bounding box center [779, 474] width 1073 height 173
click at [560, 437] on textarea "Stu must wear protective clothing provided in the medical labratory" at bounding box center [779, 474] width 1073 height 173
click at [272, 408] on textarea "Stu must wear protective clothing provided in the medical labratory" at bounding box center [779, 474] width 1073 height 173
click at [404, 431] on textarea "Student must wear protective clothing provided in the medical labratory" at bounding box center [779, 474] width 1073 height 173
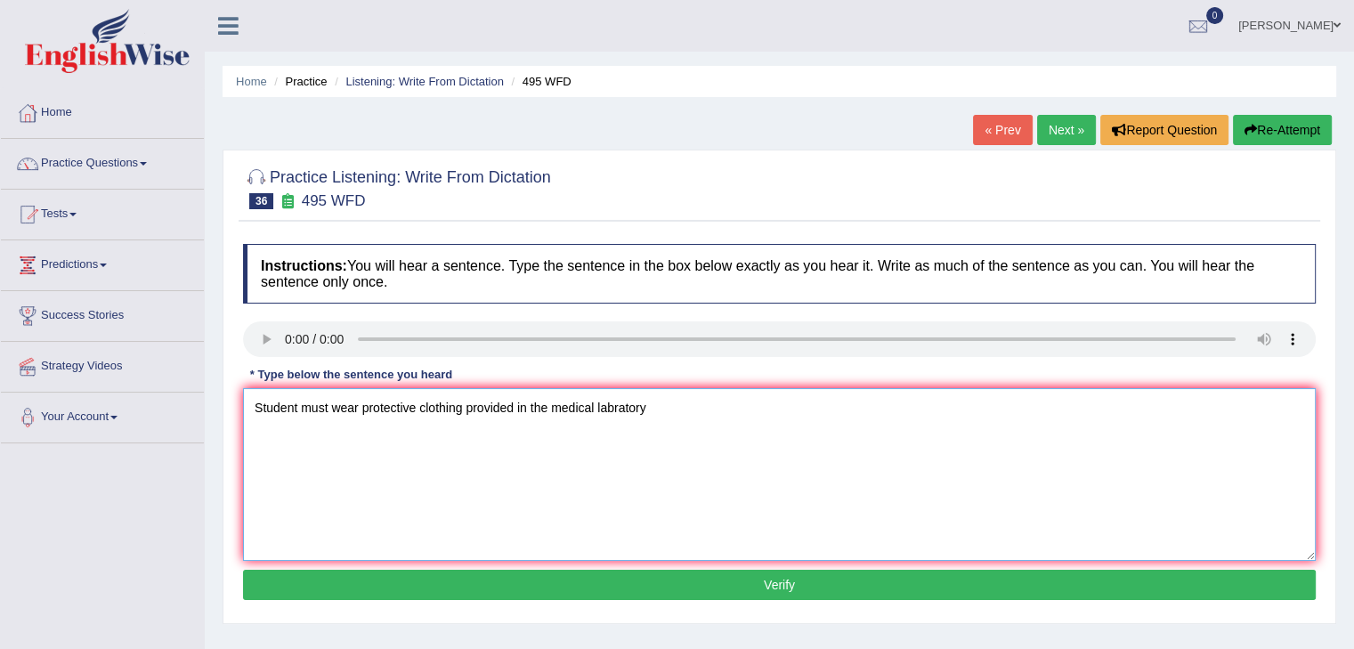
click at [476, 411] on textarea "Student must wear protective clothing provided in the medical labratory" at bounding box center [779, 474] width 1073 height 173
click at [612, 436] on textarea "Student must wear protective clothing provided in the medical labratory" at bounding box center [779, 474] width 1073 height 173
click at [697, 411] on textarea "Student must wear protective clothing provided in the medical labratory" at bounding box center [779, 474] width 1073 height 173
click at [622, 412] on textarea "Student must wear protective clothing provided in the medical labratory" at bounding box center [779, 474] width 1073 height 173
click at [714, 507] on textarea "Student must wear protective clothing provided in the medical laboratory" at bounding box center [779, 474] width 1073 height 173
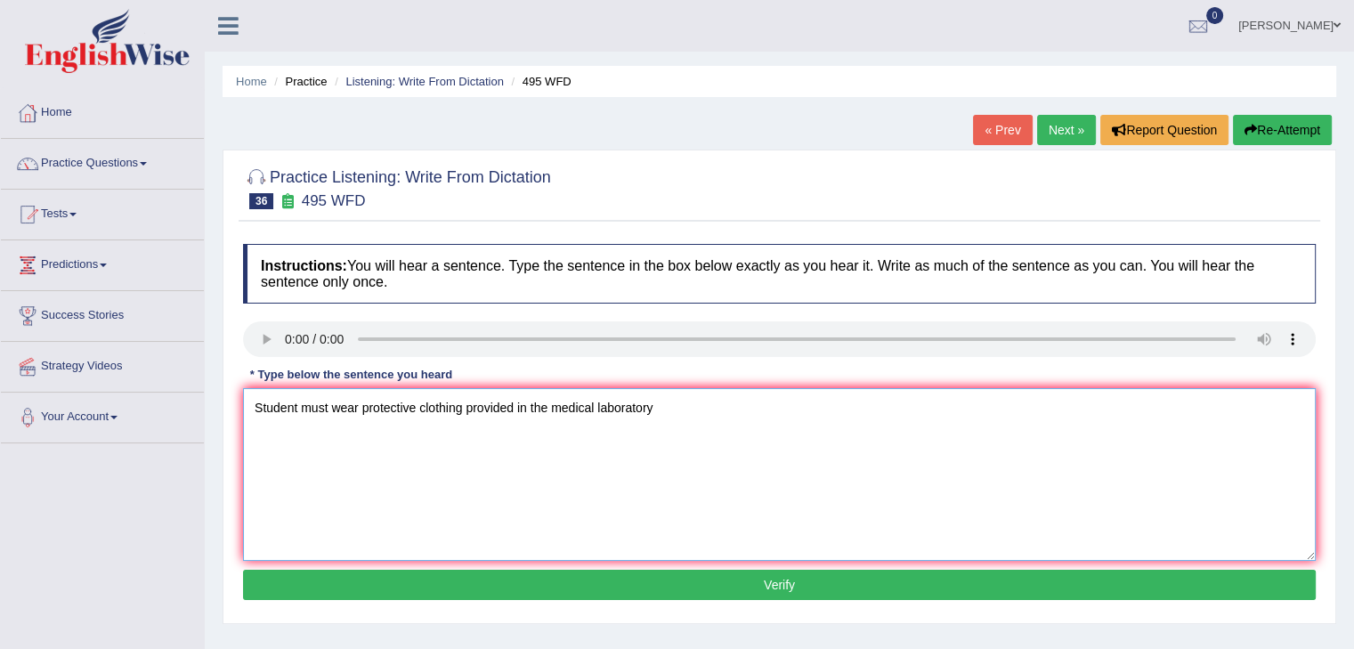
click at [270, 415] on textarea "Student must wear protective clothing provided in the medical laboratory" at bounding box center [779, 474] width 1073 height 173
click at [313, 413] on textarea "Student must wear protective clothing provided in the medical laboratory" at bounding box center [779, 474] width 1073 height 173
click at [670, 411] on textarea "Student must wear protective clothing provided in the medical laboratory" at bounding box center [779, 474] width 1073 height 173
type textarea "Student must wear protective clothing provided in the medical laboratory."
click at [785, 583] on button "Verify" at bounding box center [779, 585] width 1073 height 30
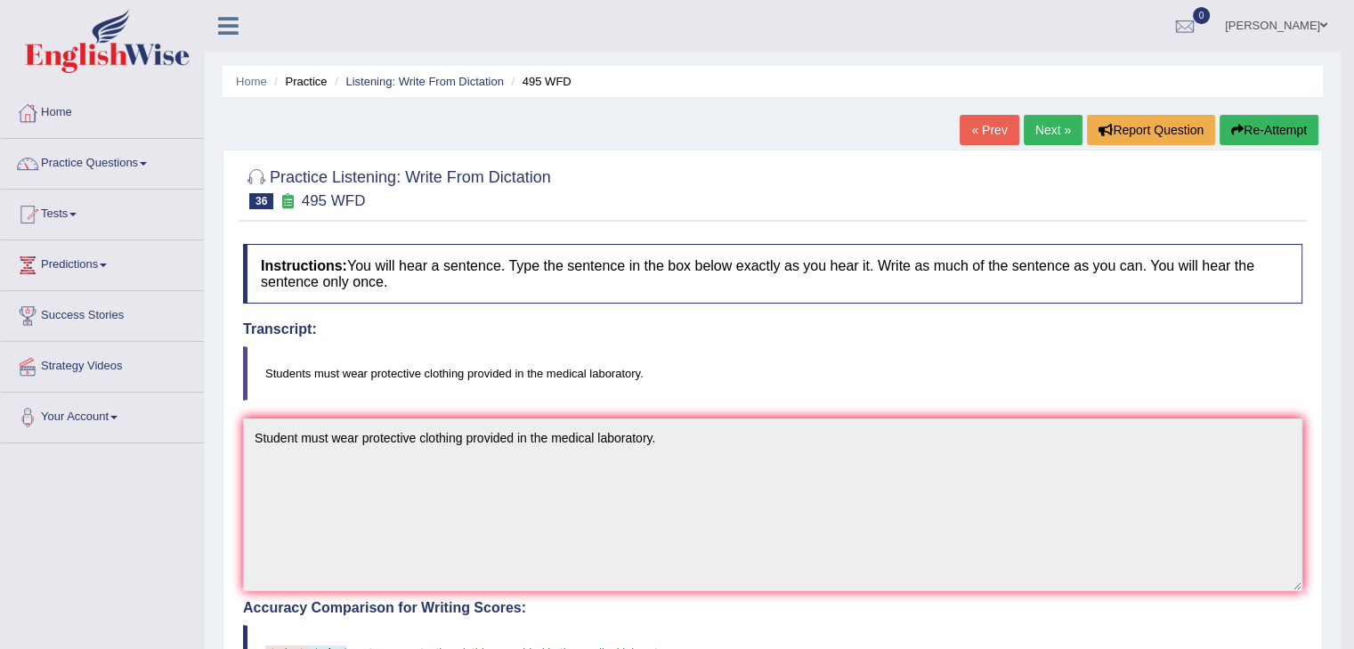
click at [1035, 127] on link "Next »" at bounding box center [1053, 130] width 59 height 30
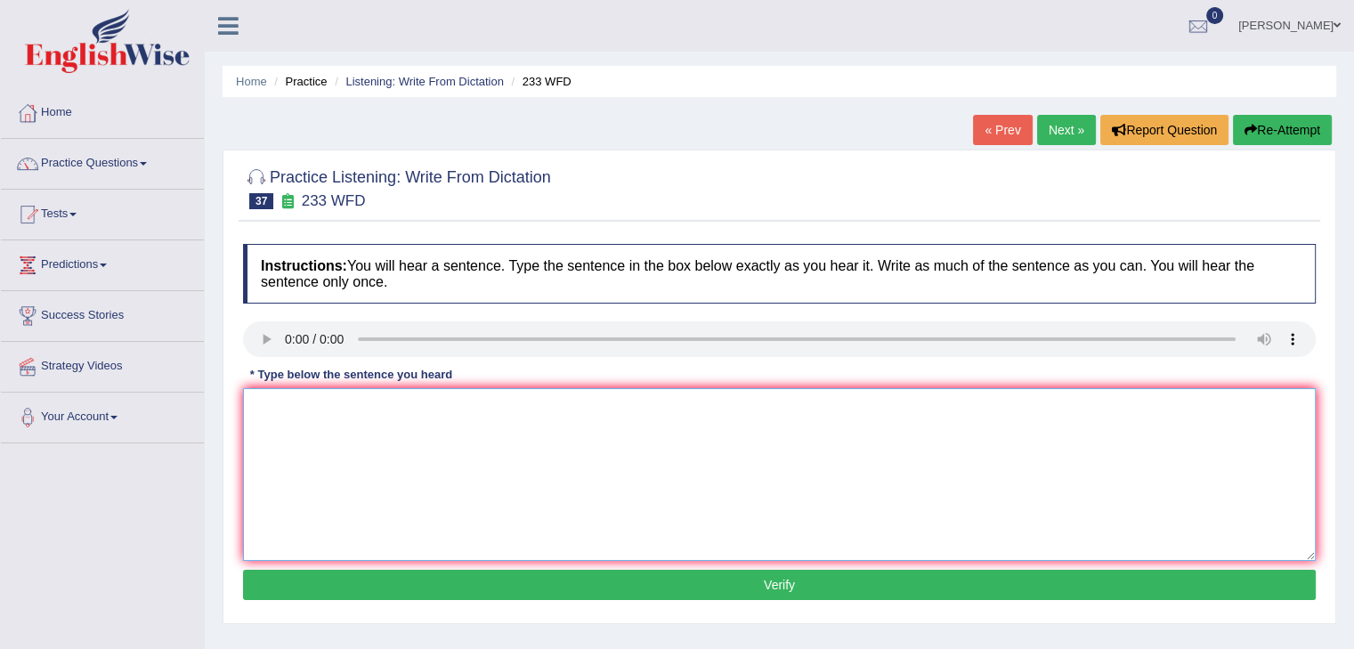
click at [308, 433] on textarea at bounding box center [779, 474] width 1073 height 173
click at [287, 413] on textarea at bounding box center [779, 474] width 1073 height 173
click at [280, 463] on textarea at bounding box center [779, 474] width 1073 height 173
click at [435, 414] on textarea "Parents talk to children tends to simplufy." at bounding box center [779, 474] width 1073 height 173
click at [516, 407] on textarea "Parents talk to children tends to be simplufy." at bounding box center [779, 474] width 1073 height 173
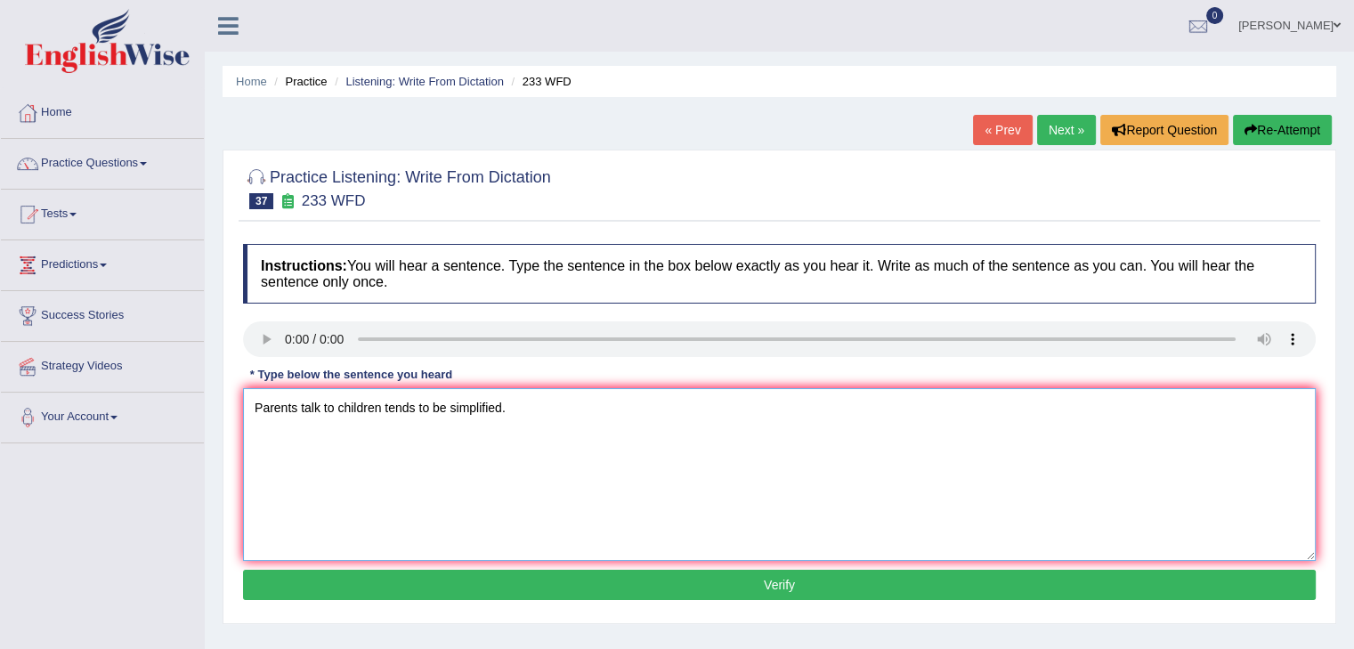
type textarea "Parents talk to children tends to be simplified."
click at [581, 573] on button "Verify" at bounding box center [779, 585] width 1073 height 30
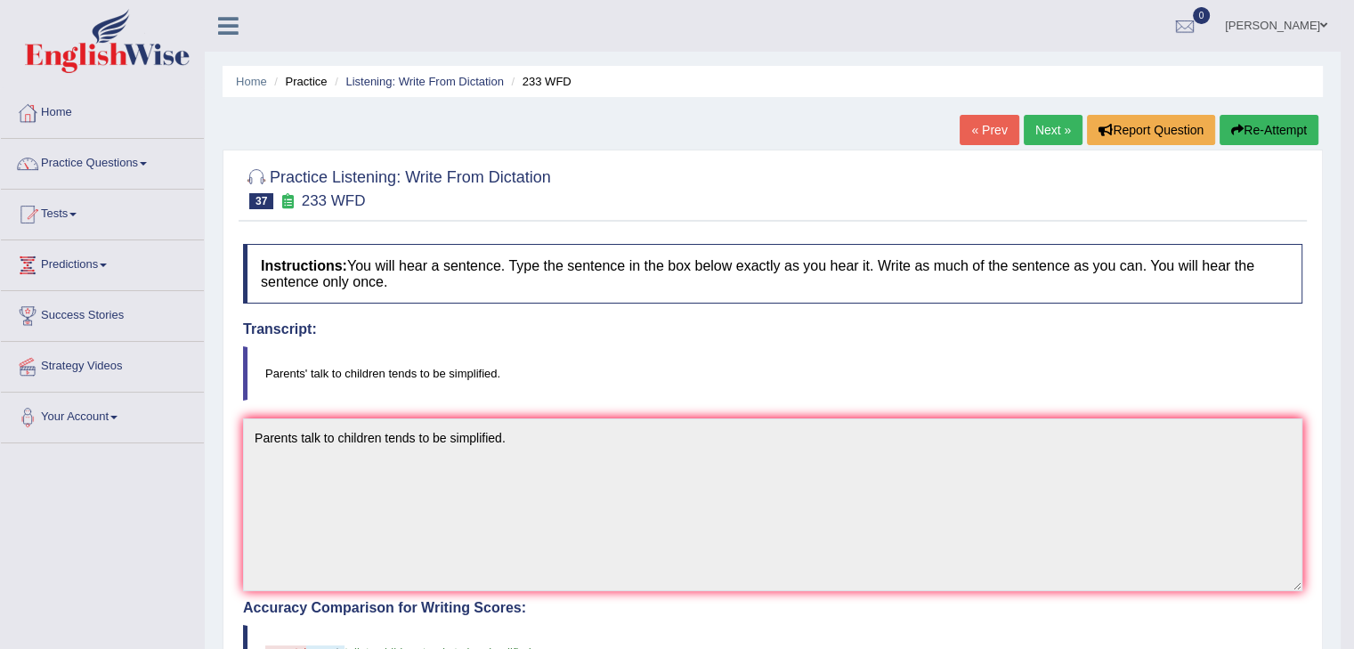
click at [1036, 130] on link "Next »" at bounding box center [1053, 130] width 59 height 30
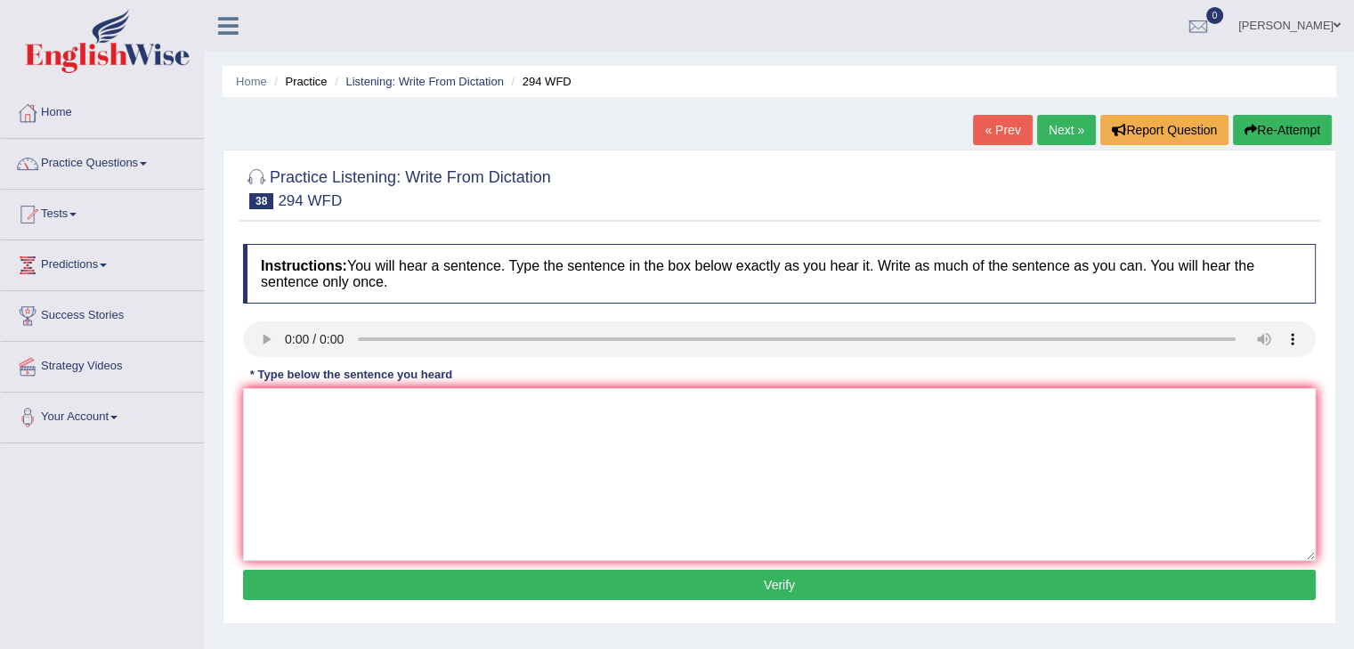
click at [1077, 129] on link "Next »" at bounding box center [1066, 130] width 59 height 30
click at [295, 428] on textarea at bounding box center [779, 474] width 1073 height 173
click at [589, 406] on textarea "Student will focus on reporting news on the chnaing media." at bounding box center [779, 474] width 1073 height 173
click at [513, 410] on textarea "Student will focus on reporting news on the chnaing media world." at bounding box center [779, 474] width 1073 height 173
drag, startPoint x: 615, startPoint y: 470, endPoint x: 573, endPoint y: 497, distance: 49.7
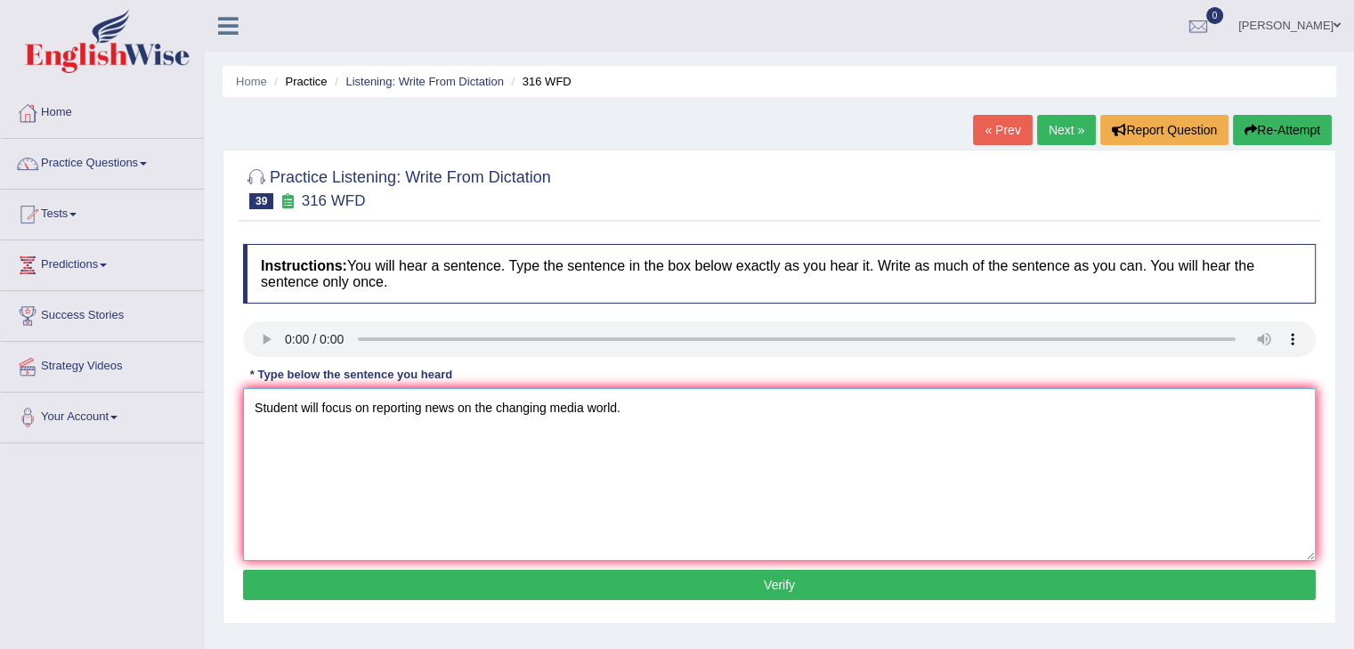
click at [613, 474] on textarea "Student will focus on reporting news on the changing media world." at bounding box center [779, 474] width 1073 height 173
click at [645, 407] on textarea "Student will focus on reporting news on the changing media world." at bounding box center [779, 474] width 1073 height 173
type textarea "Student will focus on reporting news on the changing media world."
click at [799, 587] on button "Verify" at bounding box center [779, 585] width 1073 height 30
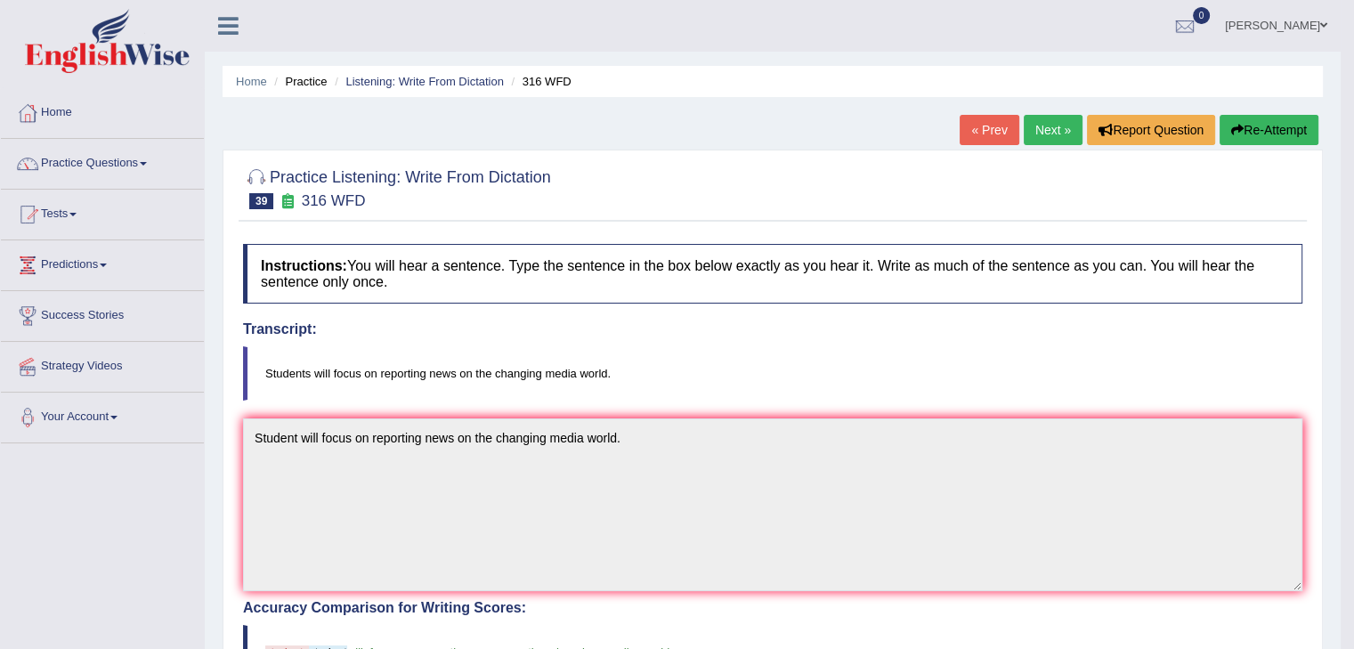
click at [1047, 129] on link "Next »" at bounding box center [1053, 130] width 59 height 30
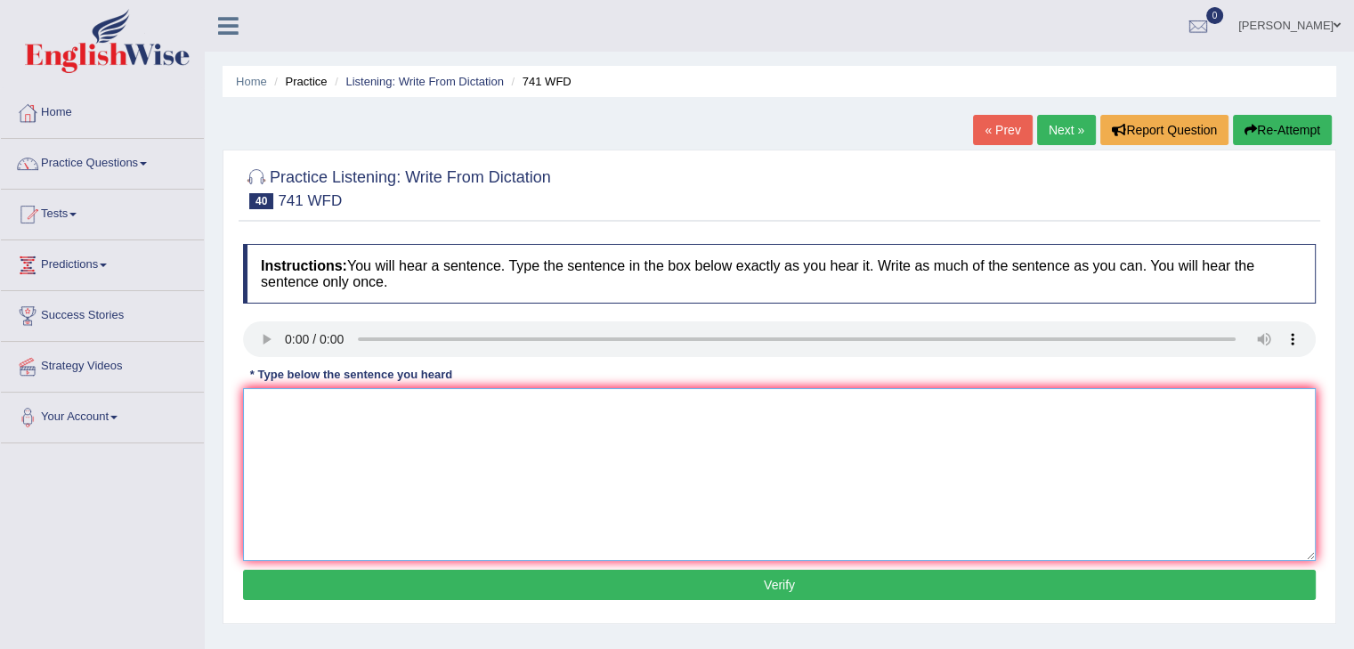
click at [395, 442] on textarea at bounding box center [779, 474] width 1073 height 173
click at [272, 439] on textarea "The task [DATE] will require a highlevel of skills." at bounding box center [779, 474] width 1073 height 173
click at [326, 409] on textarea "The task [DATE] will require a highlevel of skills." at bounding box center [779, 474] width 1073 height 173
click at [459, 407] on textarea "The task [DATE] will require a highlevel of skills." at bounding box center [779, 474] width 1073 height 173
click at [403, 535] on textarea "The task tomorrow will require a higher level of skills." at bounding box center [779, 474] width 1073 height 173
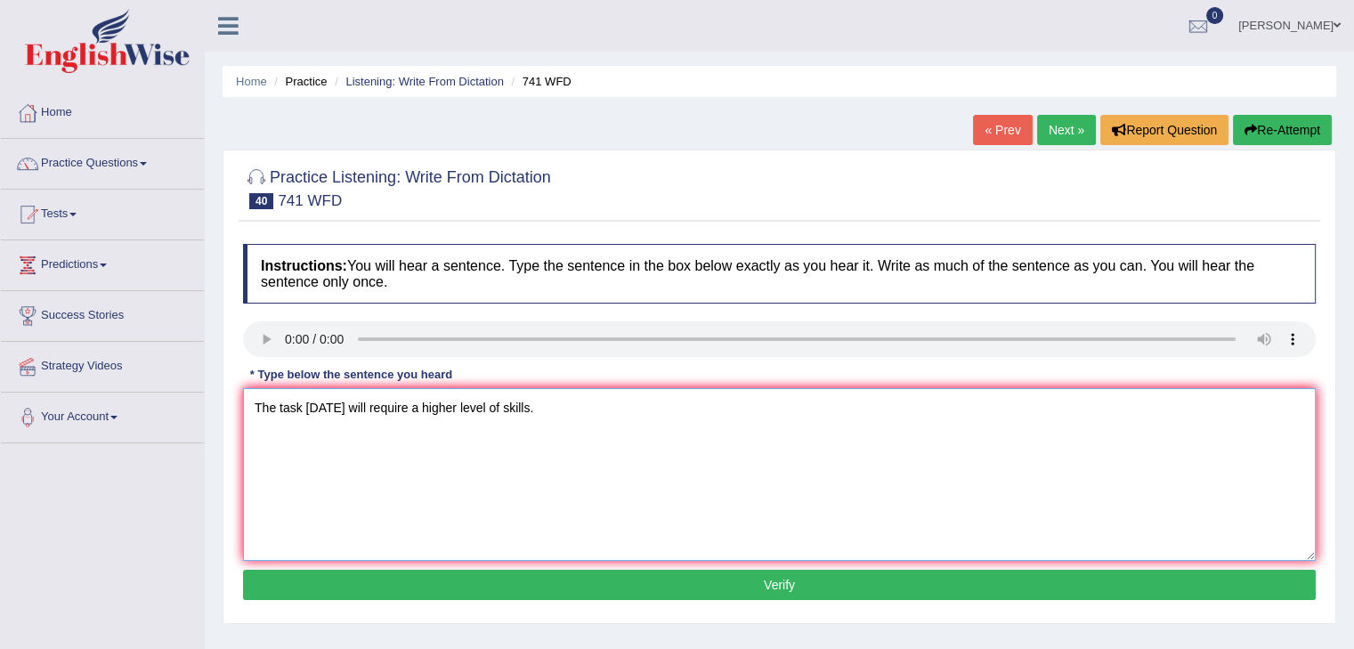
click at [417, 446] on textarea "The task tomorrow will require a higher level of skills." at bounding box center [779, 474] width 1073 height 173
click at [570, 407] on textarea "The task tomorrow will require a higher level of skills." at bounding box center [779, 474] width 1073 height 173
click at [564, 412] on textarea "The task tomorrow will require a higher level of skills." at bounding box center [779, 474] width 1073 height 173
type textarea "The task tomorrow will require a higher level of skill."
click at [764, 579] on button "Verify" at bounding box center [779, 585] width 1073 height 30
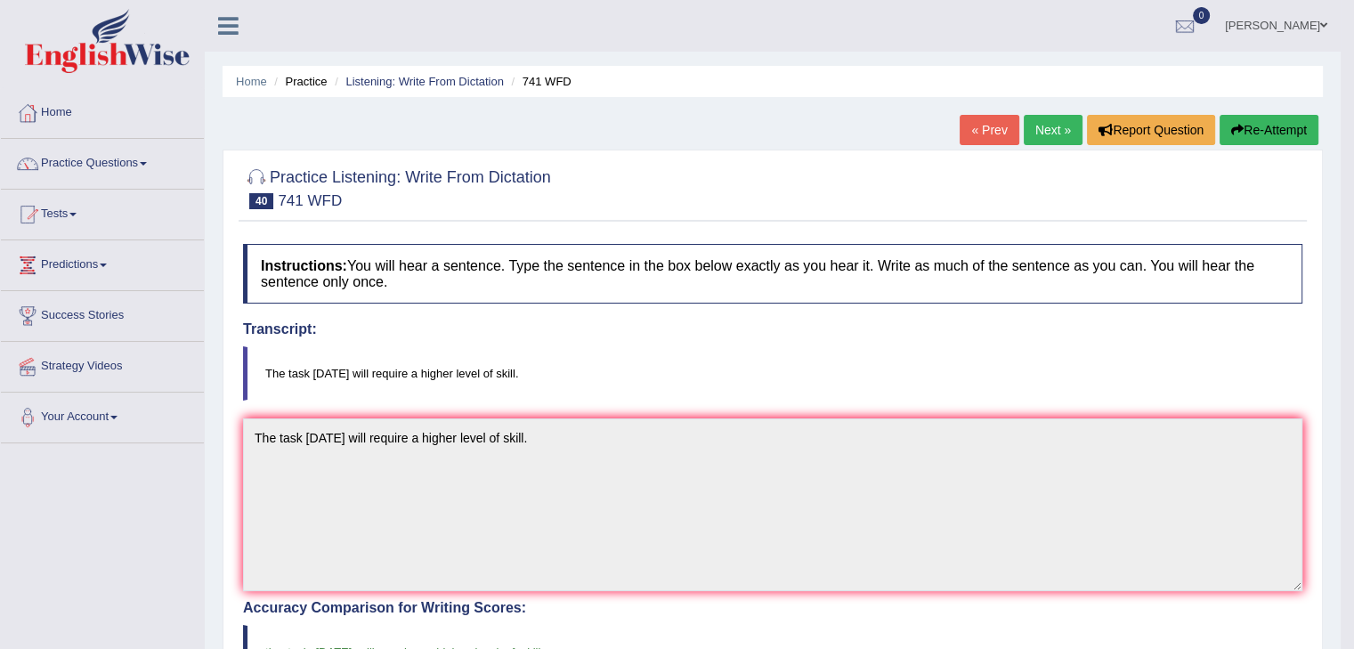
click at [1040, 126] on link "Next »" at bounding box center [1053, 130] width 59 height 30
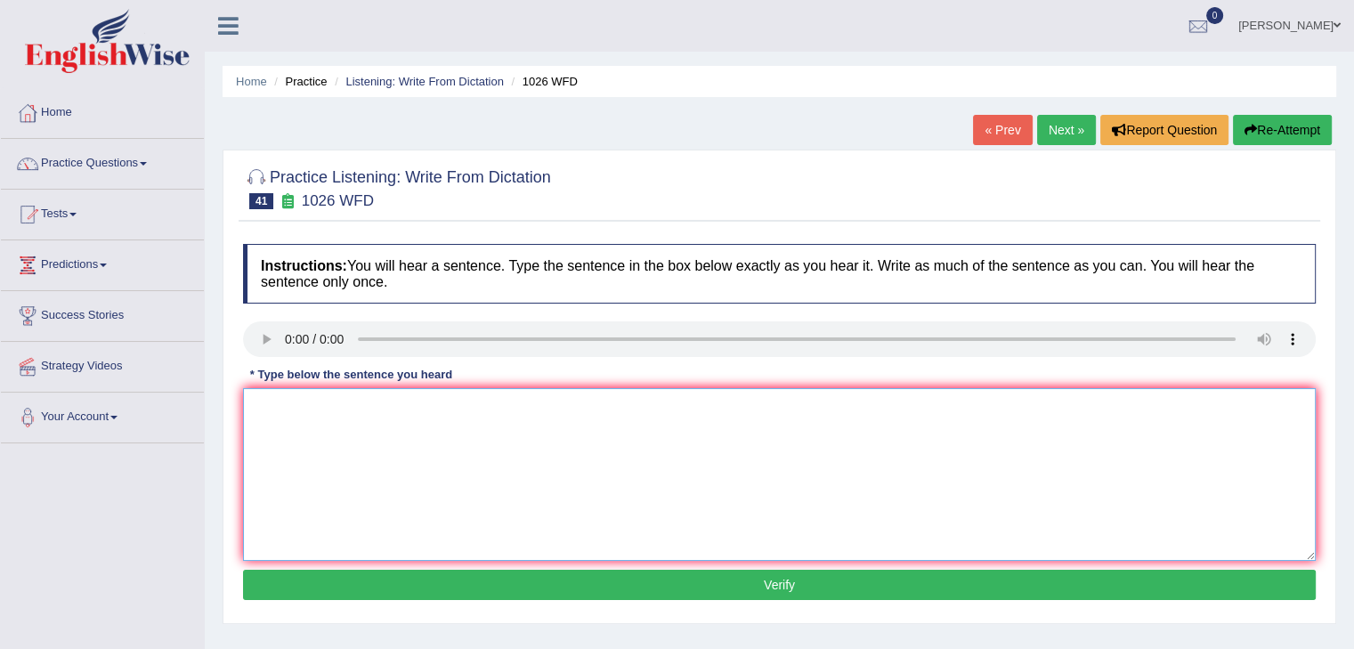
click at [307, 429] on textarea at bounding box center [779, 474] width 1073 height 173
click at [458, 412] on textarea "Footbal is played throughout all year in the university." at bounding box center [779, 474] width 1073 height 173
click at [482, 411] on textarea "Footbal is played throughout all years in the university." at bounding box center [779, 474] width 1073 height 173
type textarea "Footbal is played throughout all years at the university."
click at [793, 582] on button "Verify" at bounding box center [779, 585] width 1073 height 30
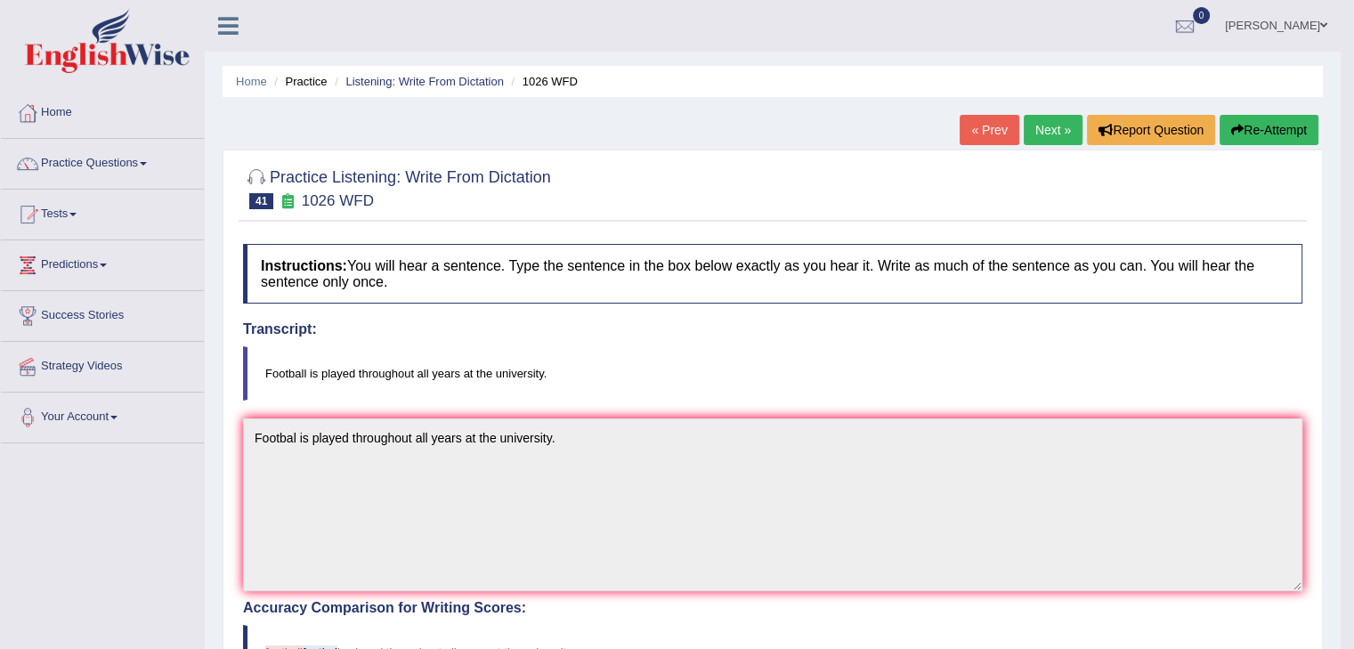
click at [1026, 124] on link "Next »" at bounding box center [1053, 130] width 59 height 30
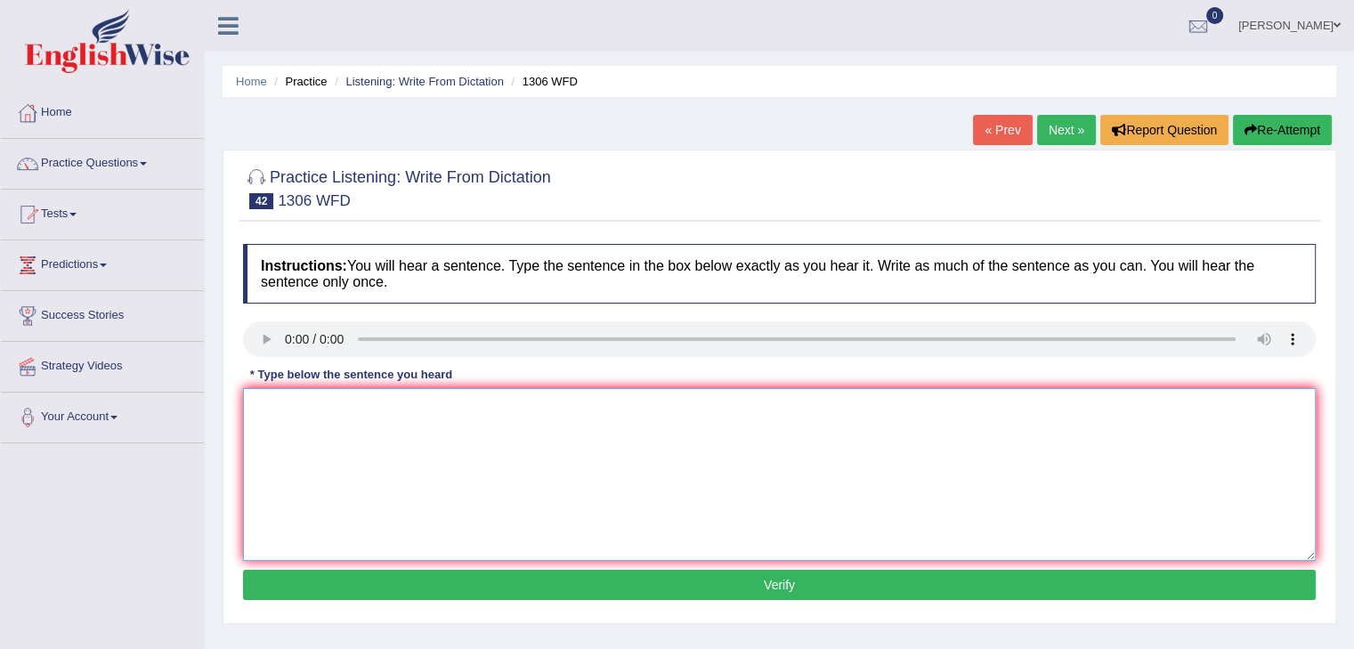
click at [287, 409] on textarea at bounding box center [779, 474] width 1073 height 173
click at [311, 406] on textarea "When" at bounding box center [779, 474] width 1073 height 173
click at [328, 400] on textarea "When" at bounding box center [779, 474] width 1073 height 173
click at [381, 412] on textarea "When the cour" at bounding box center [779, 474] width 1073 height 173
click at [431, 410] on textarea "When the courrt announces" at bounding box center [779, 474] width 1073 height 173
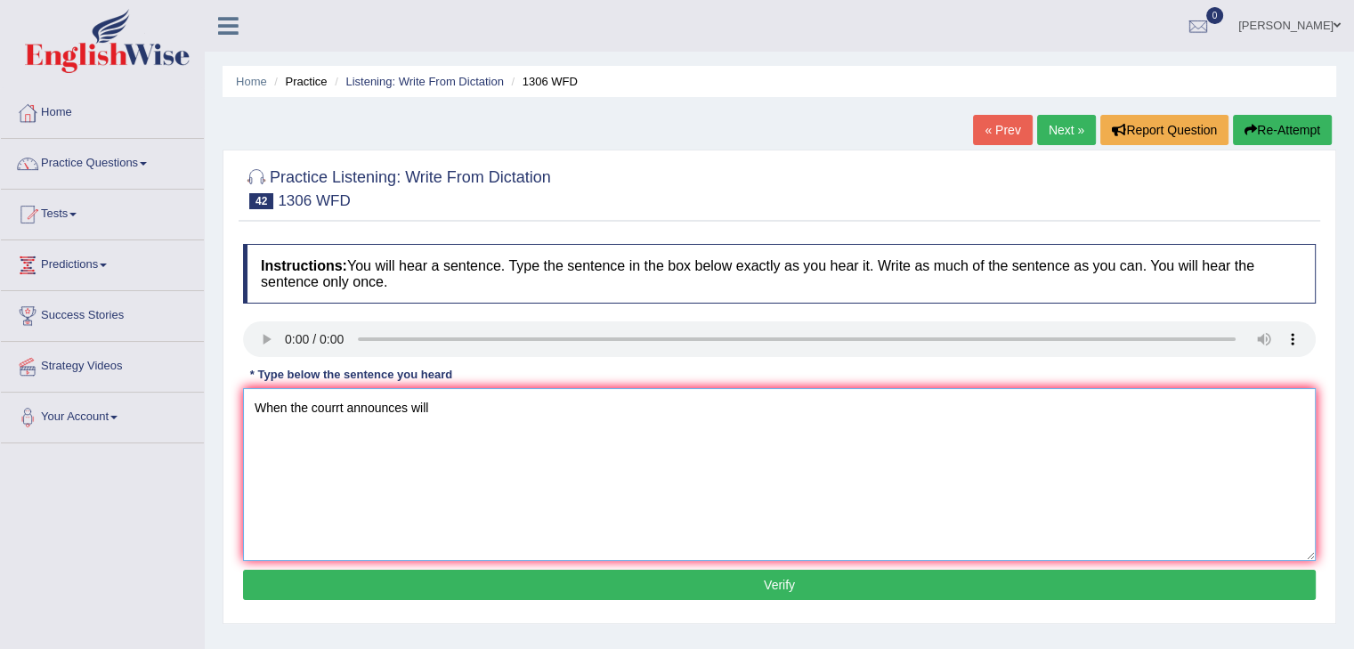
click at [444, 408] on textarea "When the courrt announces will" at bounding box center [779, 474] width 1073 height 173
click at [574, 402] on textarea "When the courrt announces the sentence, the judge will" at bounding box center [779, 474] width 1073 height 173
click at [597, 408] on textarea "When the courrt announces the sentence, the judge will see" at bounding box center [779, 474] width 1073 height 173
click at [342, 435] on textarea "When the courrt announces the sentence, the judge will see if she is regrreting." at bounding box center [779, 474] width 1073 height 173
click at [337, 406] on textarea "When the courrt announces the sentence, the judge will see if she is regrreting." at bounding box center [779, 474] width 1073 height 173
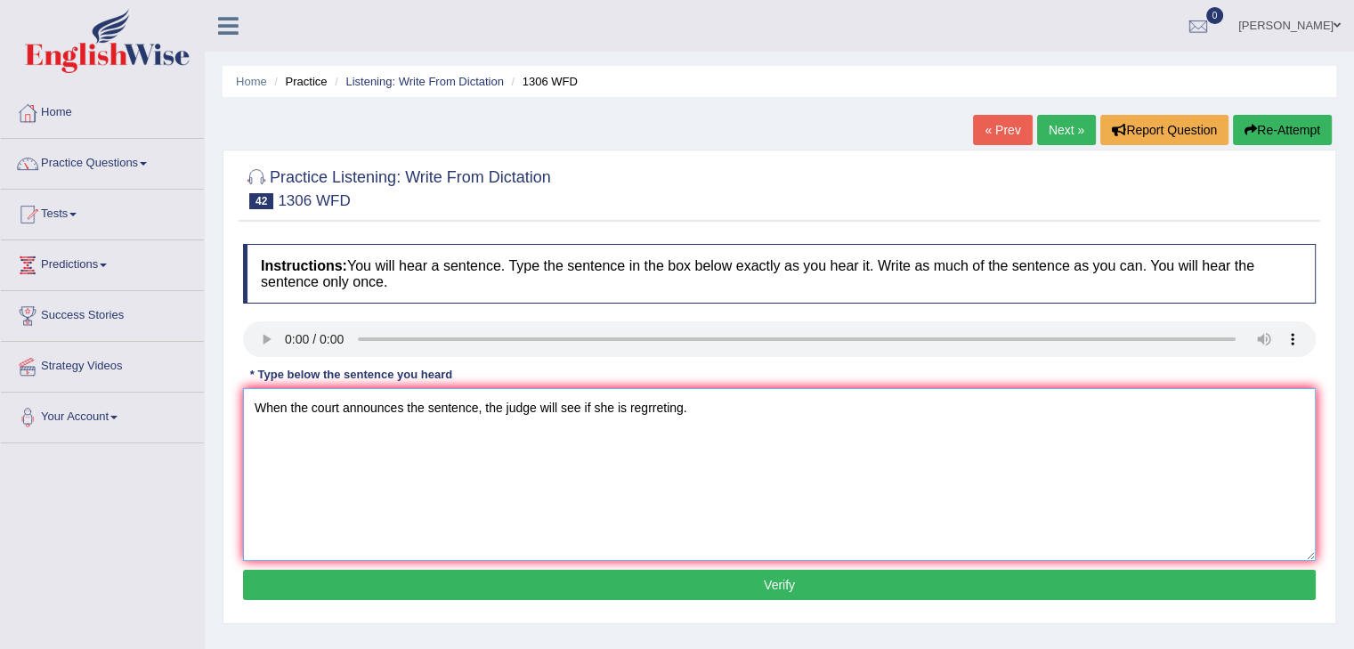
click at [363, 450] on textarea "When the court announces the sentence, the judge will see if she is regrreting." at bounding box center [779, 474] width 1073 height 173
type textarea "When the court announces the sentence, the judge will see if she is regrreting."
click at [703, 412] on textarea "When the court announces the sentence, the judge will see if she is regrreting." at bounding box center [779, 474] width 1073 height 173
click at [516, 474] on textarea "When the court announces the sentence, the judge will see if she is regrreting." at bounding box center [779, 474] width 1073 height 173
click at [778, 583] on button "Verify" at bounding box center [779, 585] width 1073 height 30
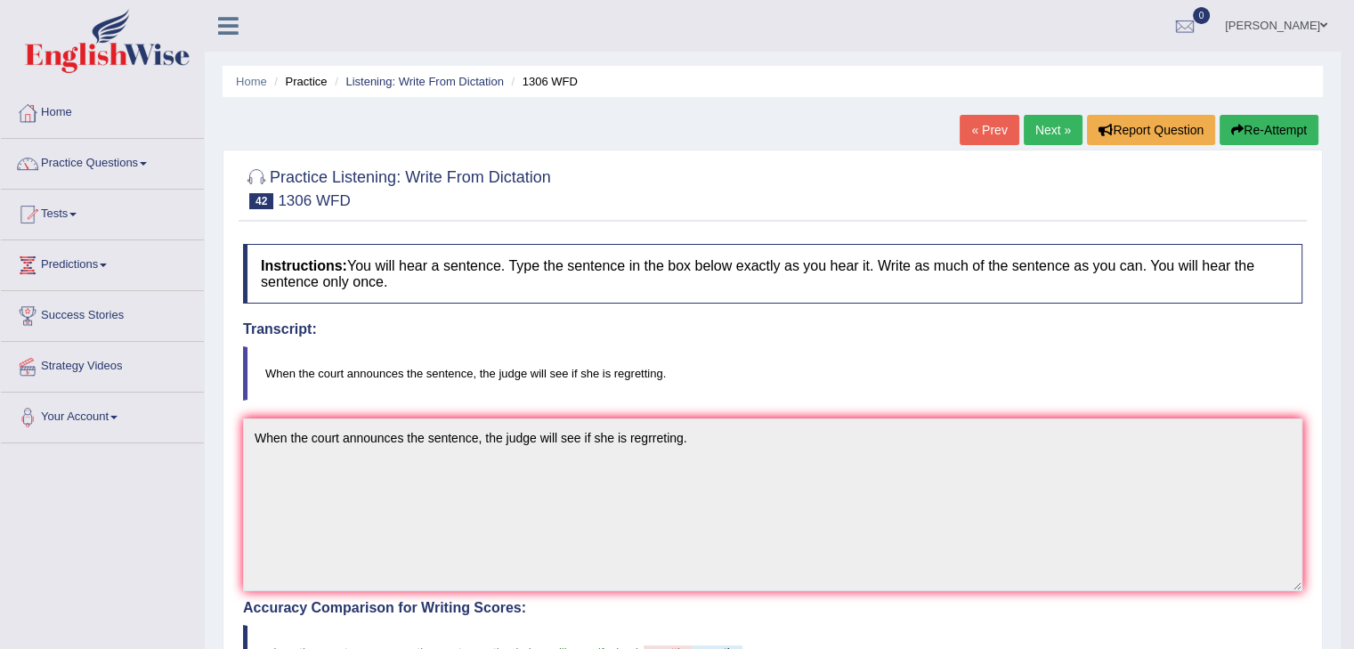
click at [1043, 131] on link "Next »" at bounding box center [1053, 130] width 59 height 30
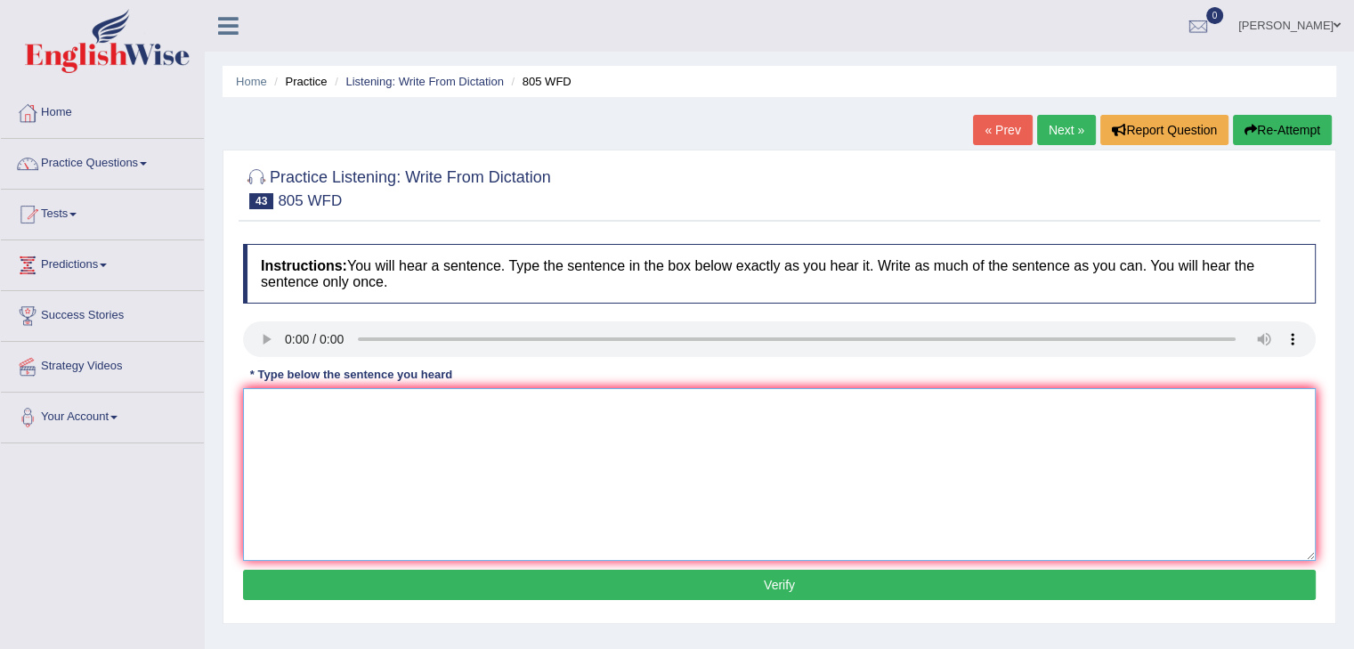
click at [289, 418] on textarea at bounding box center [779, 474] width 1073 height 173
click at [470, 402] on textarea "Laundry facility is available in" at bounding box center [779, 474] width 1073 height 173
click at [340, 410] on textarea "Laundry facility are available in each school for free of charge." at bounding box center [779, 474] width 1073 height 173
drag, startPoint x: 524, startPoint y: 407, endPoint x: 535, endPoint y: 426, distance: 21.5
click at [525, 409] on textarea "Laundry facilities are available in each school for free of charge." at bounding box center [779, 474] width 1073 height 173
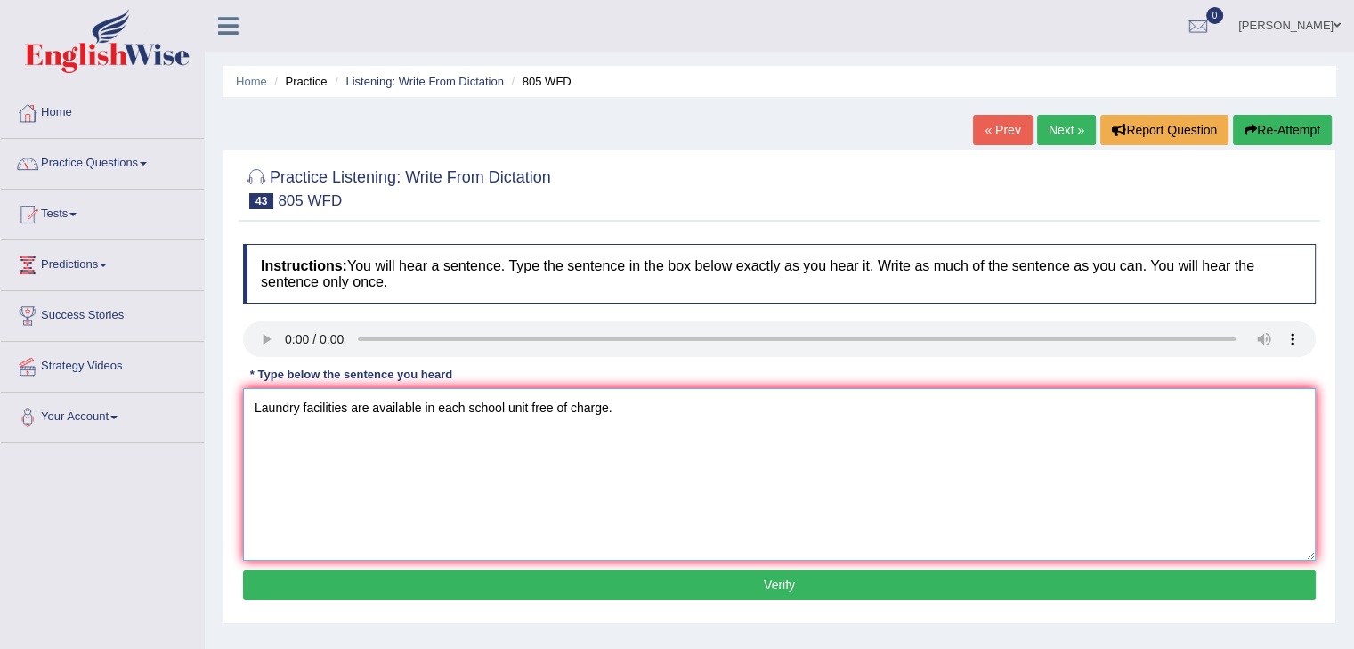
click at [524, 441] on textarea "Laundry facilities are available in each school unit free of charge." at bounding box center [779, 474] width 1073 height 173
type textarea "Laundry facilities are available in each school unit free of charge."
click at [328, 459] on textarea "Laundry facilities are available in each school unit free of charge." at bounding box center [779, 474] width 1073 height 173
click at [784, 585] on button "Verify" at bounding box center [779, 585] width 1073 height 30
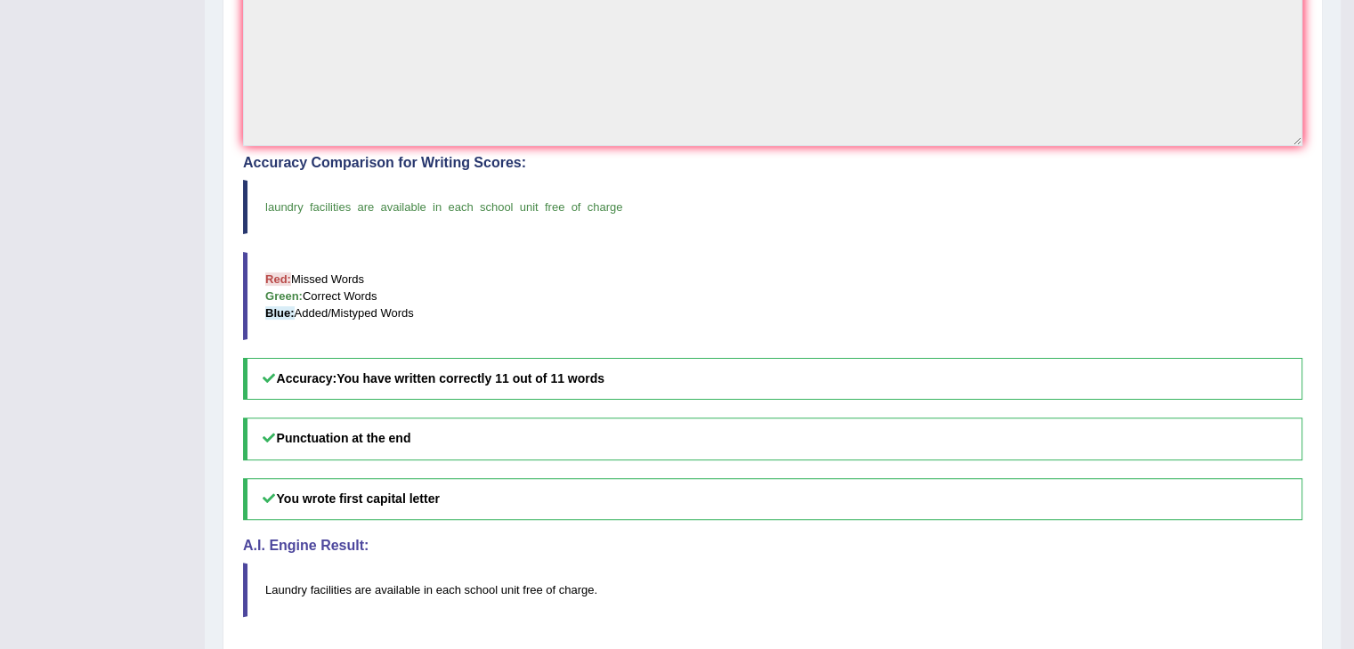
scroll to position [89, 0]
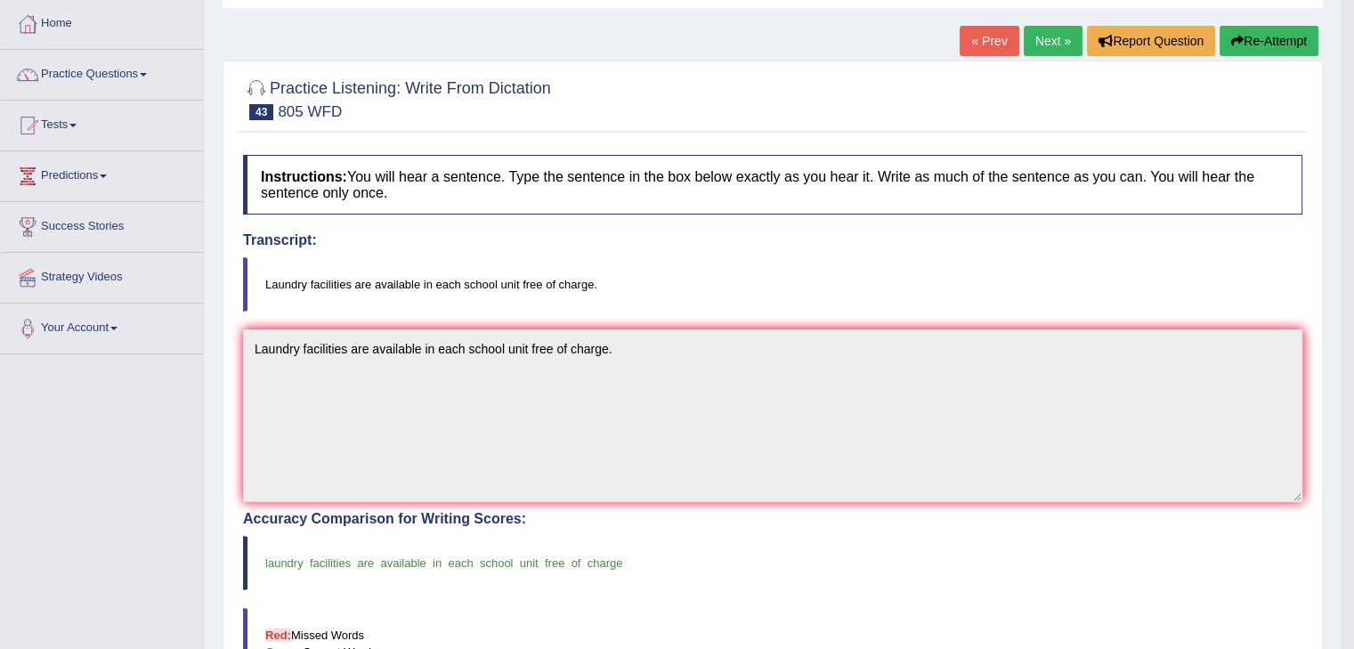
click at [1047, 45] on link "Next »" at bounding box center [1053, 41] width 59 height 30
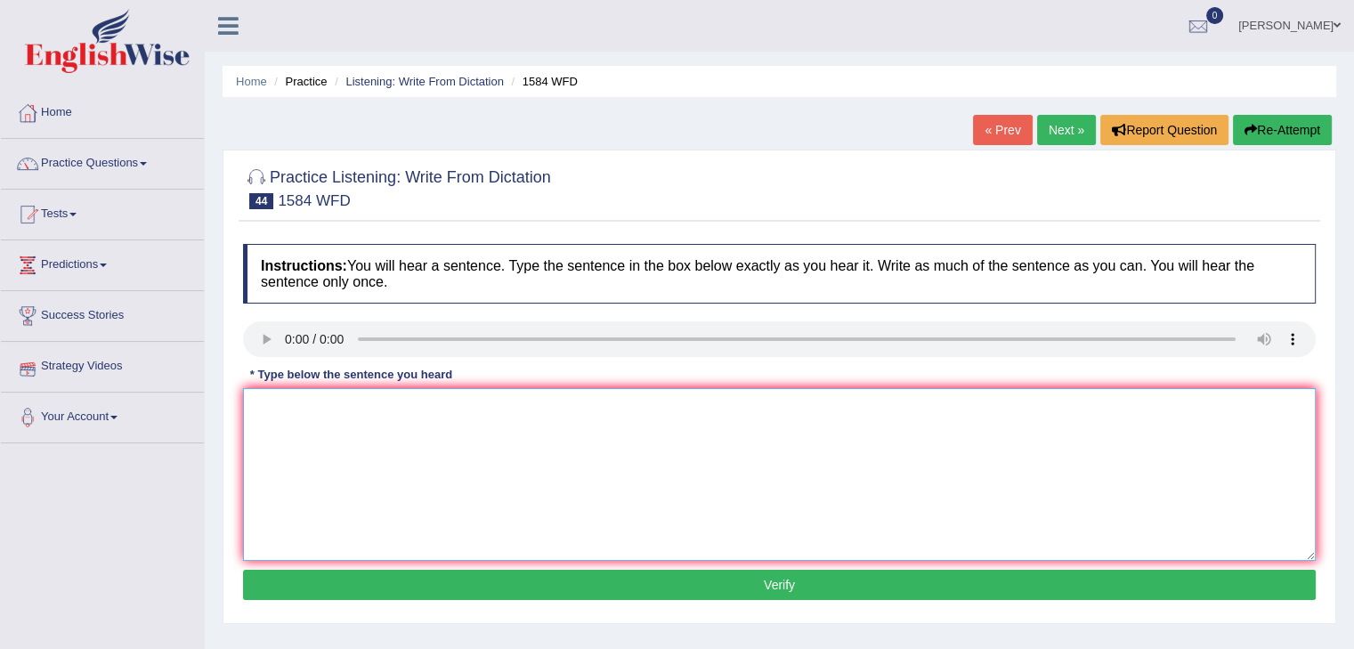
click at [340, 435] on textarea at bounding box center [779, 474] width 1073 height 173
click at [381, 413] on textarea "You should rerturn the book to the librarry before the end of the term." at bounding box center [779, 474] width 1073 height 173
click at [557, 407] on textarea "You should rerturn books to the librarry before the end of the term." at bounding box center [779, 474] width 1073 height 173
click at [537, 406] on textarea "You should rerturn books to the librarry before the end of the term." at bounding box center [779, 474] width 1073 height 173
drag, startPoint x: 518, startPoint y: 421, endPoint x: 476, endPoint y: 411, distance: 44.1
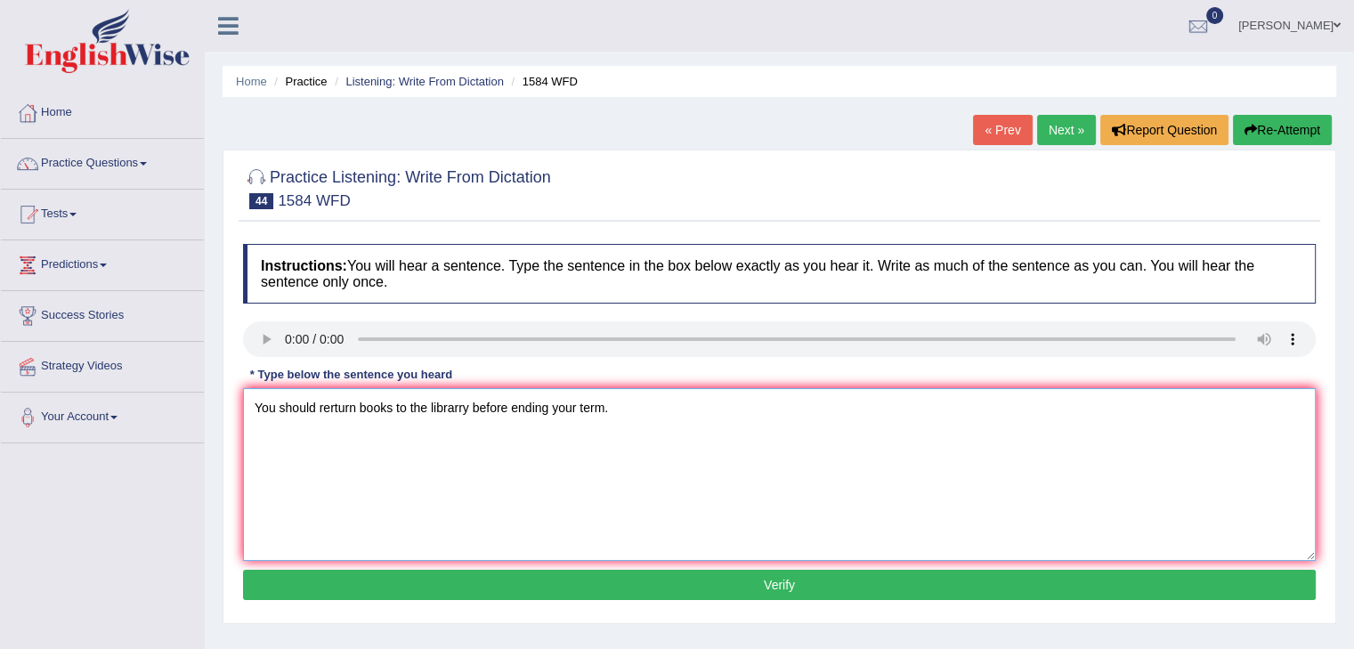
click at [517, 421] on textarea "You should rerturn books to the librarry before ending your term." at bounding box center [779, 474] width 1073 height 173
click at [459, 407] on textarea "You should rerturn books to the librarry before ending your term." at bounding box center [779, 474] width 1073 height 173
click at [523, 451] on textarea "You should rerturn books to the library before ending your term." at bounding box center [779, 474] width 1073 height 173
type textarea "You should rerturn books to the library before ending your term."
click at [269, 317] on div "Instructions: You will hear a sentence. Type the sentence in the box below exac…" at bounding box center [780, 424] width 1082 height 379
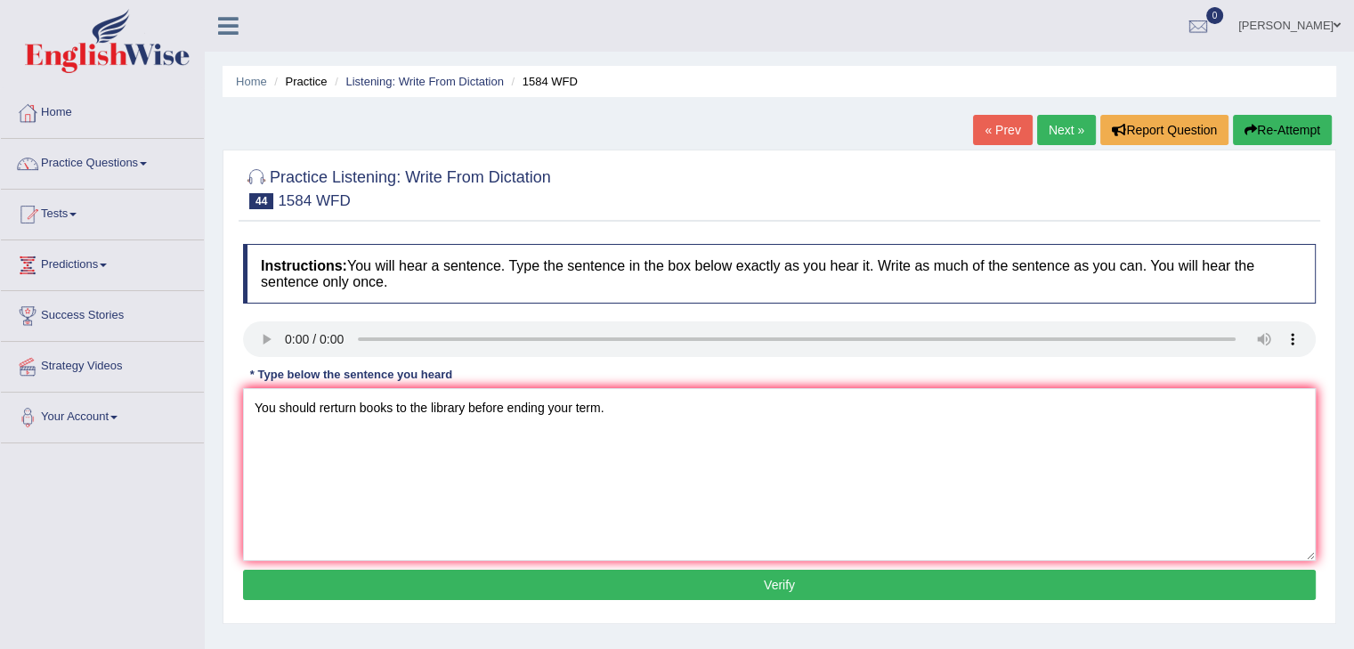
click at [731, 587] on button "Verify" at bounding box center [779, 585] width 1073 height 30
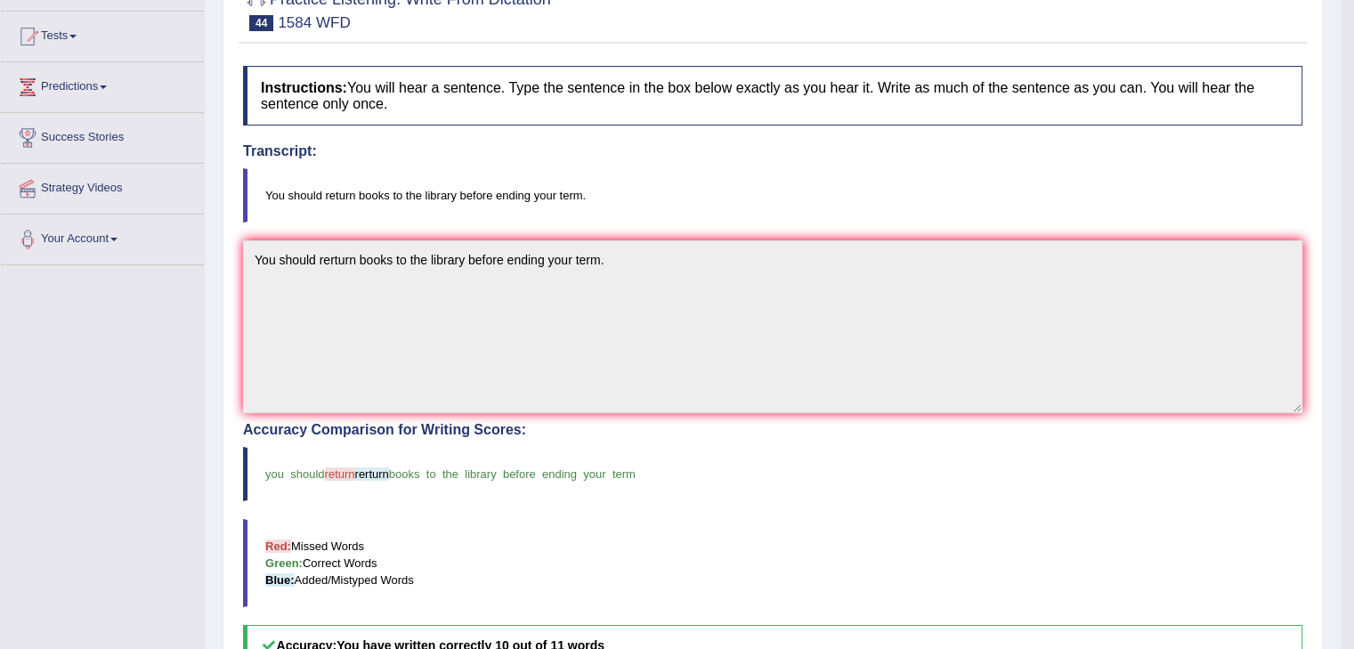
scroll to position [89, 0]
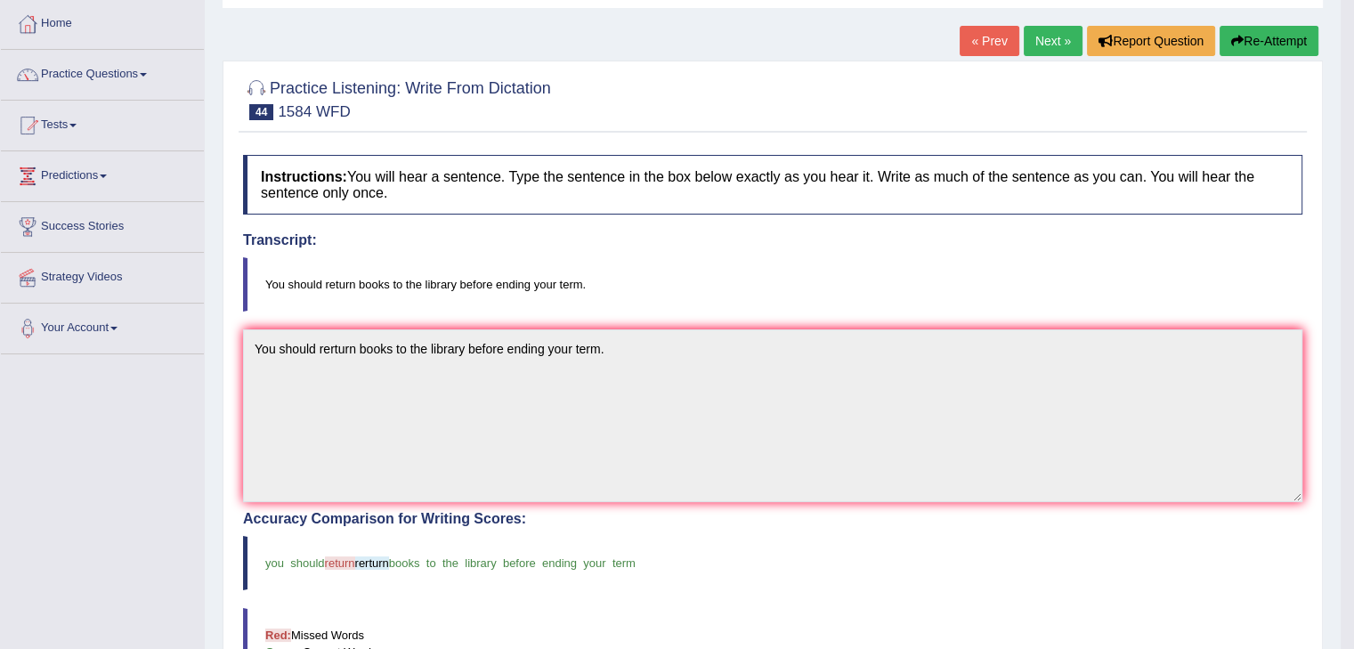
click at [1061, 36] on link "Next »" at bounding box center [1053, 41] width 59 height 30
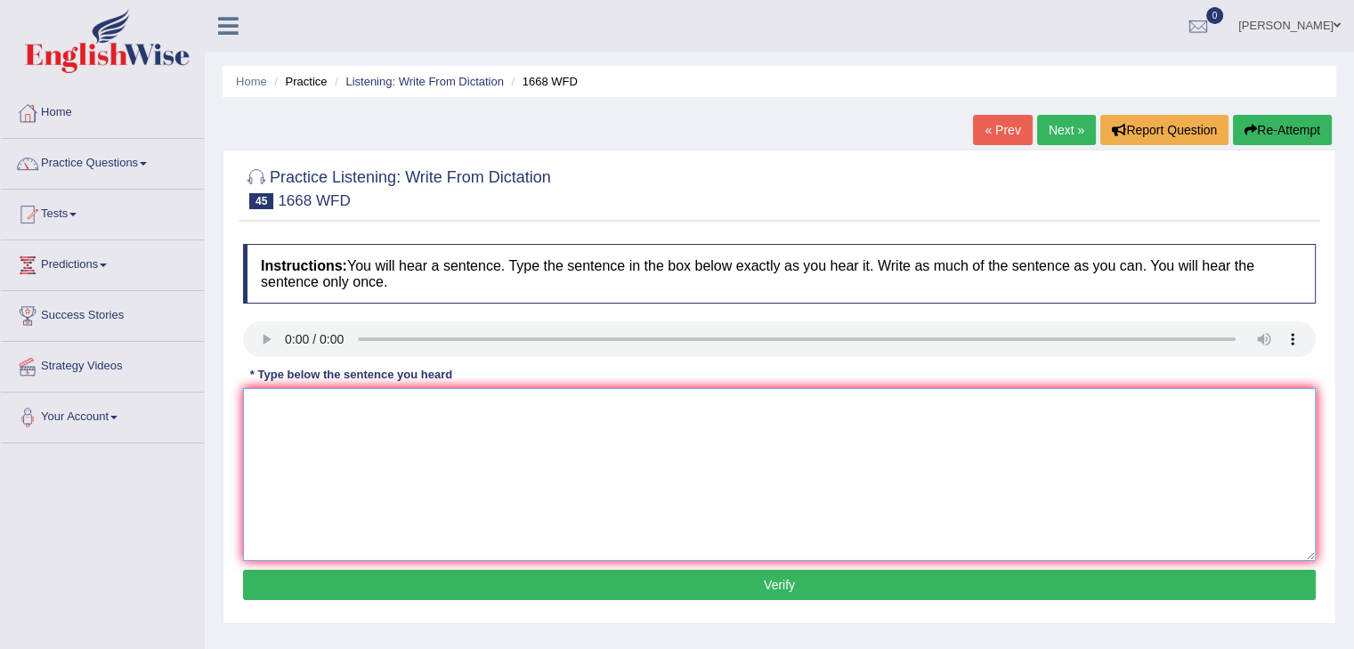
click at [333, 411] on textarea at bounding box center [779, 474] width 1073 height 173
click at [386, 405] on textarea "He is almost never in the offfice." at bounding box center [779, 474] width 1073 height 173
click at [392, 409] on textarea "He is almost never in the offfice." at bounding box center [779, 474] width 1073 height 173
type textarea "He is almost never in his offfice."
click at [793, 597] on button "Verify" at bounding box center [779, 585] width 1073 height 30
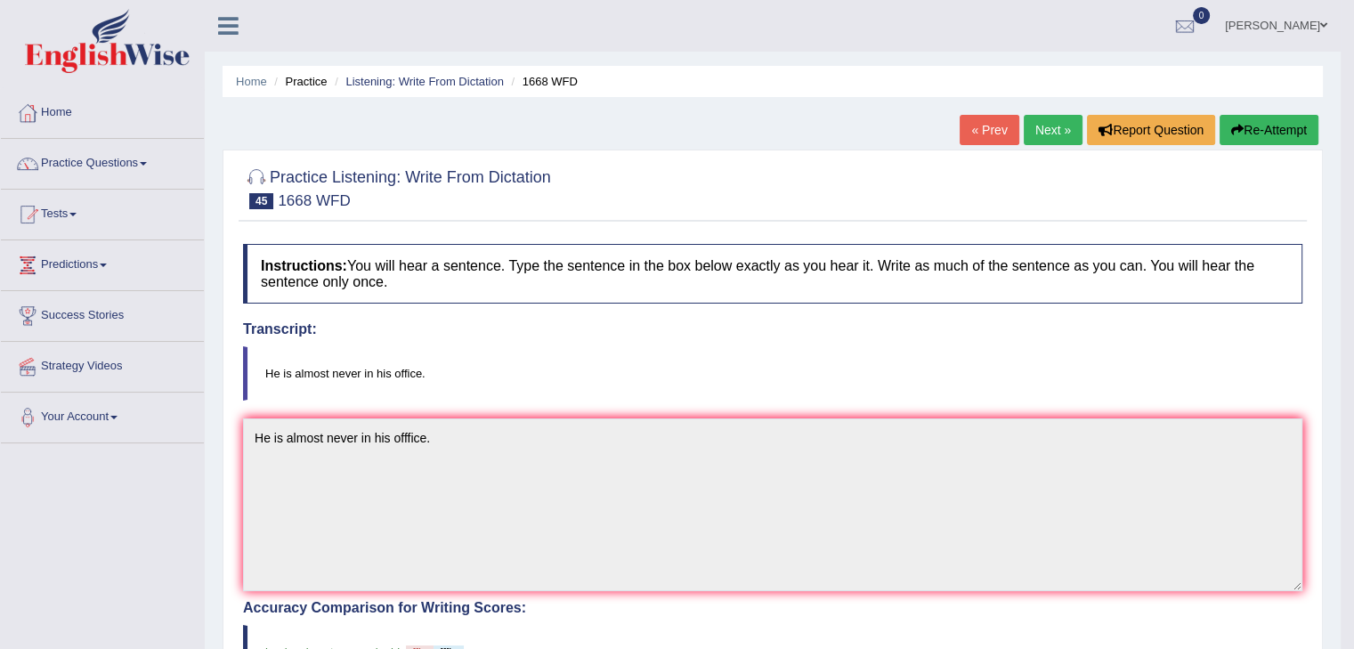
click at [1037, 125] on link "Next »" at bounding box center [1053, 130] width 59 height 30
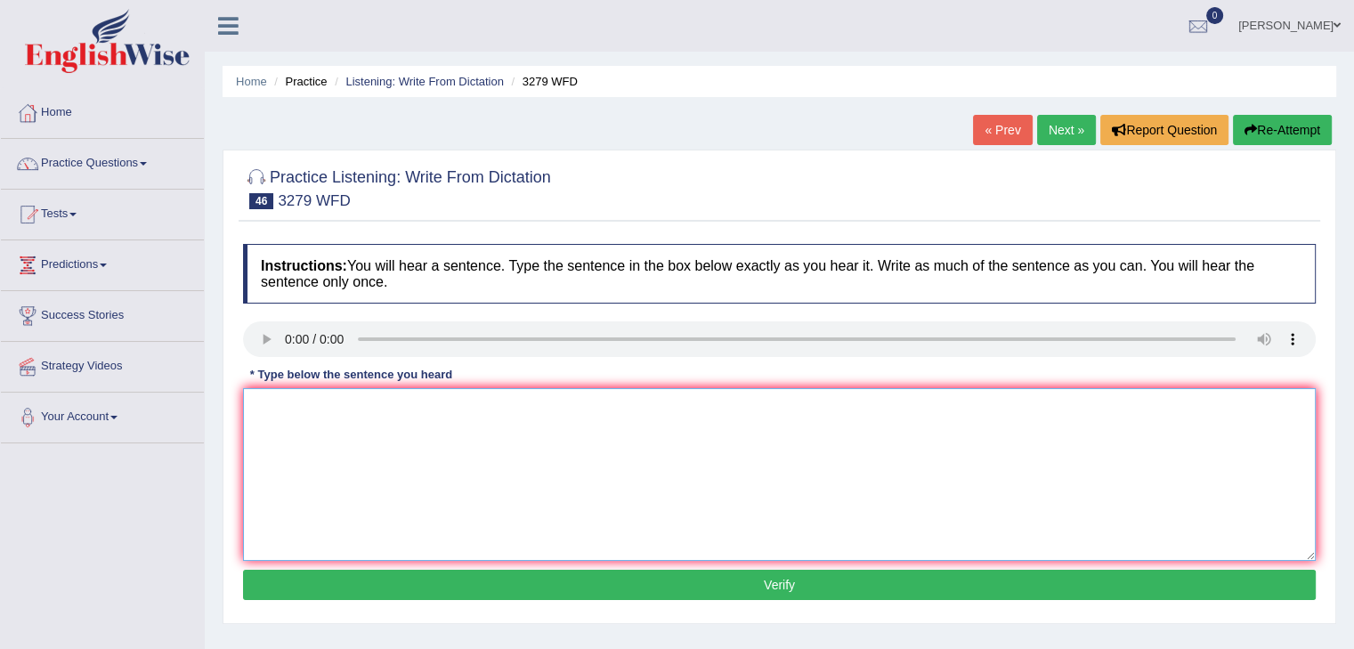
click at [290, 409] on textarea at bounding box center [779, 474] width 1073 height 173
type textarea "THis is the first expamle of a modernand"
drag, startPoint x: 576, startPoint y: 416, endPoint x: 0, endPoint y: 290, distance: 589.7
click at [0, 291] on div "Toggle navigation Home Practice Questions Speaking Practice Read Aloud Repeat S…" at bounding box center [677, 463] width 1354 height 926
click at [323, 425] on textarea at bounding box center [779, 474] width 1073 height 173
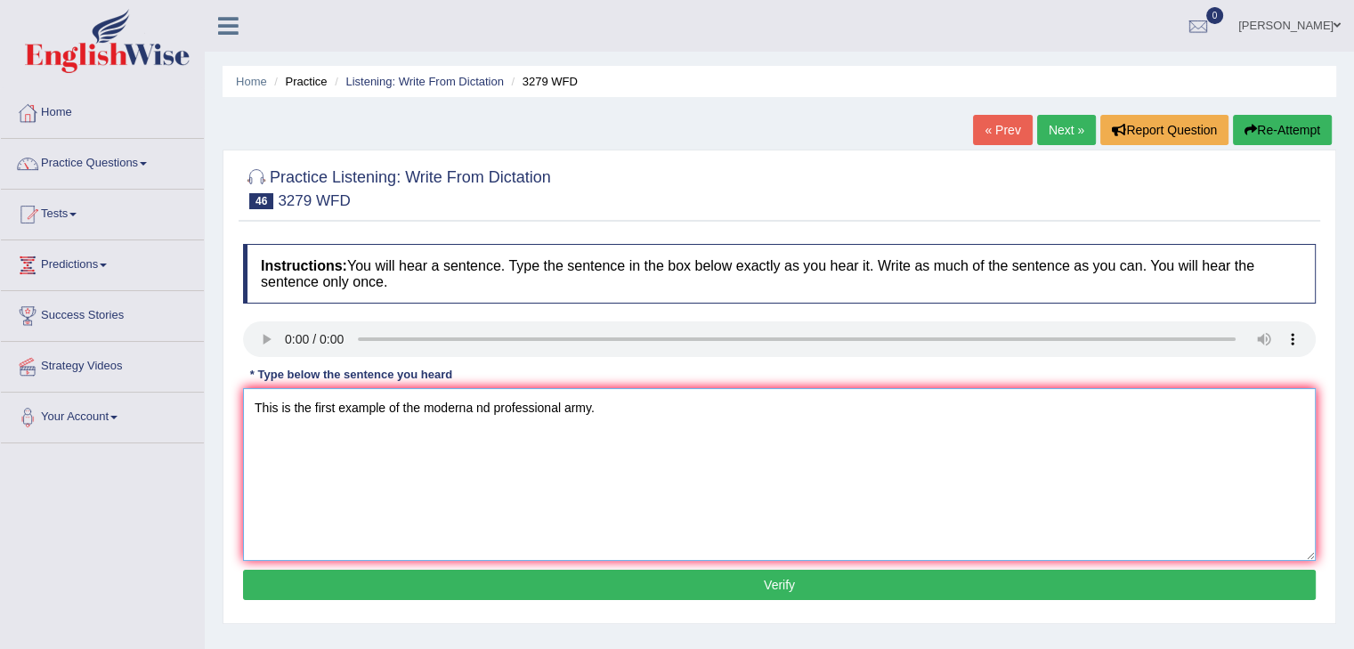
click at [304, 435] on textarea "This is the first example of the moderna nd professional army." at bounding box center [779, 474] width 1073 height 173
click at [320, 427] on textarea "This is the first example of the moderna nd professional army." at bounding box center [779, 474] width 1073 height 173
click at [474, 410] on textarea "This is the first example of the moderna nd professional army." at bounding box center [779, 474] width 1073 height 173
click at [541, 448] on textarea "This is the first example of the modern and professional army." at bounding box center [779, 474] width 1073 height 173
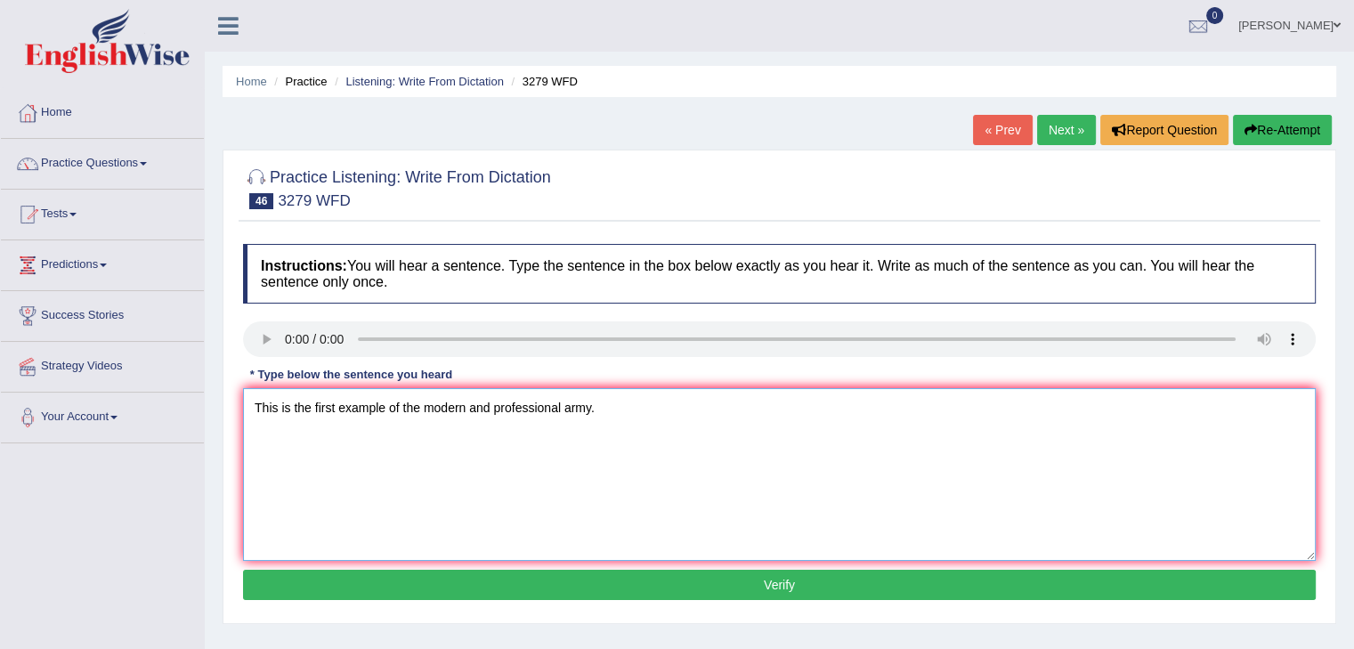
click at [553, 443] on textarea "This is the first example of the modern and professional army." at bounding box center [779, 474] width 1073 height 173
click at [600, 409] on textarea "This is the first example of the modern and professional army." at bounding box center [779, 474] width 1073 height 173
click at [422, 409] on textarea "This is the first example of the modern and professional army." at bounding box center [779, 474] width 1073 height 173
click at [496, 442] on textarea "This is the first example of a modern and professional army." at bounding box center [779, 474] width 1073 height 173
click at [601, 411] on textarea "This is the first example of a modern and professional army." at bounding box center [779, 474] width 1073 height 173
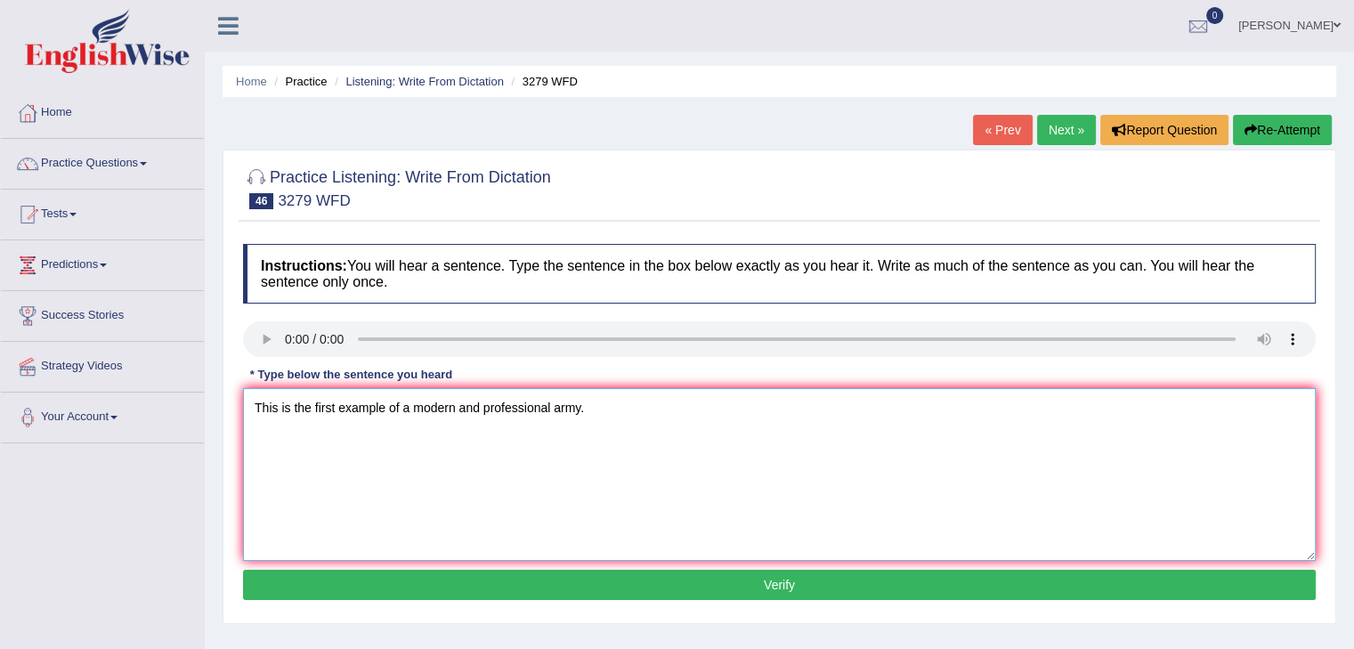
type textarea "This is the first example of a modern and professional army."
click at [807, 587] on button "Verify" at bounding box center [779, 585] width 1073 height 30
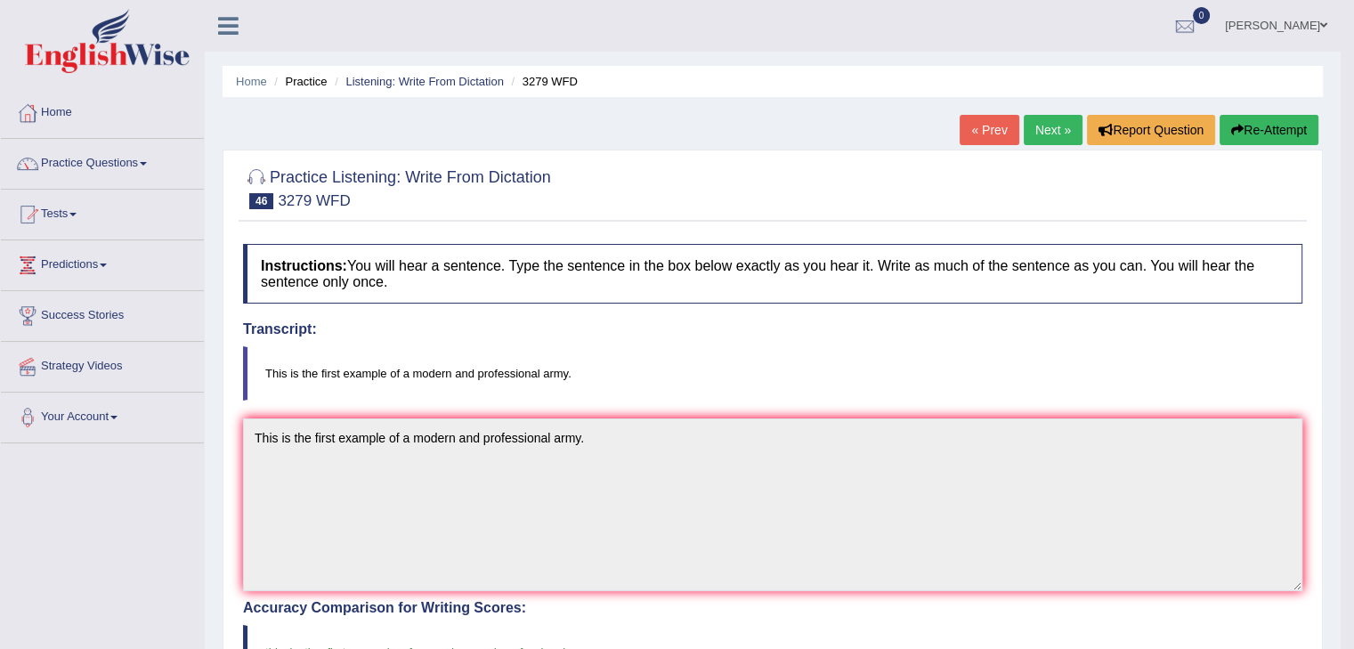
click at [1038, 128] on link "Next »" at bounding box center [1053, 130] width 59 height 30
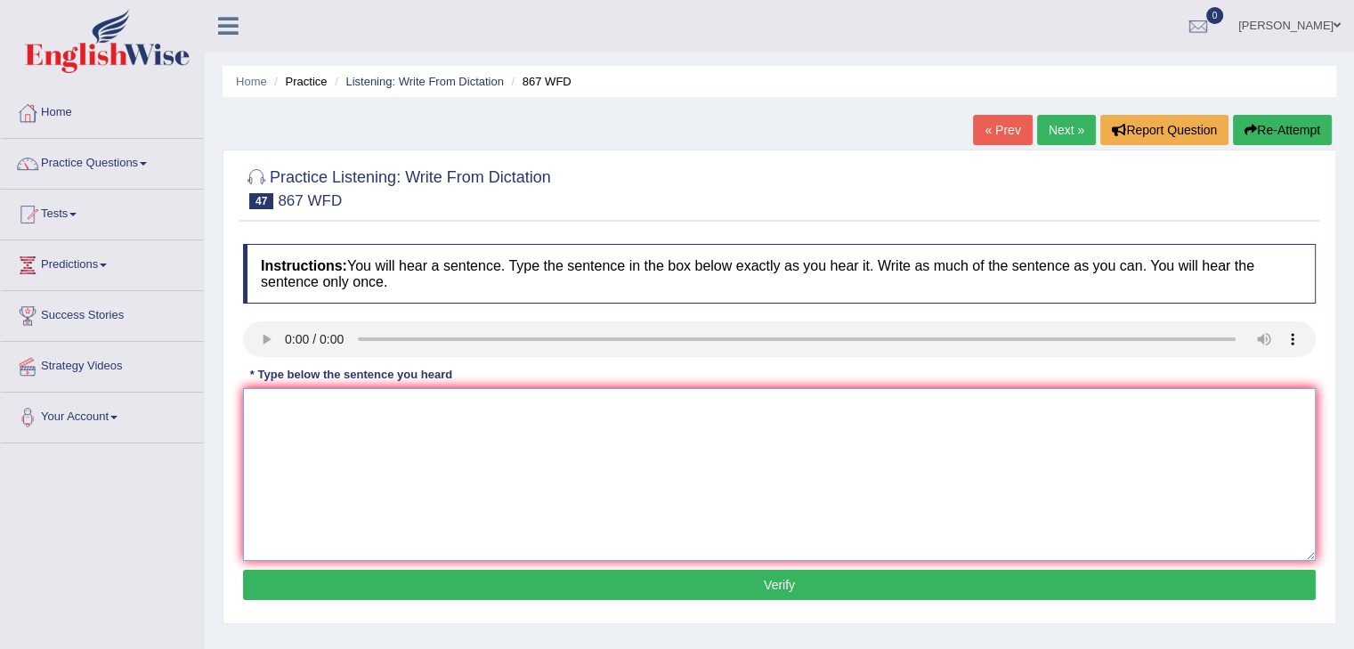
click at [299, 437] on textarea at bounding box center [779, 474] width 1073 height 173
click at [570, 411] on textarea "Globalisation in the modern workd leads to economic" at bounding box center [779, 474] width 1073 height 173
click at [440, 411] on textarea "Globalisation in the modern workd leads to economic growth." at bounding box center [779, 474] width 1073 height 173
click at [533, 507] on textarea "Globalisation in the modern world leads to economic growth." at bounding box center [779, 474] width 1073 height 173
click at [600, 409] on textarea "Globalisation in the modern world leads to economic growth." at bounding box center [779, 474] width 1073 height 173
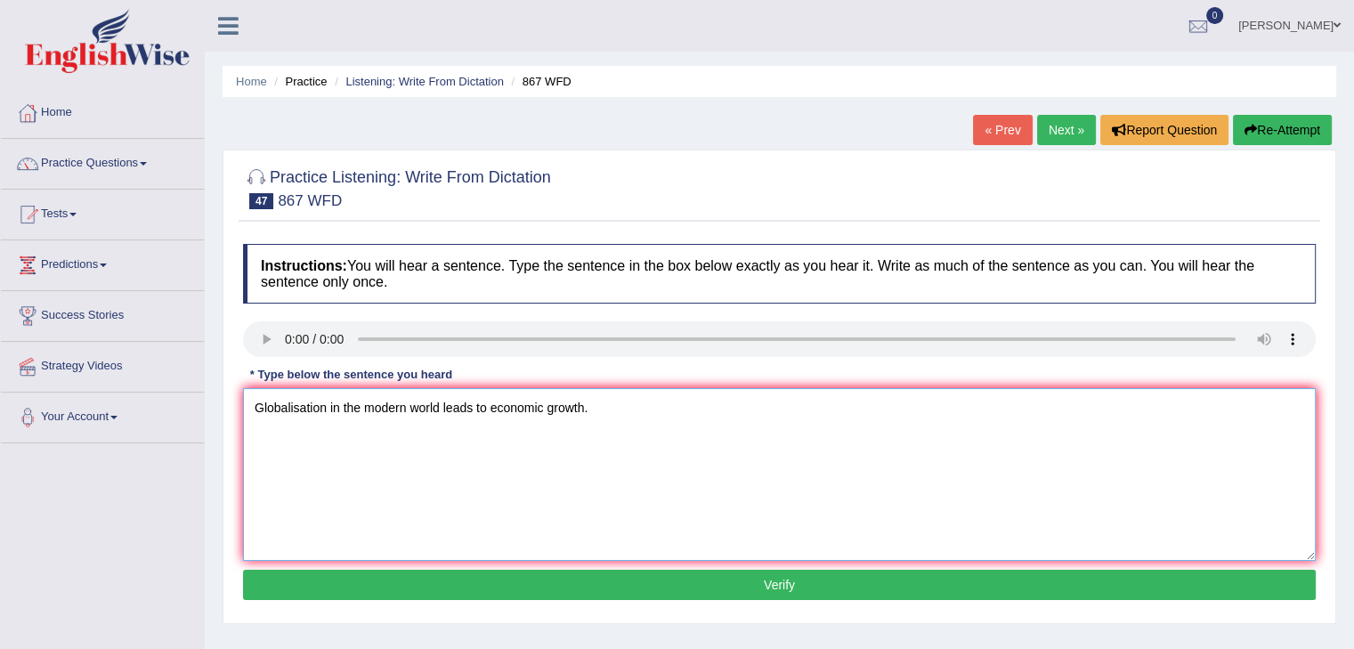
type textarea "Globalisation in the modern world leads to economic growth."
click at [605, 412] on textarea "Globalisation in the modern world leads to economic growth." at bounding box center [779, 474] width 1073 height 173
click at [779, 587] on button "Verify" at bounding box center [779, 585] width 1073 height 30
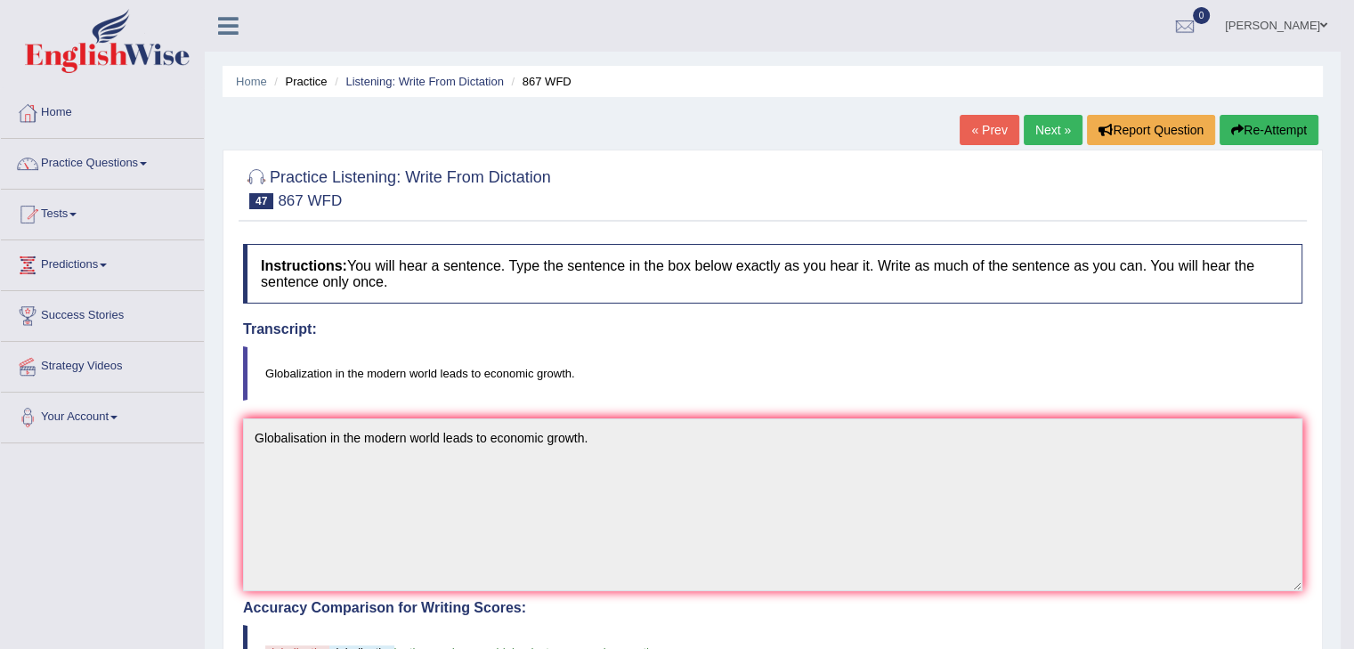
click at [1035, 133] on link "Next »" at bounding box center [1053, 130] width 59 height 30
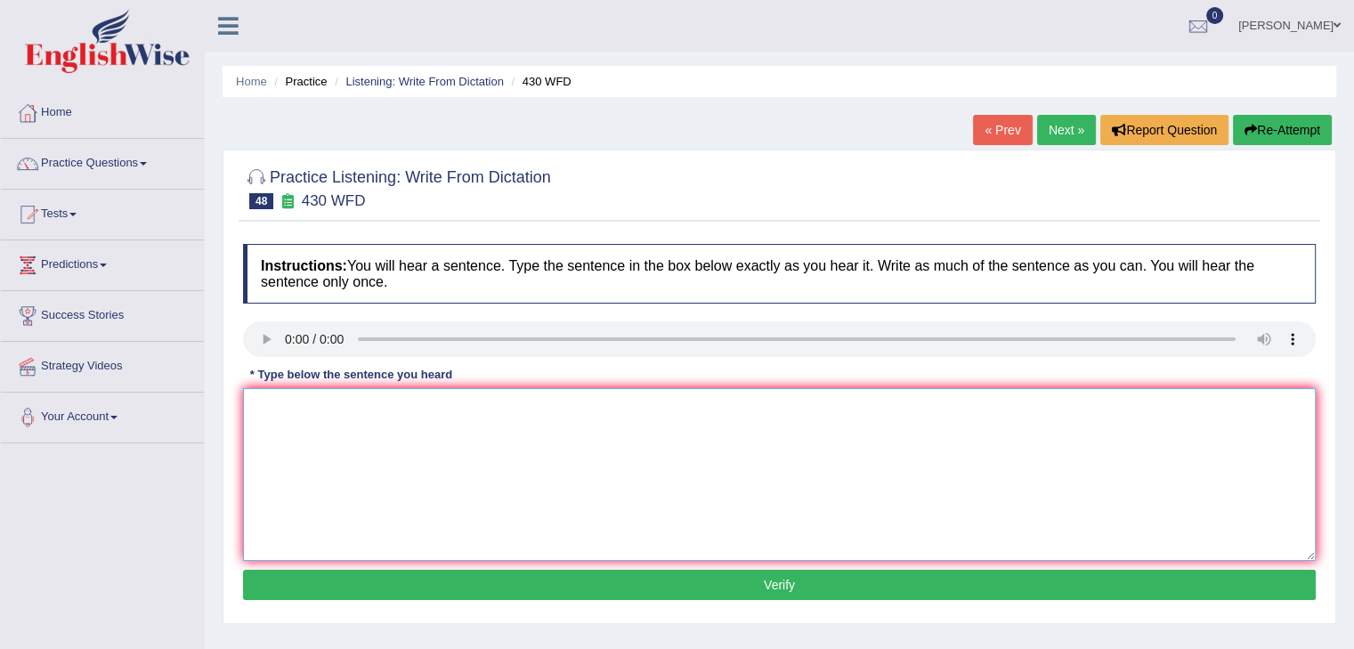
click at [443, 439] on textarea at bounding box center [779, 474] width 1073 height 173
drag, startPoint x: 428, startPoint y: 448, endPoint x: 305, endPoint y: 485, distance: 129.3
click at [428, 450] on textarea "Extension requirement for the assignment must be submitted before the deadline." at bounding box center [779, 474] width 1073 height 173
click at [409, 473] on textarea "Extension requirement for the assignment must be submitted before the deadline." at bounding box center [779, 474] width 1073 height 173
click at [470, 435] on textarea "Extension requirement for the assignment must be submitted before the deadline." at bounding box center [779, 474] width 1073 height 173
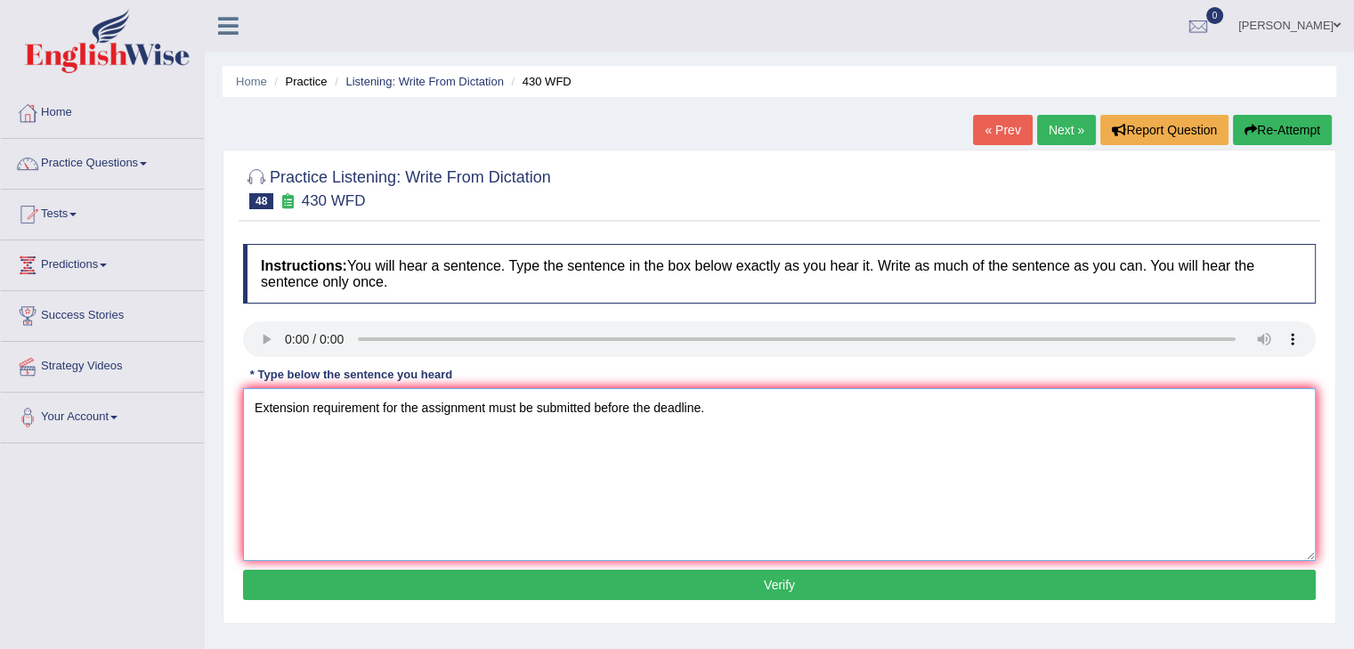
click at [504, 443] on textarea "Extension requirement for the assignment must be submitted before the deadline." at bounding box center [779, 474] width 1073 height 173
click at [727, 410] on textarea "Extension requirement for the assignment must be submitted before the deadline." at bounding box center [779, 474] width 1073 height 173
type textarea "Extension requirement for the assignment must be submitted before the deadline."
click at [772, 590] on button "Verify" at bounding box center [779, 585] width 1073 height 30
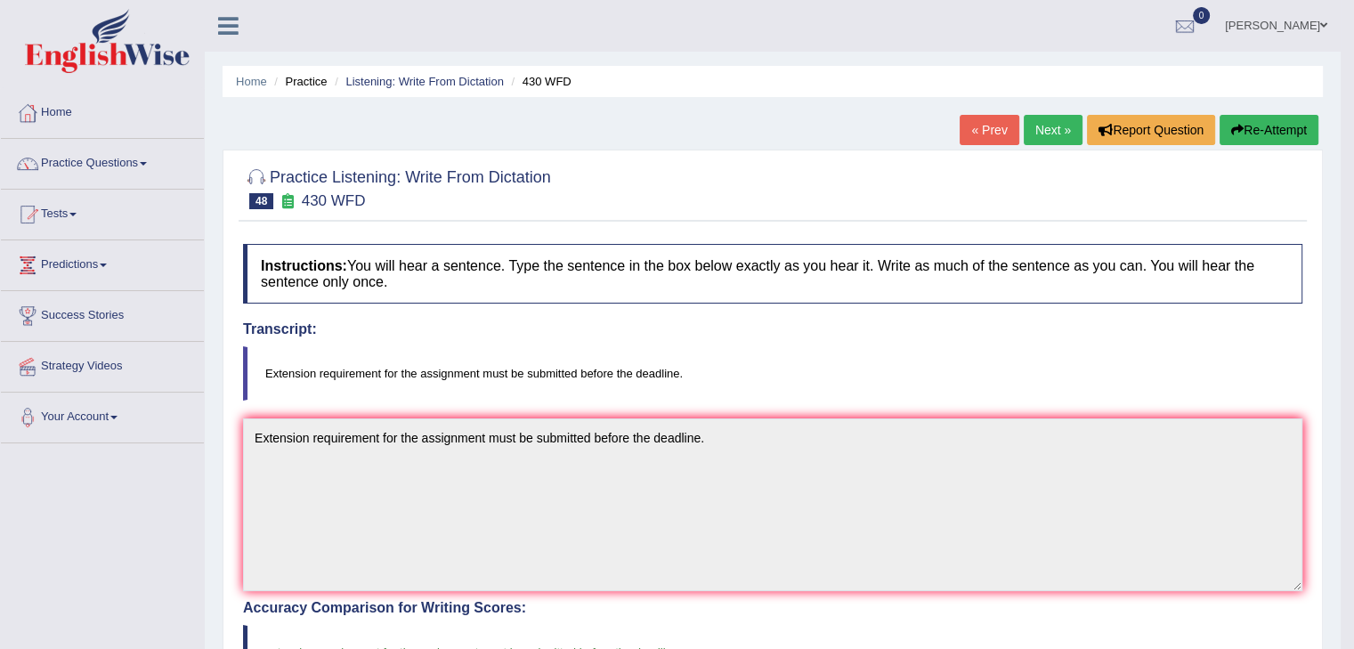
click at [1058, 128] on link "Next »" at bounding box center [1053, 130] width 59 height 30
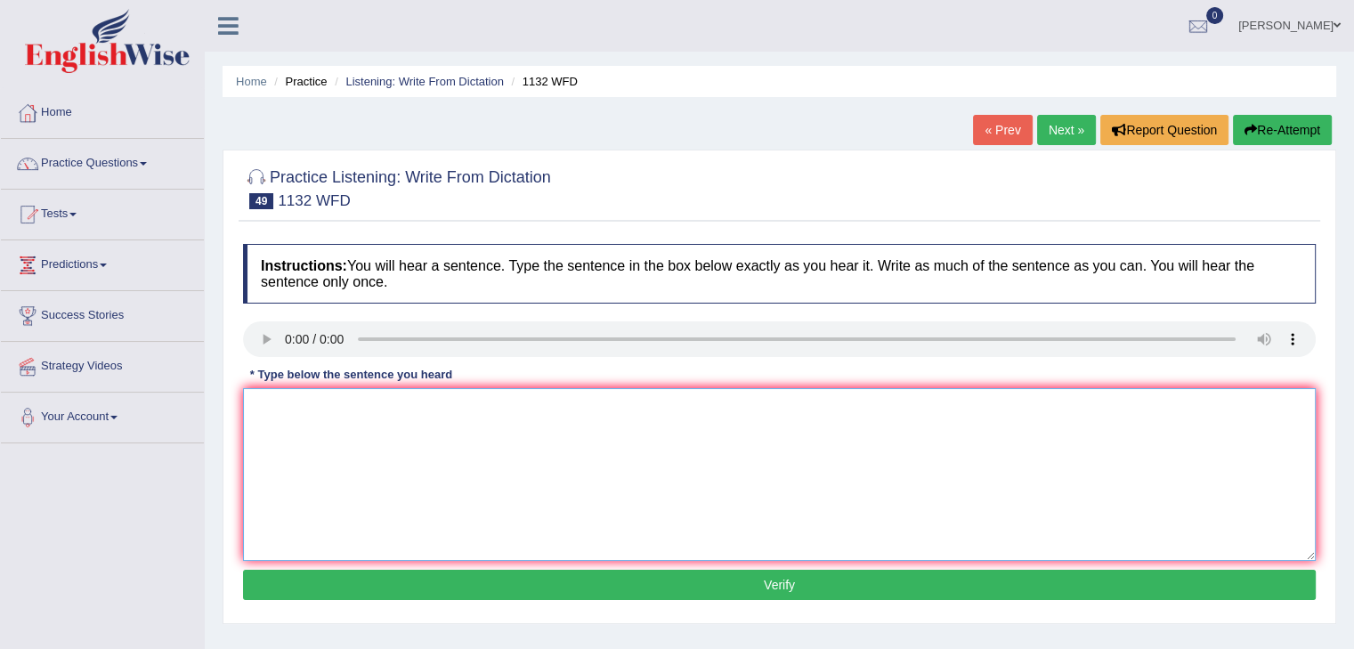
click at [294, 419] on textarea at bounding box center [779, 474] width 1073 height 173
drag, startPoint x: 327, startPoint y: 446, endPoint x: 313, endPoint y: 443, distance: 13.8
click at [324, 446] on textarea "Many imp policy need to be made" at bounding box center [779, 474] width 1073 height 173
click at [310, 407] on textarea "Many imp policy need to be made" at bounding box center [779, 474] width 1073 height 173
click at [408, 491] on textarea "Many important policy need to be made" at bounding box center [779, 474] width 1073 height 173
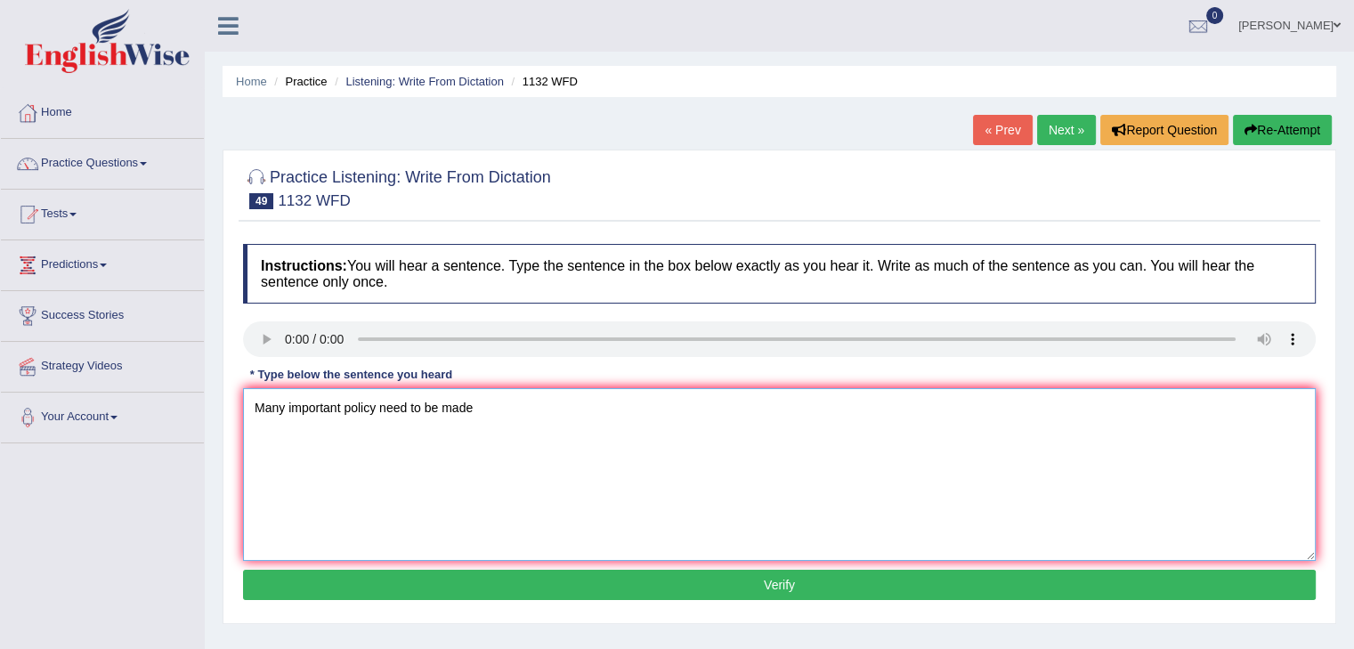
click at [510, 411] on textarea "Many important policy need to be made" at bounding box center [779, 474] width 1073 height 173
click at [382, 405] on textarea "Many important policy need to be made." at bounding box center [779, 474] width 1073 height 173
click at [378, 411] on textarea "Many important policy need to be made." at bounding box center [779, 474] width 1073 height 173
click at [443, 472] on textarea "Many important policies need to be made." at bounding box center [779, 474] width 1073 height 173
click at [506, 407] on textarea "Many important policies need to be made." at bounding box center [779, 474] width 1073 height 173
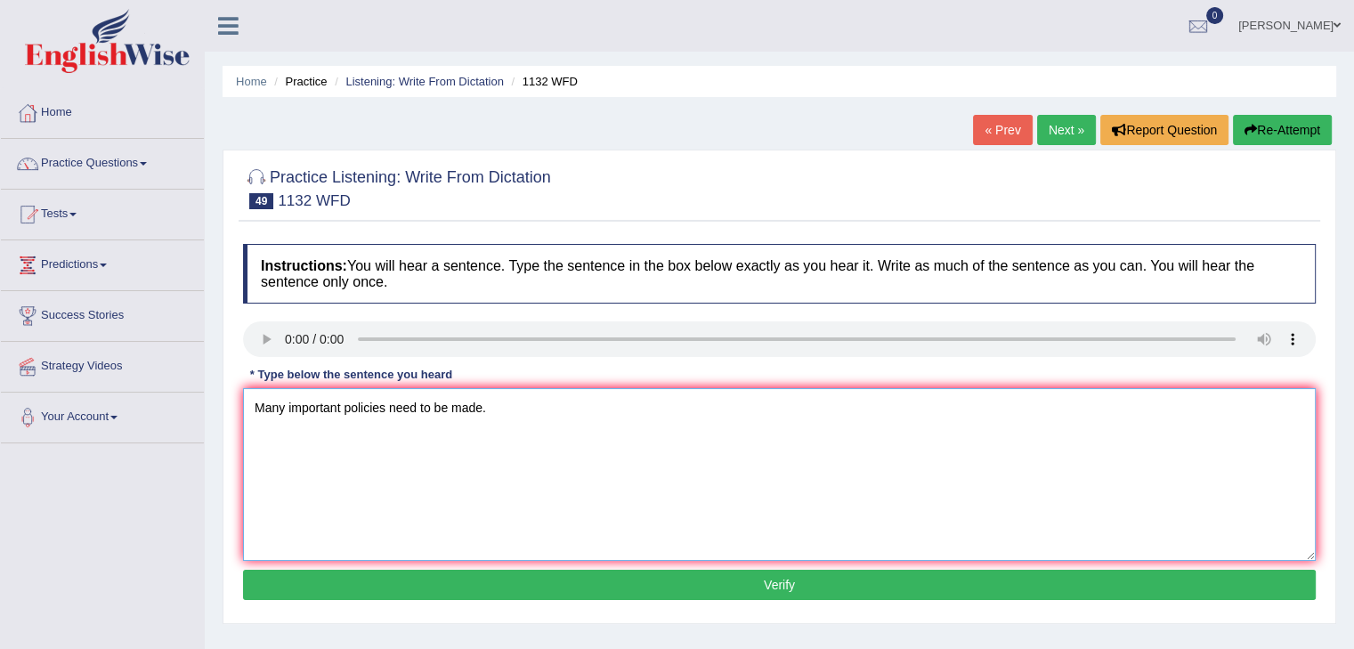
type textarea "Many important policies need to be made."
click at [786, 581] on button "Verify" at bounding box center [779, 585] width 1073 height 30
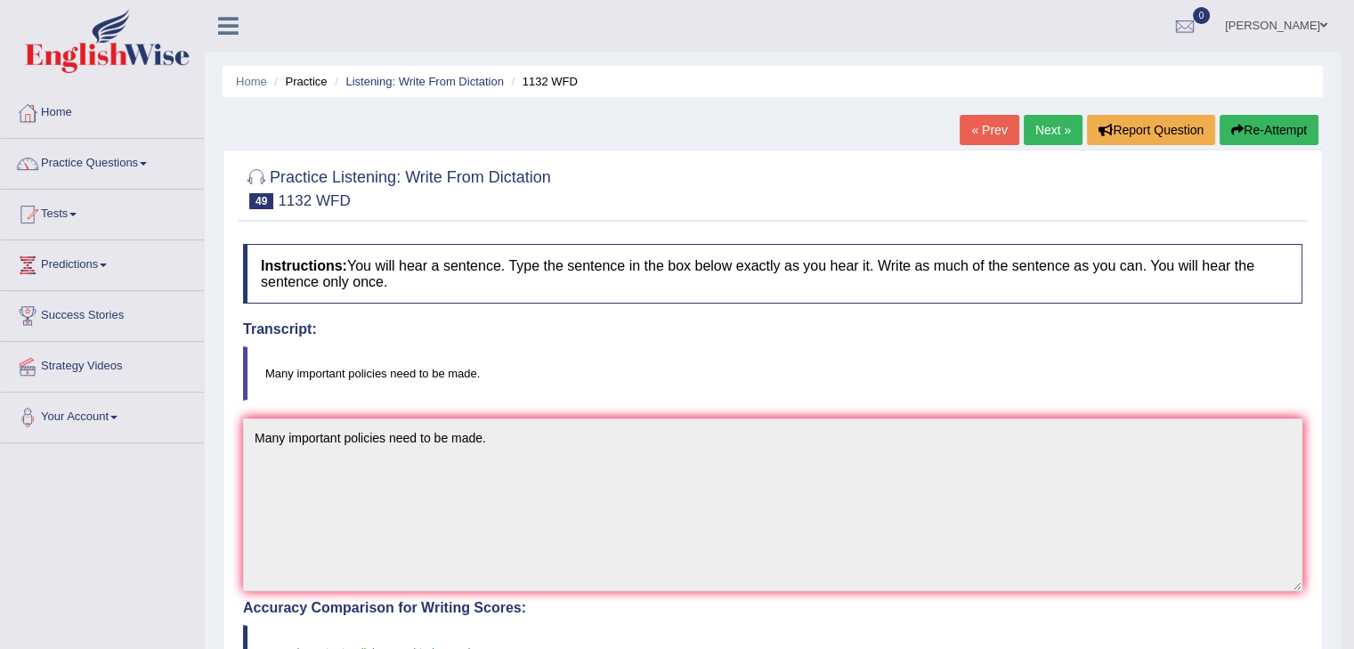
drag, startPoint x: 1031, startPoint y: 125, endPoint x: 1014, endPoint y: 150, distance: 30.9
click at [1030, 125] on link "Next »" at bounding box center [1053, 130] width 59 height 30
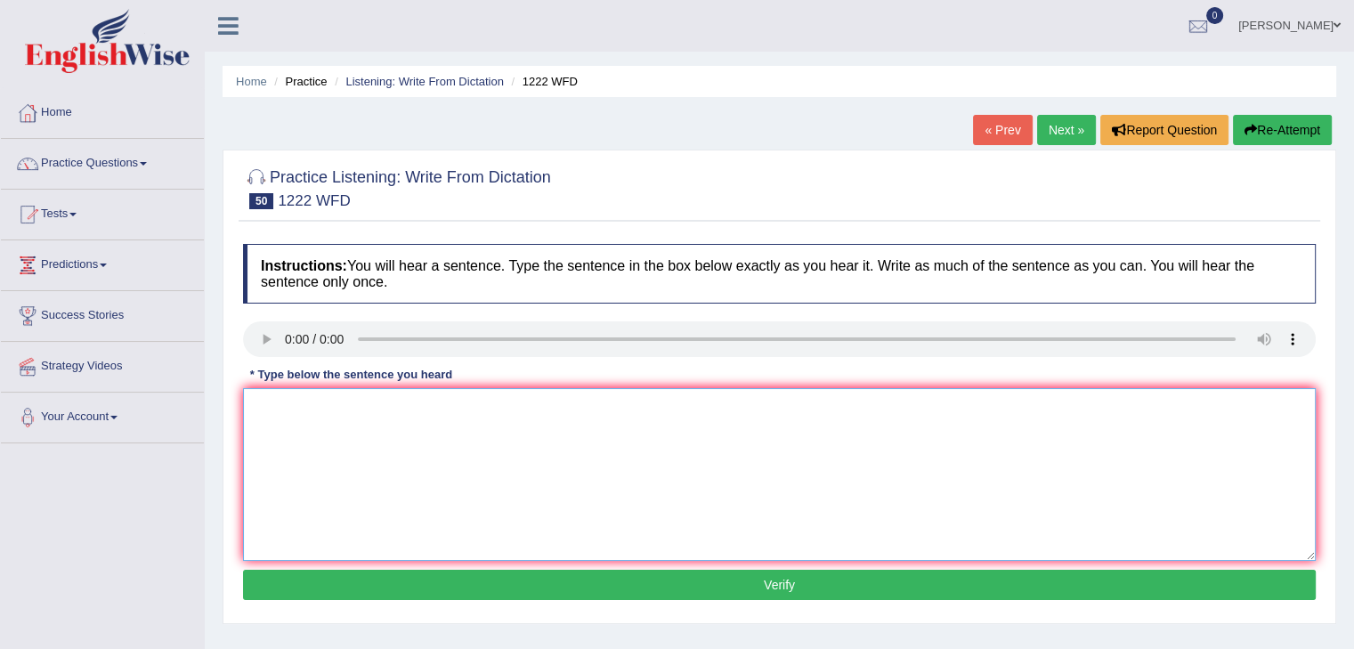
click at [287, 400] on textarea at bounding box center [779, 474] width 1073 height 173
drag, startPoint x: 289, startPoint y: 405, endPoint x: 253, endPoint y: 407, distance: 35.7
click at [253, 407] on textarea "Scirnt exp tshoul be repeated to very the resul" at bounding box center [779, 474] width 1073 height 173
click at [267, 458] on textarea "Scientific experiments should be repeated to verify the results." at bounding box center [779, 474] width 1073 height 173
click at [535, 443] on textarea "Scientific experiments should be repeated to verify the results." at bounding box center [779, 474] width 1073 height 173
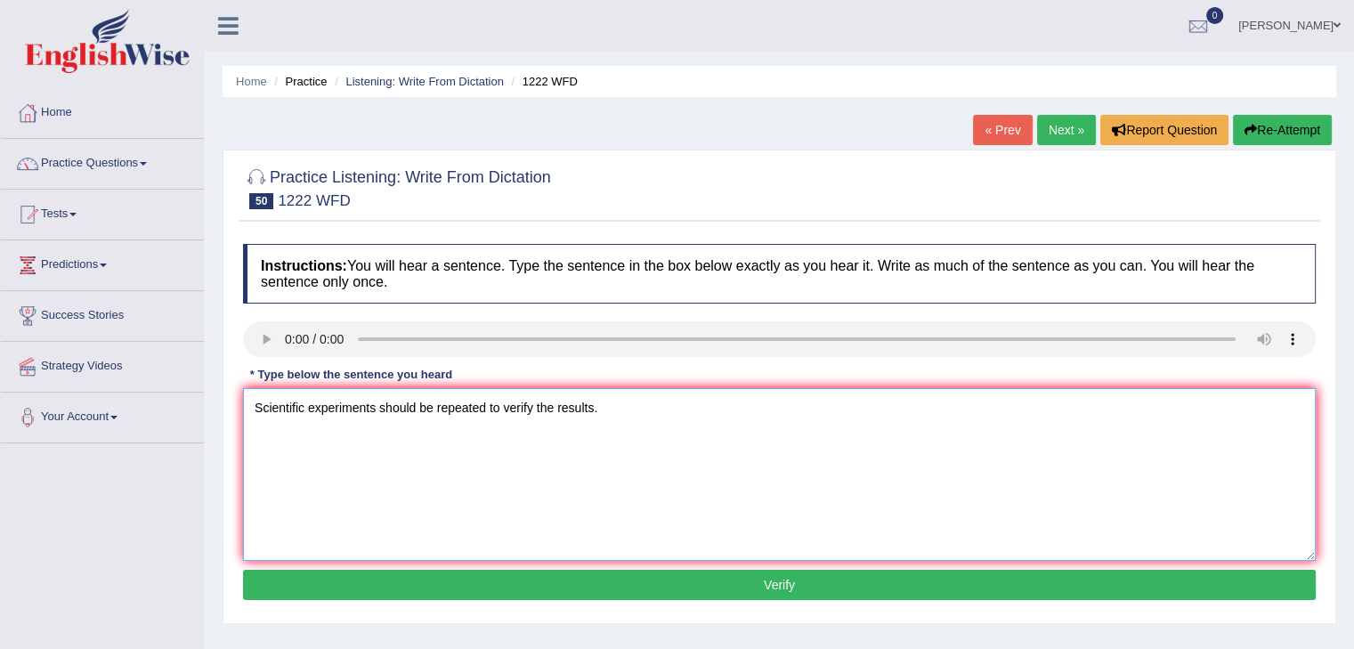
drag, startPoint x: 585, startPoint y: 432, endPoint x: 292, endPoint y: 437, distance: 293.0
click at [582, 432] on textarea "Scientific experiments should be repeated to verify the results." at bounding box center [779, 474] width 1073 height 173
type textarea "Scientific experiments should be repeated to verify the results."
click at [622, 412] on textarea "Scientific experiments should be repeated to verify the results." at bounding box center [779, 474] width 1073 height 173
click at [624, 557] on textarea "Scientific experiments should be repeated to verify the results." at bounding box center [779, 474] width 1073 height 173
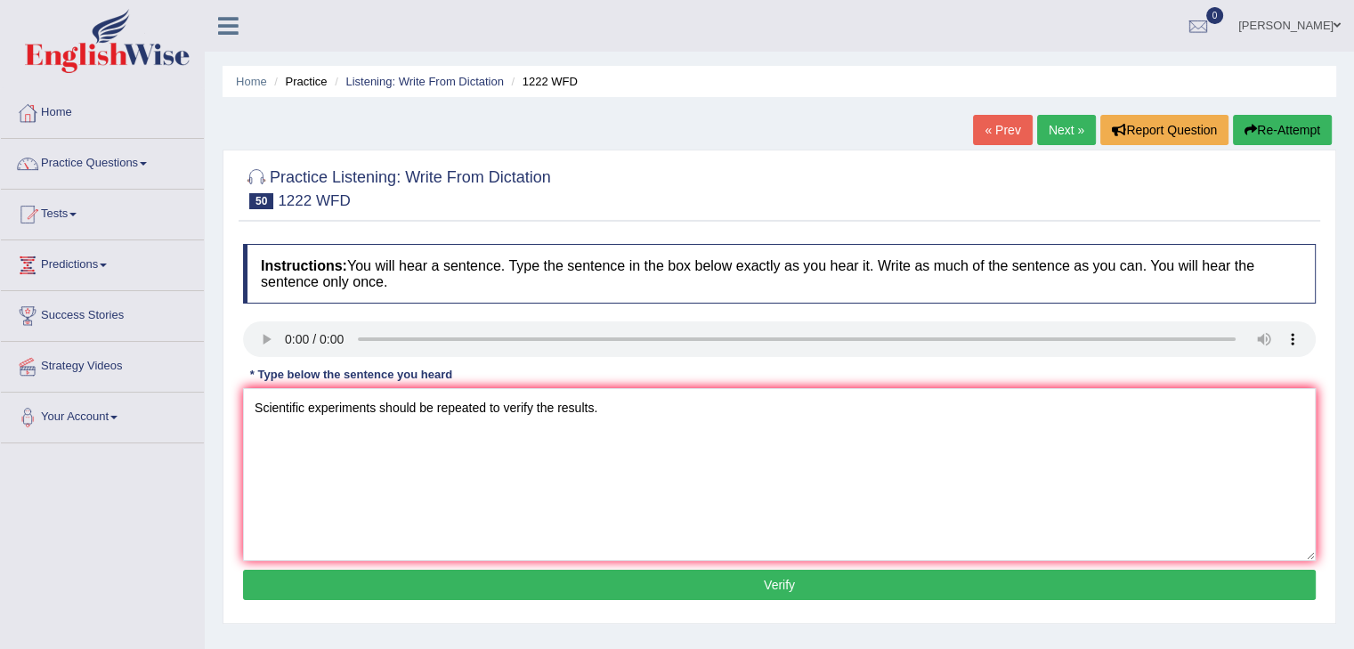
click at [626, 581] on button "Verify" at bounding box center [779, 585] width 1073 height 30
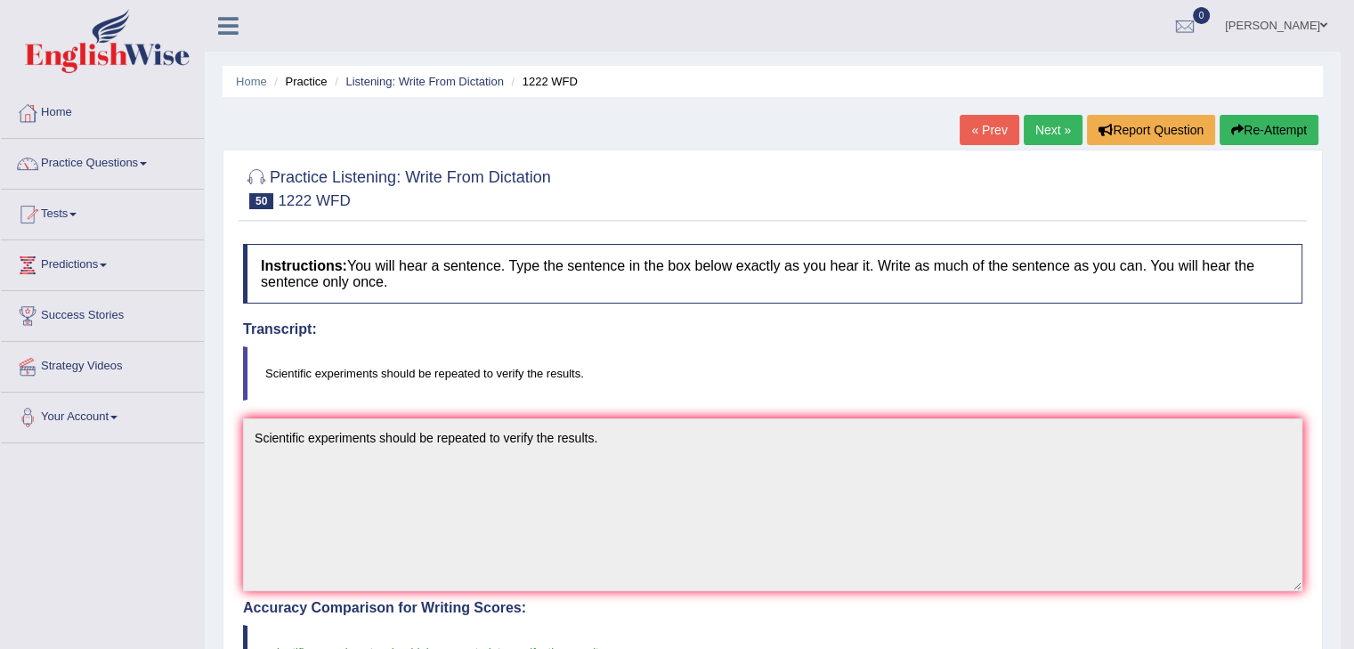
click at [1044, 132] on link "Next »" at bounding box center [1053, 130] width 59 height 30
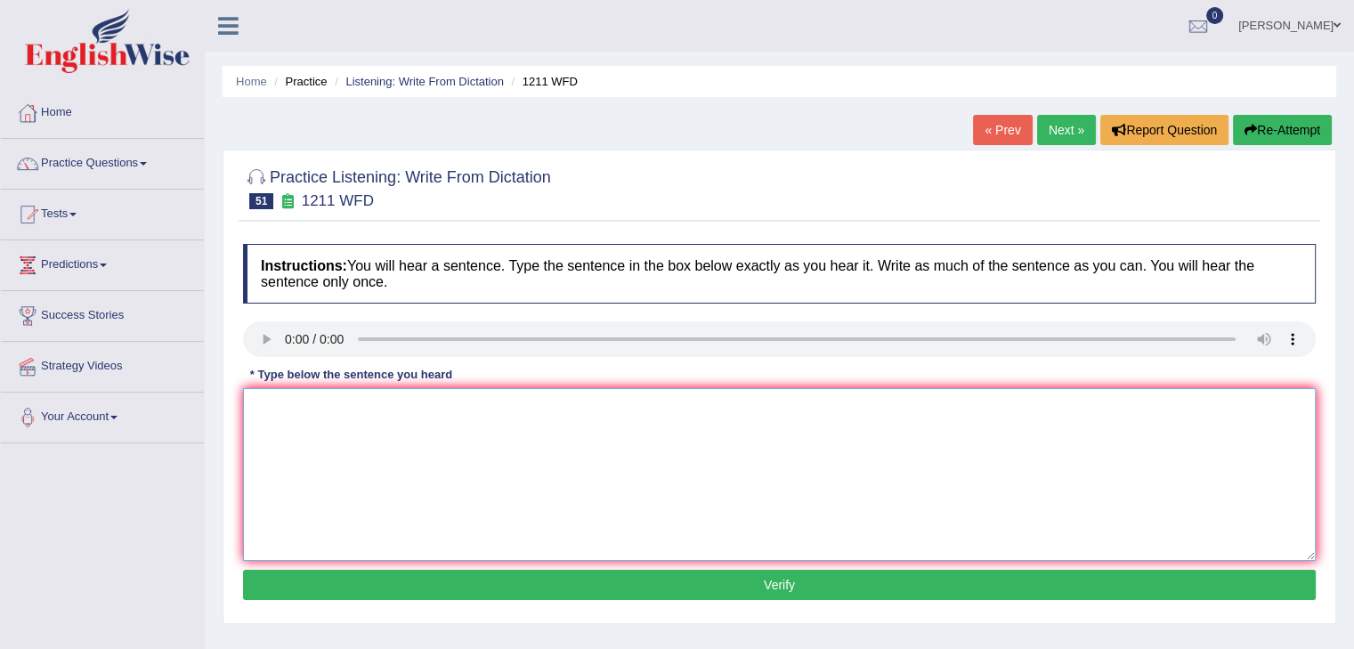
click at [289, 444] on textarea at bounding box center [779, 474] width 1073 height 173
click at [546, 406] on textarea "COmp proj must adap the genera data protection" at bounding box center [779, 474] width 1073 height 173
click at [426, 473] on textarea "COmp proj must adap the genera data protection regul" at bounding box center [779, 474] width 1073 height 173
click at [288, 411] on textarea "COmp proj must adap the genera data protection regul" at bounding box center [779, 474] width 1073 height 173
click at [269, 406] on textarea "COmpanies proj must adap the genera data protection regul" at bounding box center [779, 474] width 1073 height 173
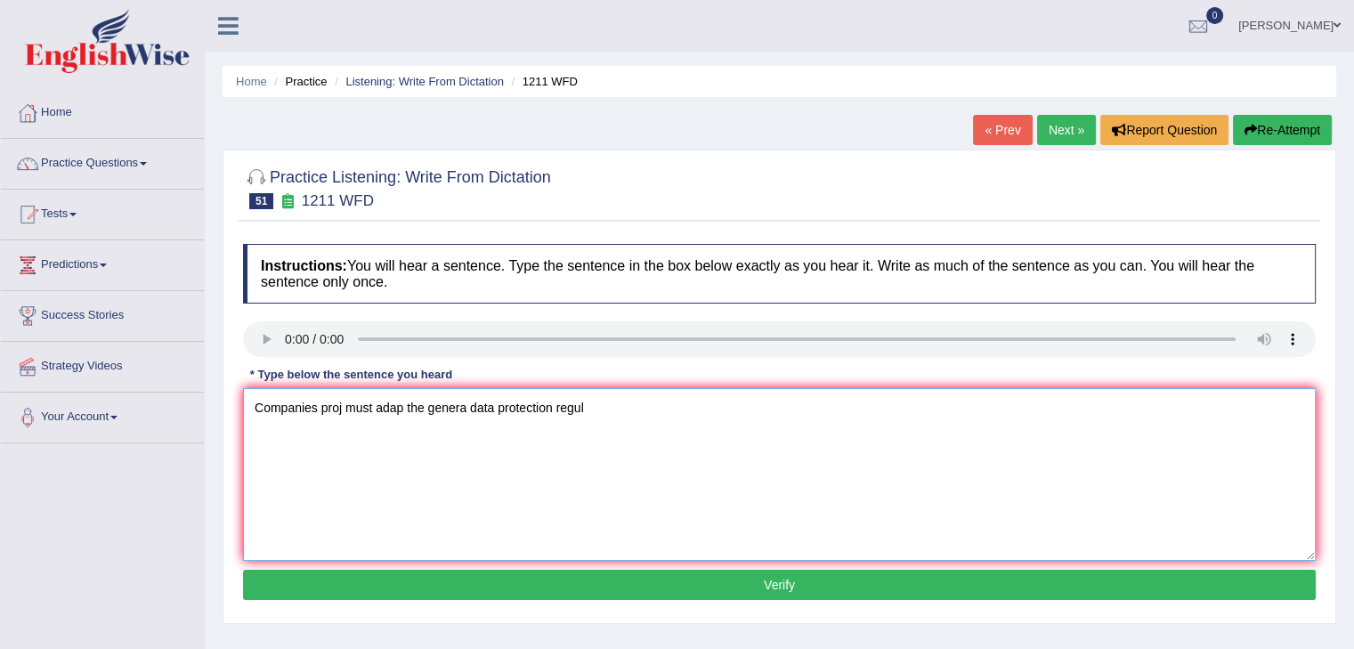
click at [374, 491] on textarea "Companies proj must adap the genera data protection regul" at bounding box center [779, 474] width 1073 height 173
click at [340, 411] on textarea "Companies proj must adap the genera data protection regul" at bounding box center [779, 474] width 1073 height 173
click at [373, 443] on textarea "Companies project data must adap the genera data protection regul" at bounding box center [779, 474] width 1073 height 173
click at [319, 407] on textarea "Companies project data must adap the genera data protection regul" at bounding box center [779, 474] width 1073 height 173
click at [313, 474] on textarea "Companies project data must adap the genera data protection regul" at bounding box center [779, 474] width 1073 height 173
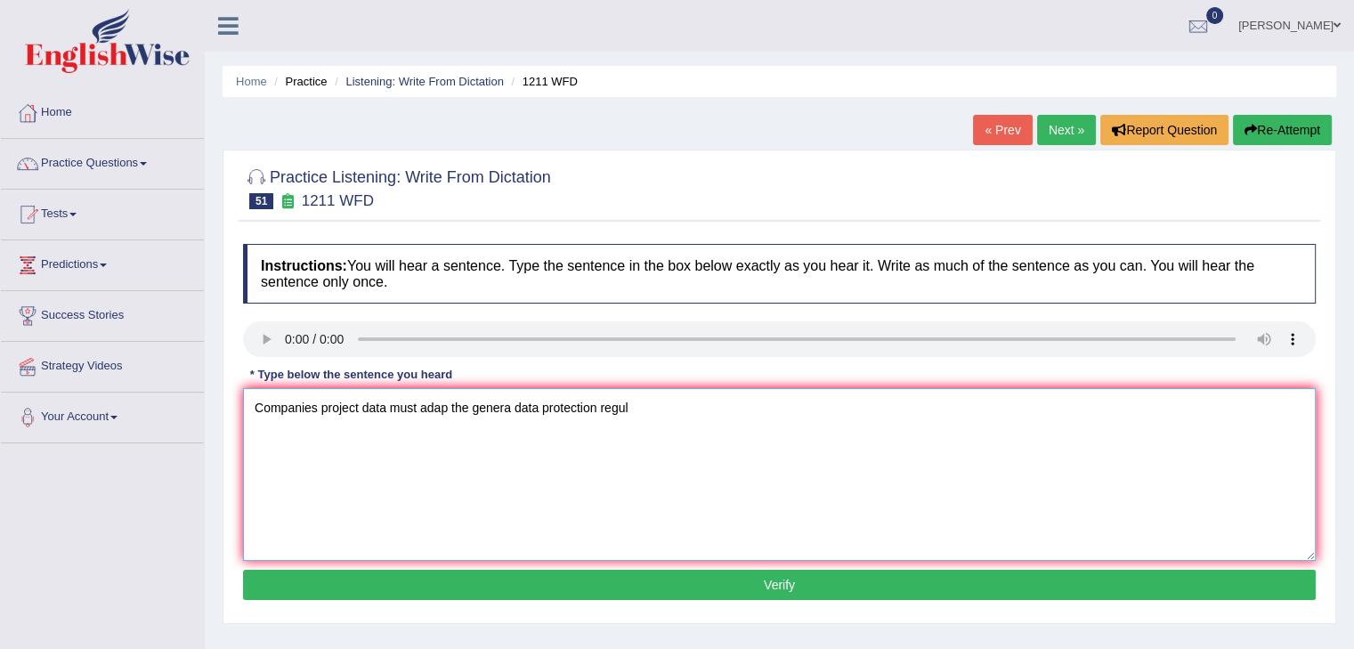
click at [315, 477] on textarea "Companies project data must adap the genera data protection regul" at bounding box center [779, 474] width 1073 height 173
click at [451, 411] on textarea "Companies project data must adap the genera data protection regul" at bounding box center [779, 474] width 1073 height 173
click at [518, 410] on textarea "Companies project data must adapt the genera data protection regul" at bounding box center [779, 474] width 1073 height 173
click at [655, 410] on textarea "Companies project data must adapt the general data protection regul" at bounding box center [779, 474] width 1073 height 173
click at [455, 405] on textarea "Companies project data must adapt the general data protection regulations." at bounding box center [779, 474] width 1073 height 173
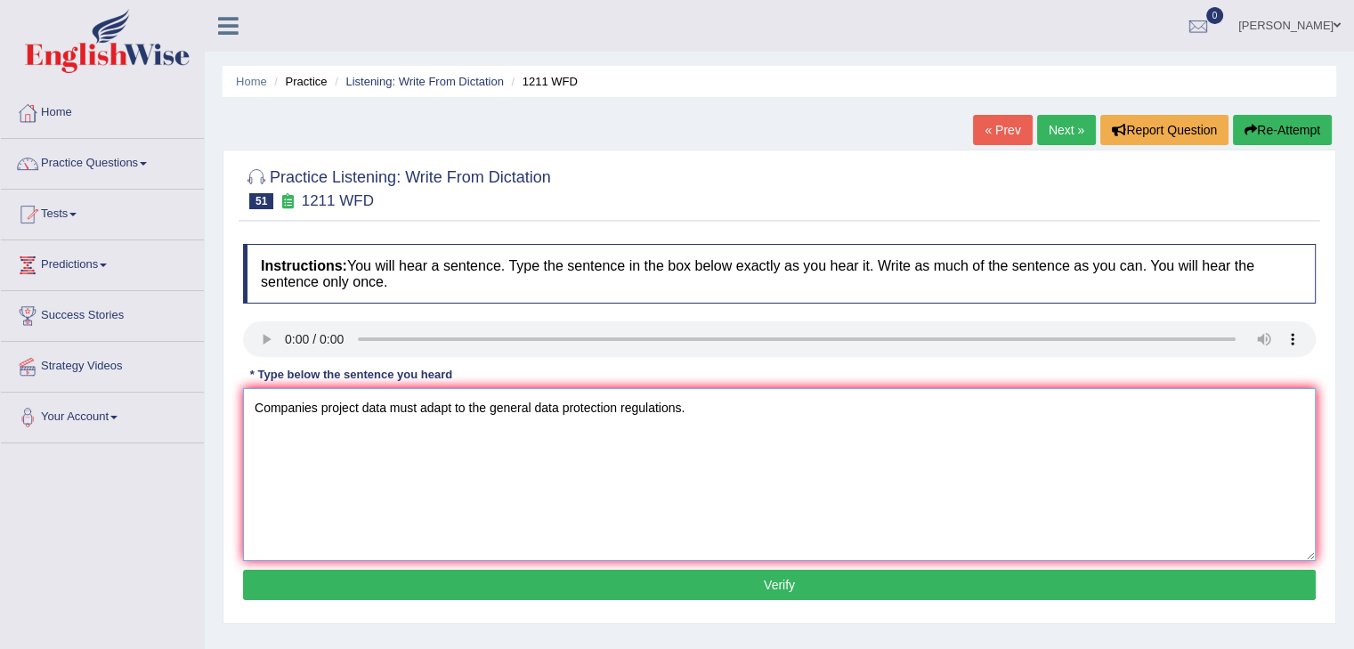
click at [465, 472] on textarea "Companies project data must adapt to the general data protection regulations." at bounding box center [779, 474] width 1073 height 173
click at [390, 409] on textarea "Companies project data must adapt to the general data protection regulations." at bounding box center [779, 474] width 1073 height 173
click at [515, 473] on textarea "Companies project must adapt to the general data protection regulations." at bounding box center [779, 474] width 1073 height 173
click at [698, 414] on textarea "Companies project must adapt to the general data protection regulations." at bounding box center [779, 474] width 1073 height 173
click at [317, 411] on textarea "Companies project must adapt to the general data protection regulations." at bounding box center [779, 474] width 1073 height 173
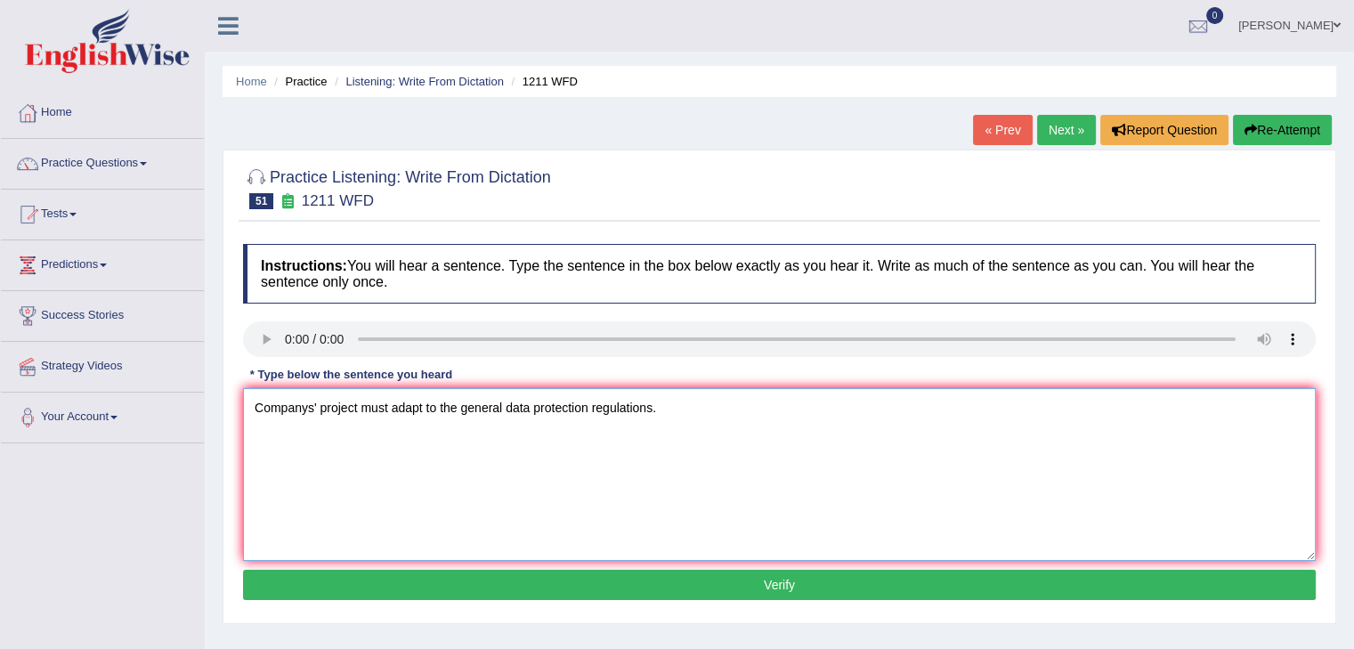
click at [277, 474] on textarea "Companys' project must adapt to the general data protection regulations." at bounding box center [779, 474] width 1073 height 173
click at [318, 403] on textarea "Companys' project must adapt to the general data protection regulations." at bounding box center [779, 474] width 1073 height 173
click at [357, 409] on textarea "Companys' project must adapt to the general data protection regulations." at bounding box center [779, 474] width 1073 height 173
click at [316, 403] on textarea "Companys' projects must adapt to the general data protection regulations." at bounding box center [779, 474] width 1073 height 173
click at [352, 510] on textarea "Companies projects must adapt to the general data protection regulations." at bounding box center [779, 474] width 1073 height 173
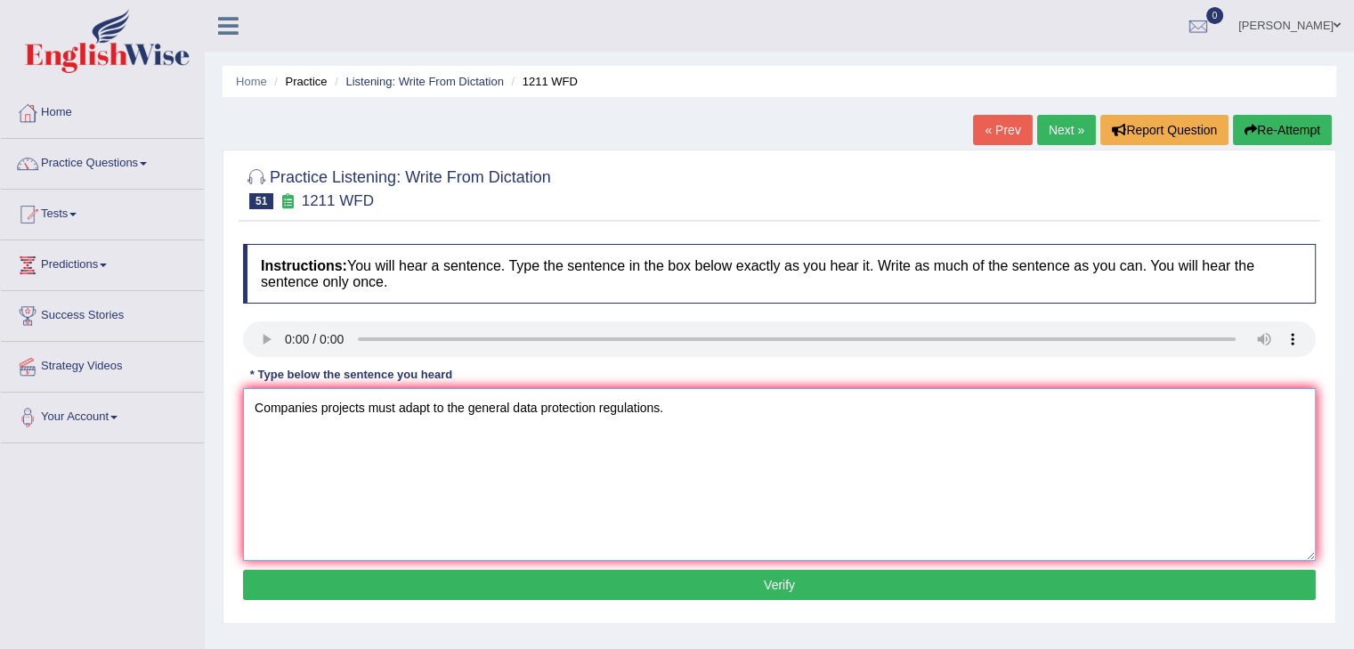
type textarea "Companies projects must adapt to the general data protection regulations."
click at [663, 578] on button "Verify" at bounding box center [779, 585] width 1073 height 30
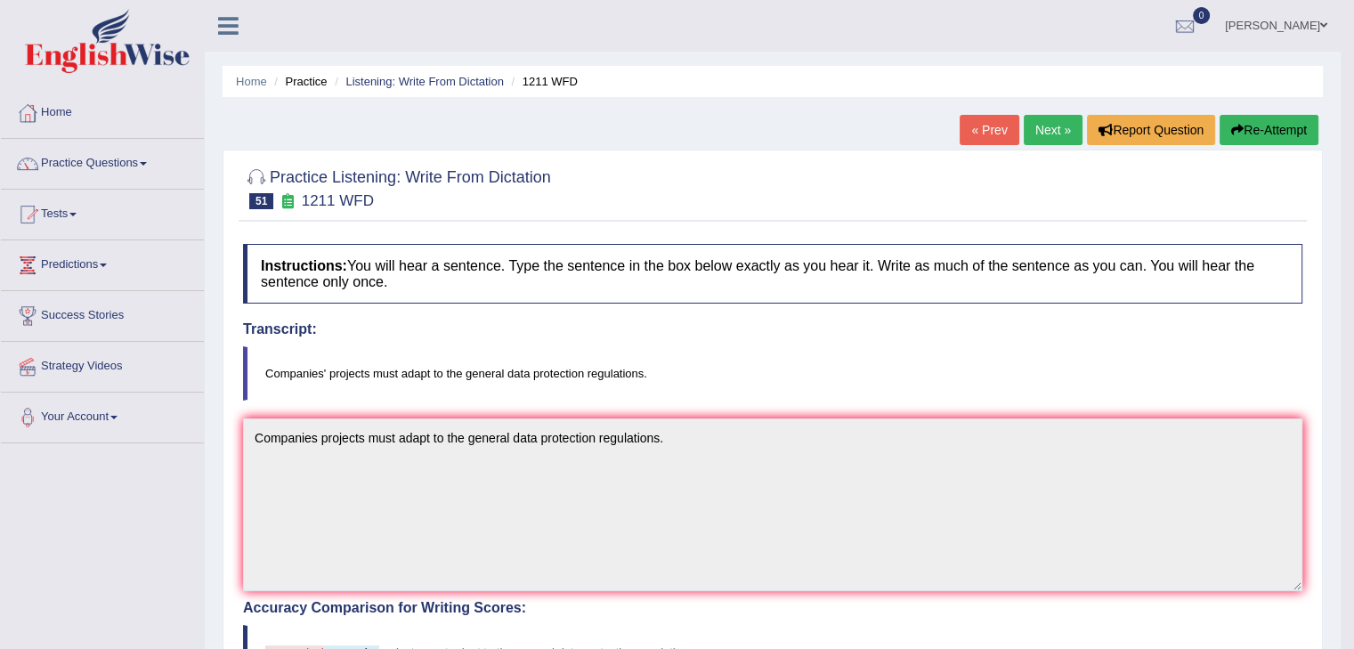
click at [1054, 127] on link "Next »" at bounding box center [1053, 130] width 59 height 30
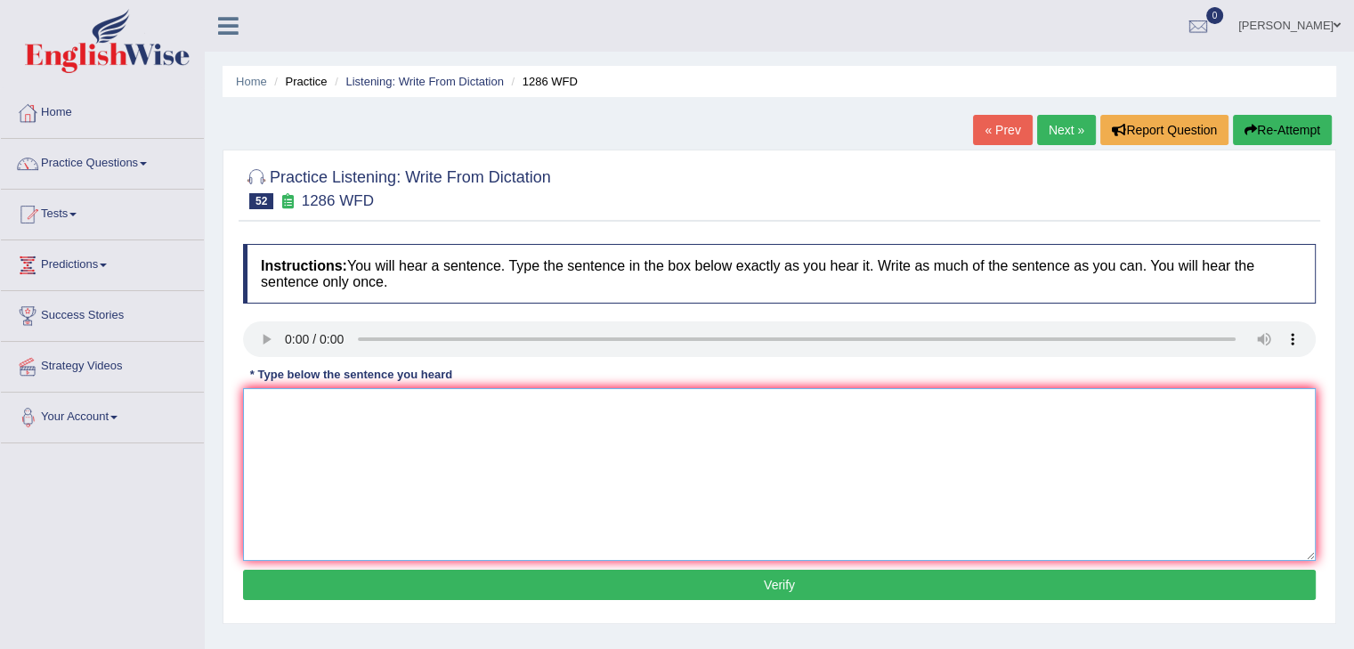
click at [303, 438] on textarea at bounding box center [779, 474] width 1073 height 173
click at [260, 403] on textarea "T fall birth rate means ni? of students drops." at bounding box center [779, 474] width 1073 height 173
click at [420, 407] on textarea "The fall of birth rate means ni? of students drops." at bounding box center [779, 474] width 1073 height 173
drag, startPoint x: 428, startPoint y: 406, endPoint x: 410, endPoint y: 409, distance: 18.9
click at [410, 409] on textarea "The fall of birth rate means ni? of students drops." at bounding box center [779, 474] width 1073 height 173
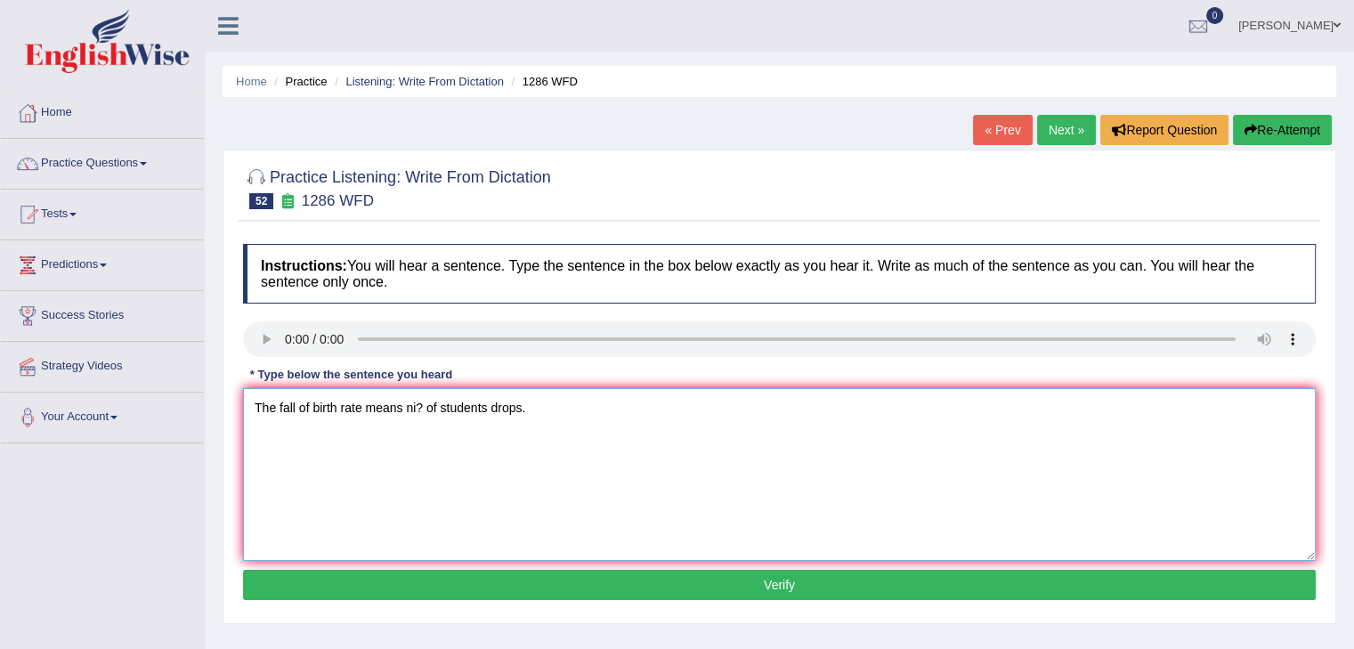
click at [420, 403] on textarea "The fall of birth rate means ni? of students drops." at bounding box center [779, 474] width 1073 height 173
drag, startPoint x: 450, startPoint y: 402, endPoint x: 419, endPoint y: 403, distance: 31.2
click at [419, 403] on textarea "The fall of birth rate means ni? of students drops." at bounding box center [779, 474] width 1073 height 173
click at [425, 410] on textarea "The fall of birth rate means ni? of students drops." at bounding box center [779, 474] width 1073 height 173
drag, startPoint x: 424, startPoint y: 409, endPoint x: 411, endPoint y: 409, distance: 13.4
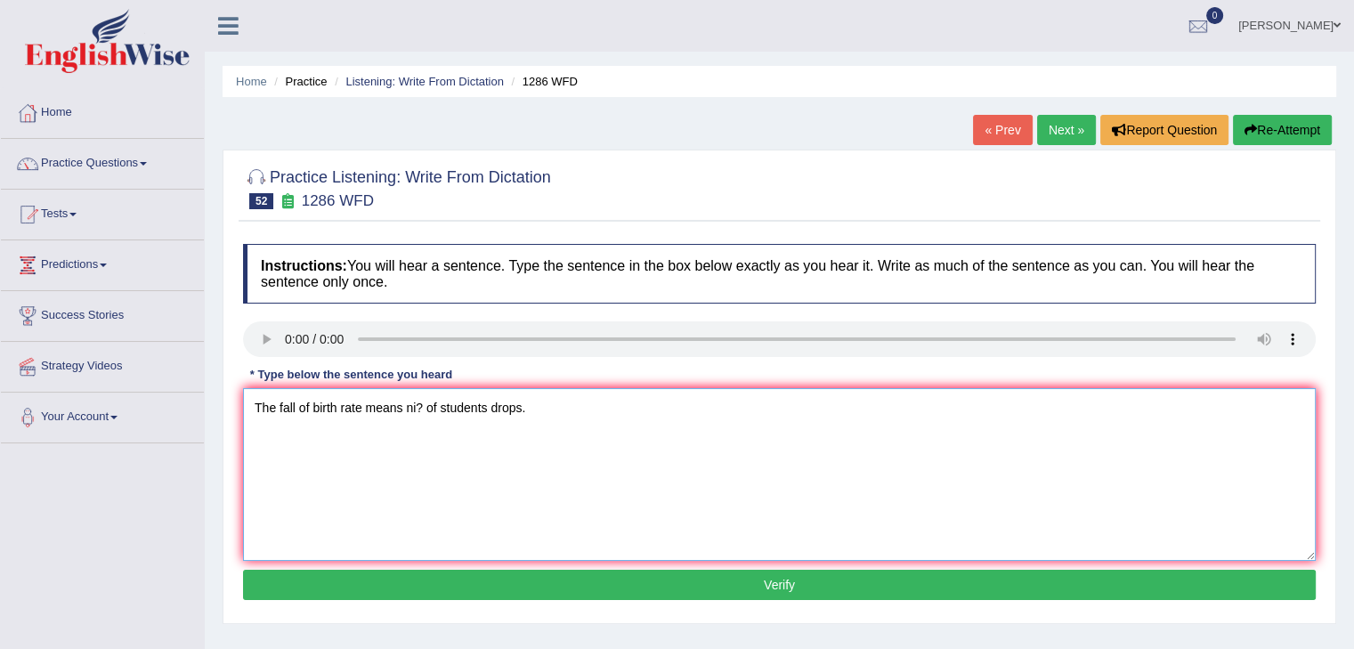
click at [411, 409] on textarea "The fall of birth rate means ni? of students drops." at bounding box center [779, 474] width 1073 height 173
click at [440, 487] on textarea "The fall of birth rate means the number of students drops." at bounding box center [779, 474] width 1073 height 173
click at [294, 405] on textarea "The fall of birth rate means the number of students drops." at bounding box center [779, 474] width 1073 height 173
click at [329, 402] on textarea "The falling of birth rate means the number of students drops." at bounding box center [779, 474] width 1073 height 173
click at [335, 476] on textarea "The falling birth rate means the number of students drops." at bounding box center [779, 474] width 1073 height 173
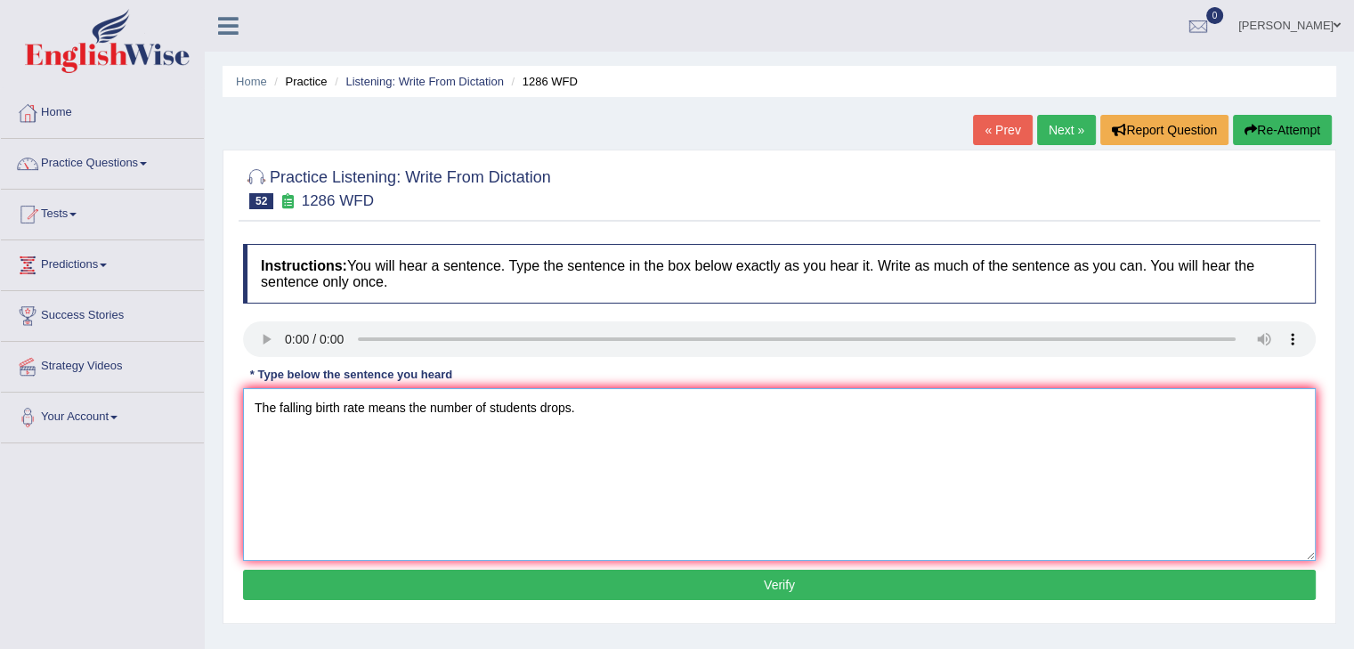
click at [589, 412] on textarea "The falling birth rate means the number of students drops." at bounding box center [779, 474] width 1073 height 173
click at [581, 411] on textarea "The falling birth rate means the number of students drops." at bounding box center [779, 474] width 1073 height 173
click at [543, 414] on textarea "The falling birth rate means the number of students drops." at bounding box center [779, 474] width 1073 height 173
click at [565, 479] on textarea "The falling birth rate means the number of students' drops." at bounding box center [779, 474] width 1073 height 173
type textarea "The falling birth rate means the number of students' drops."
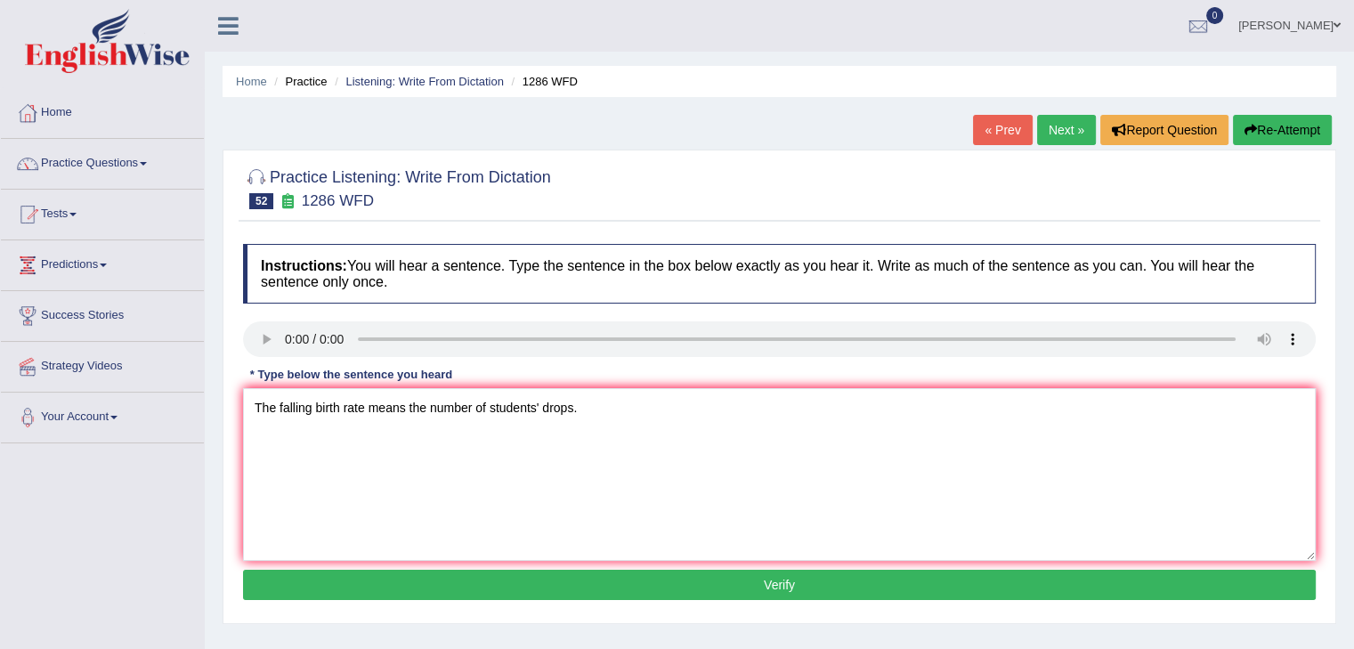
click at [796, 581] on button "Verify" at bounding box center [779, 585] width 1073 height 30
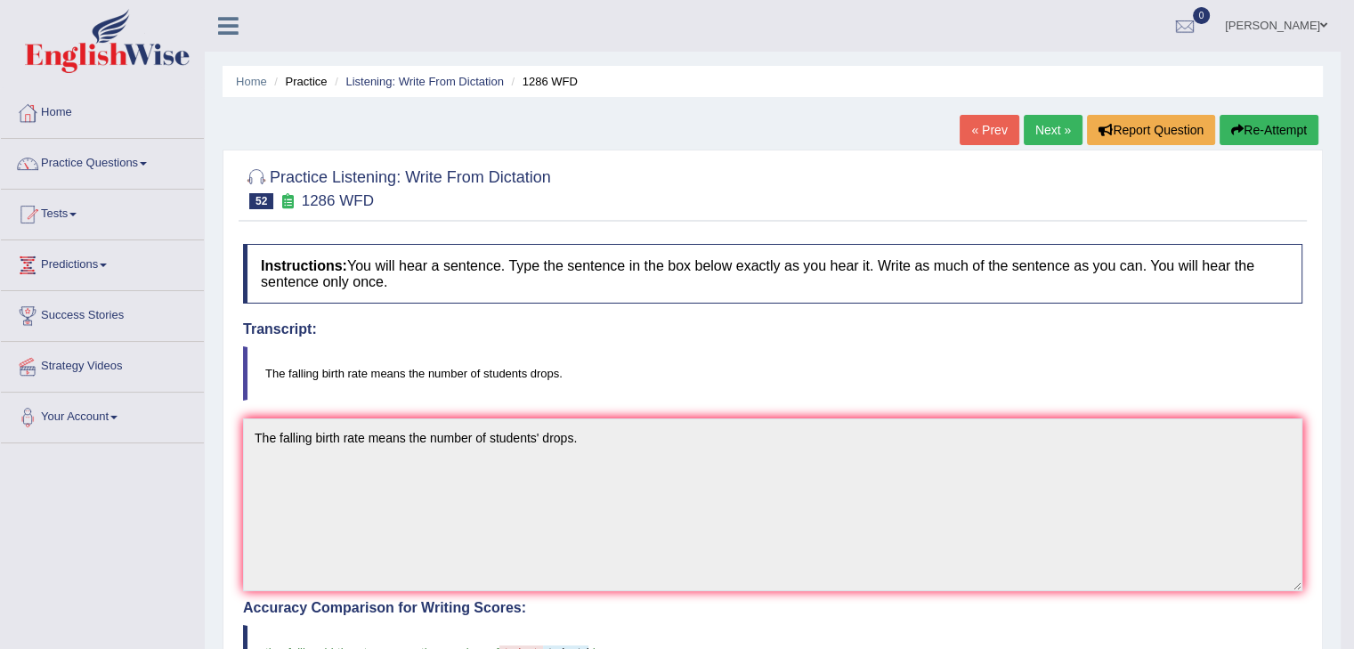
click at [1039, 127] on link "Next »" at bounding box center [1053, 130] width 59 height 30
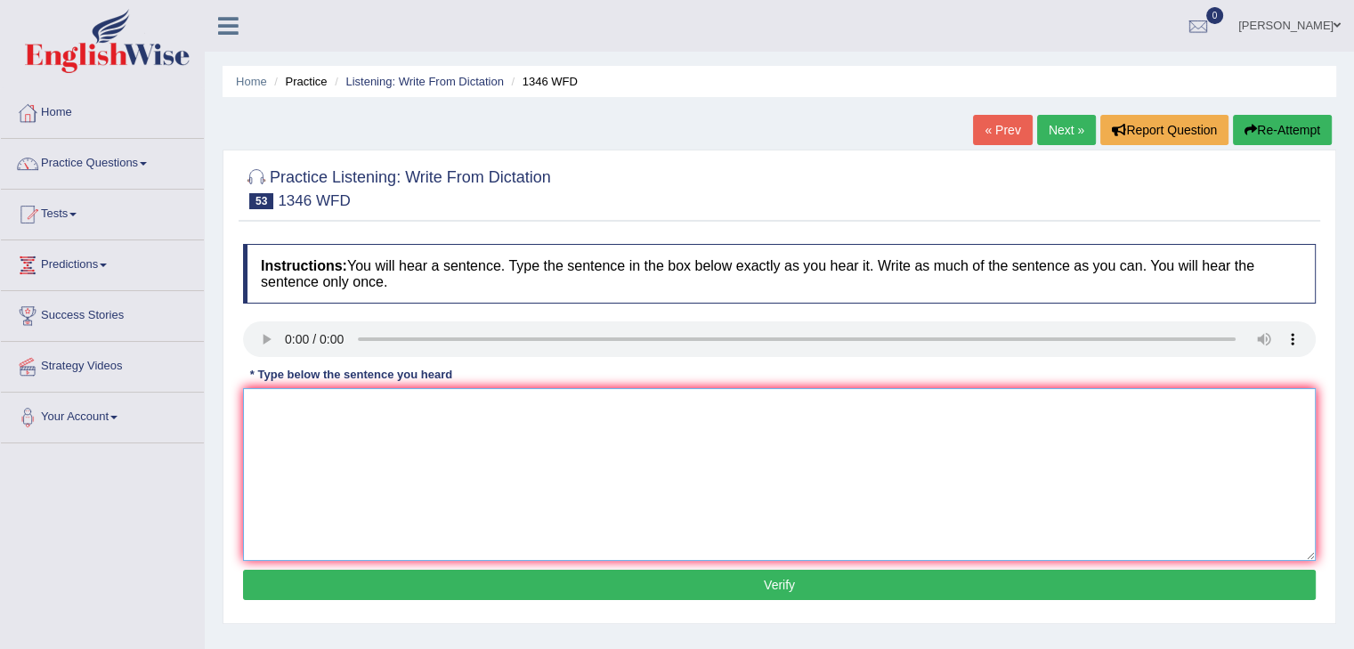
click at [319, 439] on textarea at bounding box center [779, 474] width 1073 height 173
click at [387, 411] on textarea "The clos to" at bounding box center [779, 474] width 1073 height 173
click at [341, 409] on textarea "The closdate of travel scholarshipo is [DATE]" at bounding box center [779, 474] width 1073 height 173
click at [303, 407] on textarea "The closdate of app for travel scholarshipo is [DATE]" at bounding box center [779, 474] width 1073 height 173
click at [552, 410] on textarea "The closing date of application for travel scholarshipo is [DATE]" at bounding box center [779, 474] width 1073 height 173
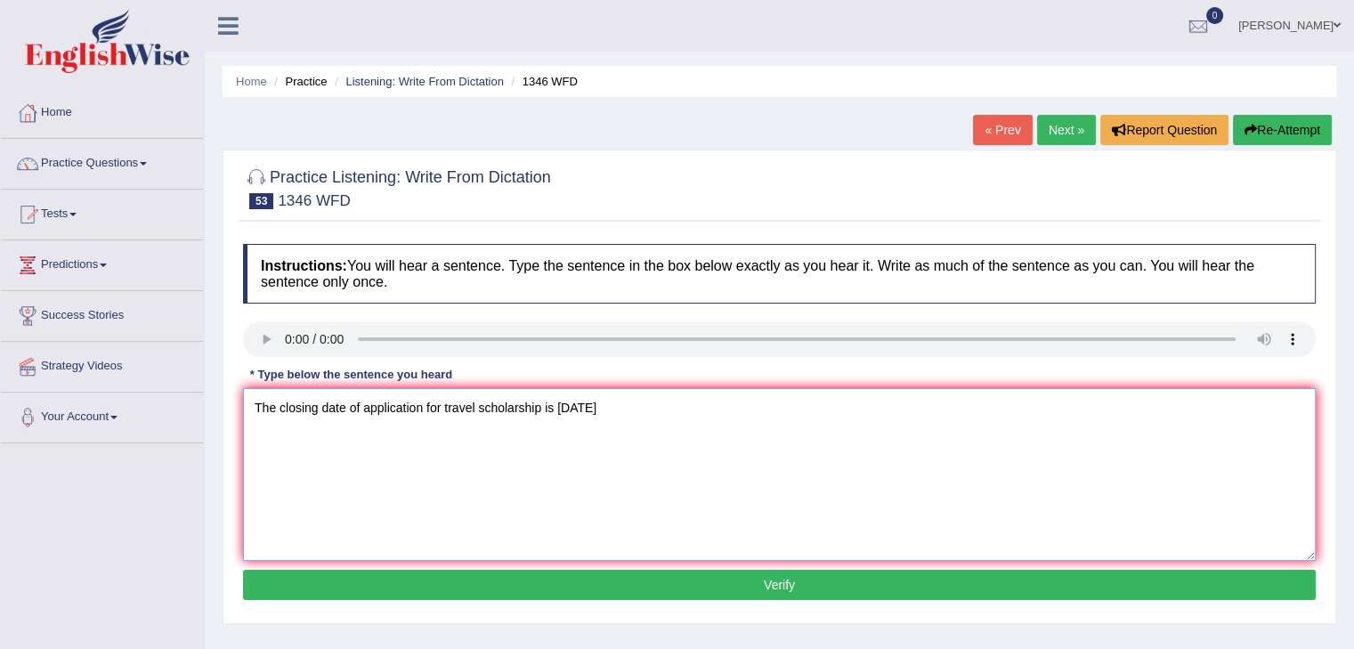
click at [540, 438] on textarea "The closing date of application for travel scholarship is next monday" at bounding box center [779, 474] width 1073 height 173
click at [670, 414] on textarea "The closing date of application for travel scholarship is next monday" at bounding box center [779, 474] width 1073 height 173
type textarea "The closing date of application for travel scholarship is next monday."
click at [766, 578] on button "Verify" at bounding box center [779, 585] width 1073 height 30
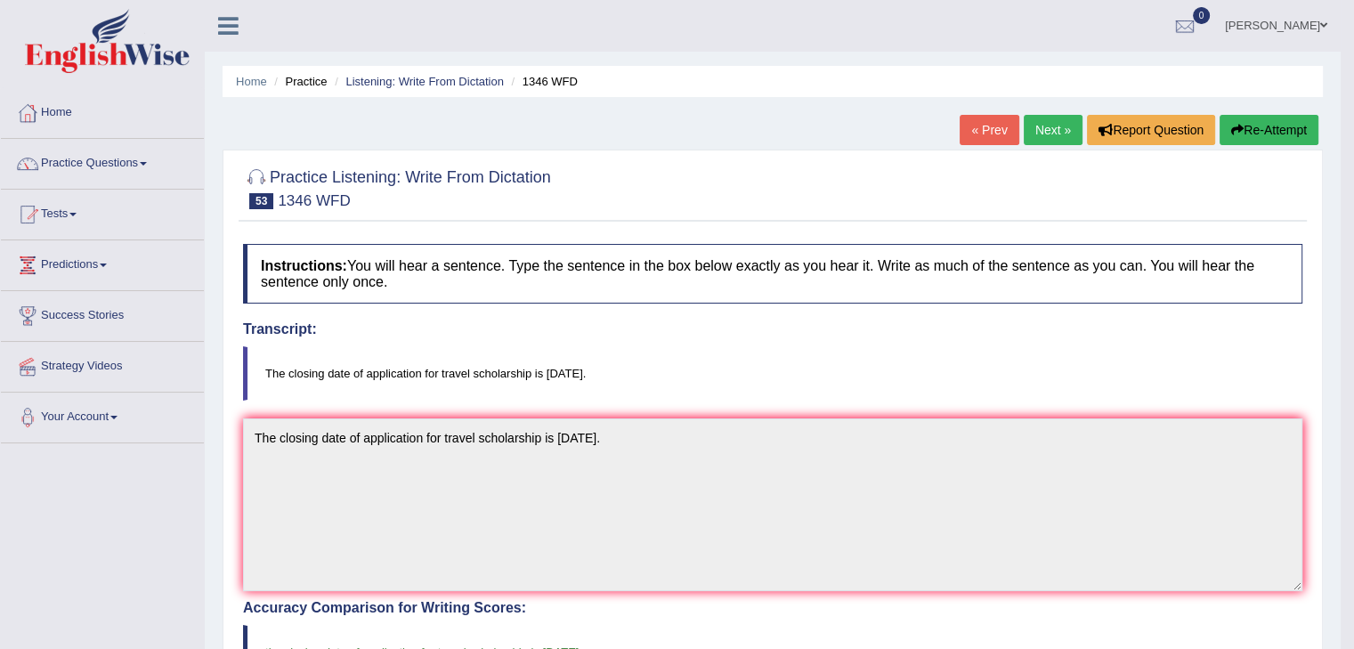
click at [1047, 133] on link "Next »" at bounding box center [1053, 130] width 59 height 30
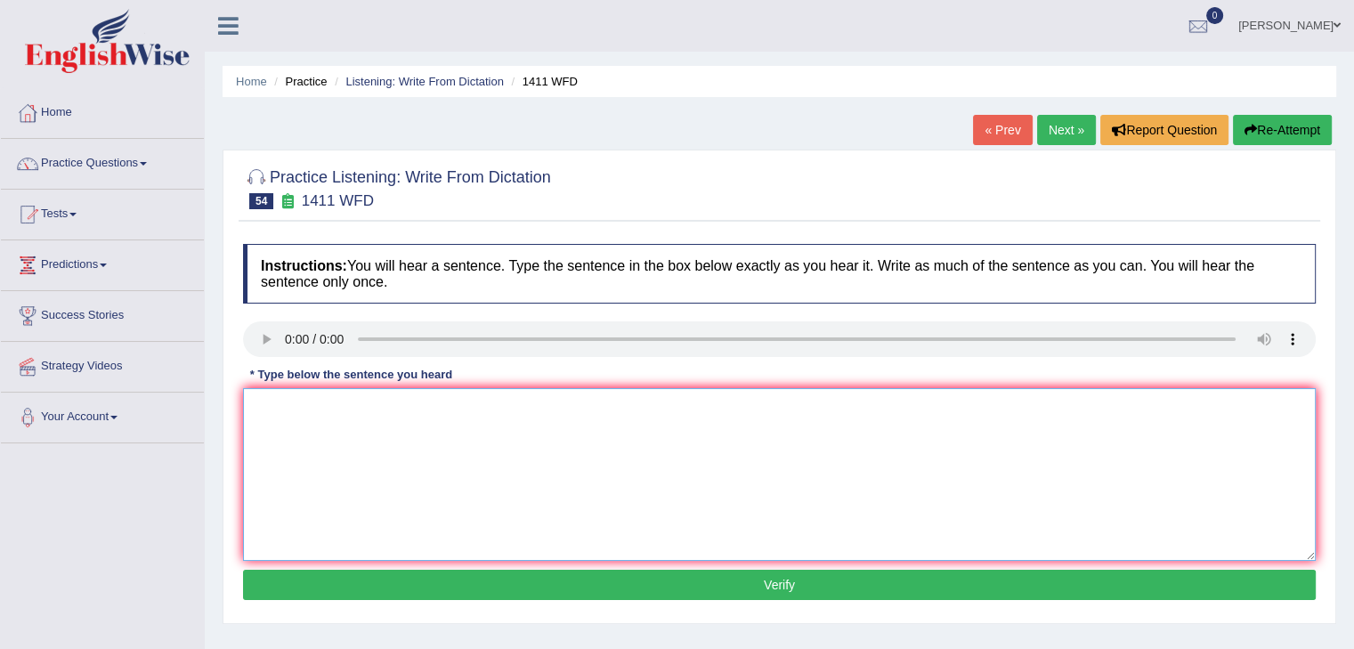
click at [283, 448] on textarea at bounding box center [779, 474] width 1073 height 173
click at [411, 410] on textarea "Food con appl calories" at bounding box center [779, 474] width 1073 height 173
click at [305, 408] on textarea "Food con appl calories provides little or no nutrition values" at bounding box center [779, 474] width 1073 height 173
click at [677, 413] on textarea "Food containing ample calories provides little or no nutritional values" at bounding box center [779, 474] width 1073 height 173
click at [642, 413] on textarea "Food containing ample calories provides little or no nutritional values." at bounding box center [779, 474] width 1073 height 173
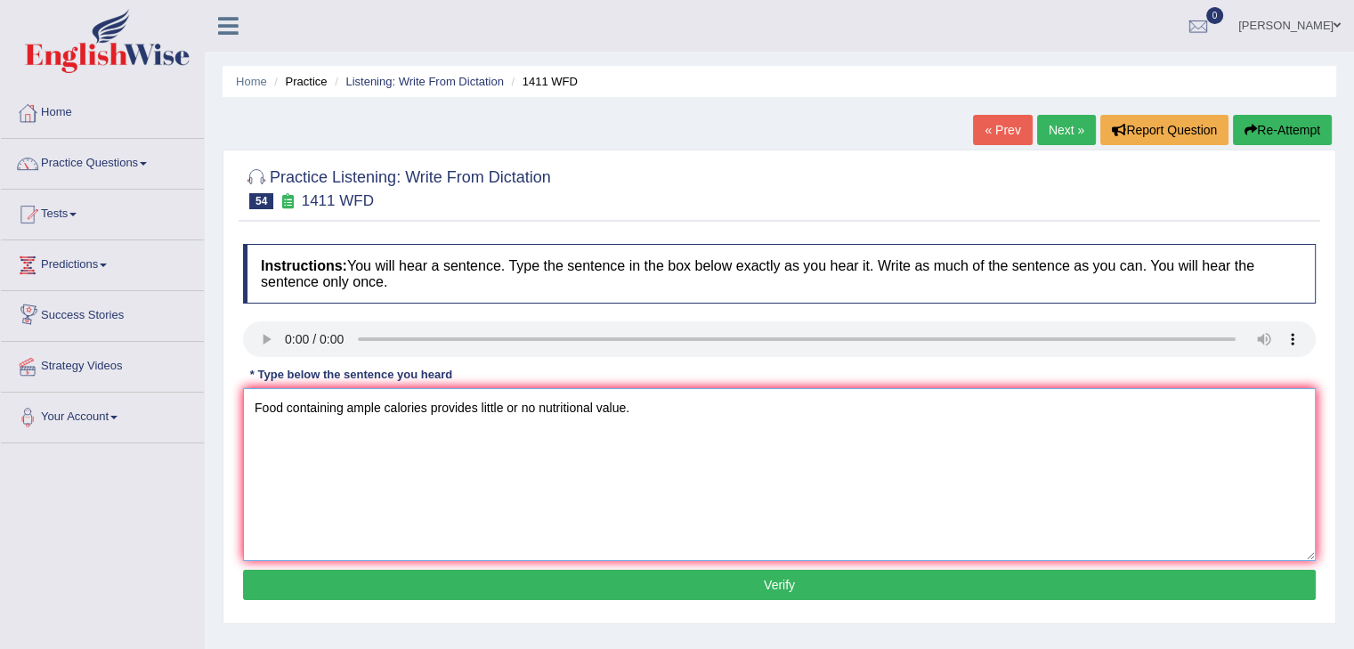
type textarea "Food containing ample calories provides little or no nutritional value."
click at [784, 588] on button "Verify" at bounding box center [779, 585] width 1073 height 30
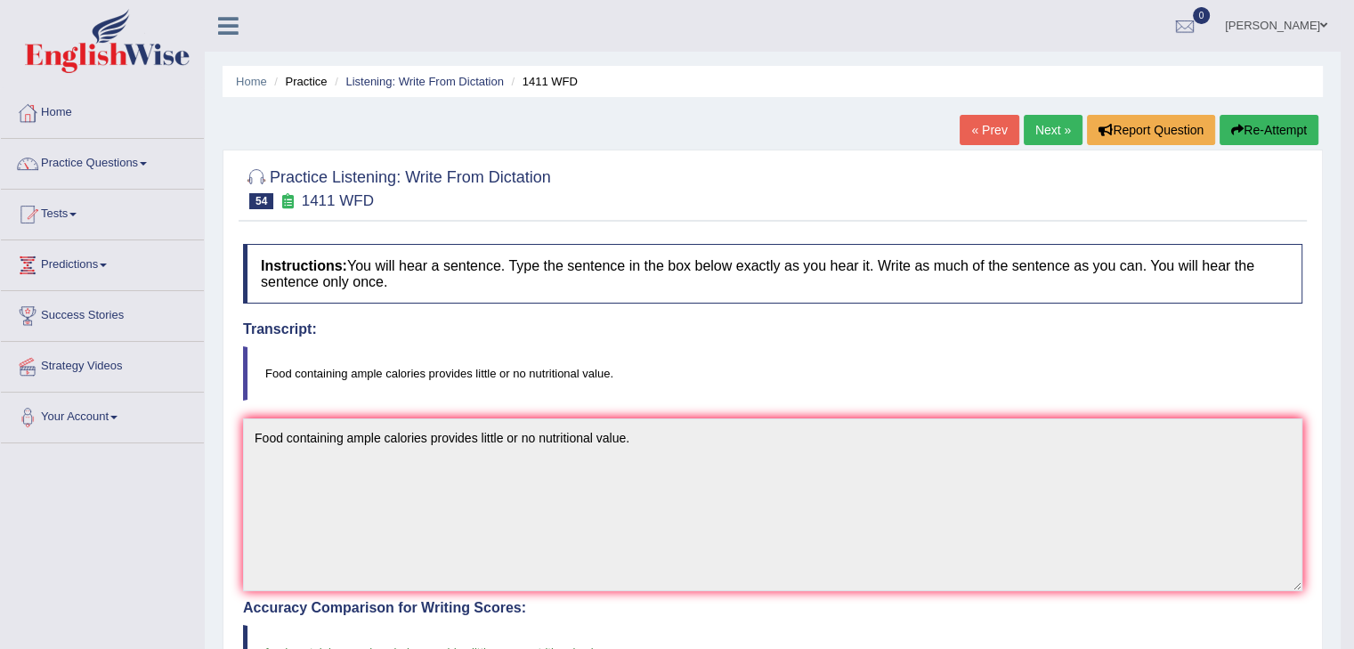
click at [1049, 130] on link "Next »" at bounding box center [1053, 130] width 59 height 30
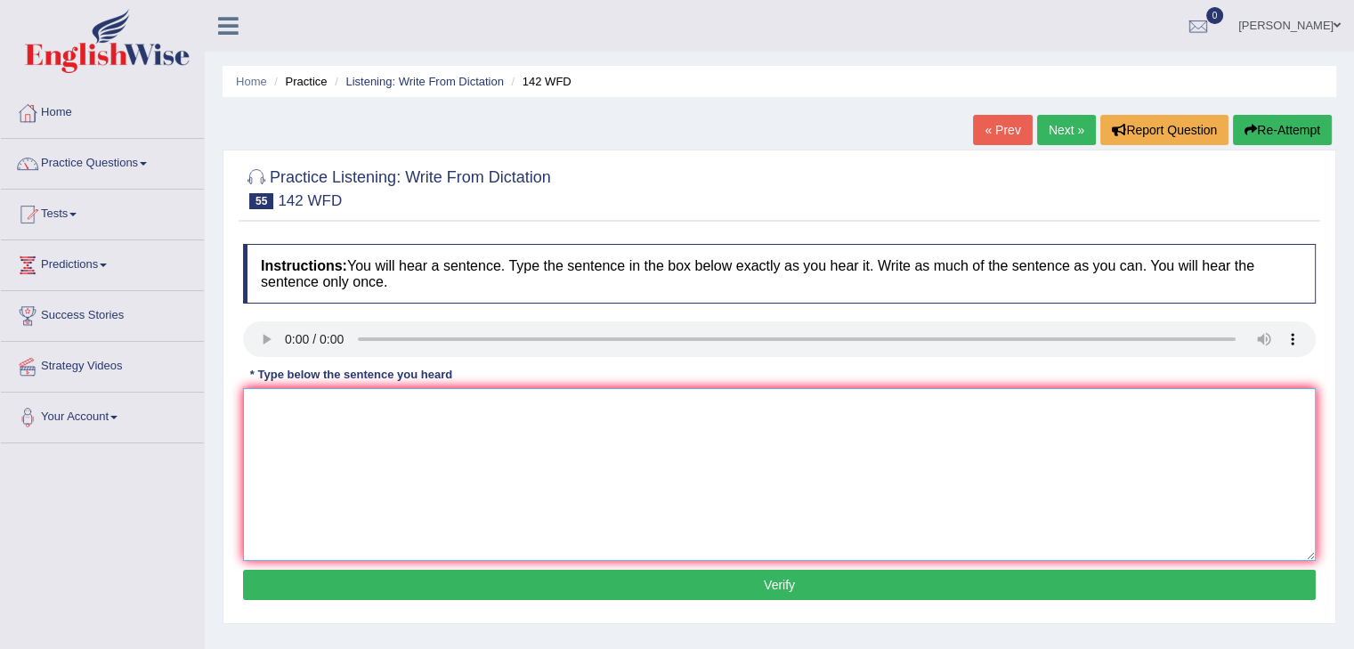
click at [289, 442] on textarea at bounding box center [779, 474] width 1073 height 173
type textarea "The typical part of this ciurse involved the society;"
drag, startPoint x: 573, startPoint y: 412, endPoint x: 0, endPoint y: 358, distance: 576.0
click at [0, 358] on div "Toggle navigation Home Practice Questions Speaking Practice Read Aloud Repeat S…" at bounding box center [677, 463] width 1354 height 926
click at [1061, 126] on link "Next »" at bounding box center [1066, 130] width 59 height 30
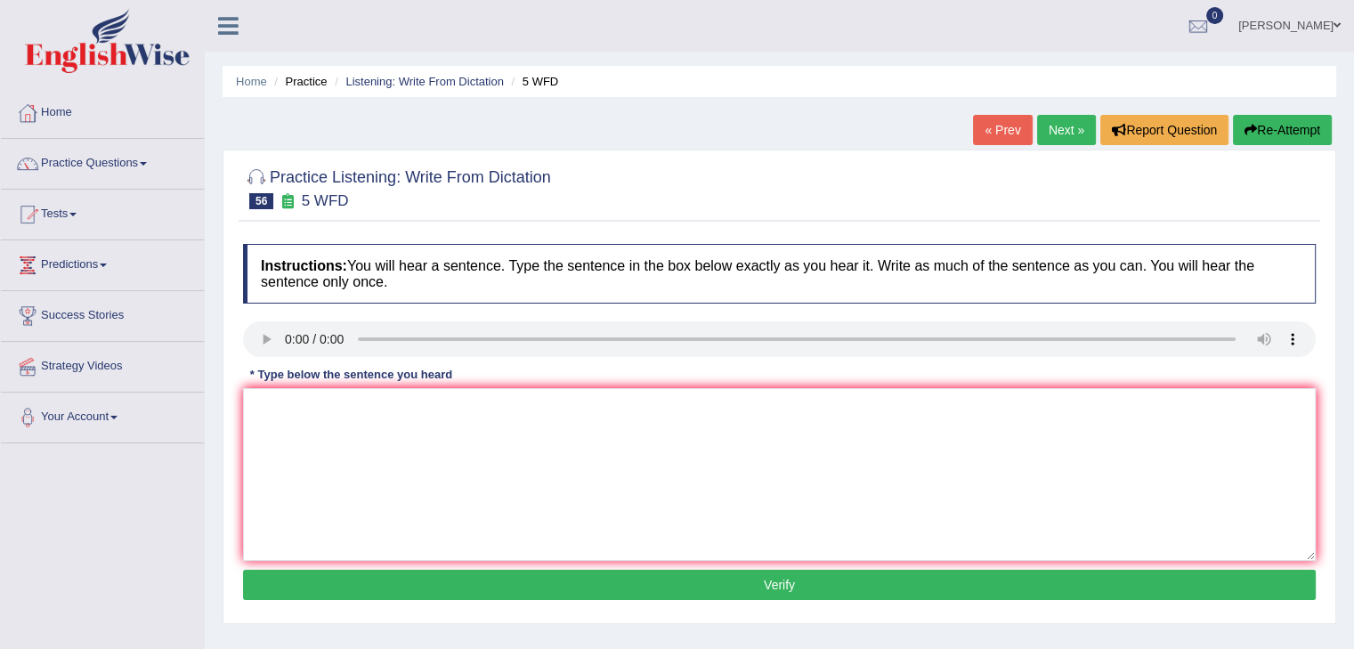
click at [989, 122] on link "« Prev" at bounding box center [1002, 130] width 59 height 30
click at [283, 415] on textarea at bounding box center [779, 474] width 1073 height 173
click at [296, 408] on textarea "The tyo involves the study of the society" at bounding box center [779, 474] width 1073 height 173
click at [290, 408] on textarea "The tyo involves the study of the society" at bounding box center [779, 474] width 1073 height 173
click at [488, 451] on textarea "The typical part of this scope involves the study of the society" at bounding box center [779, 474] width 1073 height 173
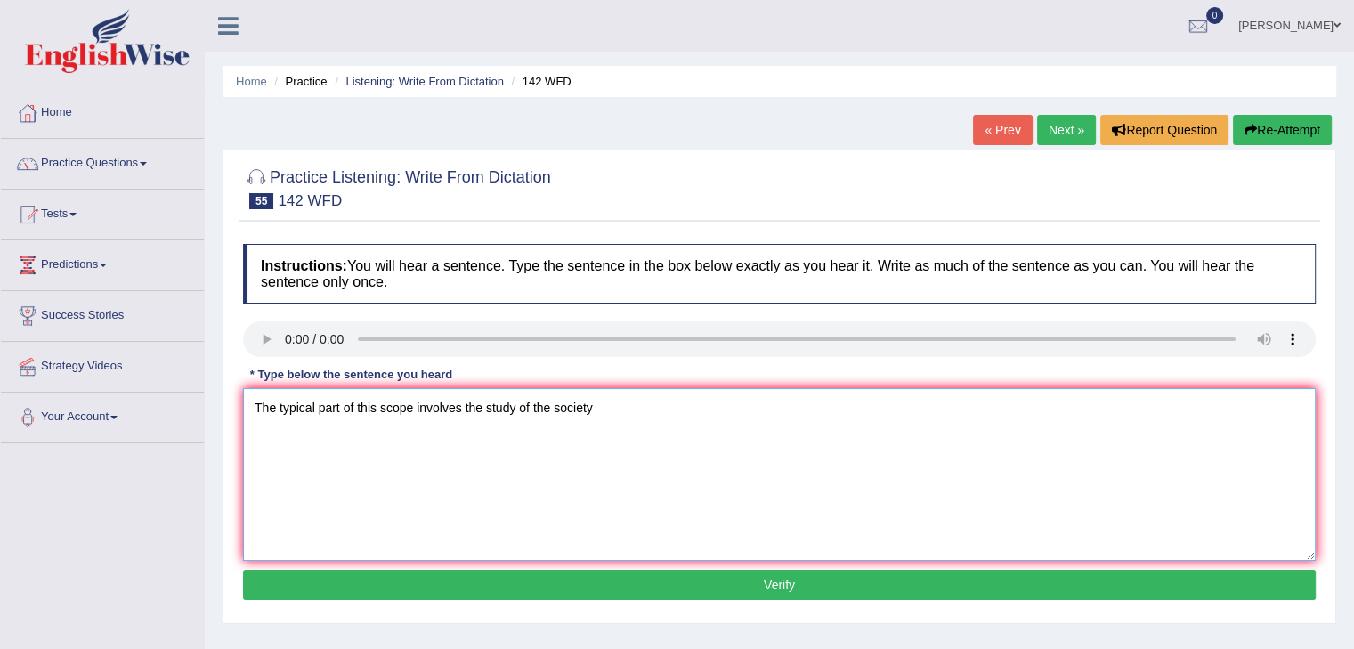
drag, startPoint x: 415, startPoint y: 407, endPoint x: 386, endPoint y: 407, distance: 28.5
click at [386, 407] on textarea "The typical part of this scope involves the study of the society" at bounding box center [779, 474] width 1073 height 173
click at [536, 494] on textarea "The typical part of this course involves the study of the society" at bounding box center [779, 474] width 1073 height 173
click at [642, 411] on textarea "The typical part of this course involves the study of the society" at bounding box center [779, 474] width 1073 height 173
click at [567, 406] on textarea "The typical part of this course involves the study of the society." at bounding box center [779, 474] width 1073 height 173
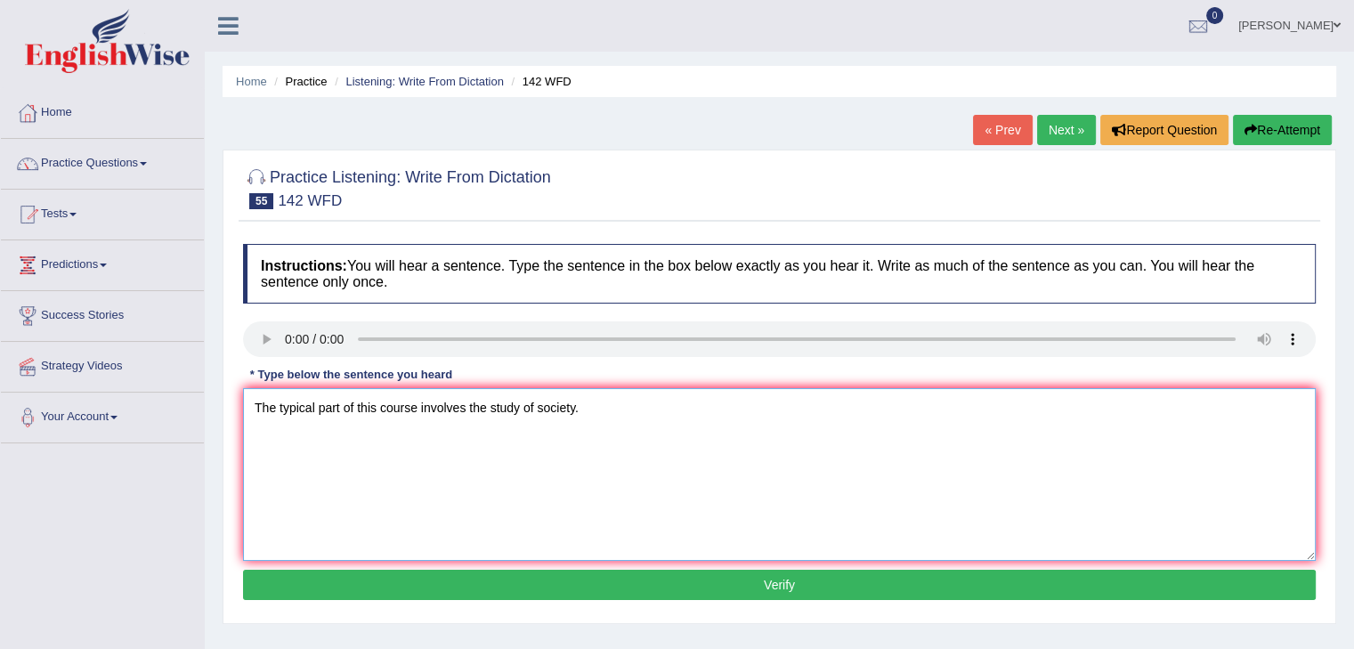
type textarea "The typical part of this course involves the study of society."
click at [768, 581] on button "Verify" at bounding box center [779, 585] width 1073 height 30
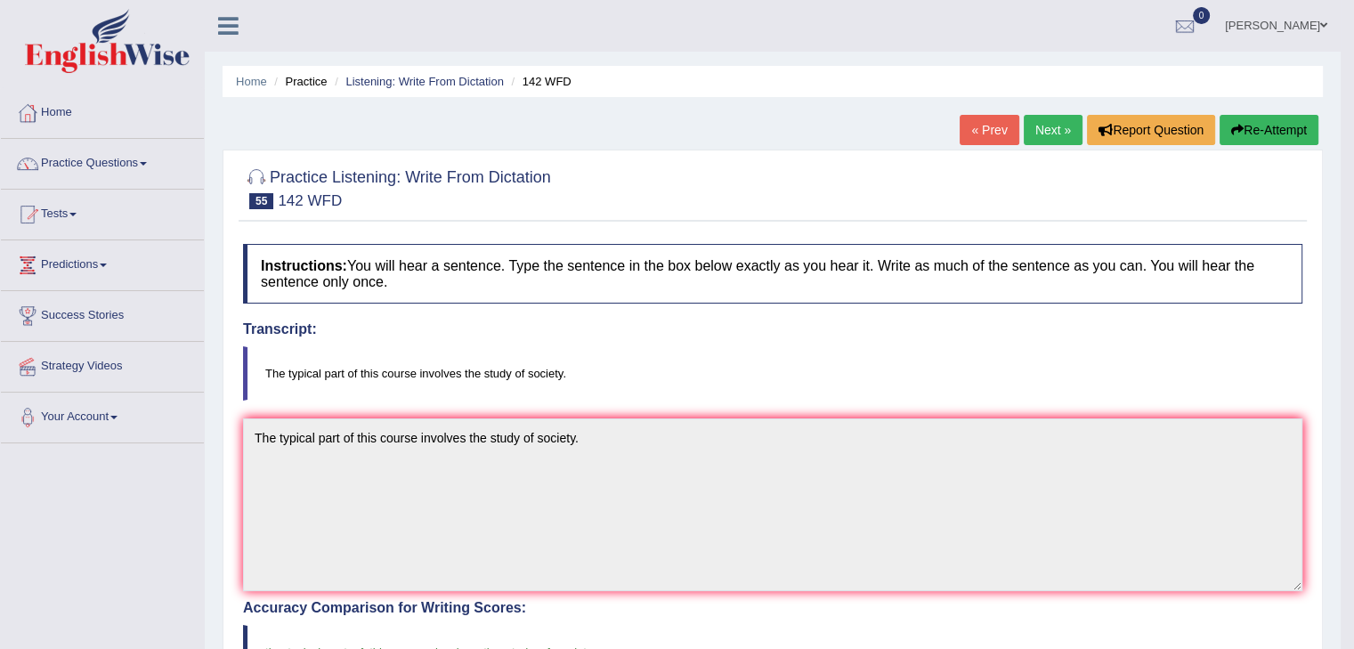
click at [1029, 131] on link "Next »" at bounding box center [1053, 130] width 59 height 30
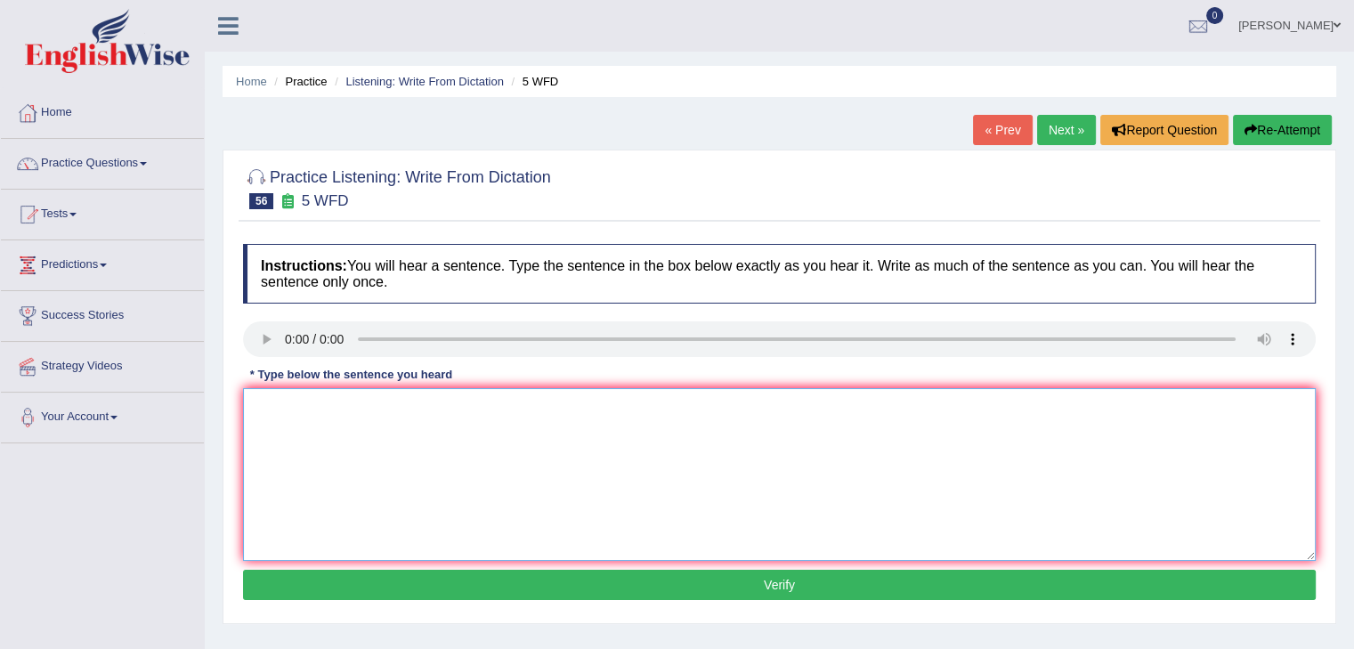
click at [289, 412] on textarea at bounding box center [779, 474] width 1073 height 173
type textarea "G"
click at [278, 415] on textarea at bounding box center [779, 474] width 1073 height 173
click at [280, 411] on textarea "Grad from this cour typ pur carrer in the financial sections." at bounding box center [779, 474] width 1073 height 173
click at [394, 411] on textarea "Graduates from this cour typ pur carrer in the financial sections." at bounding box center [779, 474] width 1073 height 173
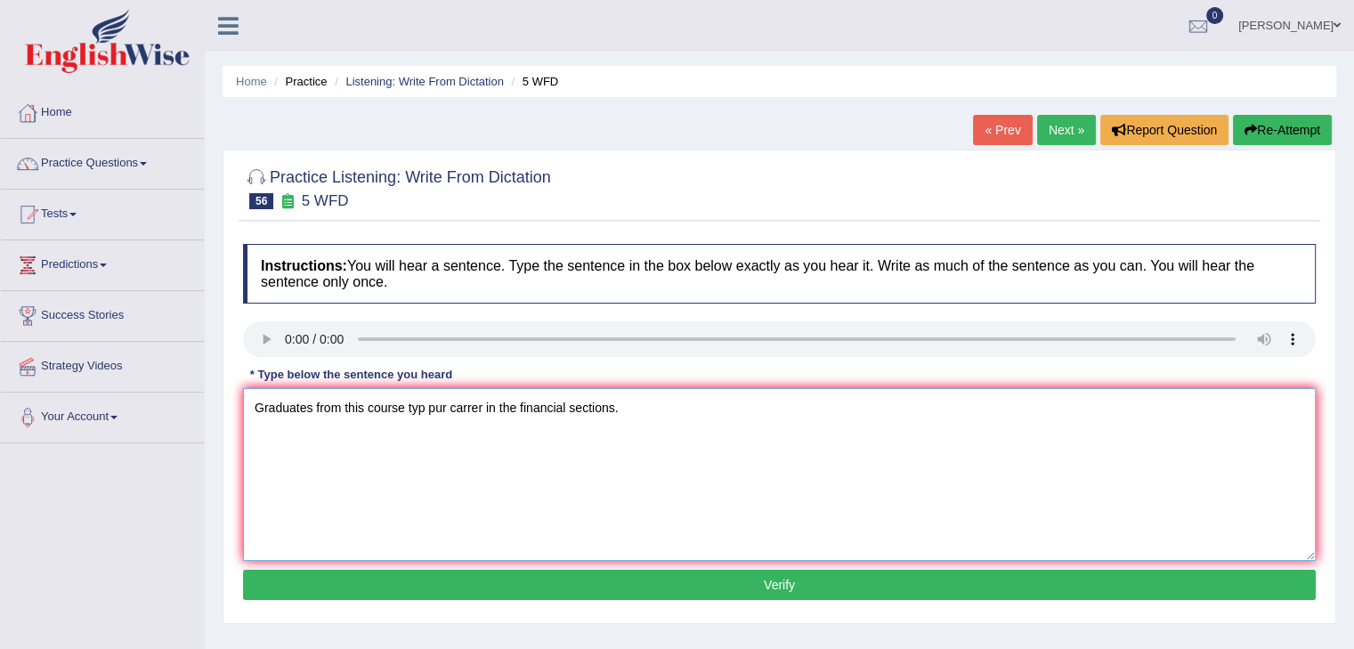
click at [427, 408] on textarea "Graduates from this course typ pur carrer in the financial sections." at bounding box center [779, 474] width 1073 height 173
click at [479, 408] on textarea "Graduates from this course typically pur carrer in the financial sections." at bounding box center [779, 474] width 1073 height 173
click at [556, 470] on textarea "Graduates from this course typically pursue carrer in the financial sections." at bounding box center [779, 474] width 1073 height 173
click at [525, 402] on textarea "Graduates from this course typically pursue carrer in the financial sections." at bounding box center [779, 474] width 1073 height 173
click at [559, 461] on textarea "Graduates from this course typically pursue career in the financial sections." at bounding box center [779, 474] width 1073 height 173
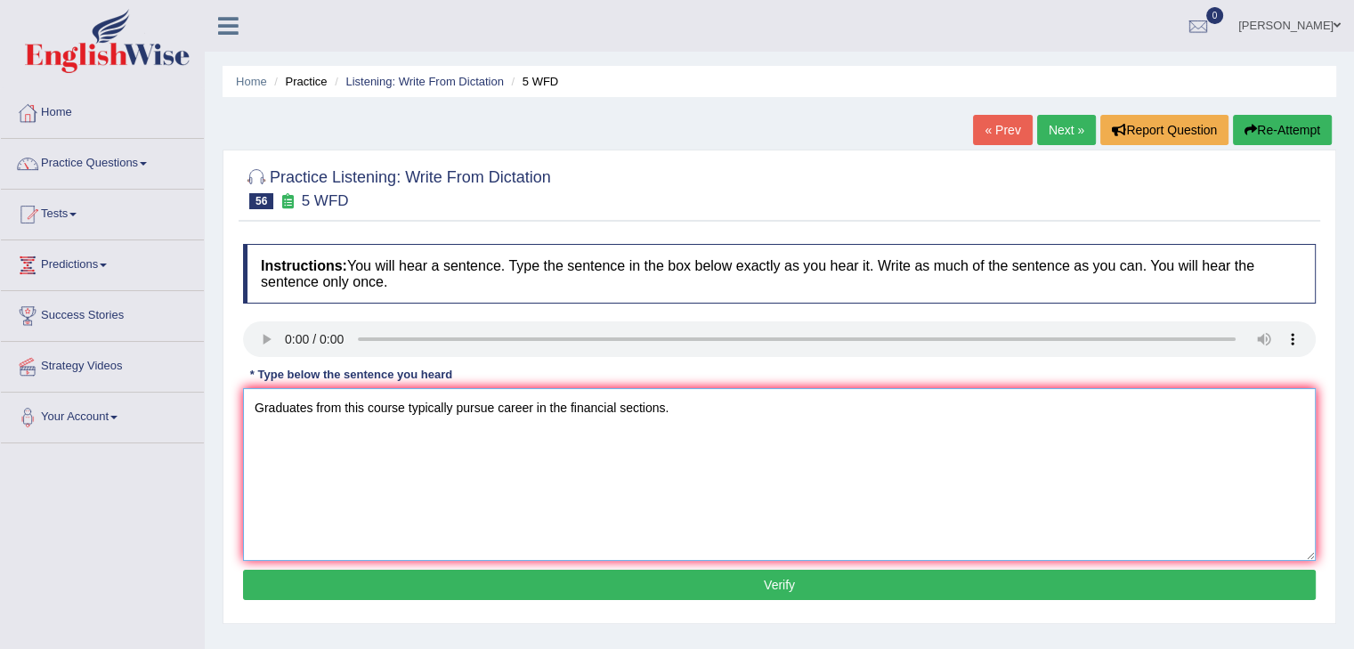
click at [682, 412] on textarea "Graduates from this course typically pursue career in the financial sections." at bounding box center [779, 474] width 1073 height 173
click at [332, 482] on textarea "Graduates from this course typically pursue career in the financial sectors." at bounding box center [779, 474] width 1073 height 173
click at [536, 408] on textarea "Graduates from this course typically pursue career in the financial sectors." at bounding box center [779, 474] width 1073 height 173
type textarea "Graduates from this course typically pursue careers in the financial sectors."
click at [781, 590] on button "Verify" at bounding box center [779, 585] width 1073 height 30
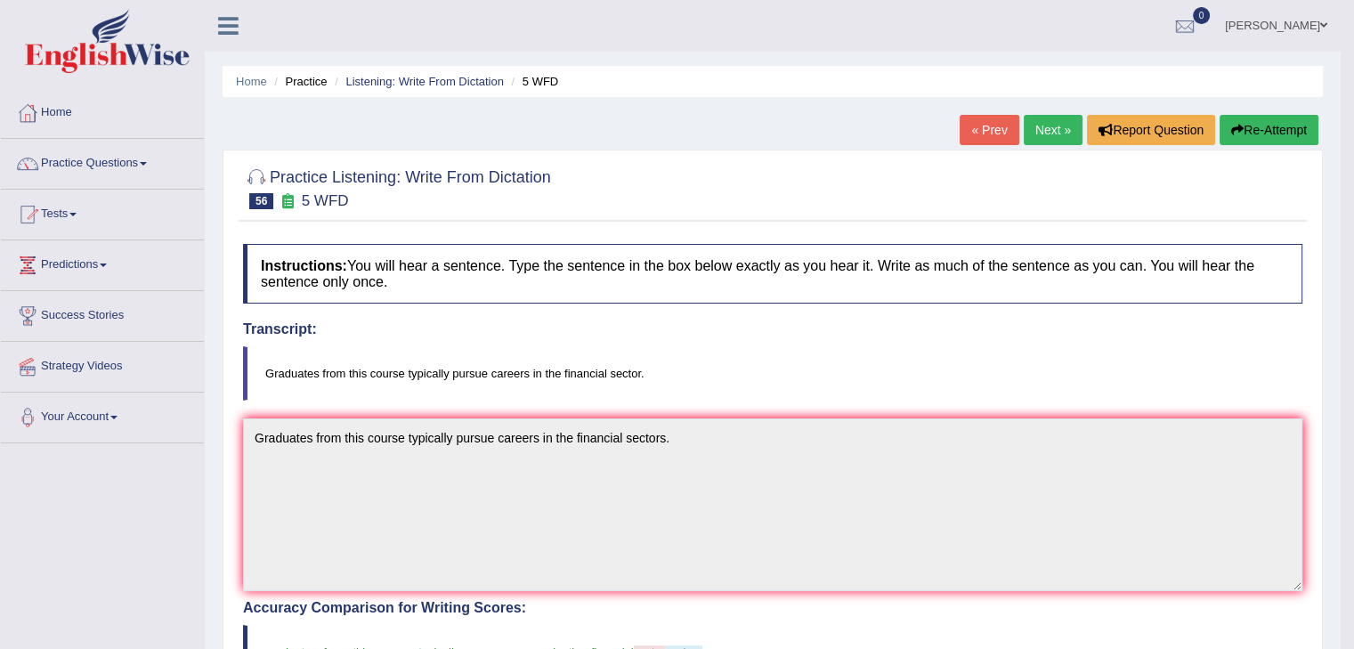
click at [1047, 134] on link "Next »" at bounding box center [1053, 130] width 59 height 30
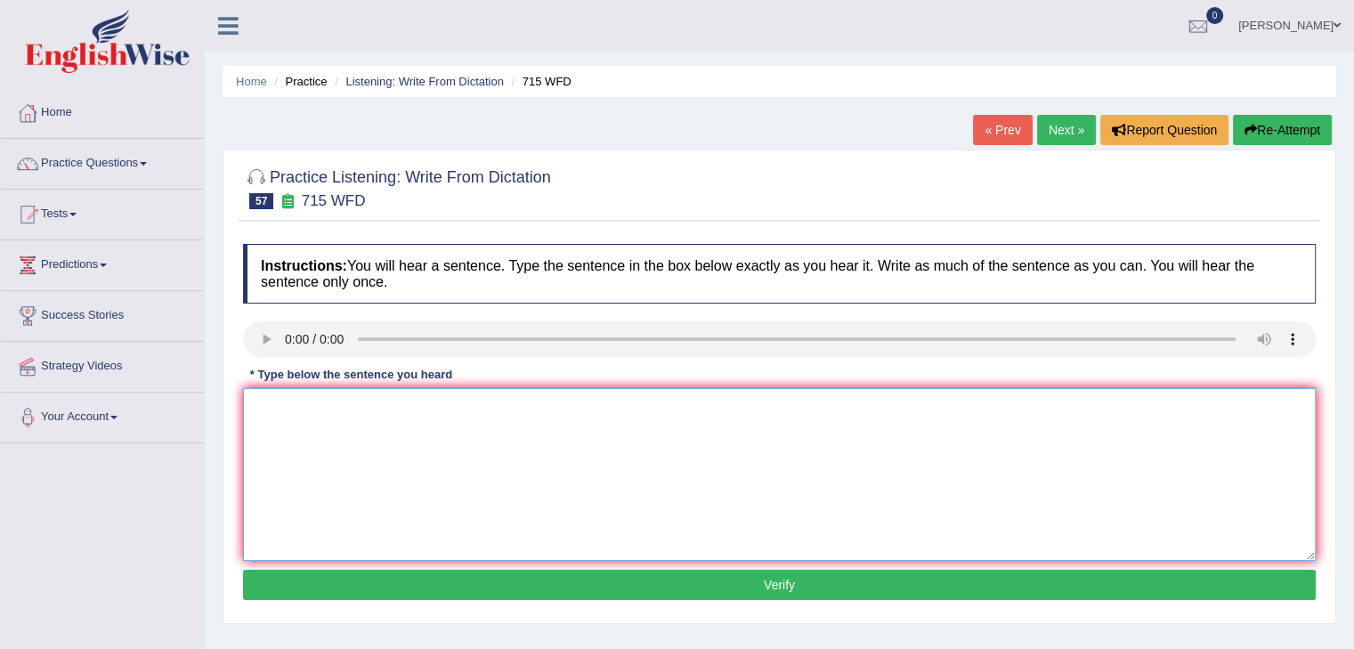
click at [463, 411] on textarea at bounding box center [779, 474] width 1073 height 173
click at [308, 402] on textarea "The St" at bounding box center [779, 474] width 1073 height 173
click at [282, 408] on textarea "The St" at bounding box center [779, 474] width 1073 height 173
click at [330, 447] on textarea "The study is among the initial projects funded by the university." at bounding box center [779, 474] width 1073 height 173
drag, startPoint x: 385, startPoint y: 434, endPoint x: 451, endPoint y: 427, distance: 66.3
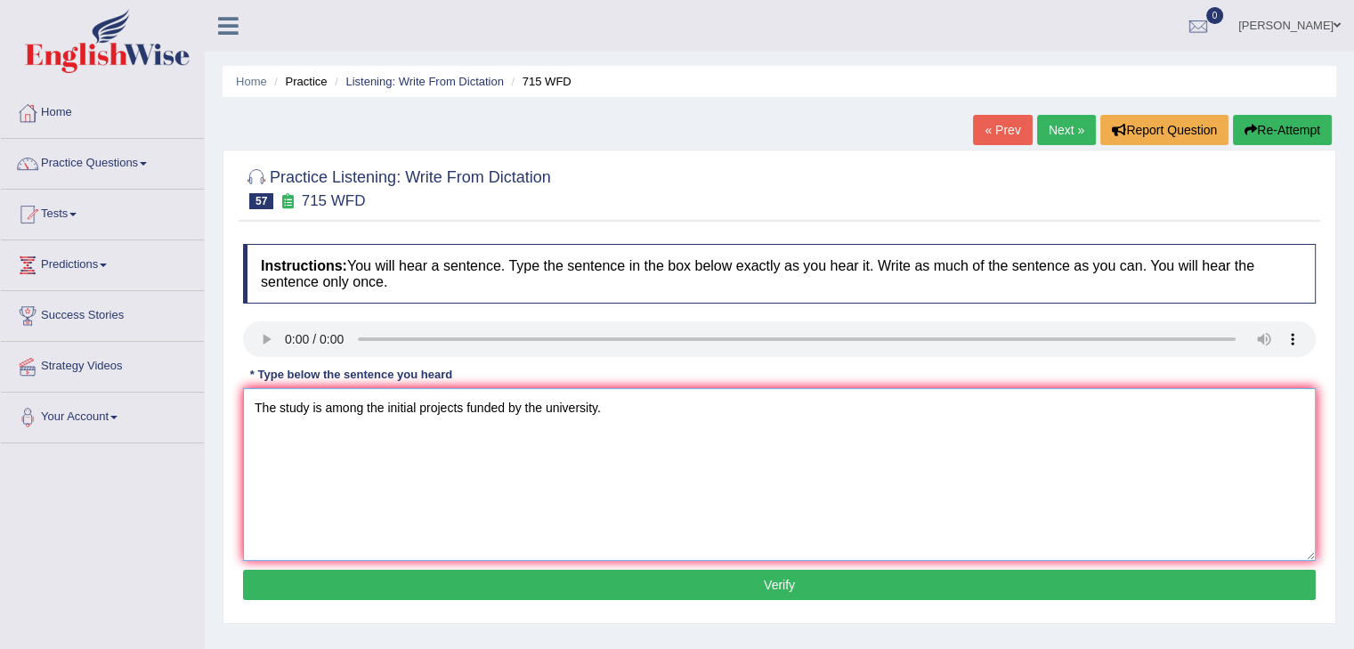
click at [389, 434] on textarea "The study is among the initial projects funded by the university." at bounding box center [779, 474] width 1073 height 173
click at [469, 420] on textarea "The study is among the initial projects funded by the university." at bounding box center [779, 474] width 1073 height 173
type textarea "The study is among the initial projects funded by the university."
click at [618, 412] on textarea "The study is among the initial projects funded by the university." at bounding box center [779, 474] width 1073 height 173
click at [611, 409] on textarea "The study is among the initial projects funded by the university." at bounding box center [779, 474] width 1073 height 173
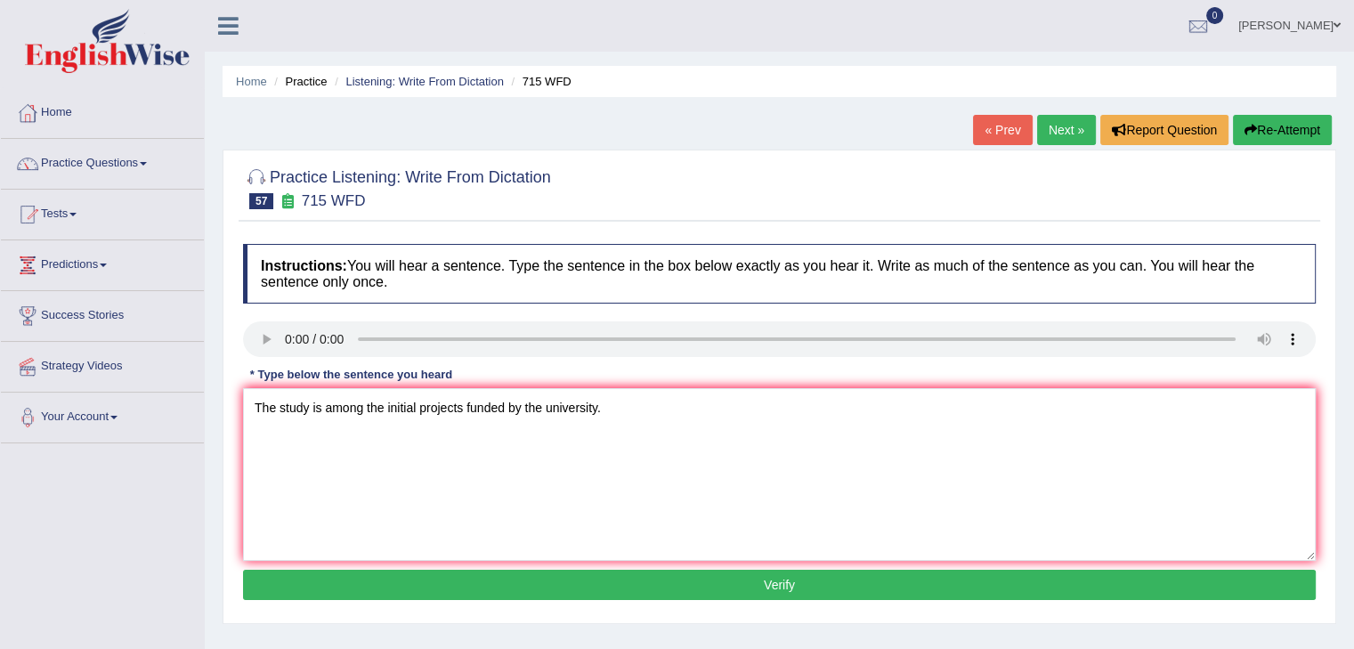
click at [768, 595] on button "Verify" at bounding box center [779, 585] width 1073 height 30
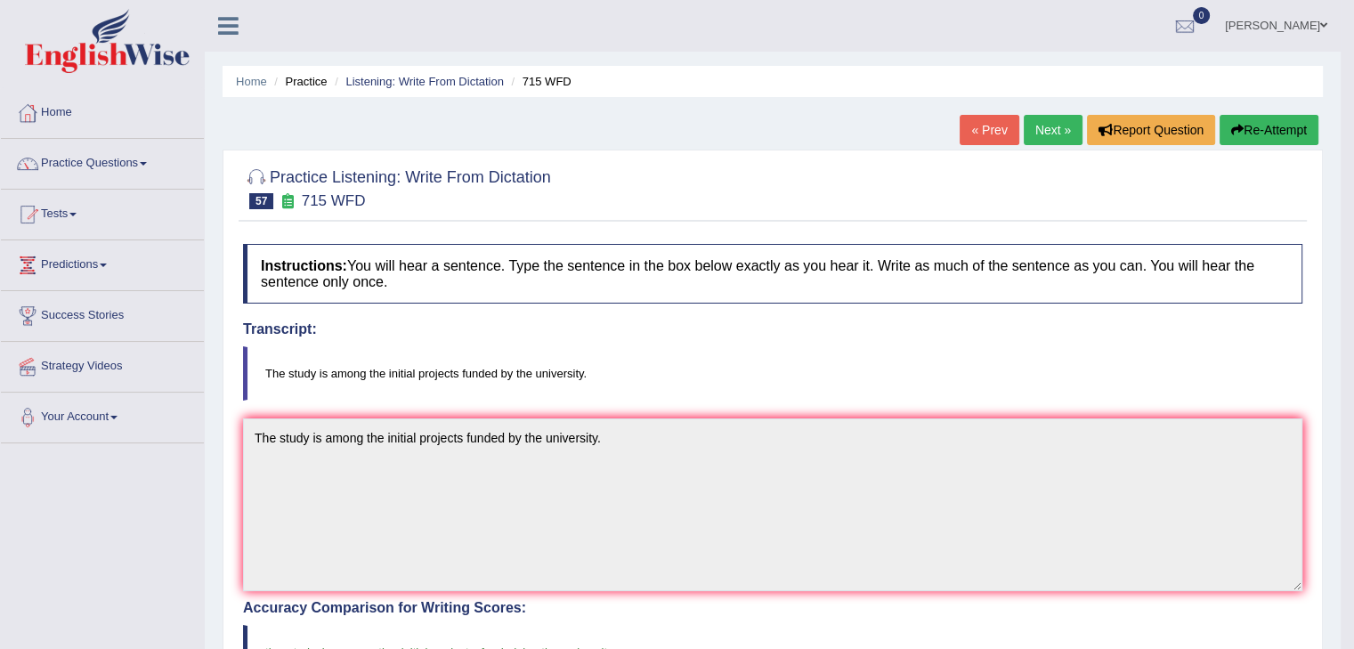
click at [1045, 129] on link "Next »" at bounding box center [1053, 130] width 59 height 30
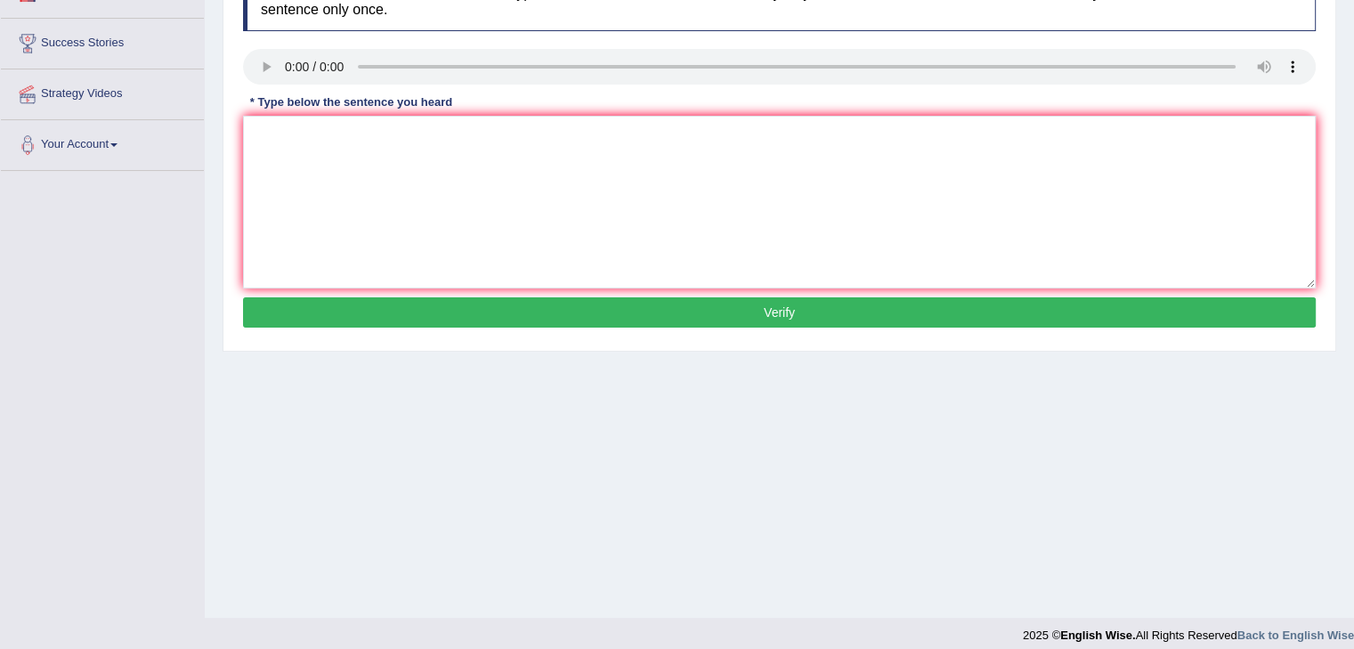
scroll to position [285, 0]
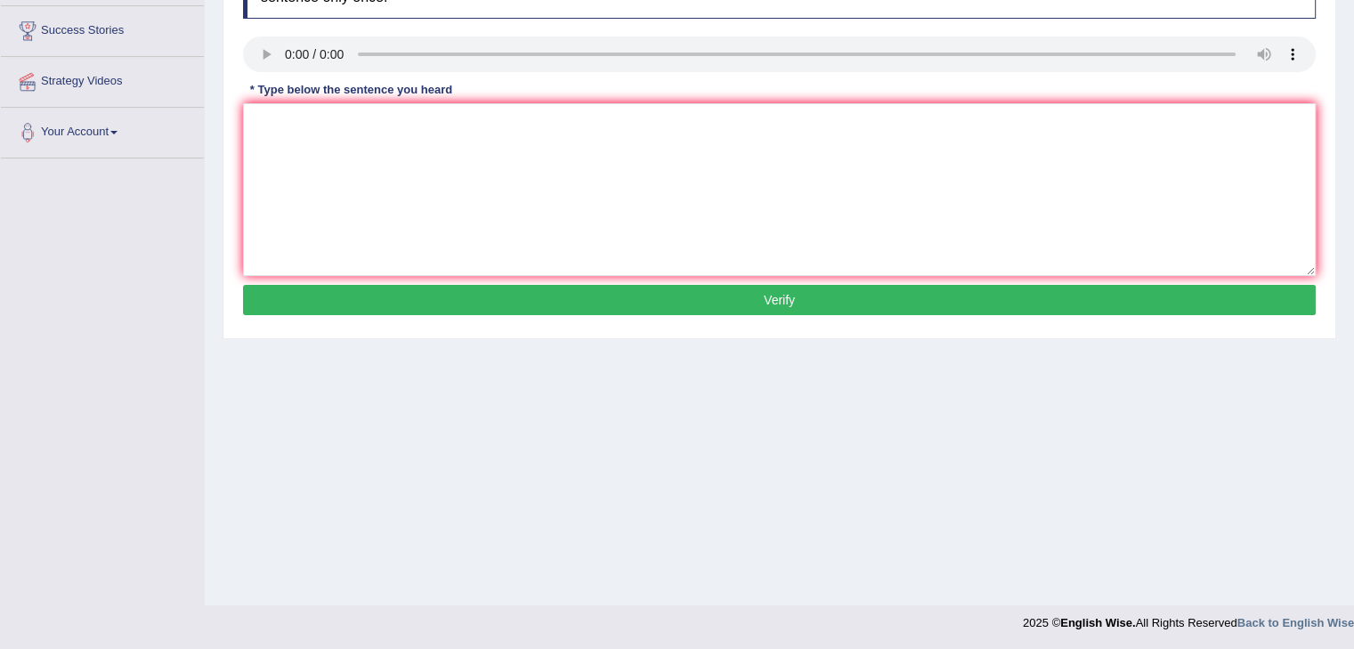
click at [57, 453] on div "Toggle navigation Home Practice Questions Speaking Practice Read Aloud Repeat S…" at bounding box center [677, 178] width 1354 height 926
click at [329, 187] on textarea at bounding box center [779, 189] width 1073 height 173
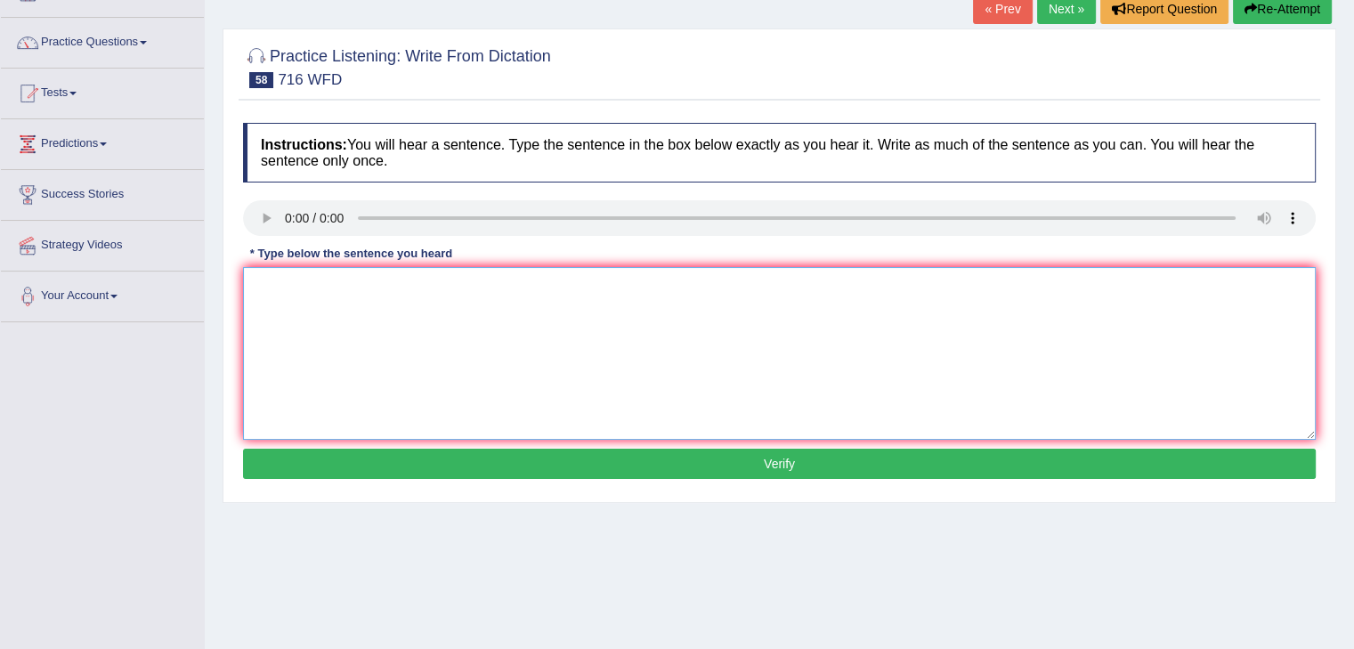
scroll to position [0, 0]
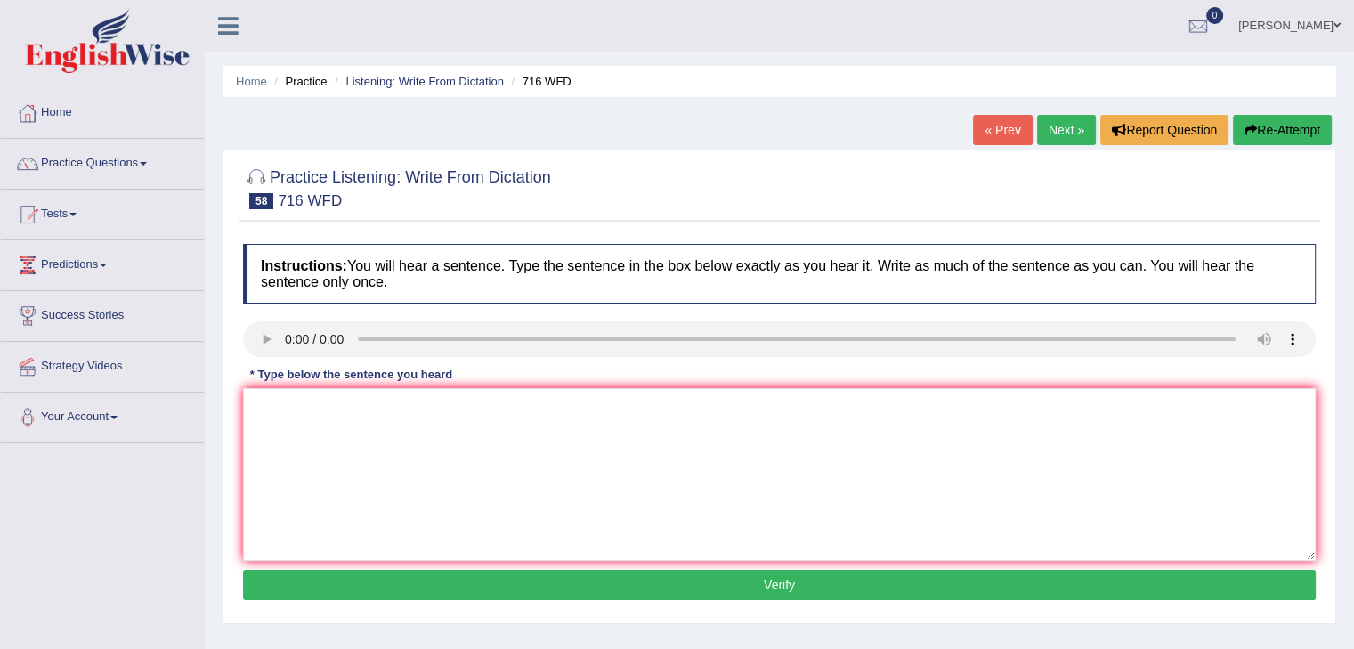
drag, startPoint x: 295, startPoint y: 384, endPoint x: 305, endPoint y: 423, distance: 40.4
click at [295, 389] on div "Instructions: You will hear a sentence. Type the sentence in the box below exac…" at bounding box center [780, 424] width 1082 height 379
click at [310, 437] on textarea at bounding box center [779, 474] width 1073 height 173
click at [638, 404] on textarea "Students need to submit both their assignments on the same day." at bounding box center [779, 474] width 1073 height 173
type textarea "Students need to submit both their assignments on the same day."
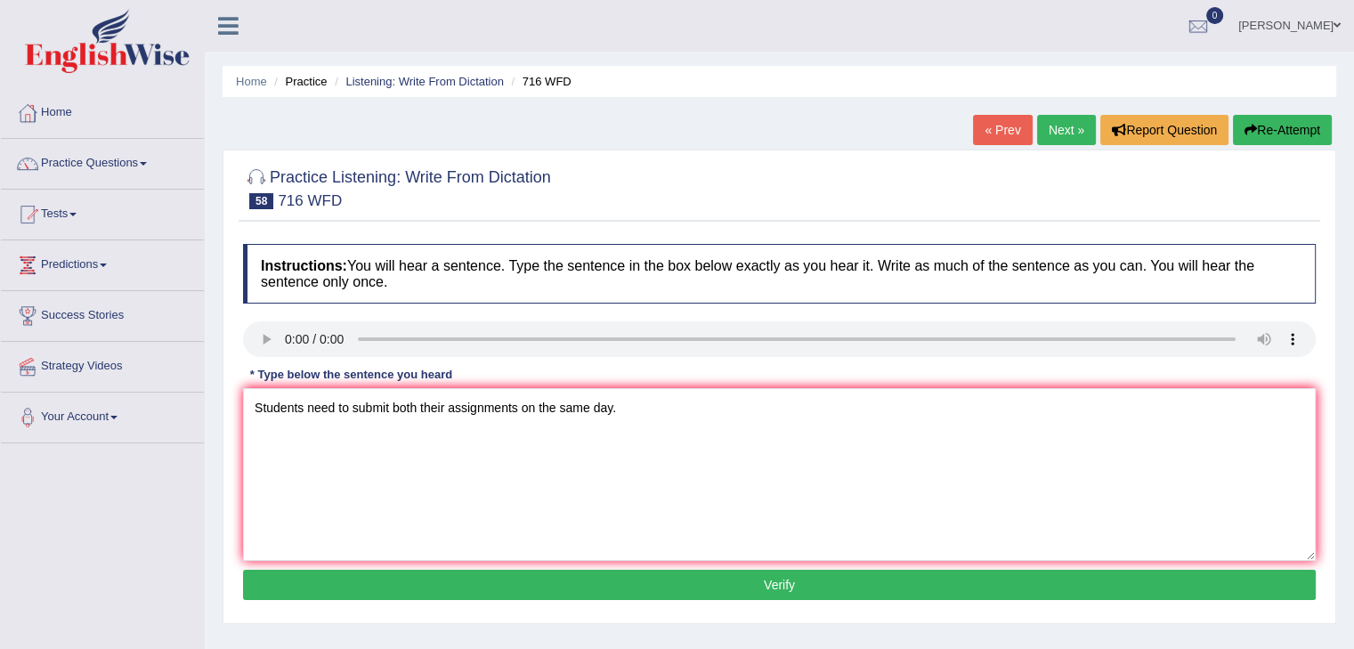
click at [771, 577] on button "Verify" at bounding box center [779, 585] width 1073 height 30
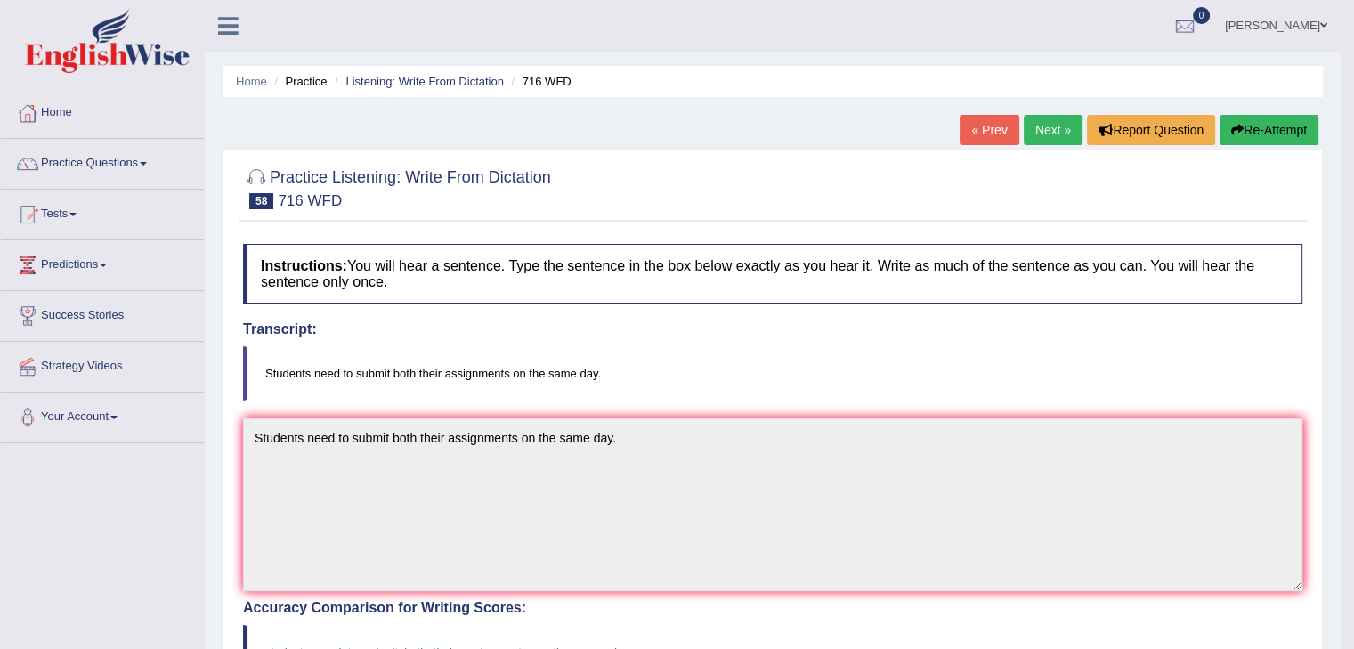
click at [1053, 128] on link "Next »" at bounding box center [1053, 130] width 59 height 30
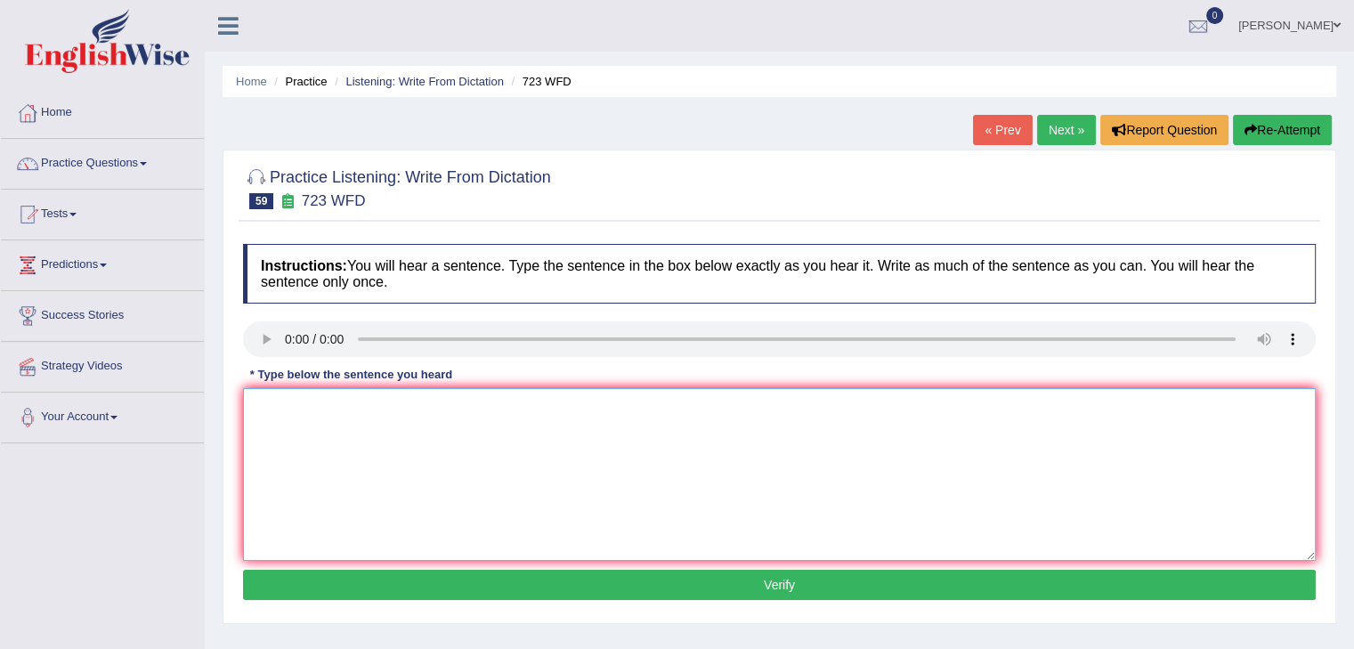
click at [492, 434] on textarea at bounding box center [779, 474] width 1073 height 173
click at [554, 409] on textarea "Globalization has been an overwheling urbanizational phenomena." at bounding box center [779, 474] width 1073 height 173
click at [553, 496] on textarea "Globalization has been an overwheling urbanization phenomena." at bounding box center [779, 474] width 1073 height 173
click at [454, 405] on textarea "Globalization has been an overwheling urbanization phenomena." at bounding box center [779, 474] width 1073 height 173
click at [500, 501] on textarea "Globalization has been an overwhelming urbanization phenomena." at bounding box center [779, 474] width 1073 height 173
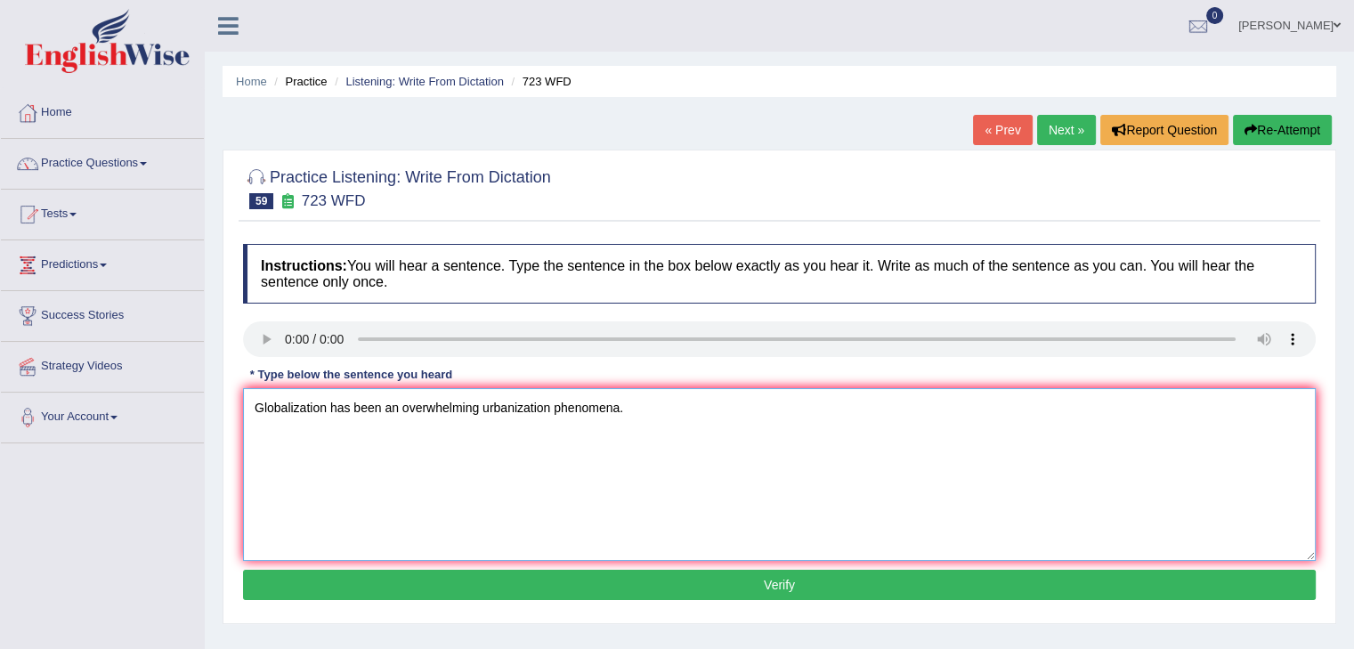
type textarea "Globalization has been an overwhelming urbanization phenomena."
click at [646, 409] on textarea "Globalization has been an overwhelming urbanization phenomena." at bounding box center [779, 474] width 1073 height 173
click at [800, 574] on button "Verify" at bounding box center [779, 585] width 1073 height 30
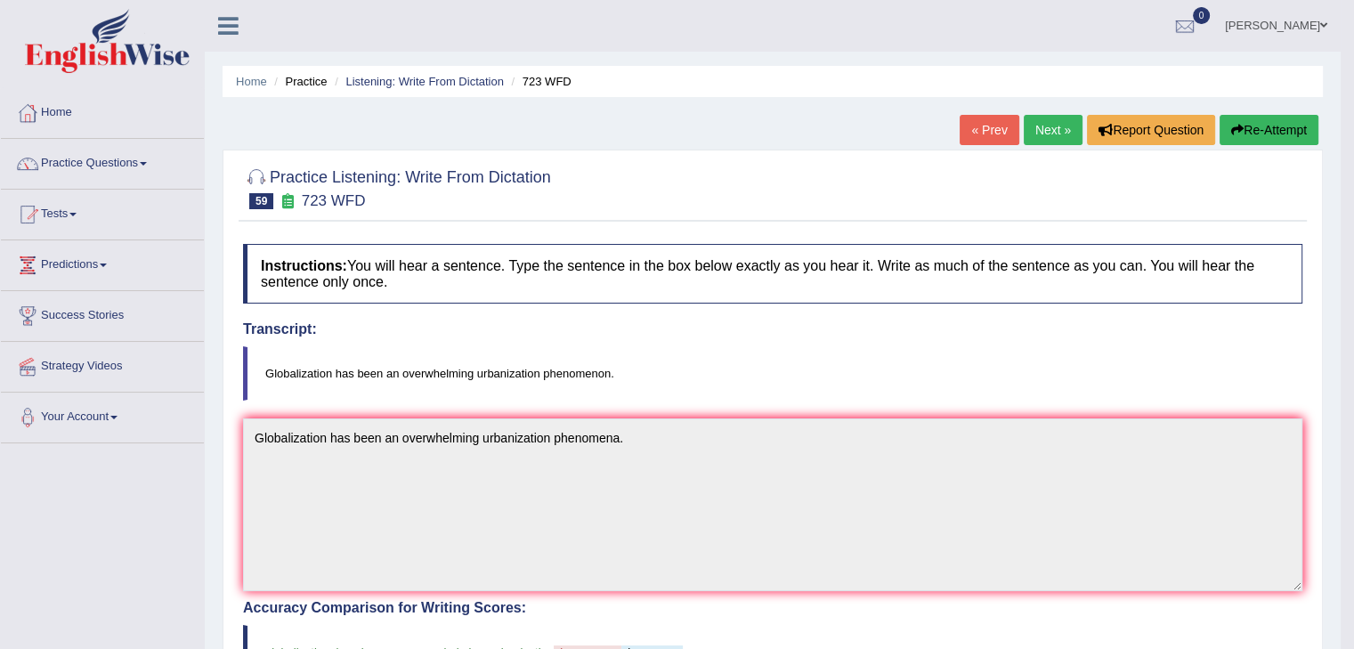
click at [1060, 137] on link "Next »" at bounding box center [1053, 130] width 59 height 30
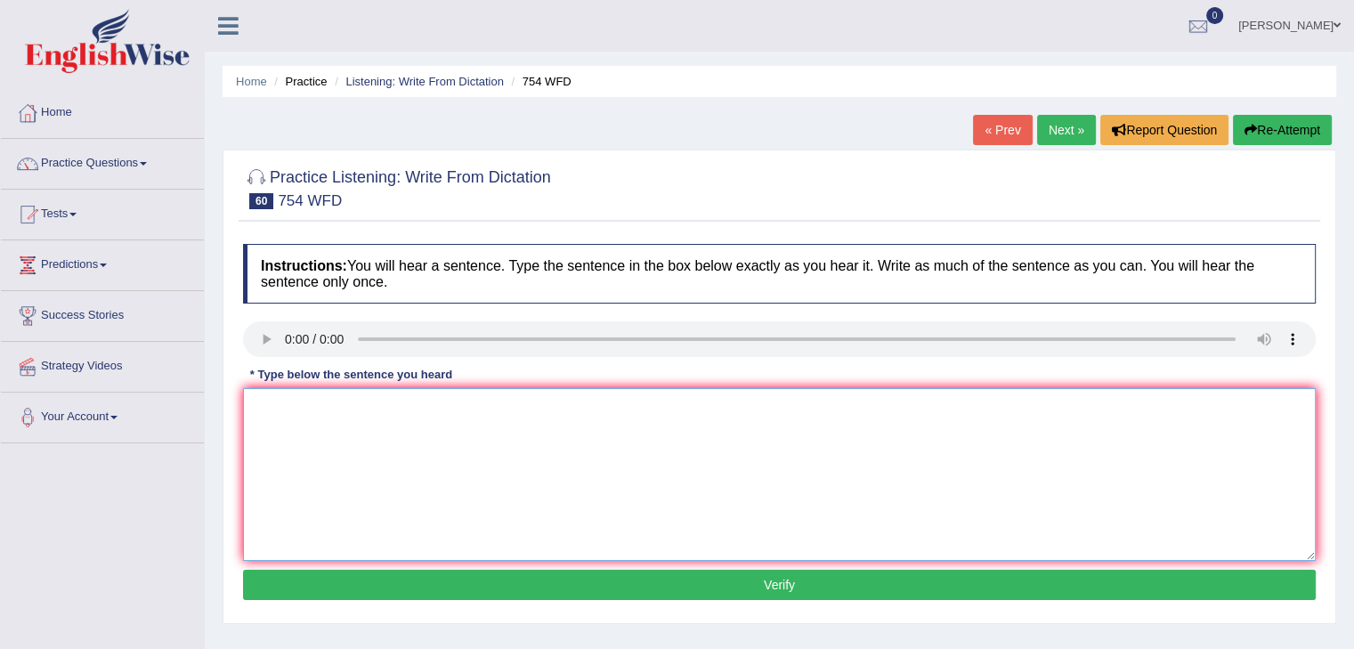
click at [313, 428] on textarea at bounding box center [779, 474] width 1073 height 173
click at [507, 414] on textarea "Leaving valuable pocessions unattended in oublic places is risky." at bounding box center [779, 474] width 1073 height 173
click at [647, 402] on textarea "Leaving valuable pocessions unattended in public places is risky." at bounding box center [779, 474] width 1073 height 173
click at [405, 437] on textarea "Leaving valuable pocessions unattended in public places is risky." at bounding box center [779, 474] width 1073 height 173
click at [639, 411] on textarea "Leaving valuable pocessions unattended in public places is risky." at bounding box center [779, 474] width 1073 height 173
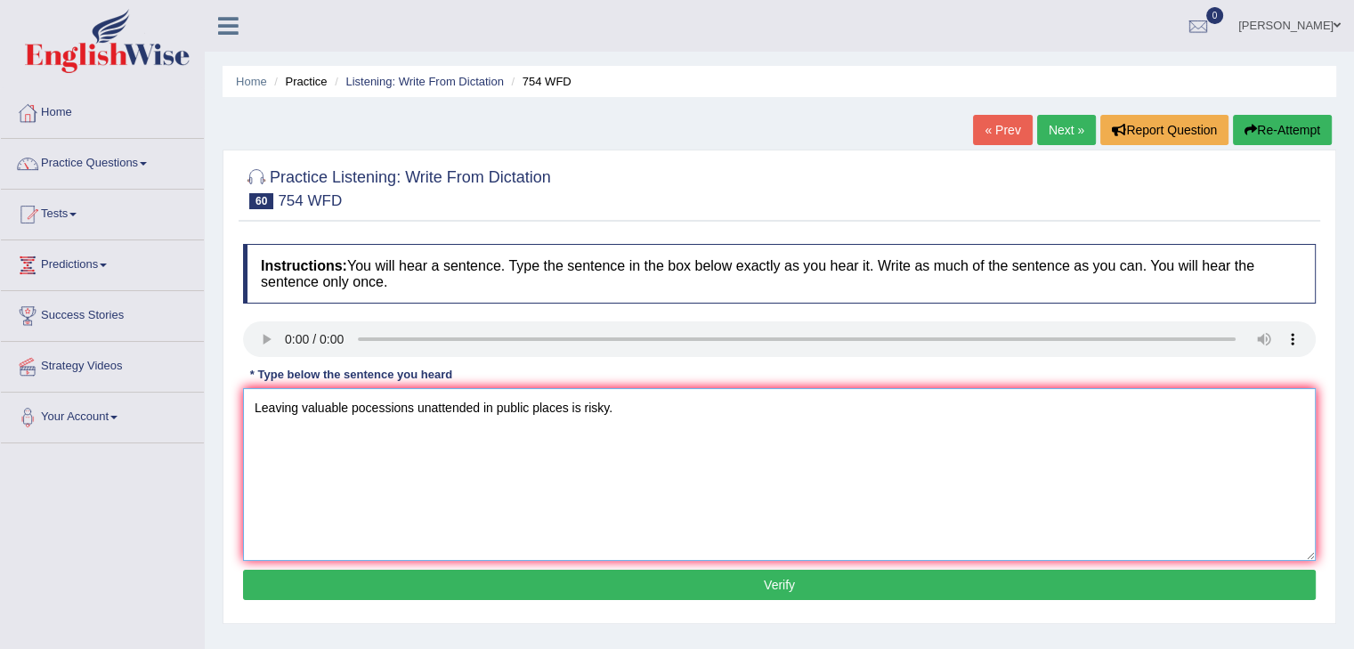
type textarea "Leaving valuable pocessions unattended in public places is risky."
click at [769, 590] on button "Verify" at bounding box center [779, 585] width 1073 height 30
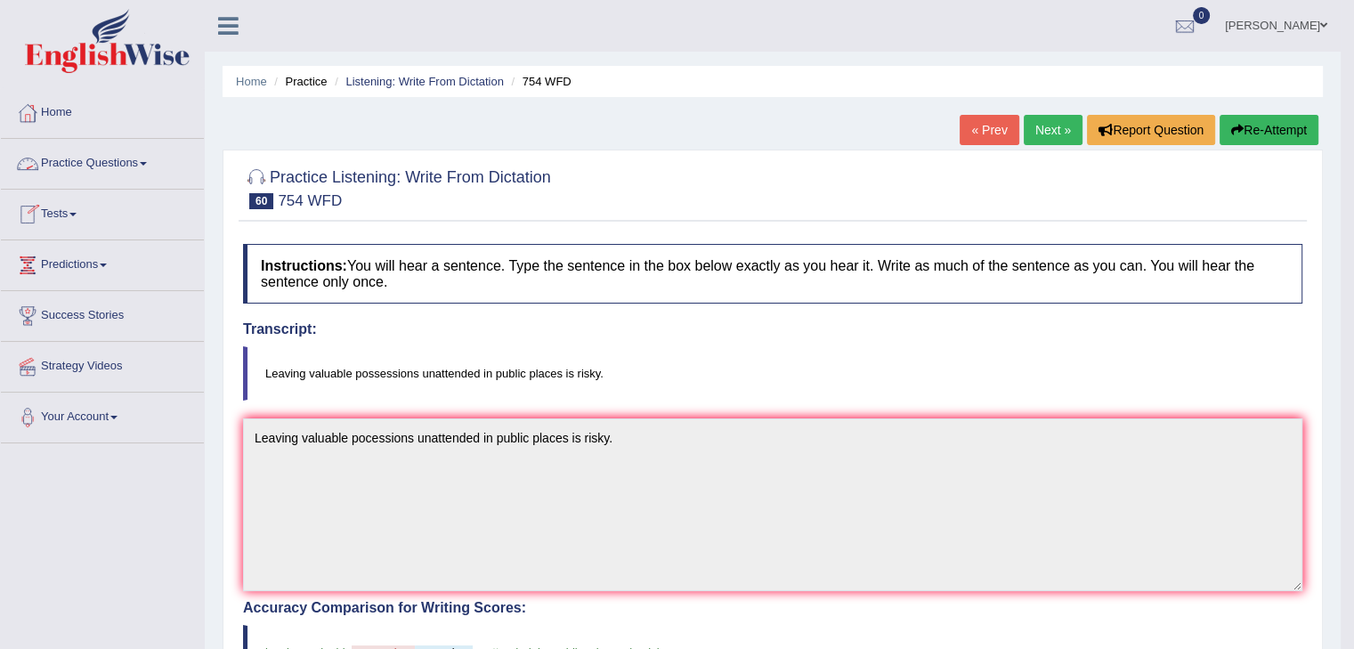
click at [119, 165] on link "Practice Questions" at bounding box center [102, 161] width 203 height 45
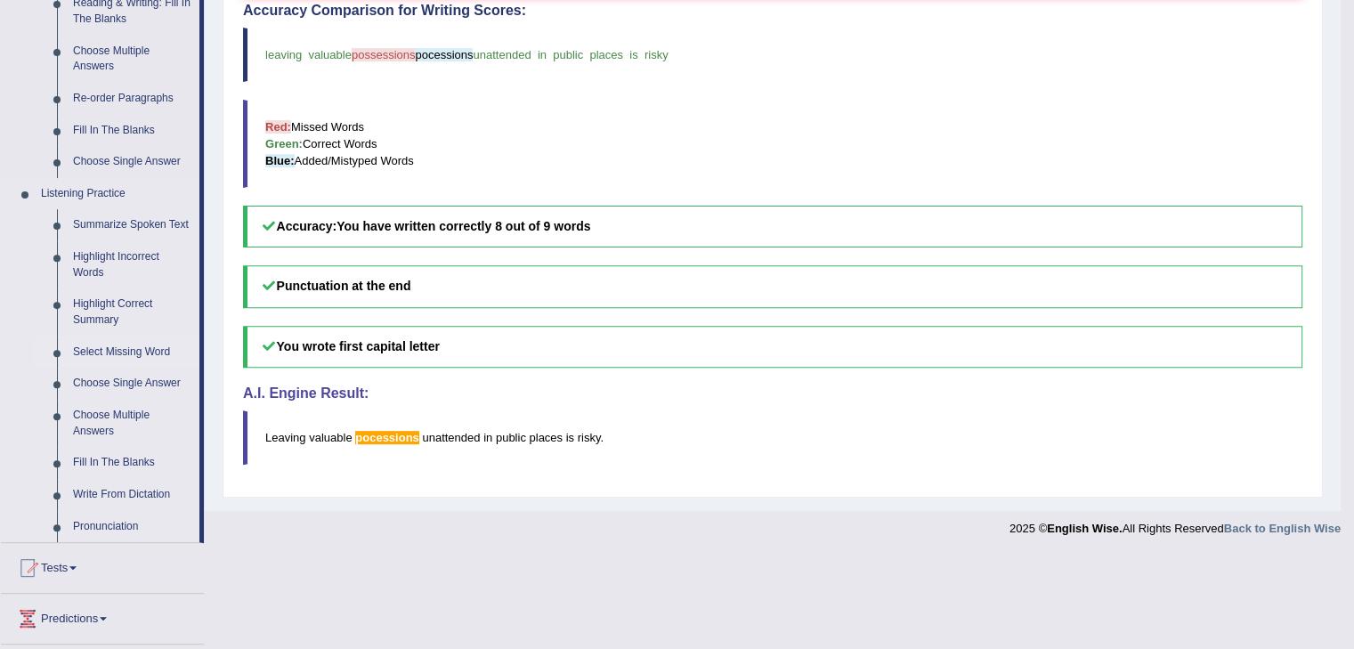
scroll to position [623, 0]
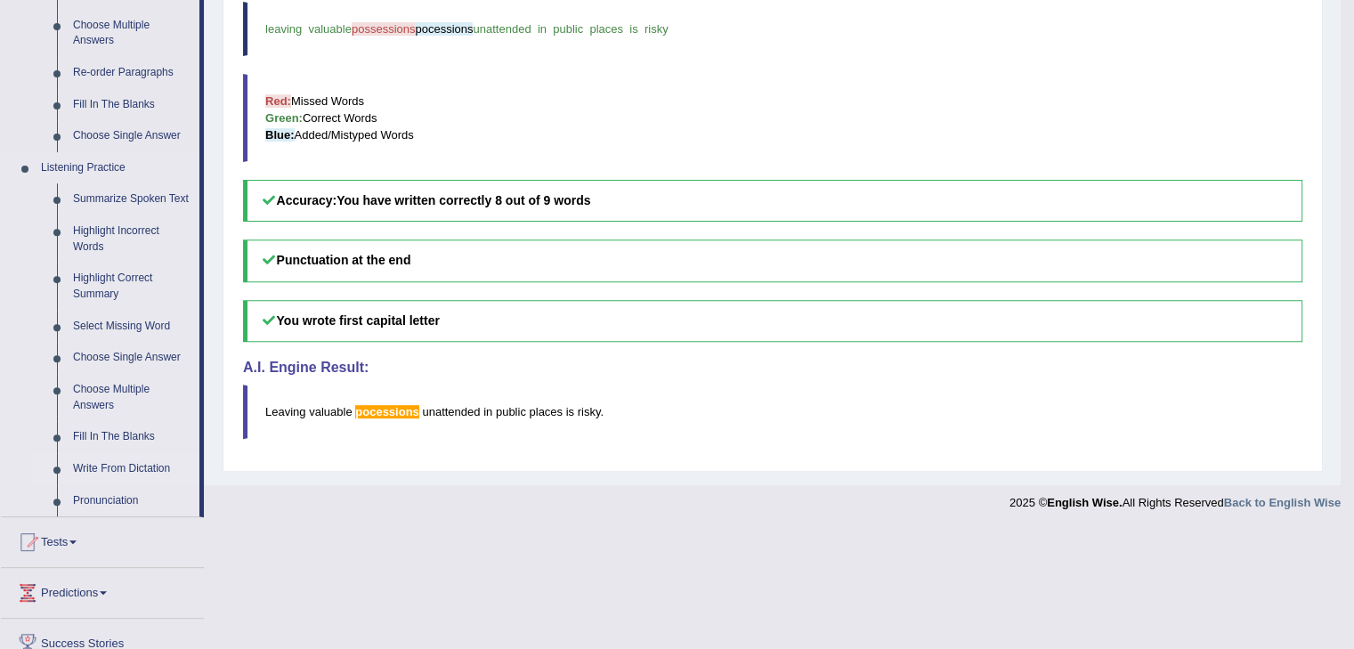
click at [114, 472] on link "Write From Dictation" at bounding box center [132, 469] width 134 height 32
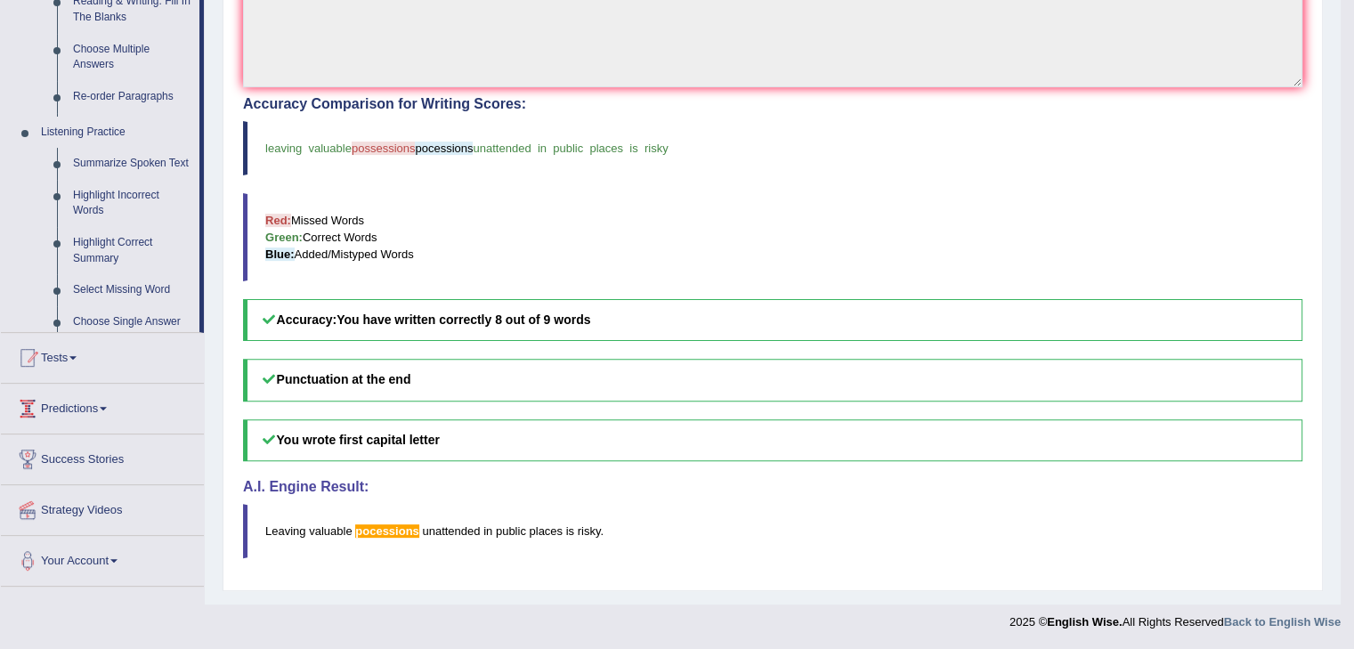
scroll to position [500, 0]
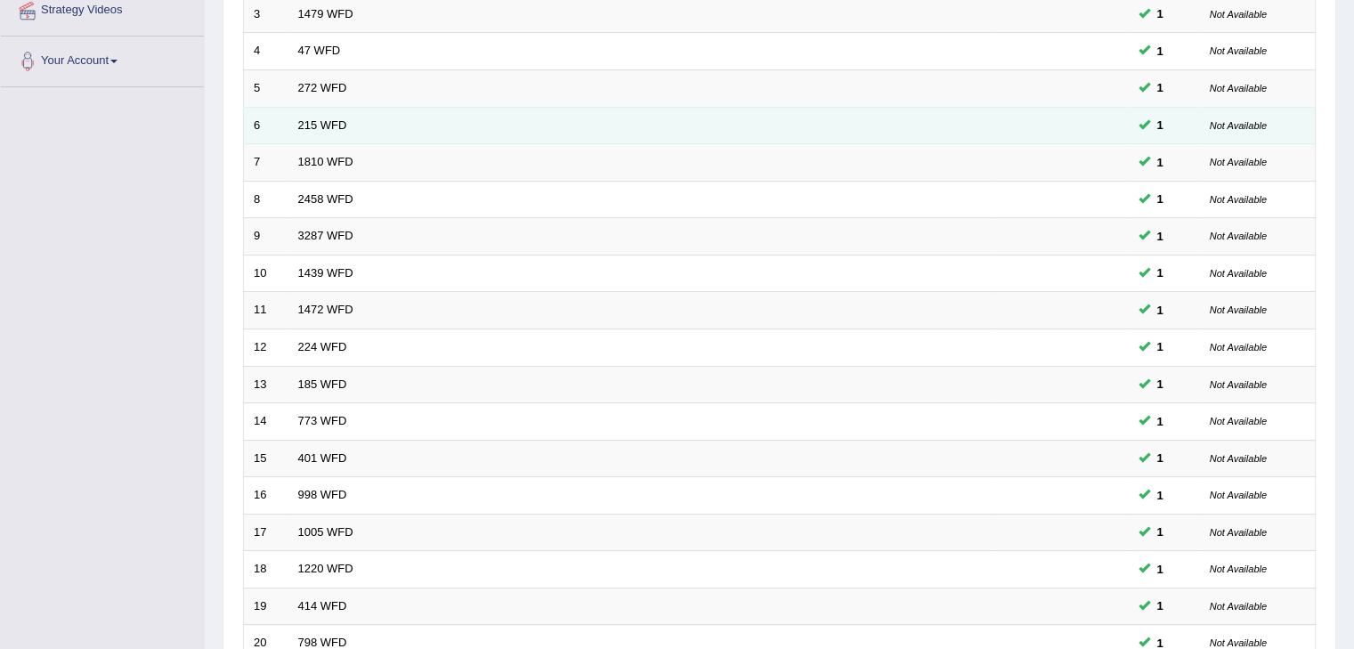
scroll to position [524, 0]
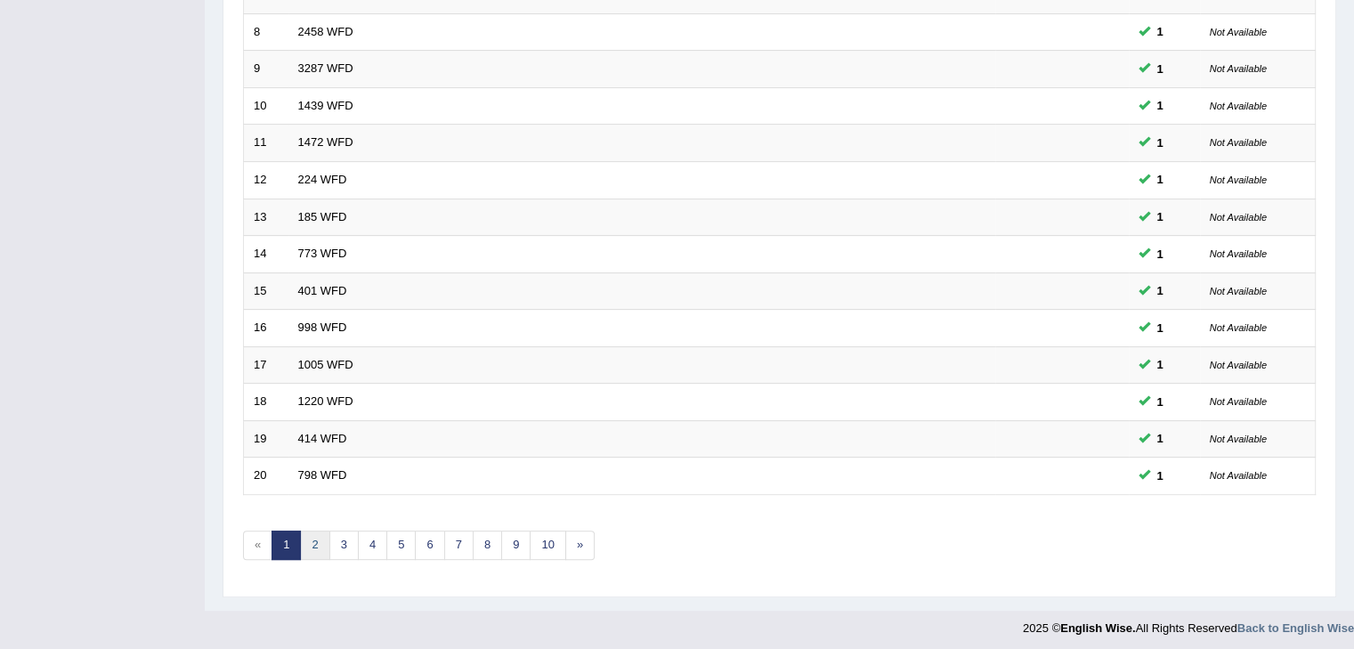
click at [307, 544] on link "2" at bounding box center [314, 545] width 29 height 29
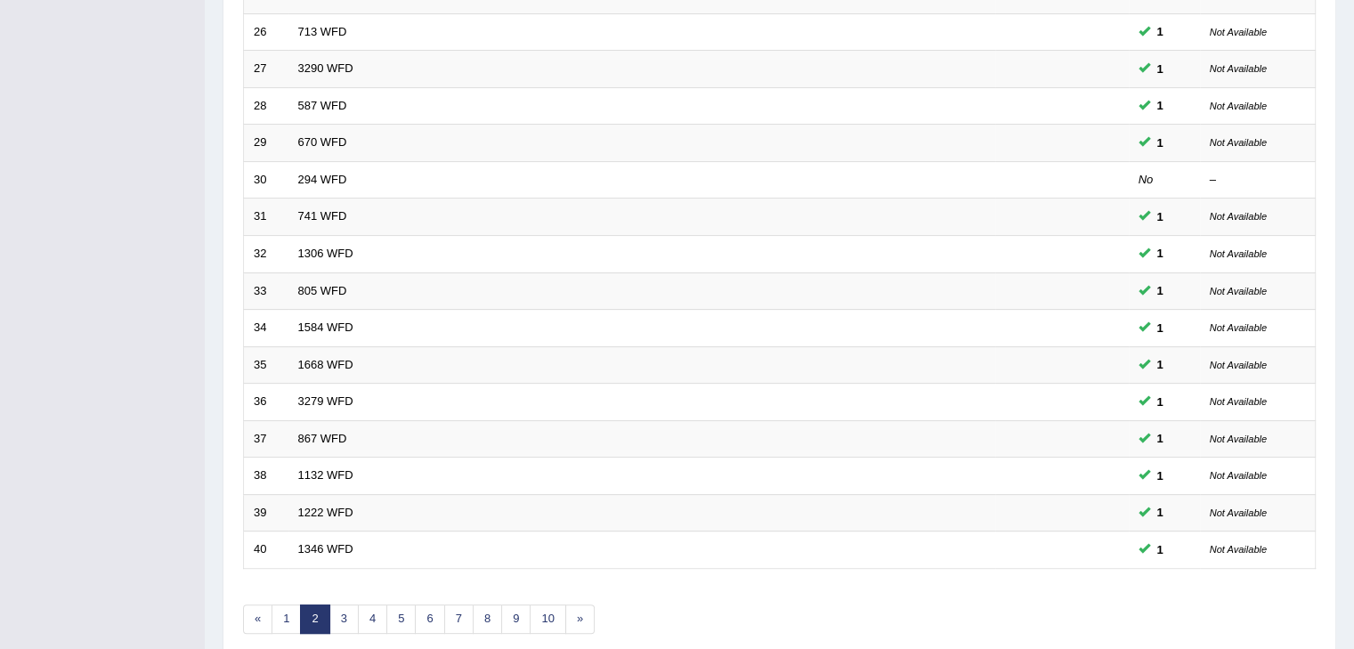
scroll to position [524, 0]
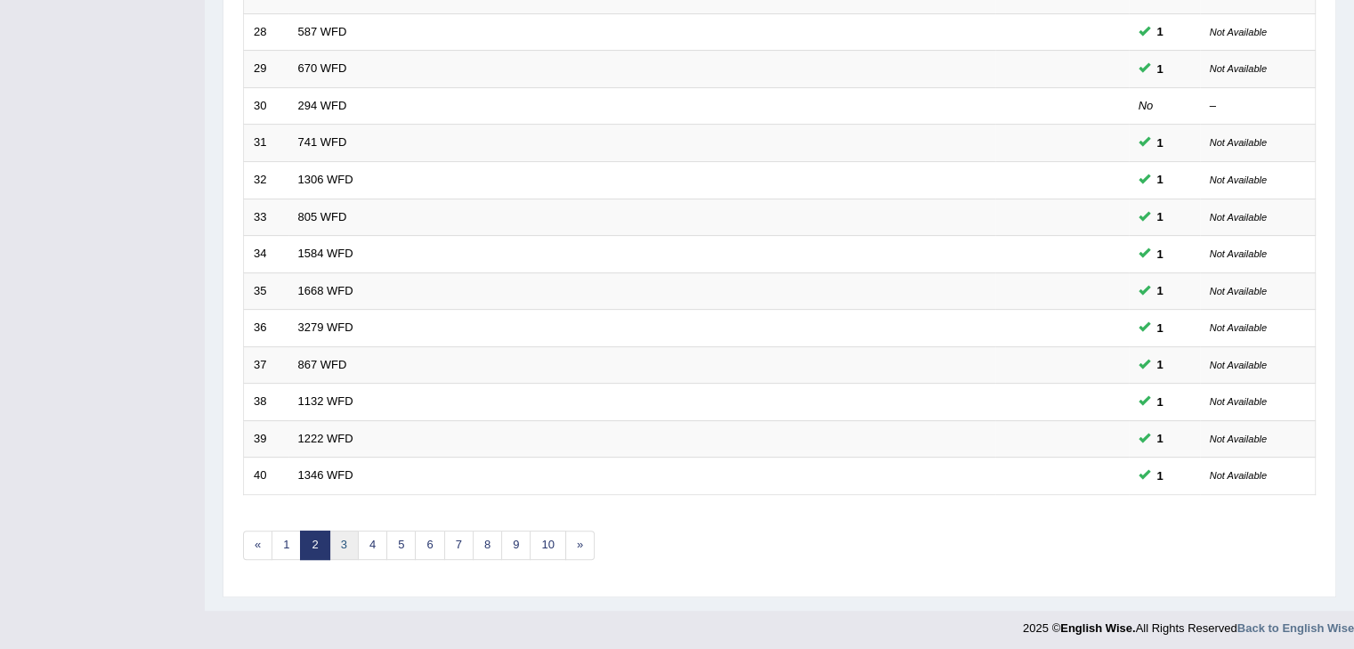
click at [338, 543] on link "3" at bounding box center [343, 545] width 29 height 29
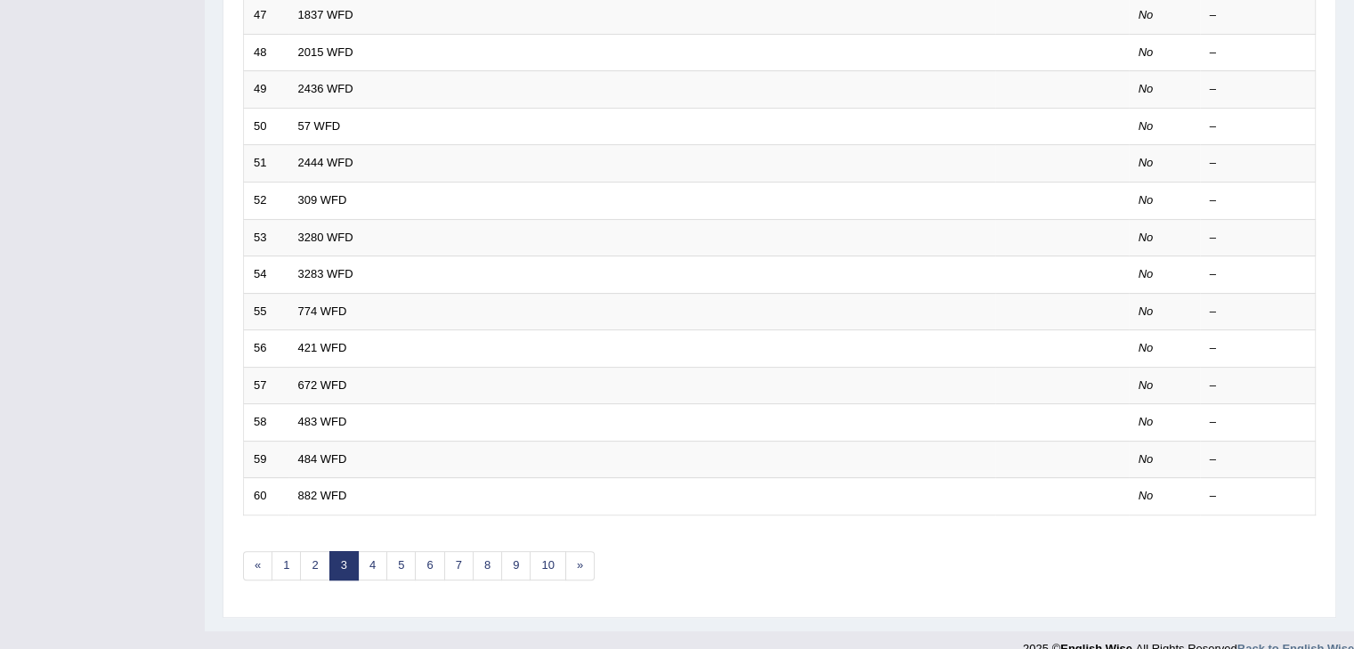
scroll to position [524, 0]
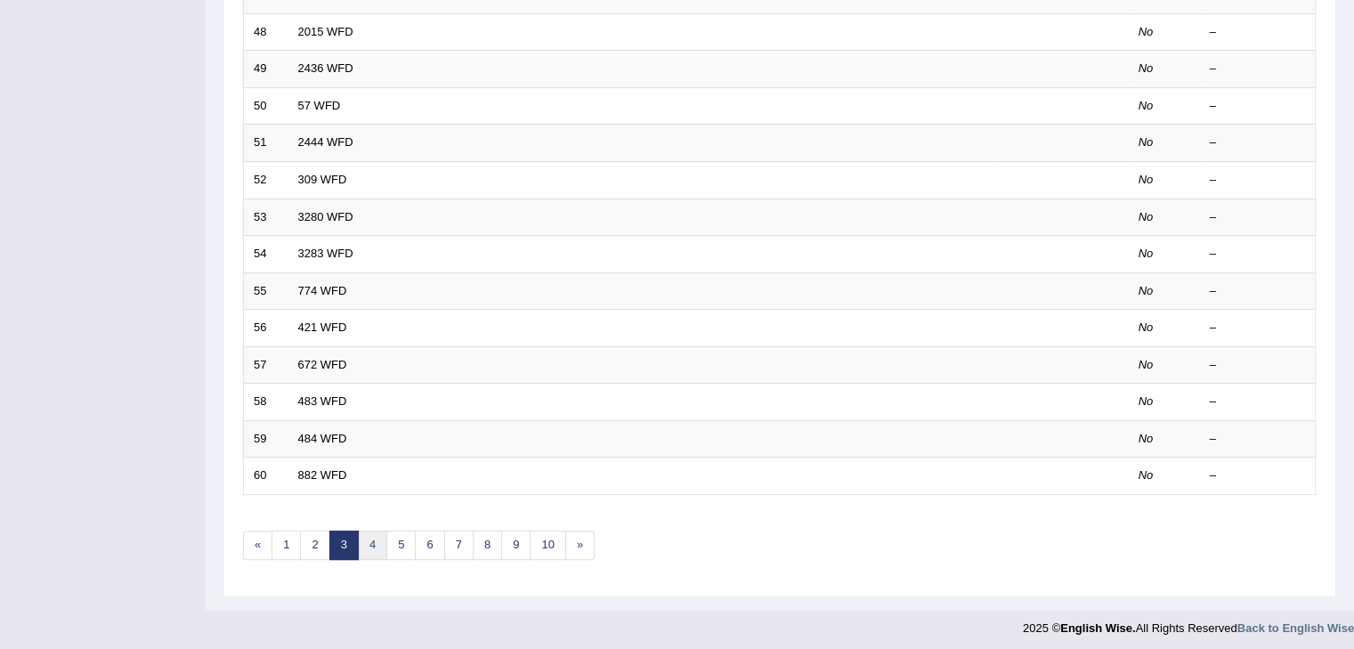
click at [369, 543] on link "4" at bounding box center [372, 545] width 29 height 29
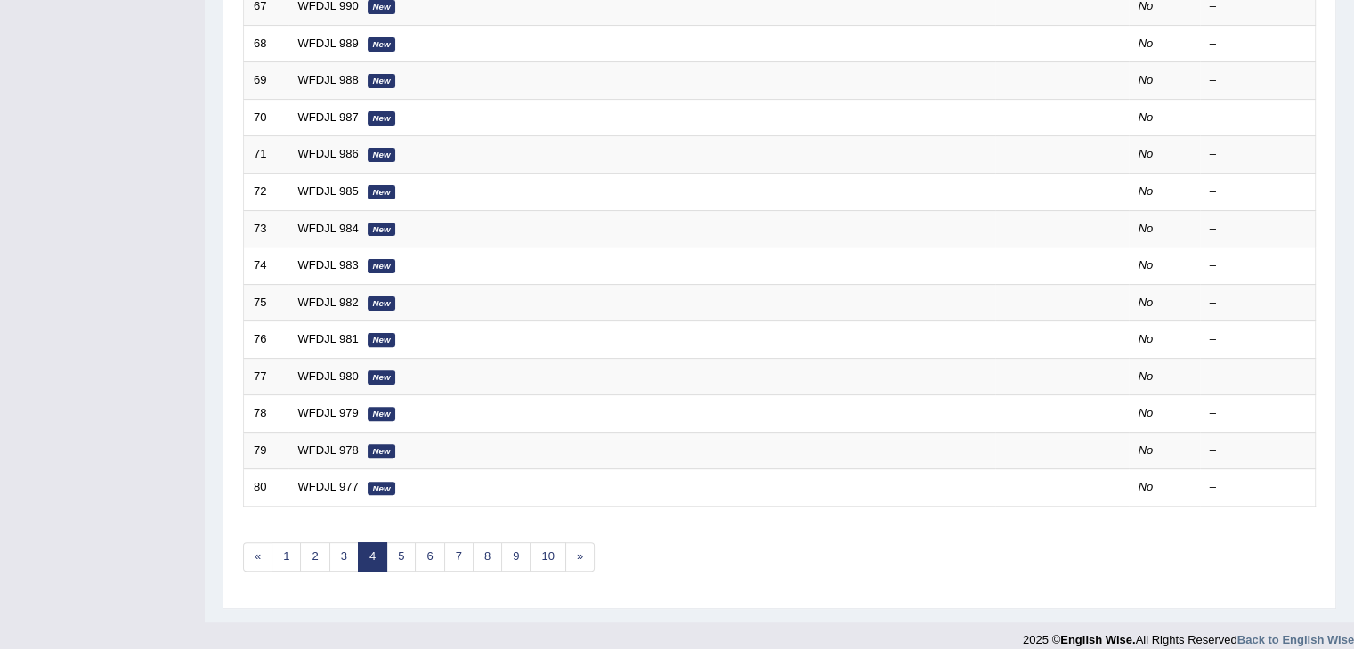
scroll to position [524, 0]
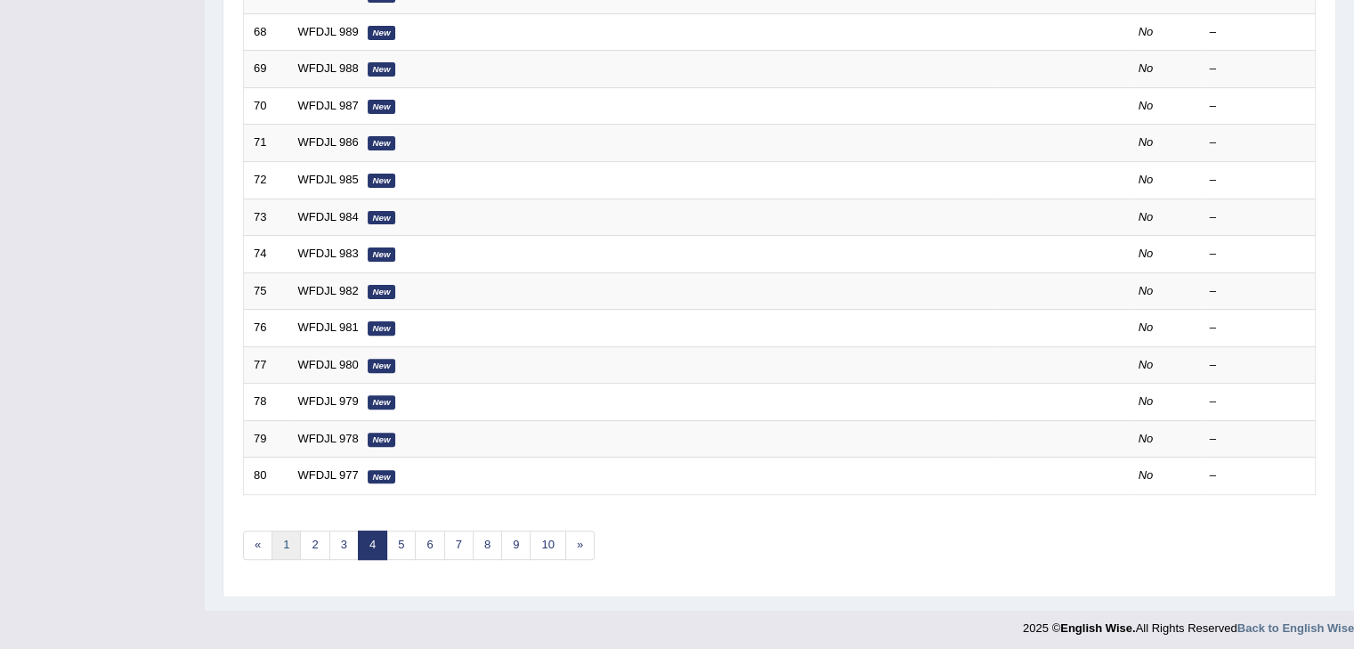
click at [294, 543] on link "1" at bounding box center [286, 545] width 29 height 29
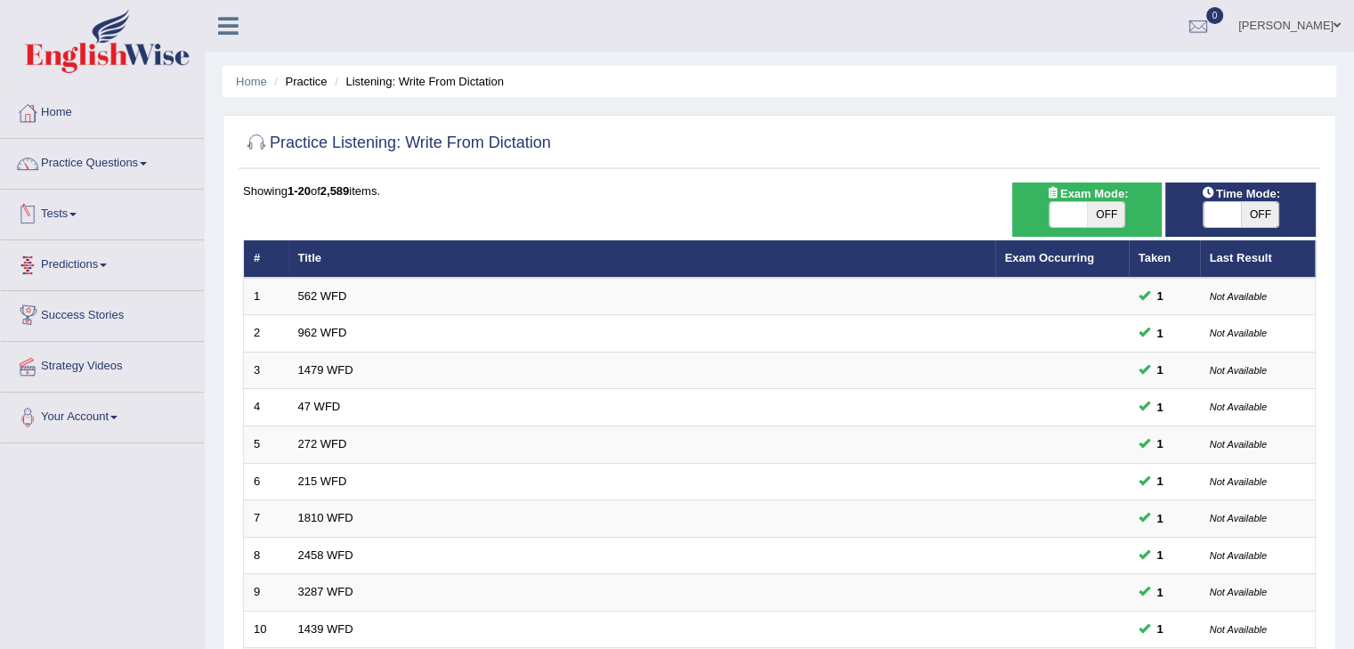
click at [1332, 20] on link "Monish Ravindranathan" at bounding box center [1289, 23] width 129 height 46
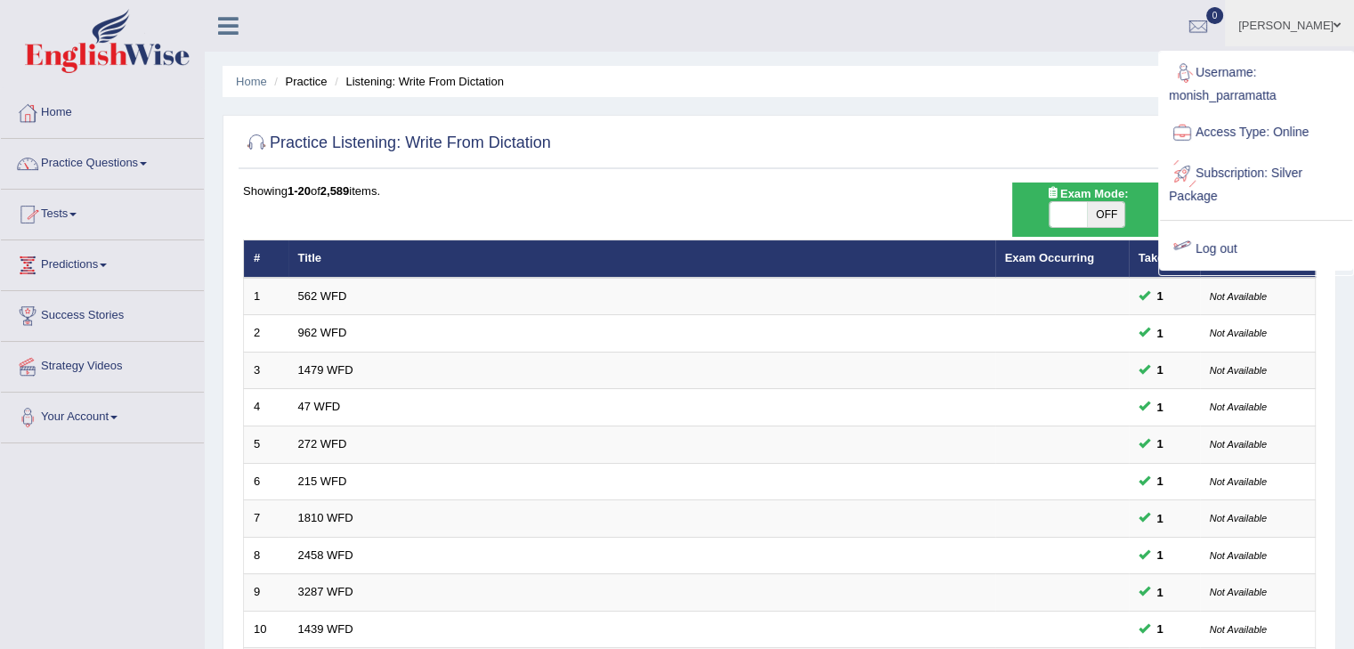
click at [1225, 238] on link "Log out" at bounding box center [1256, 249] width 192 height 41
